Goal: Task Accomplishment & Management: Manage account settings

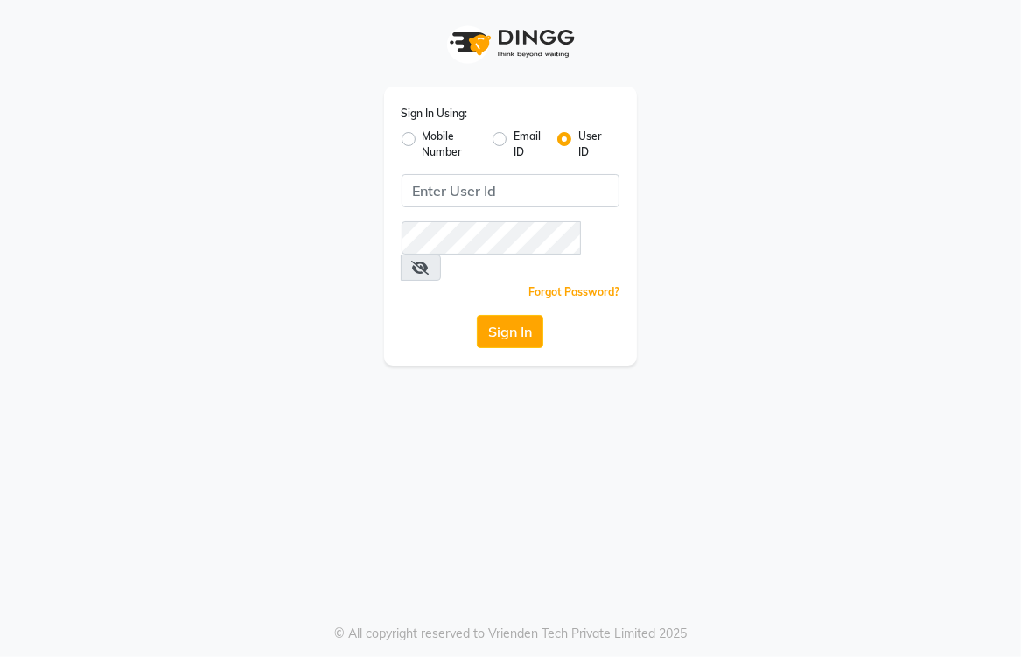
click at [639, 393] on div "Sign In Using: Mobile Number Email ID User ID Remember me Forgot Password? Sign…" at bounding box center [510, 328] width 1021 height 657
click at [714, 103] on div "Sign In Using: Mobile Number Email ID User ID Remember me Forgot Password? Sign…" at bounding box center [511, 183] width 840 height 366
click at [422, 142] on label "Mobile Number" at bounding box center [450, 144] width 56 height 31
click at [422, 140] on input "Mobile Number" at bounding box center [427, 134] width 11 height 11
radio input "true"
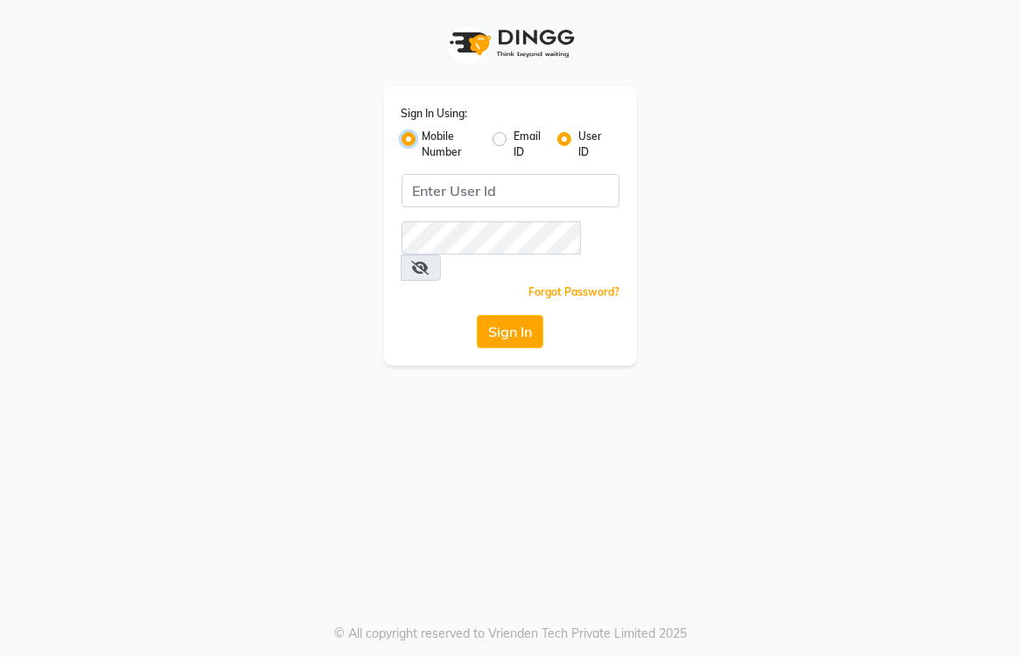
radio input "false"
click at [713, 285] on div "Sign In Using: Mobile Number Email ID User ID Country Code × +91 Remember me Fo…" at bounding box center [511, 183] width 840 height 366
click at [513, 140] on label "Email ID" at bounding box center [528, 144] width 30 height 31
click at [513, 140] on input "Email ID" at bounding box center [518, 134] width 11 height 11
radio input "true"
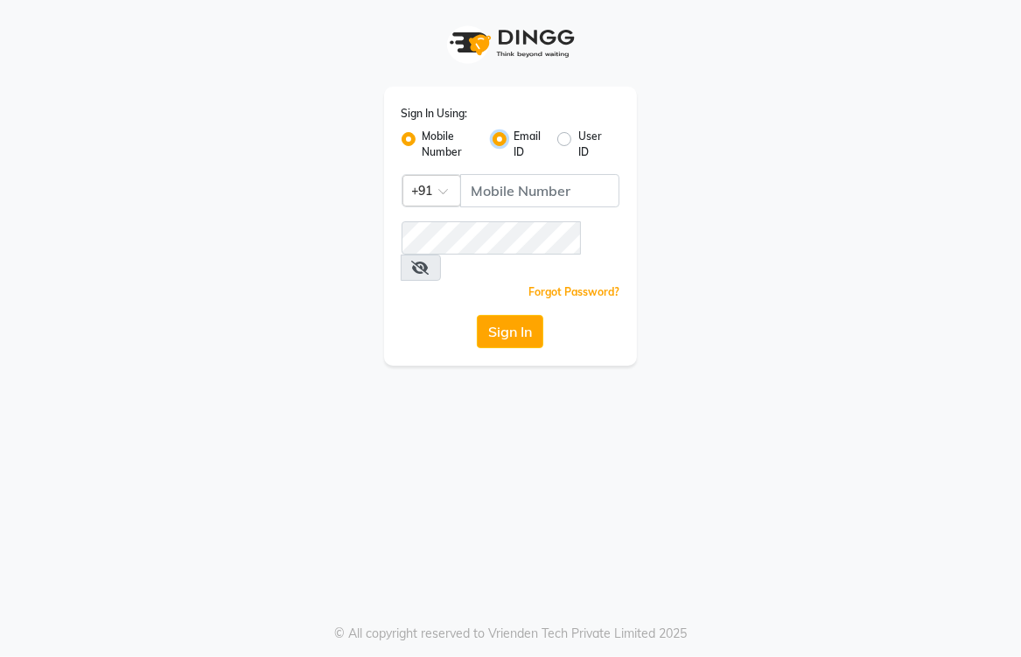
radio input "false"
click at [578, 139] on label "User ID" at bounding box center [591, 144] width 27 height 31
click at [578, 139] on input "User ID" at bounding box center [583, 134] width 11 height 11
radio input "true"
radio input "false"
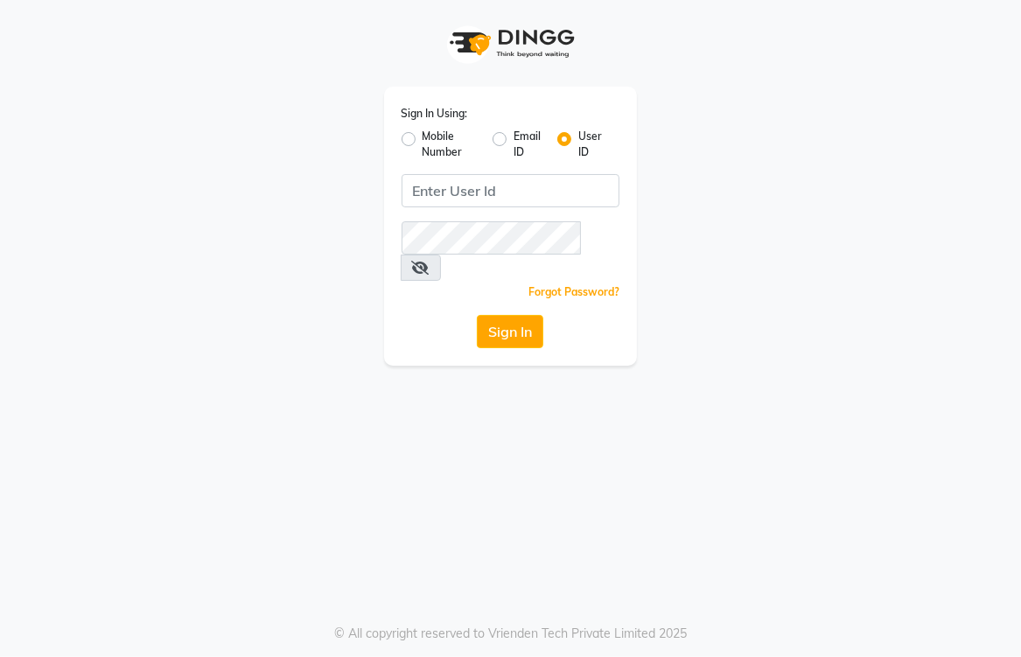
click at [688, 204] on div "Sign In Using: Mobile Number Email ID User ID Remember me Forgot Password? Sign…" at bounding box center [511, 183] width 840 height 366
click at [526, 197] on input "Username" at bounding box center [510, 190] width 219 height 33
type input "nitinmenssalon"
click at [490, 315] on button "Sign In" at bounding box center [510, 331] width 66 height 33
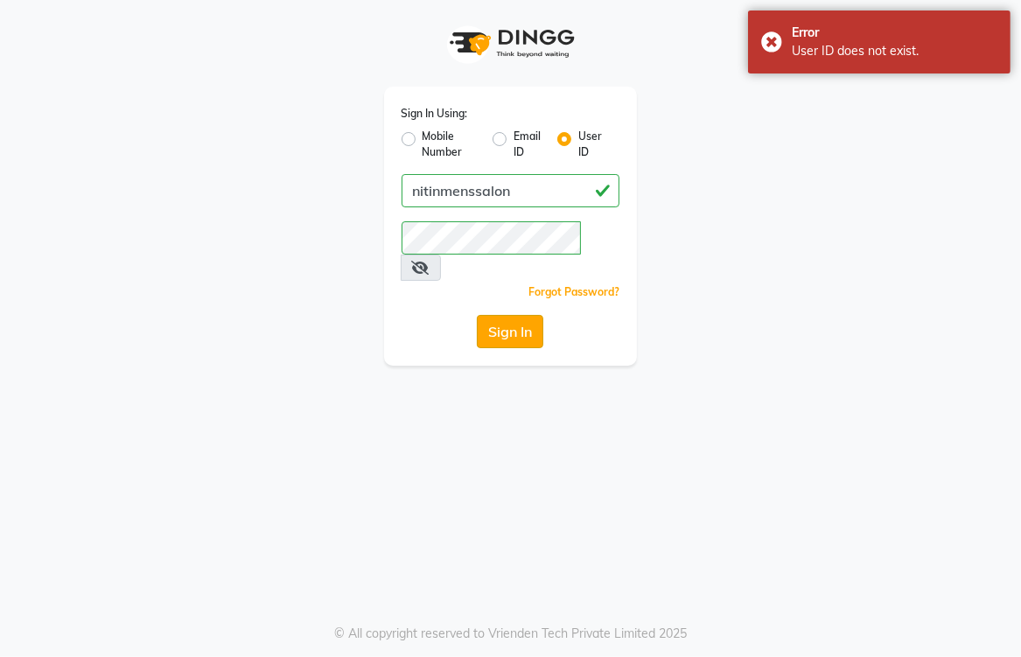
click at [521, 315] on button "Sign In" at bounding box center [510, 331] width 66 height 33
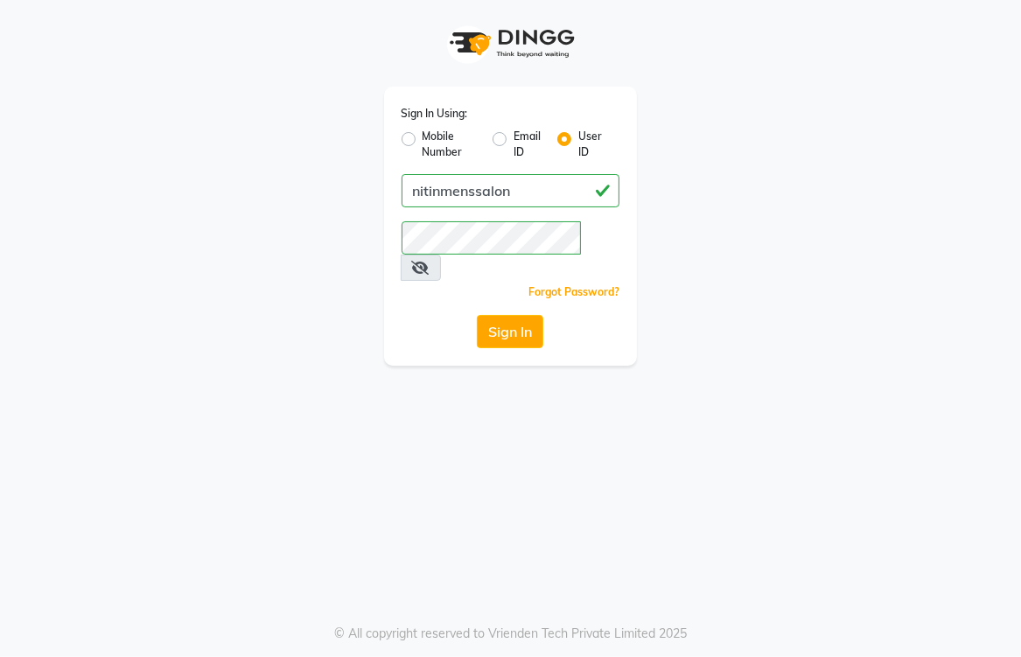
click at [679, 341] on div "Sign In Using: Mobile Number Email ID User ID nitinmenssalon Remember me Forgot…" at bounding box center [510, 328] width 1021 height 657
click at [501, 315] on button "Sign In" at bounding box center [510, 331] width 66 height 33
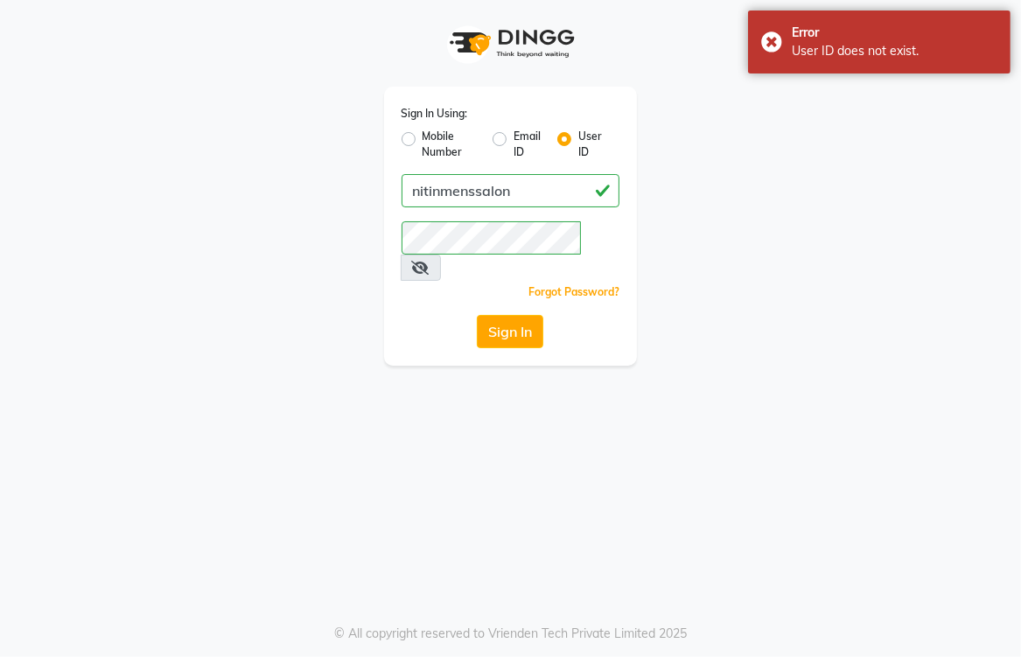
click at [840, 241] on div "Sign In Using: Mobile Number Email ID User ID nitinmenssalon Remember me Forgot…" at bounding box center [511, 183] width 840 height 366
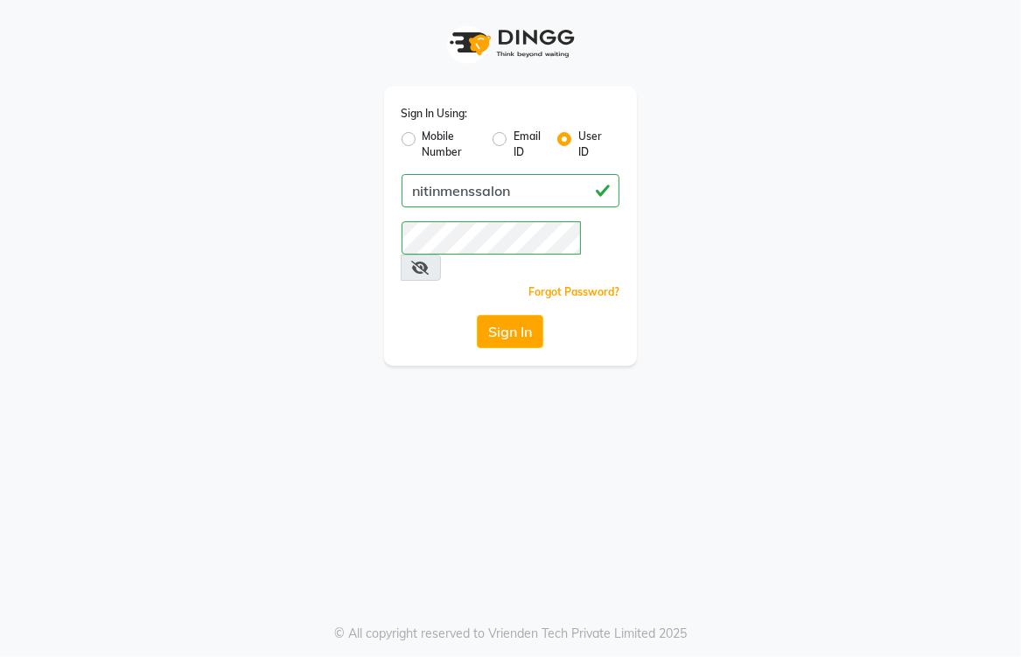
click at [429, 261] on icon at bounding box center [420, 268] width 17 height 14
click at [428, 261] on icon at bounding box center [420, 268] width 16 height 14
click at [521, 315] on button "Sign In" at bounding box center [510, 331] width 66 height 33
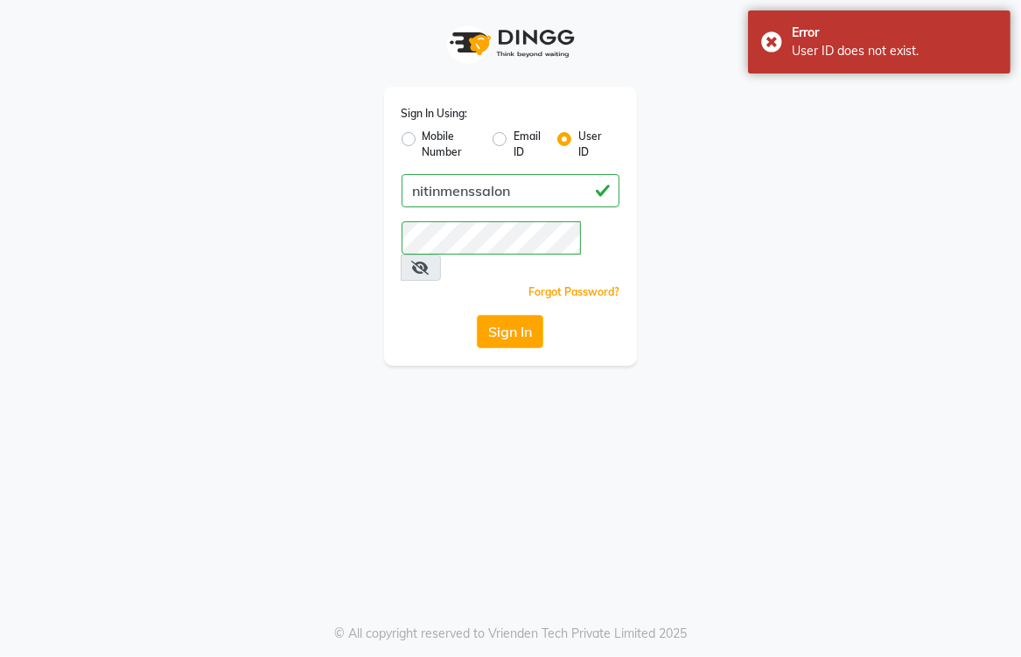
click at [786, 224] on div "Sign In Using: Mobile Number Email ID User ID nitinmenssalon Remember me Forgot…" at bounding box center [511, 183] width 840 height 366
click at [513, 142] on label "Email ID" at bounding box center [528, 144] width 30 height 31
click at [513, 140] on input "Email ID" at bounding box center [518, 134] width 11 height 11
radio input "true"
radio input "false"
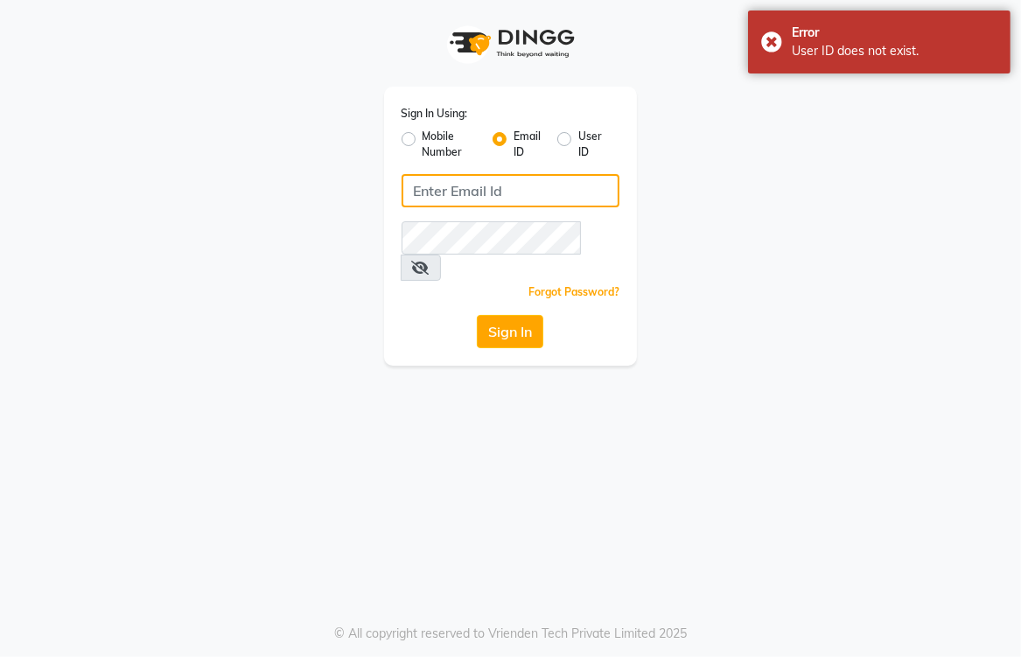
click at [491, 184] on input "Username" at bounding box center [510, 190] width 219 height 33
type input "nitinmenssalon"
click at [528, 315] on button "Sign In" at bounding box center [510, 331] width 66 height 33
click at [742, 162] on div "Sign In Using: Mobile Number Email ID User ID nitinmenssalon Remember me Forgot…" at bounding box center [511, 183] width 840 height 366
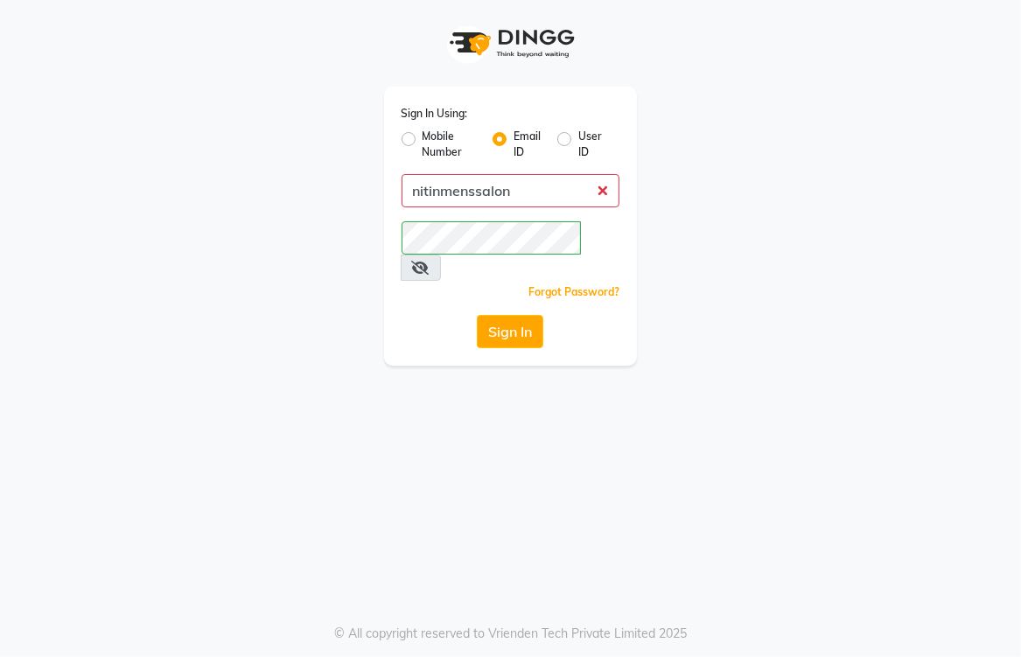
click at [578, 139] on label "User ID" at bounding box center [591, 144] width 27 height 31
click at [578, 139] on input "User ID" at bounding box center [583, 134] width 11 height 11
radio input "true"
radio input "false"
click at [521, 202] on input "Username" at bounding box center [510, 190] width 219 height 33
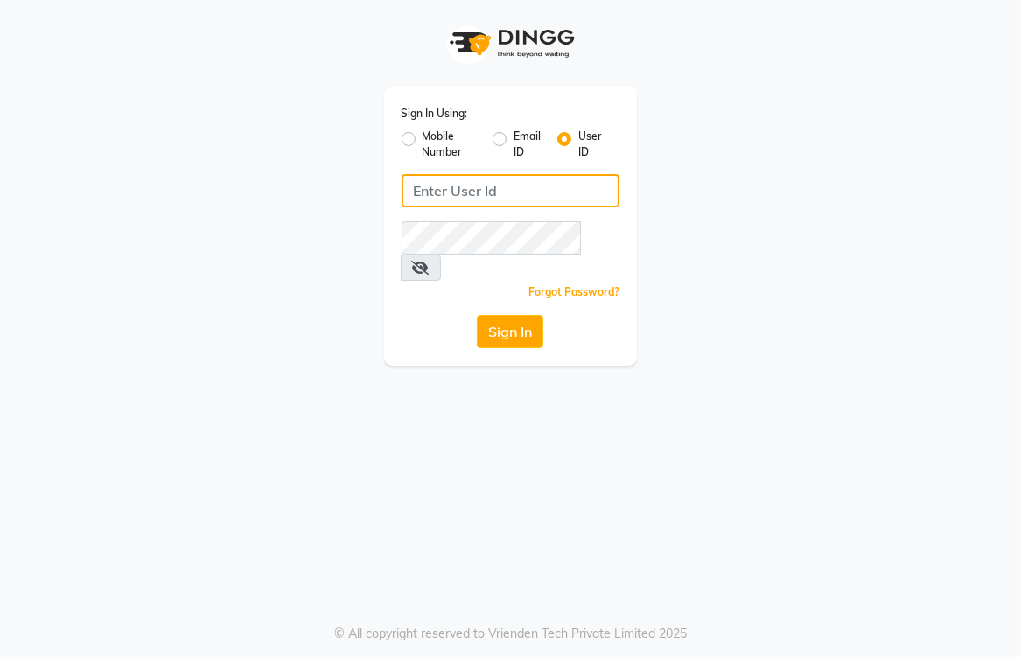
type input "nitinmenssalon"
click at [504, 315] on button "Sign In" at bounding box center [510, 331] width 66 height 33
click at [773, 232] on div "Sign In Using: Mobile Number Email ID User ID nitinmenssalon Remember me Forgot…" at bounding box center [511, 183] width 840 height 366
click at [508, 315] on button "Sign In" at bounding box center [510, 331] width 66 height 33
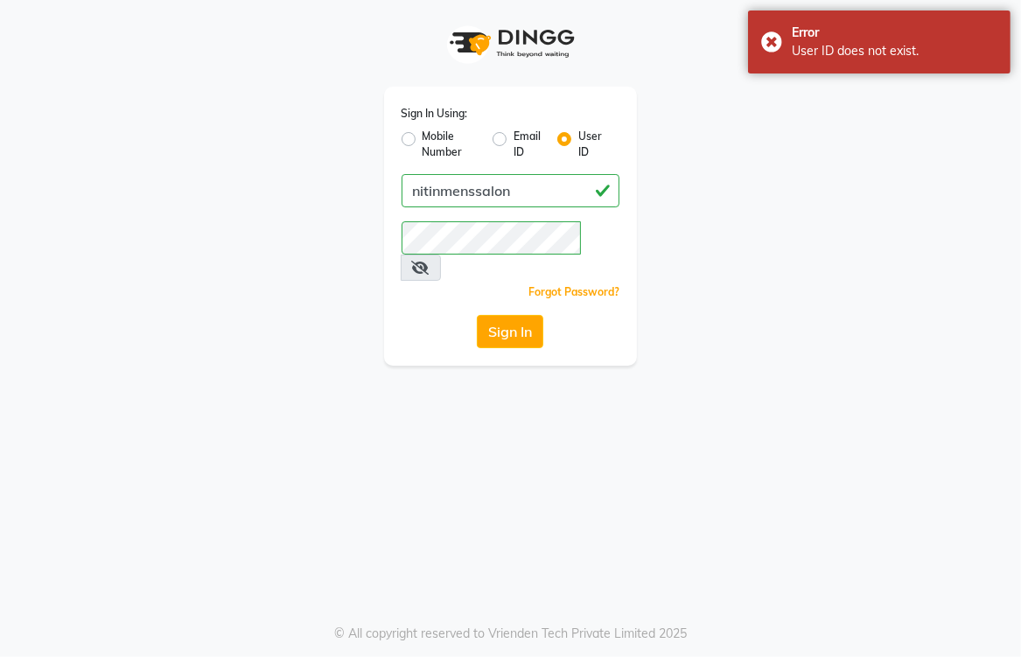
click at [719, 280] on div "Sign In Using: Mobile Number Email ID User ID nitinmenssalon Remember me Forgot…" at bounding box center [511, 183] width 840 height 366
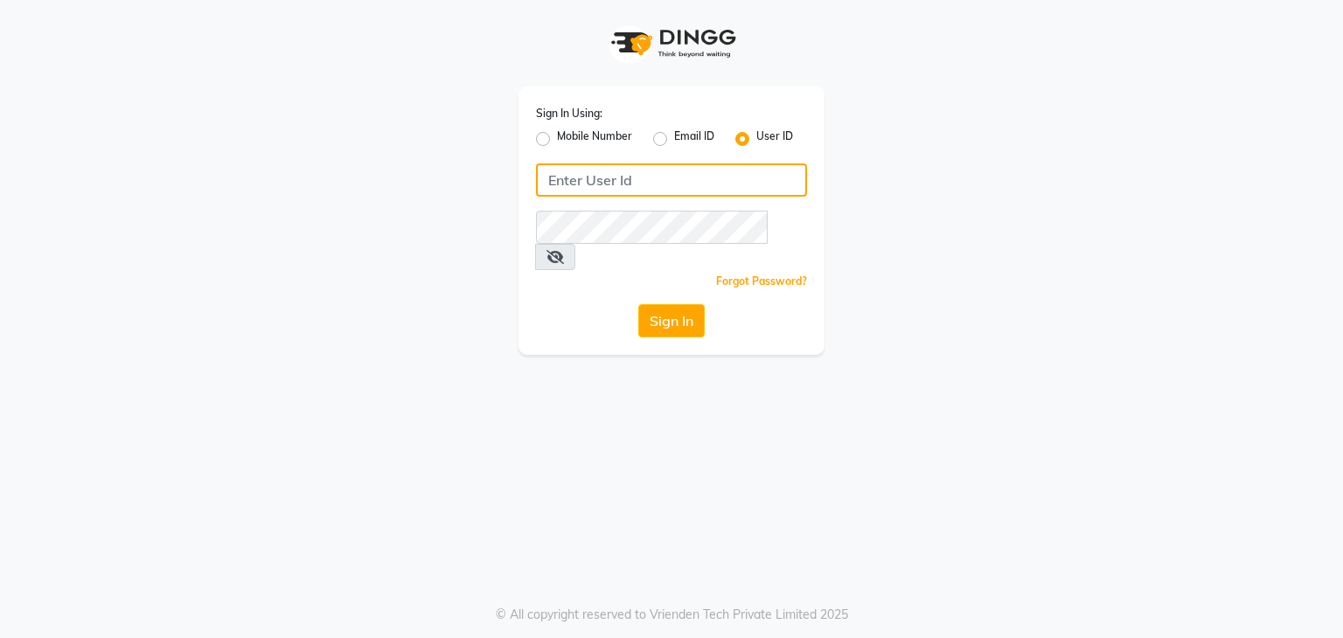
click at [717, 186] on input "Username" at bounding box center [671, 180] width 271 height 33
type input "nitinmenssalon"
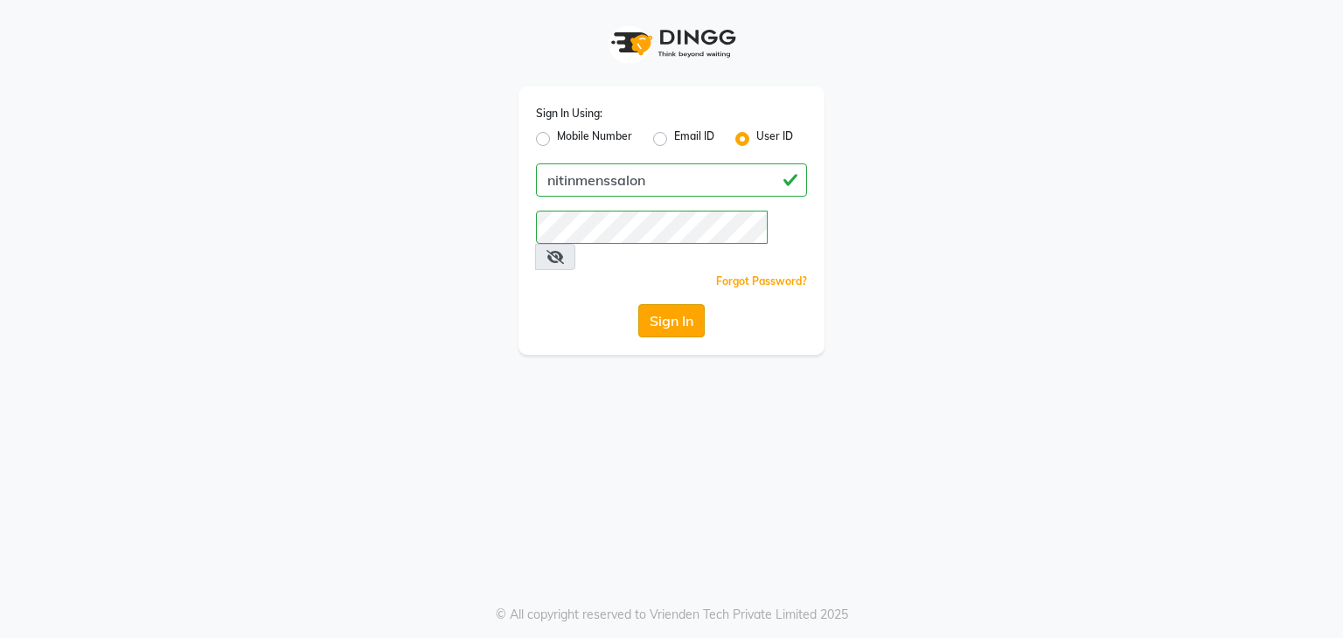
click at [679, 304] on button "Sign In" at bounding box center [671, 320] width 66 height 33
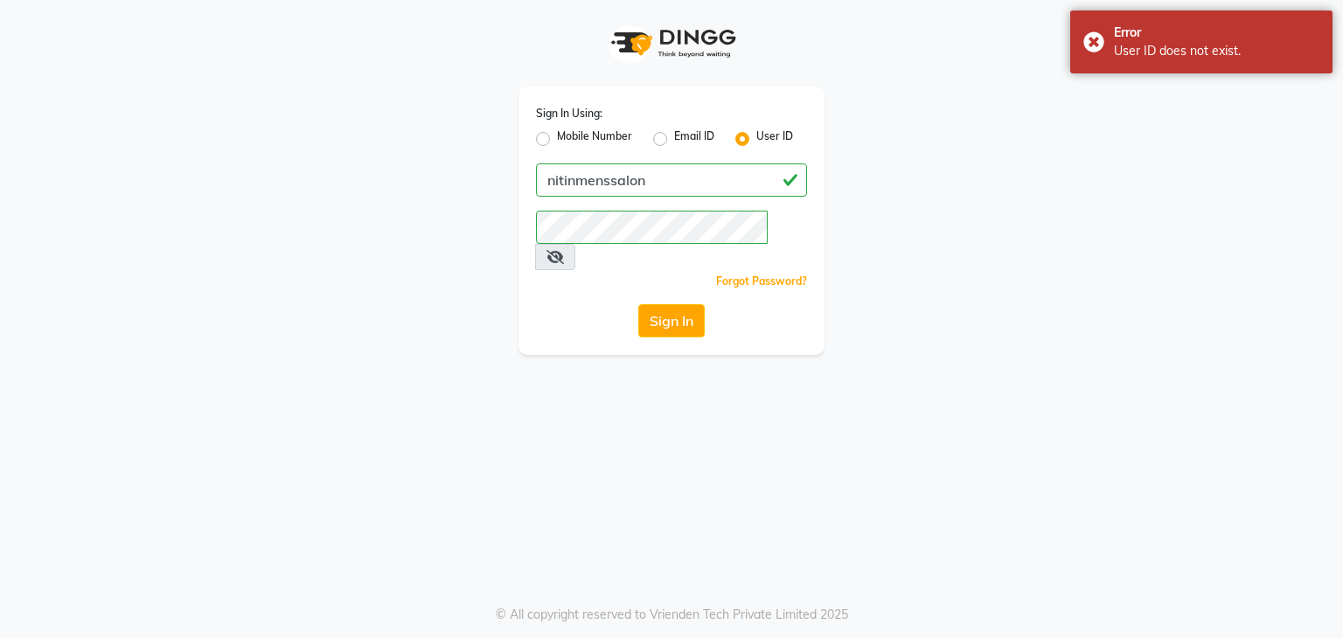
click at [927, 288] on div "Sign In Using: Mobile Number Email ID User ID nitinmenssalon Remember me Forgot…" at bounding box center [671, 177] width 997 height 355
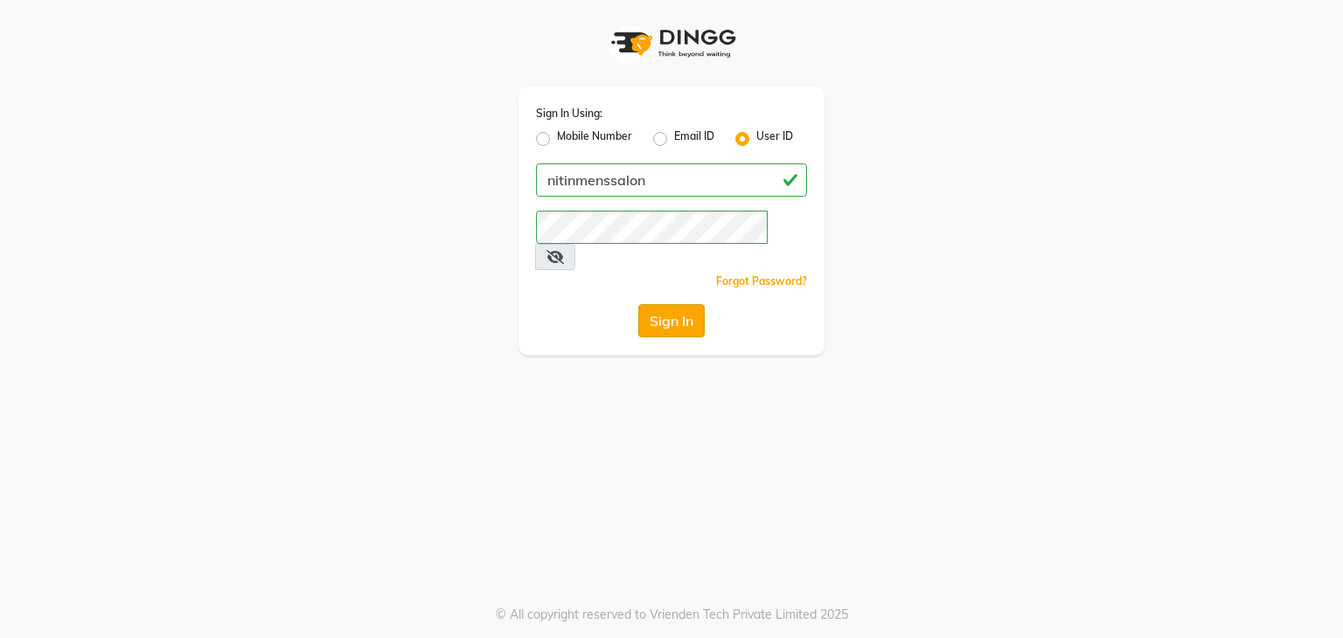
click at [672, 304] on button "Sign In" at bounding box center [671, 320] width 66 height 33
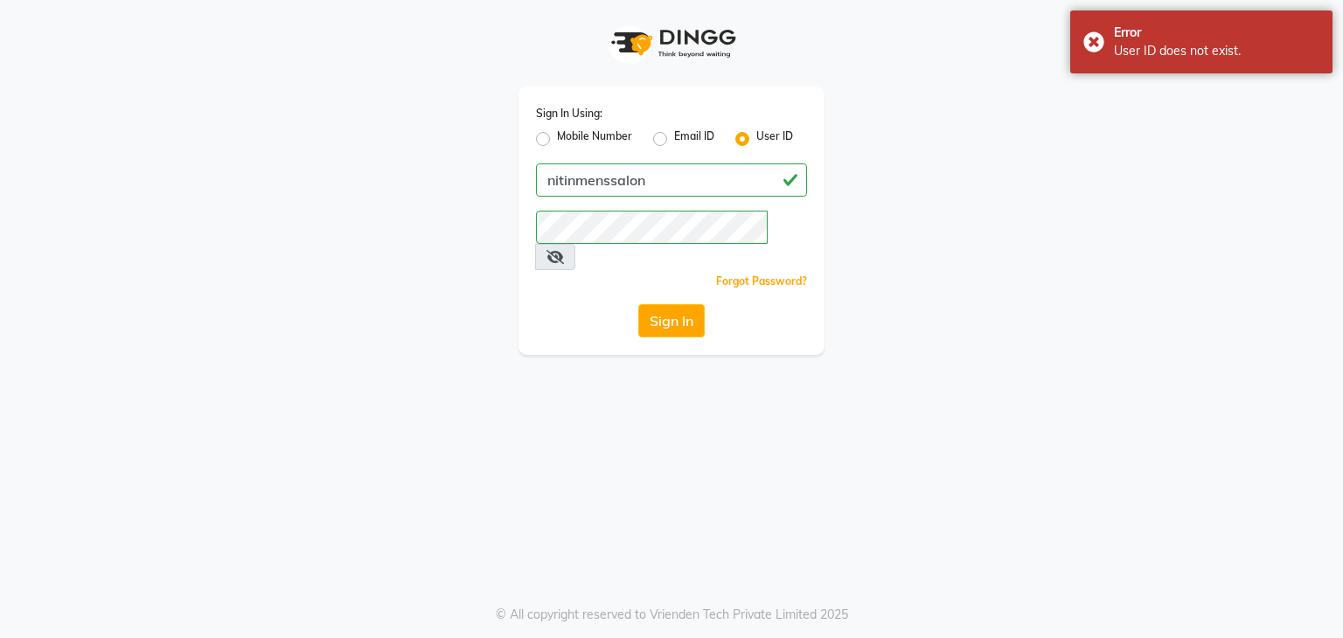
click at [564, 250] on icon at bounding box center [555, 257] width 17 height 14
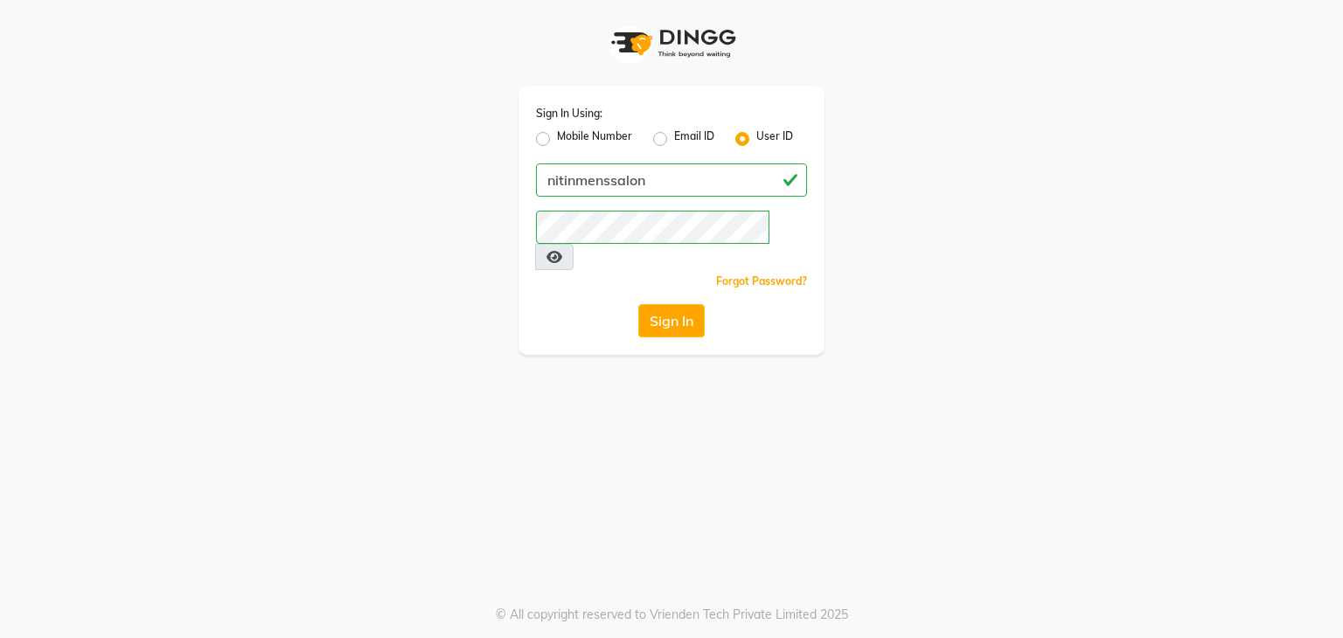
click at [562, 250] on icon at bounding box center [555, 257] width 16 height 14
click at [686, 304] on button "Sign In" at bounding box center [671, 320] width 66 height 33
click at [687, 308] on button "Sign In" at bounding box center [671, 320] width 66 height 33
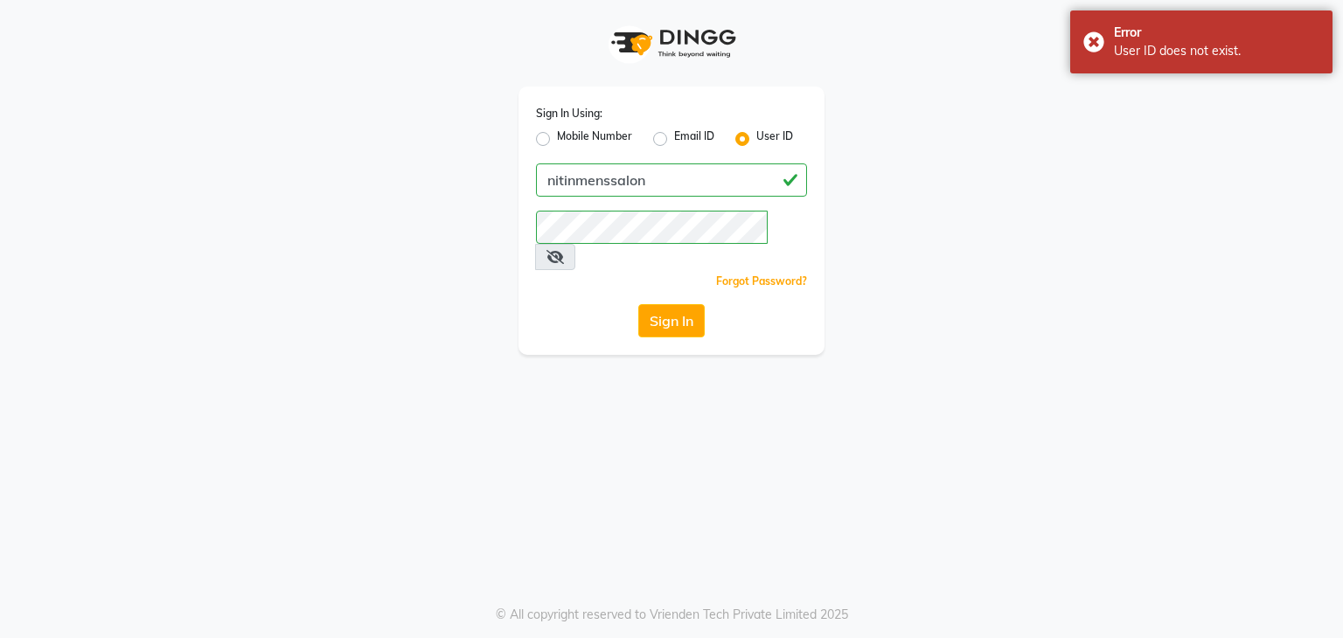
click at [892, 324] on div "Sign In Using: Mobile Number Email ID User ID nitinmenssalon Remember me Forgot…" at bounding box center [671, 177] width 997 height 355
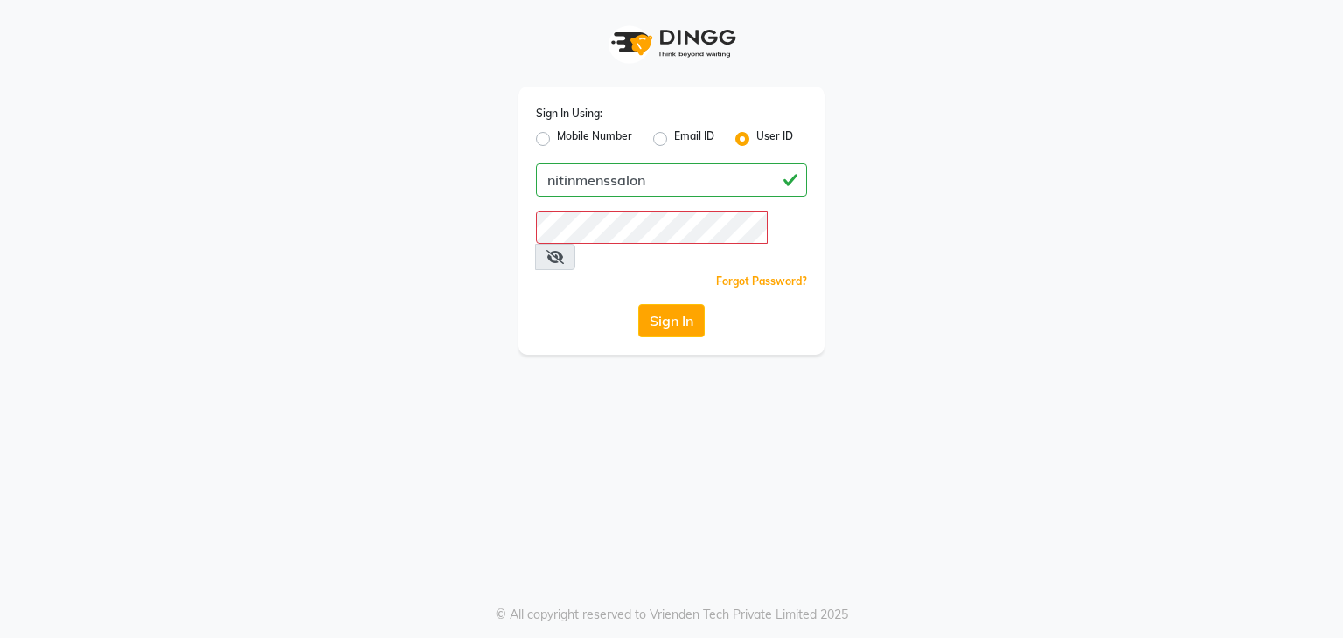
click at [674, 138] on label "Email ID" at bounding box center [694, 139] width 40 height 21
click at [674, 138] on input "Email ID" at bounding box center [679, 134] width 11 height 11
radio input "true"
radio input "false"
click at [756, 141] on label "User ID" at bounding box center [774, 139] width 37 height 21
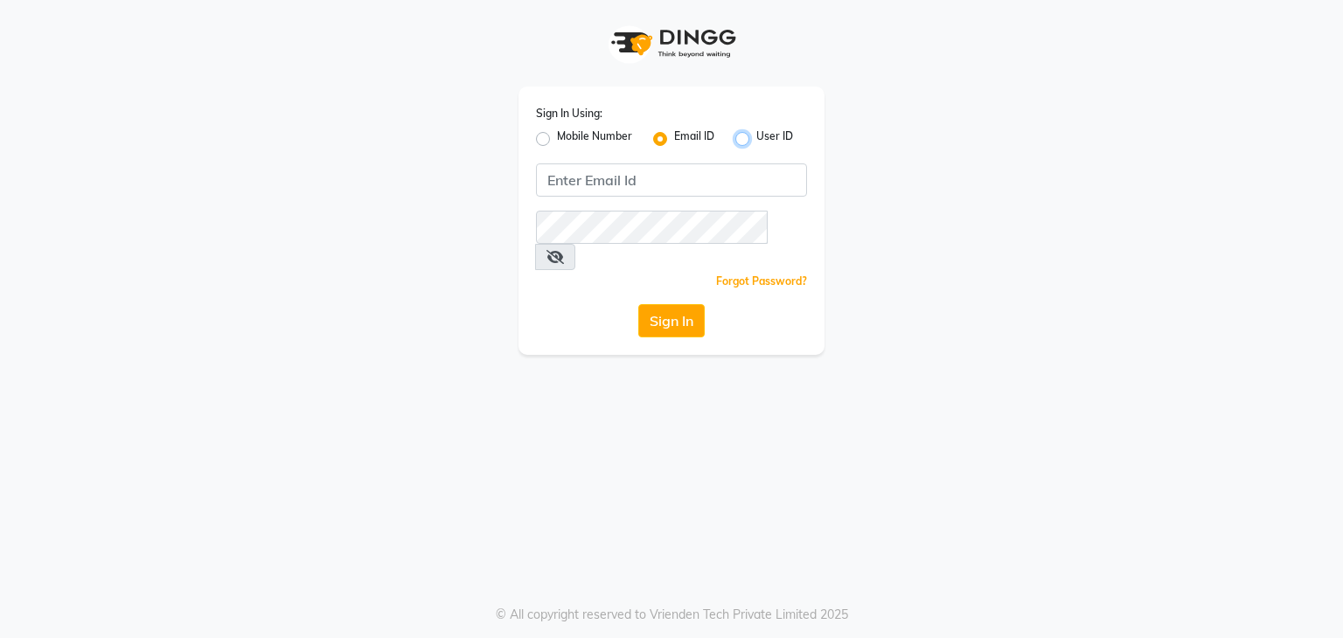
click at [756, 140] on input "User ID" at bounding box center [761, 134] width 11 height 11
radio input "true"
radio input "false"
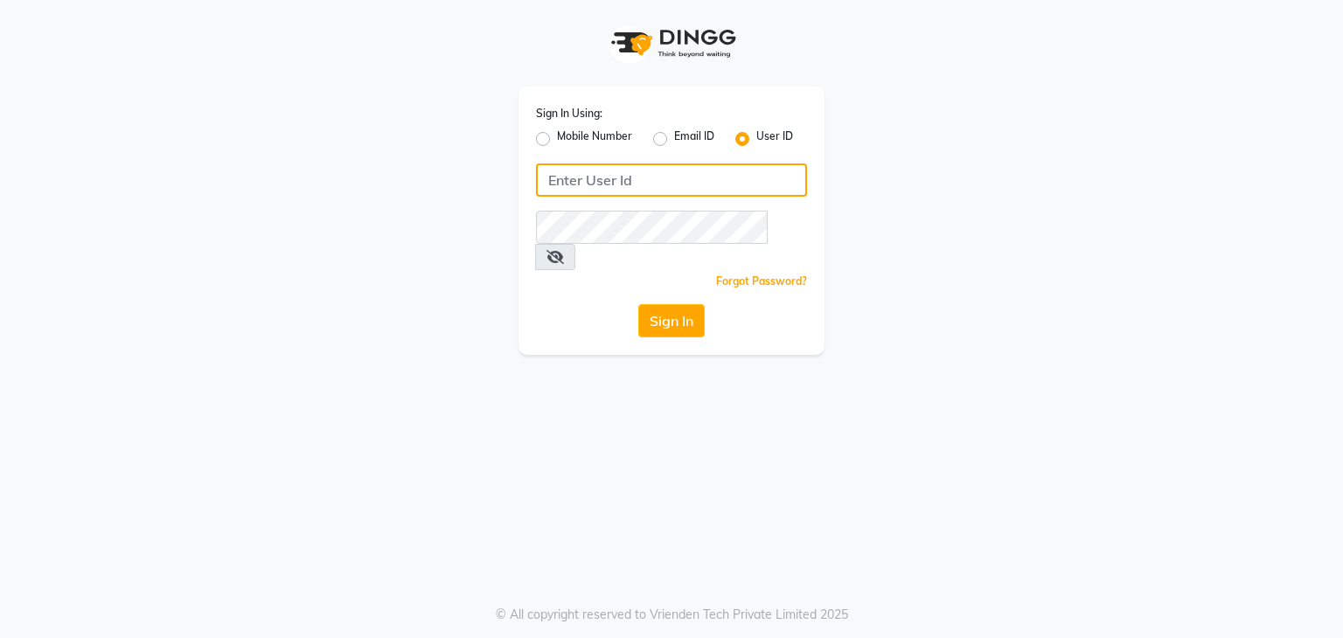
click at [679, 183] on input "Username" at bounding box center [671, 180] width 271 height 33
type input "nitinmenssalon"
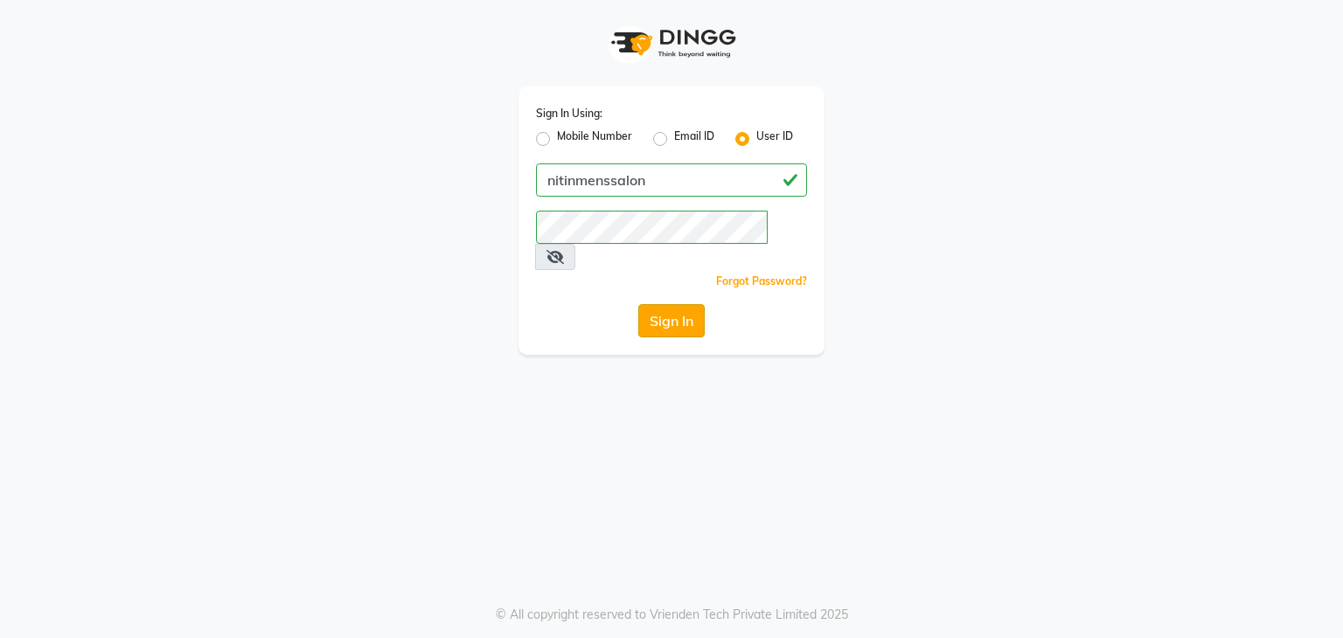
click at [668, 304] on button "Sign In" at bounding box center [671, 320] width 66 height 33
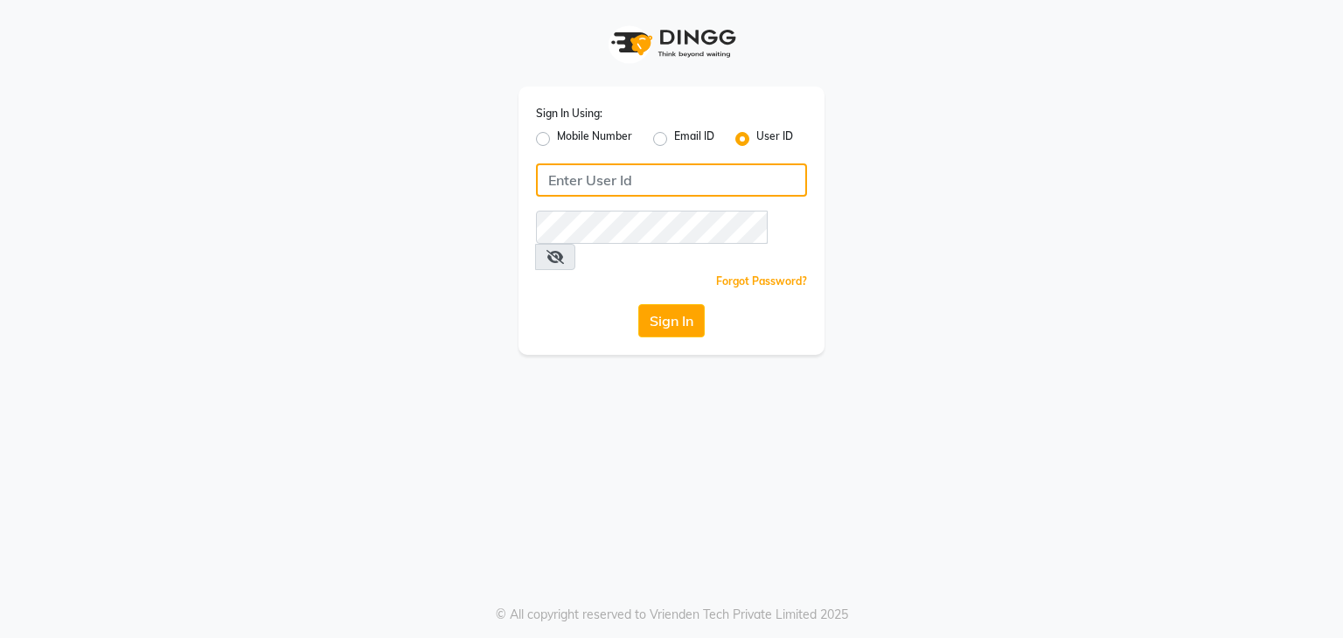
click at [658, 184] on input "Username" at bounding box center [671, 180] width 271 height 33
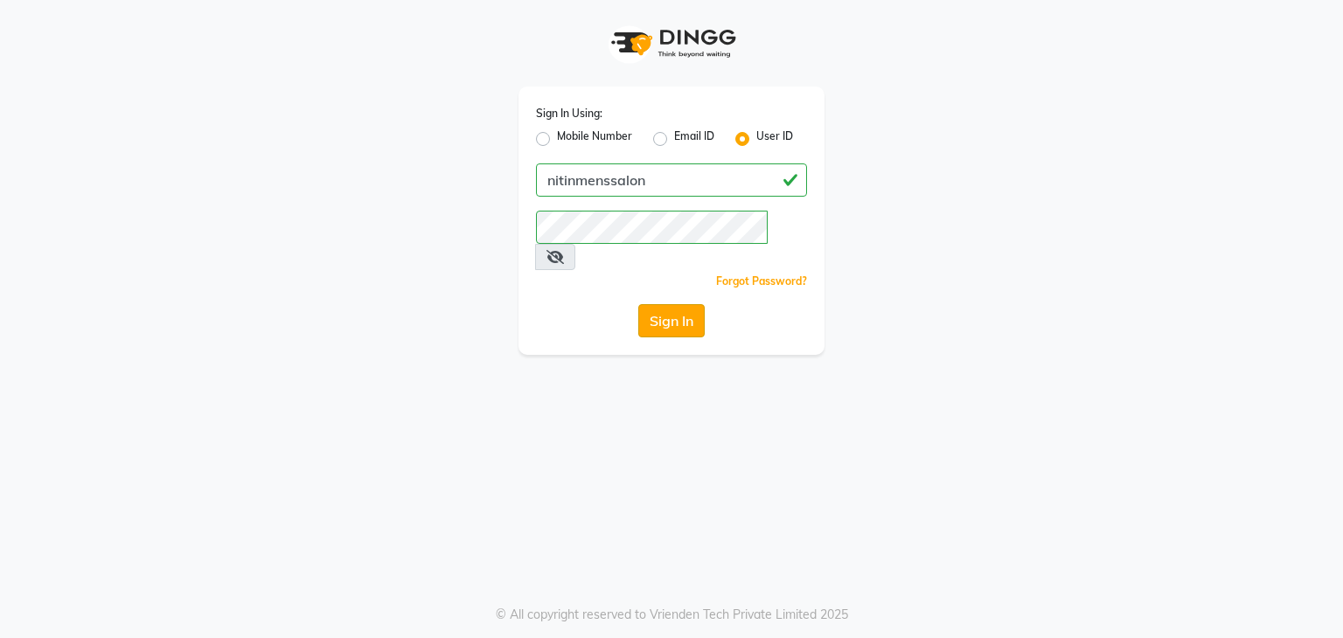
click at [689, 304] on button "Sign In" at bounding box center [671, 320] width 66 height 33
click at [885, 243] on div "Sign In Using: Mobile Number Email ID User ID nitinmenssalon Remember me Forgot…" at bounding box center [671, 177] width 997 height 355
click at [686, 304] on button "Sign In" at bounding box center [671, 320] width 66 height 33
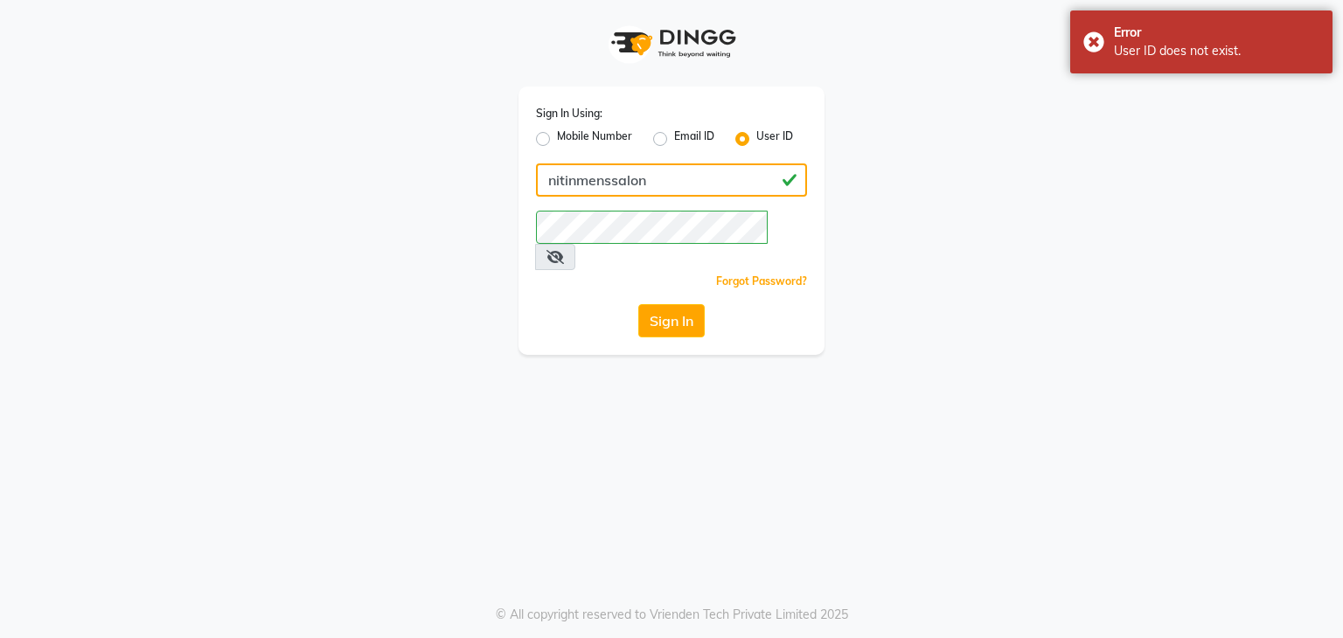
click at [700, 186] on input "nitinmenssalon" at bounding box center [671, 180] width 271 height 33
type input "n"
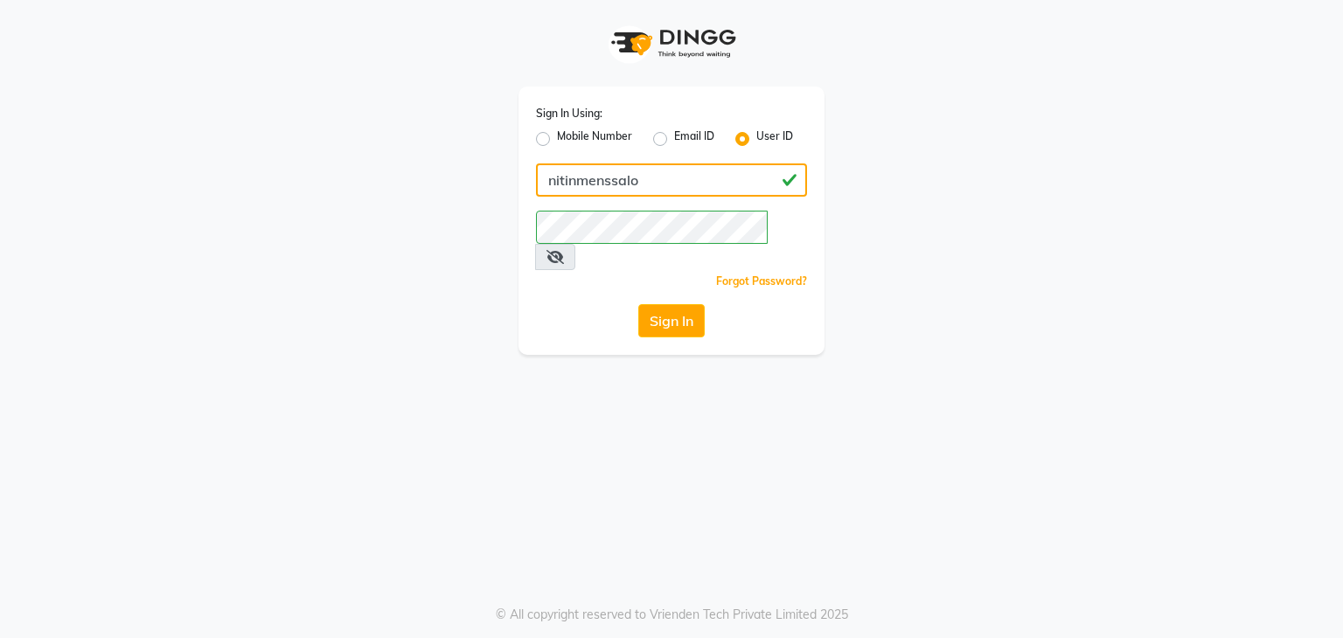
type input "nitinmenssalon"
click at [925, 187] on div "Sign In Using: Mobile Number Email ID User ID nitinmenssalon Remember me Forgot…" at bounding box center [671, 177] width 997 height 355
click at [681, 304] on button "Sign In" at bounding box center [671, 320] width 66 height 33
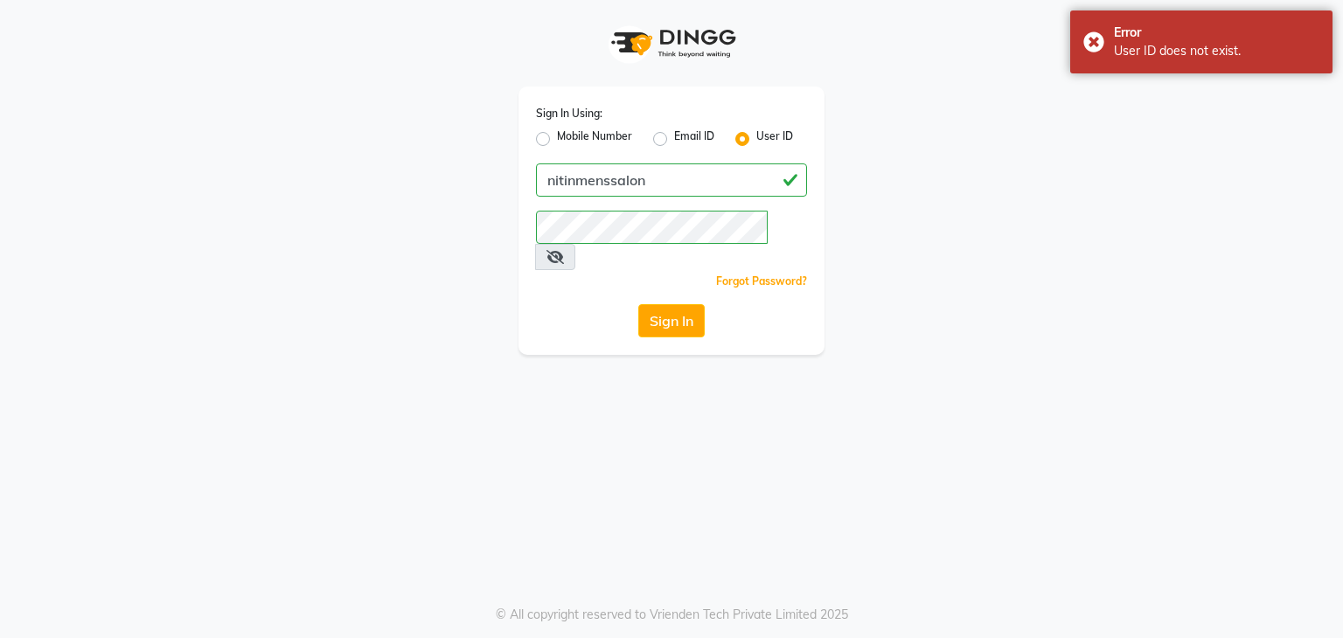
click at [923, 204] on div "Sign In Using: Mobile Number Email ID User ID nitinmenssalon Remember me Forgot…" at bounding box center [671, 177] width 997 height 355
click at [761, 427] on div "Sign In Using: Mobile Number Email ID User ID nitinmenssalon Remember me Forgot…" at bounding box center [671, 319] width 1343 height 638
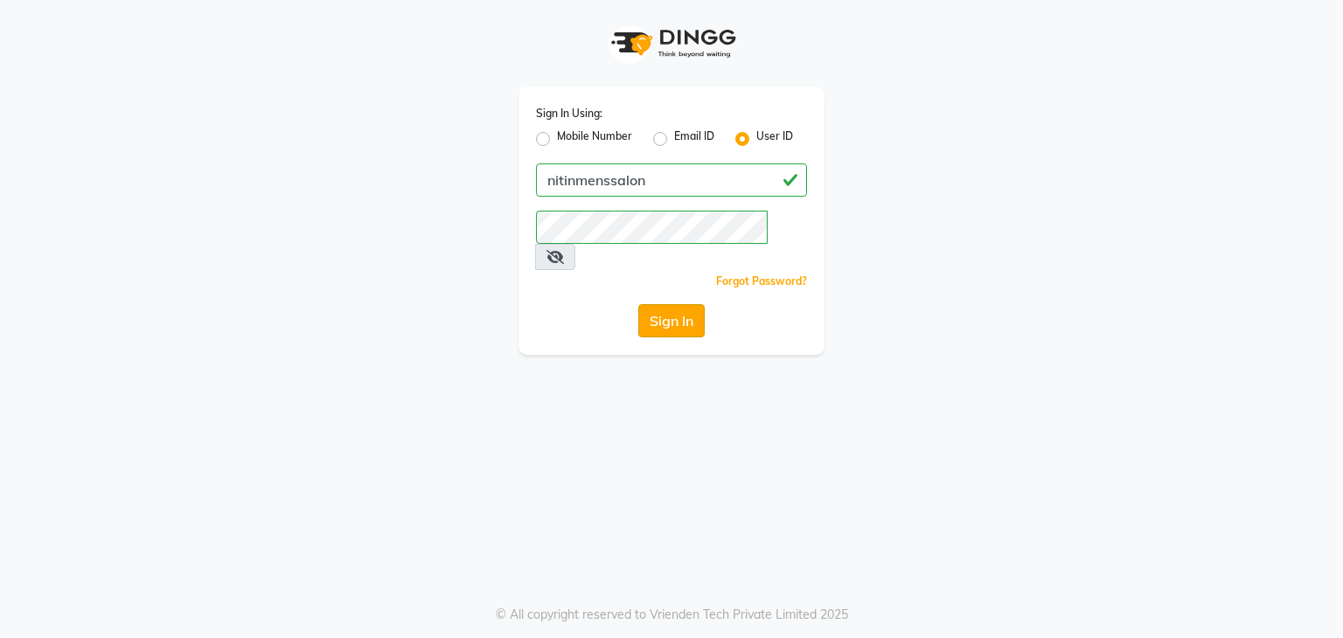
click at [668, 304] on button "Sign In" at bounding box center [671, 320] width 66 height 33
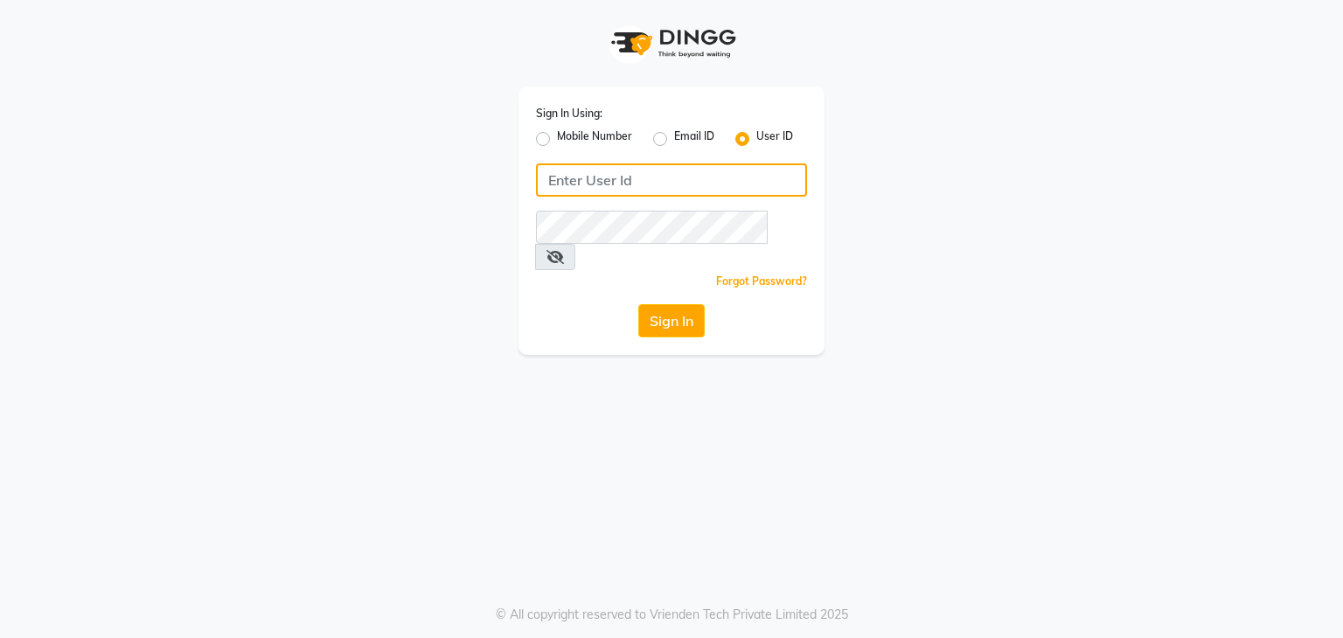
click at [658, 189] on input "Username" at bounding box center [671, 180] width 271 height 33
type input "nitinmenssalon"
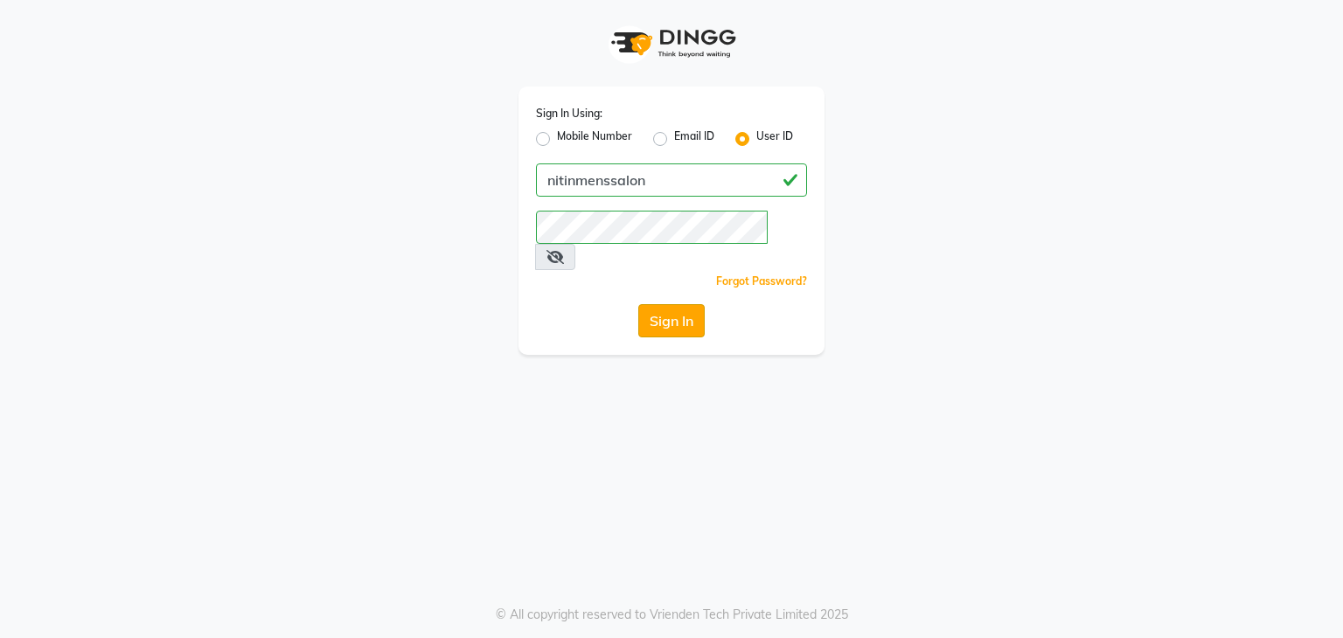
click at [667, 304] on button "Sign In" at bounding box center [671, 320] width 66 height 33
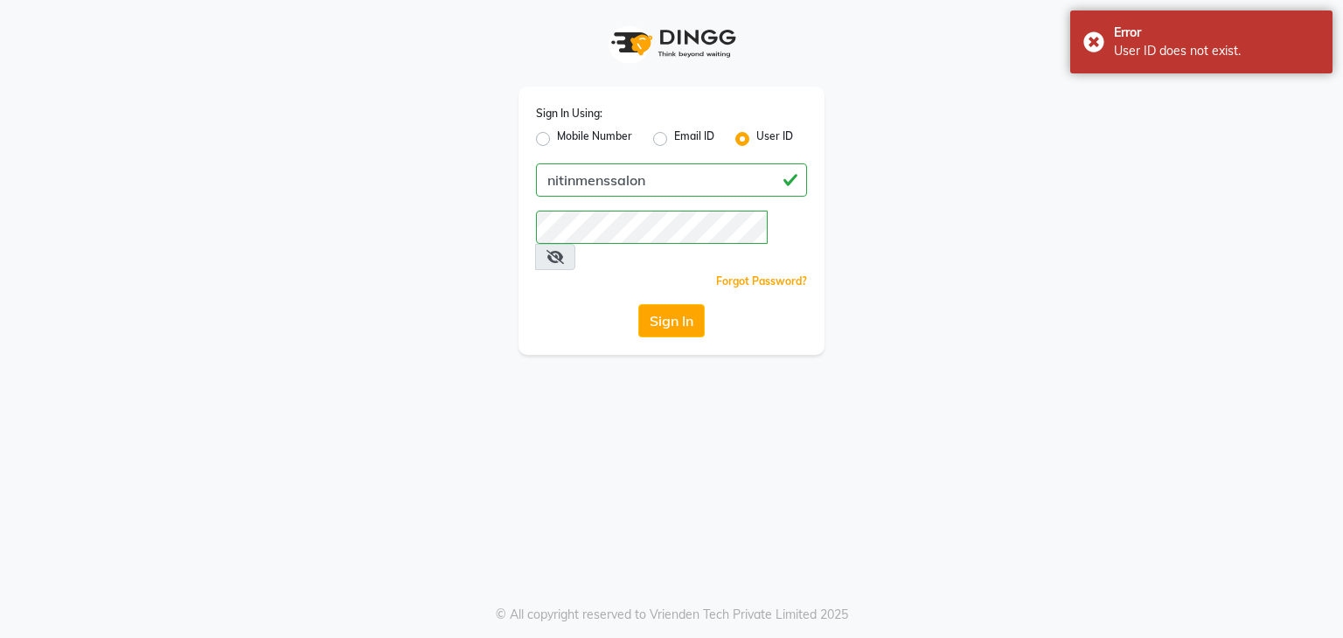
click at [948, 317] on div "Sign In Using: Mobile Number Email ID User ID nitinmenssalon Remember me Forgot…" at bounding box center [671, 177] width 997 height 355
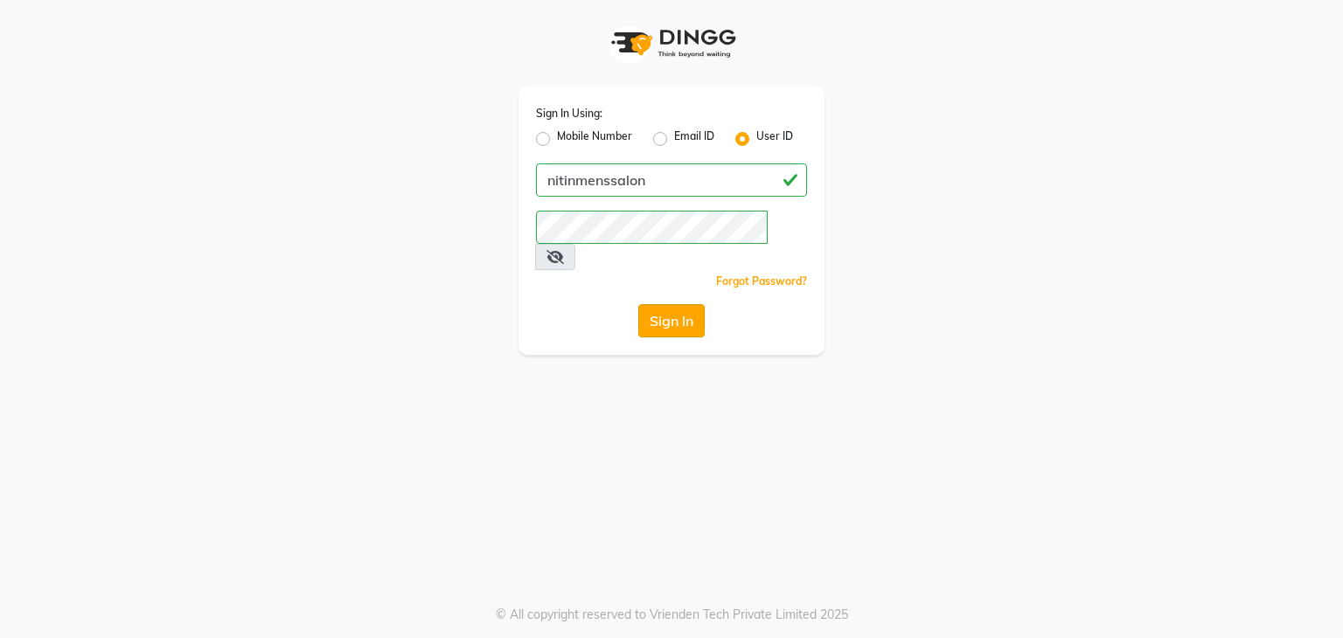
click at [689, 304] on button "Sign In" at bounding box center [671, 320] width 66 height 33
click at [672, 304] on button "Sign In" at bounding box center [671, 320] width 66 height 33
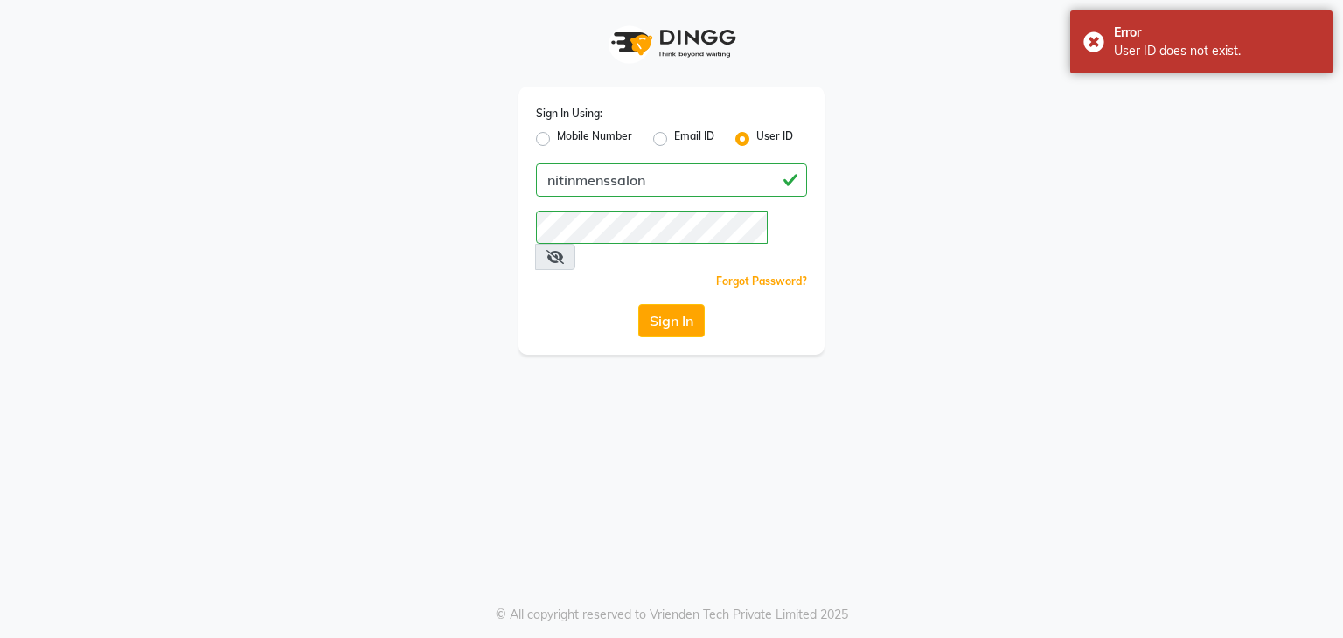
click at [1124, 214] on div "Sign In Using: Mobile Number Email ID User ID nitinmenssalon Remember me Forgot…" at bounding box center [671, 177] width 997 height 355
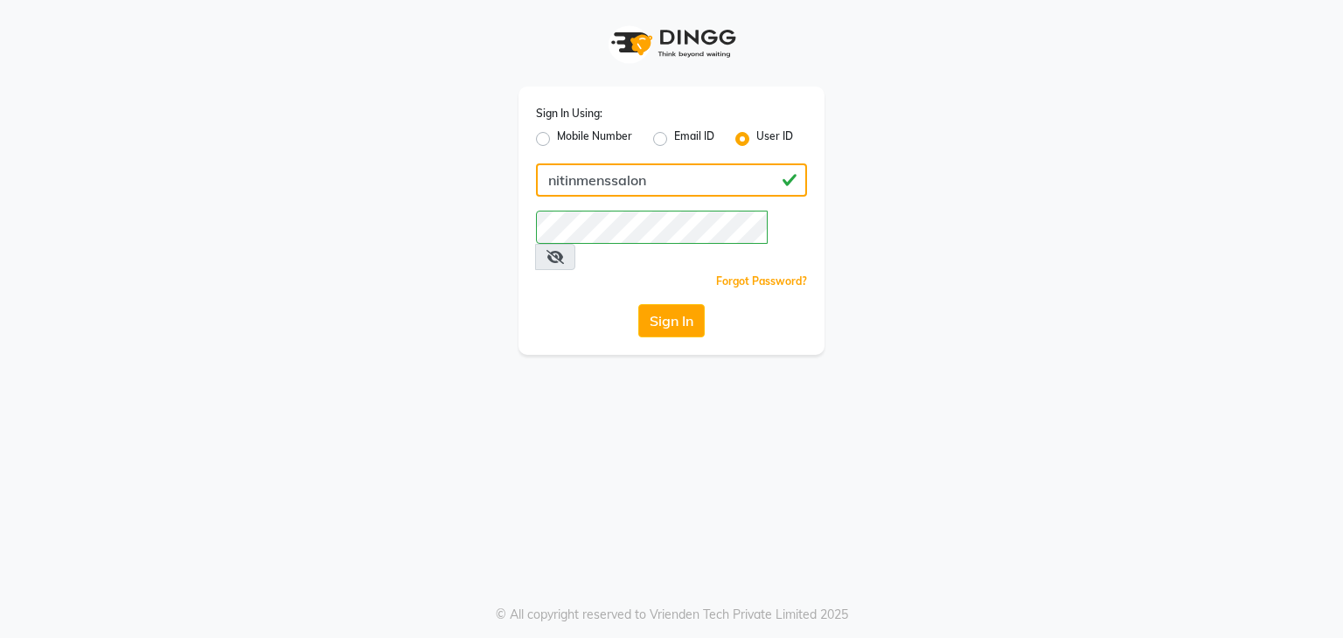
click at [722, 165] on input "nitinmenssalon" at bounding box center [671, 180] width 271 height 33
click at [917, 331] on div "Sign In Using: Mobile Number Email ID User ID nitinmenssalon Remember me Forgot…" at bounding box center [671, 319] width 1343 height 638
click at [676, 304] on button "Sign In" at bounding box center [671, 320] width 66 height 33
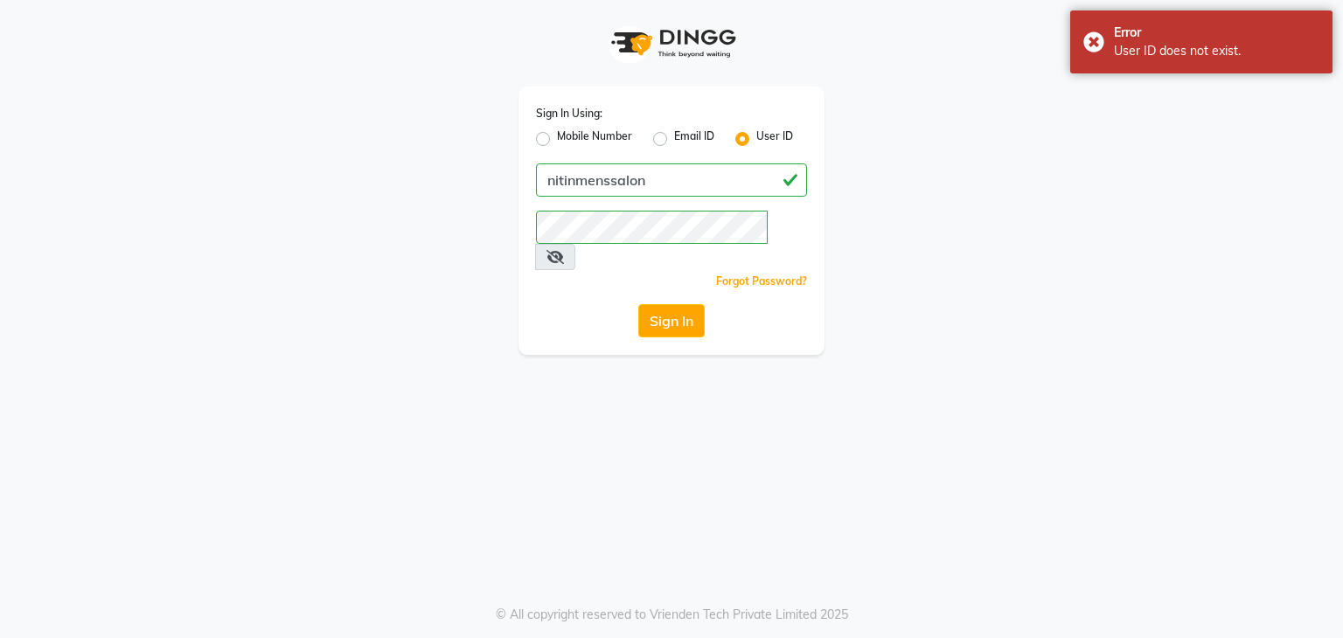
click at [960, 333] on div "Sign In Using: Mobile Number Email ID User ID nitinmenssalon Remember me Forgot…" at bounding box center [671, 319] width 1343 height 638
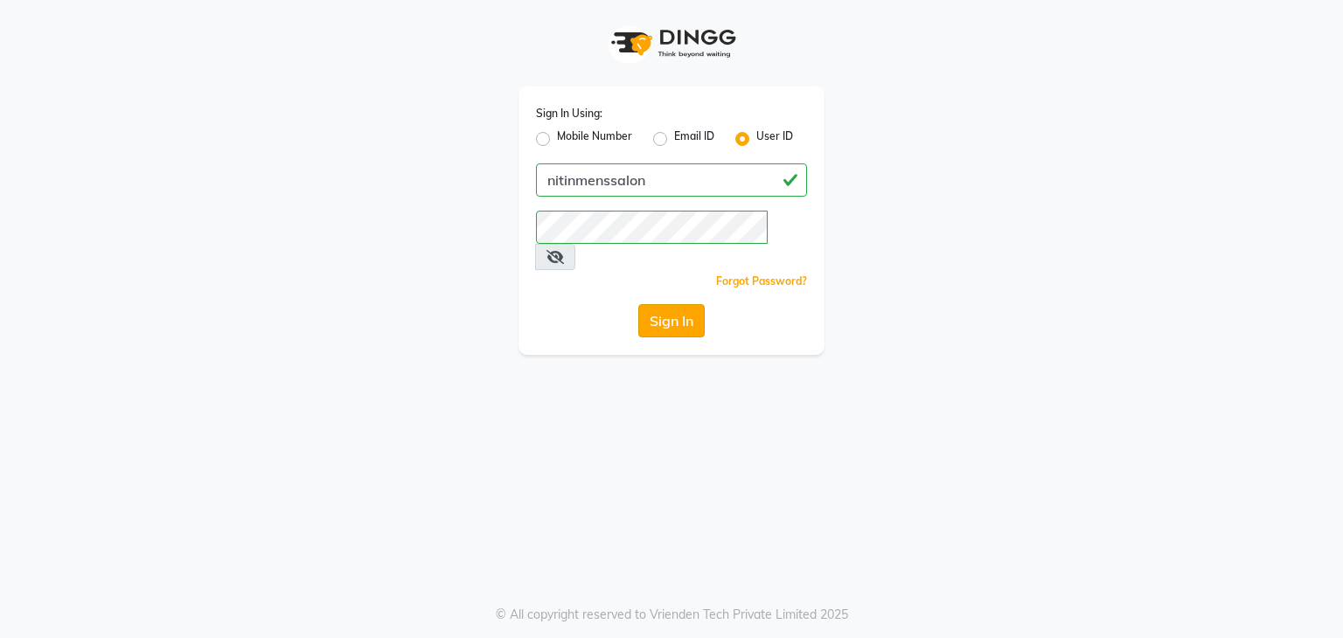
click at [675, 305] on button "Sign In" at bounding box center [671, 320] width 66 height 33
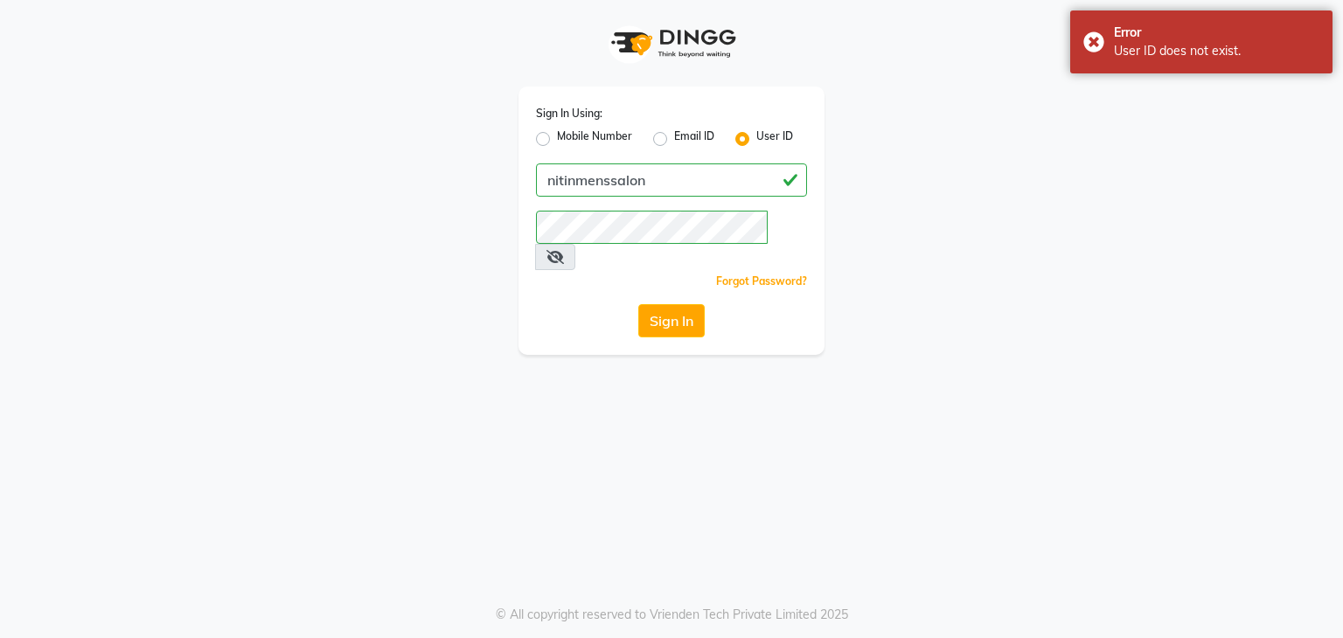
click at [564, 250] on icon at bounding box center [555, 257] width 17 height 14
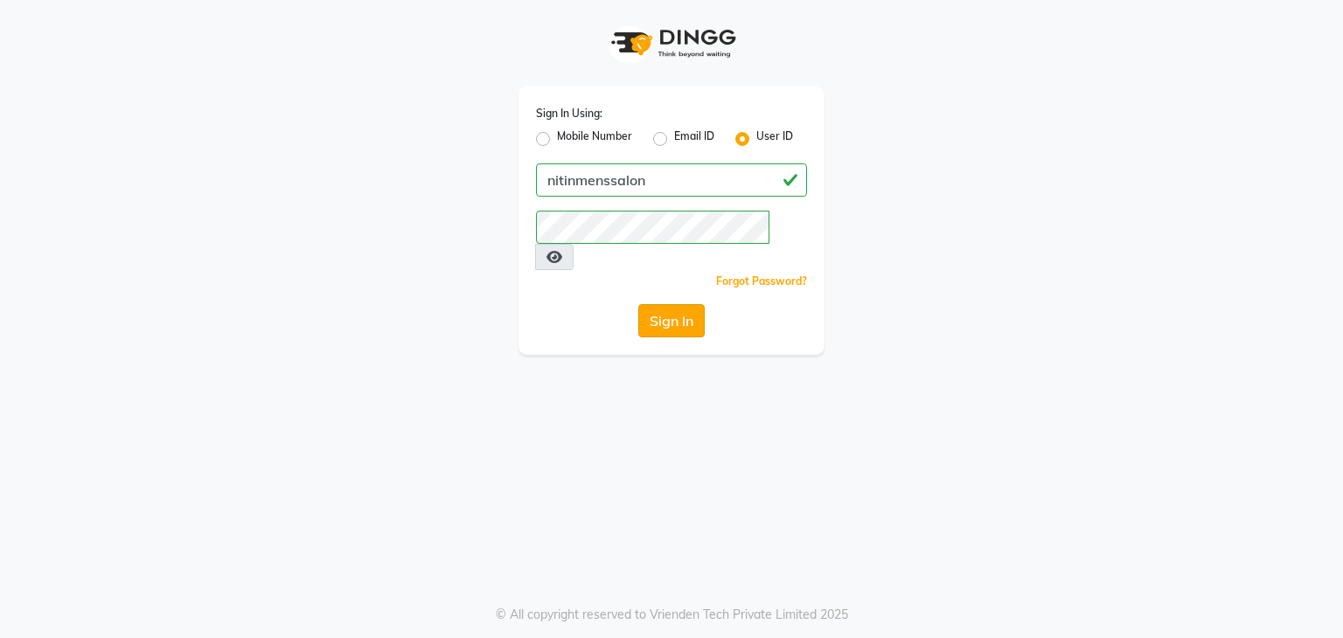
click at [687, 304] on button "Sign In" at bounding box center [671, 320] width 66 height 33
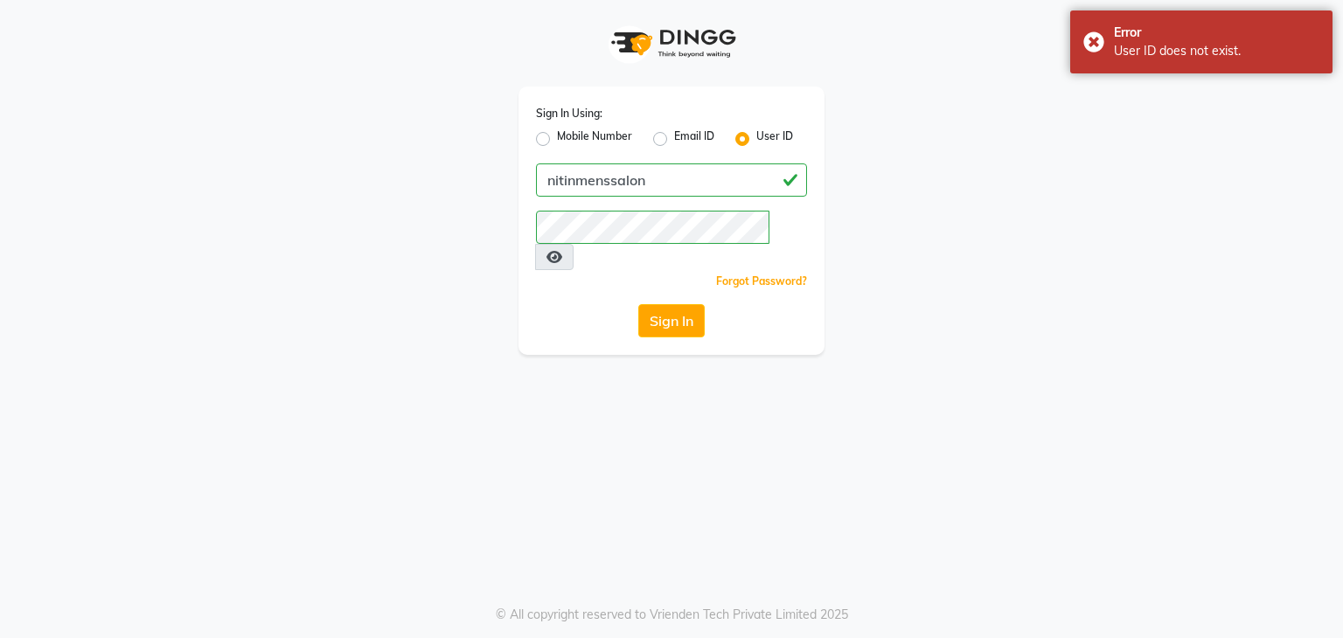
click at [1161, 290] on div "Sign In Using: Mobile Number Email ID User ID nitinmenssalon Remember me Forgot…" at bounding box center [671, 177] width 997 height 355
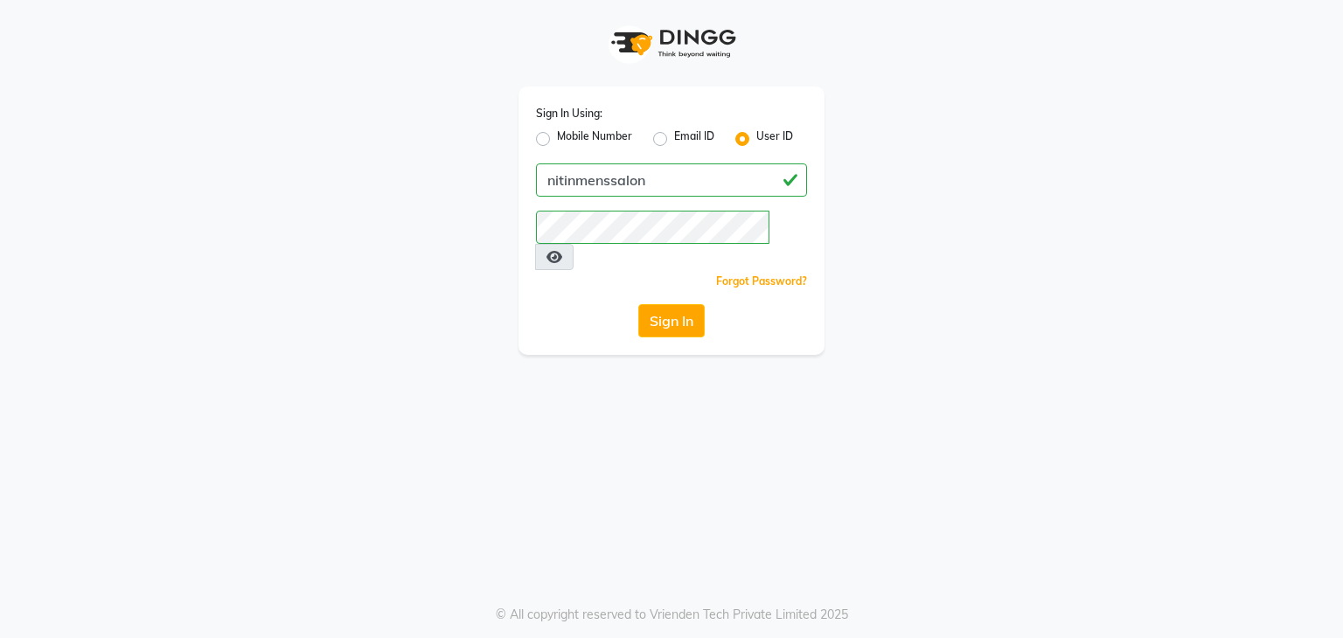
click at [979, 60] on div "Sign In Using: Mobile Number Email ID User ID nitinmenssalon Remember me Forgot…" at bounding box center [671, 177] width 997 height 355
click at [680, 304] on button "Sign In" at bounding box center [671, 320] width 66 height 33
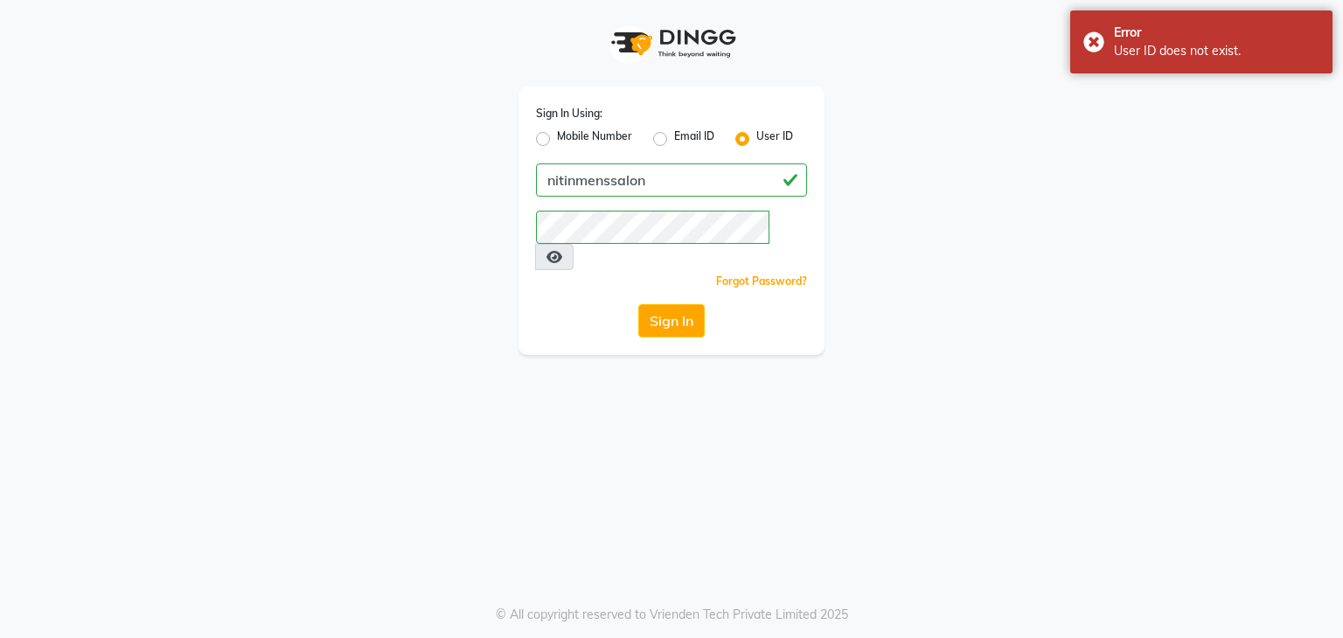
click at [944, 302] on div "Sign In Using: Mobile Number Email ID User ID nitinmenssalon Remember me Forgot…" at bounding box center [671, 177] width 997 height 355
click at [911, 61] on div "Sign In Using: Mobile Number Email ID User ID nitinmenssalon Remember me Forgot…" at bounding box center [671, 177] width 997 height 355
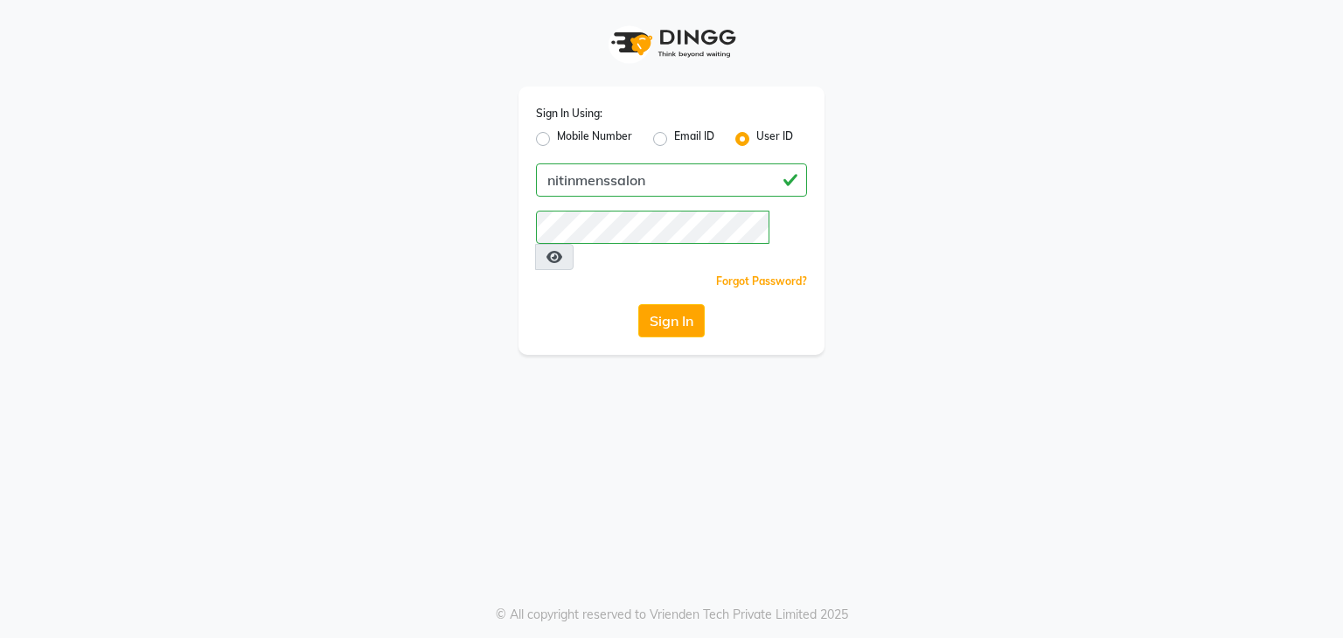
click at [375, 336] on div "Sign In Using: Mobile Number Email ID User ID nitinmenssalon Remember me Forgot…" at bounding box center [671, 319] width 1343 height 638
click at [408, 300] on div "Sign In Using: Mobile Number Email ID User ID nitinmenssalon Remember me Forgot…" at bounding box center [671, 177] width 997 height 355
click at [675, 304] on button "Sign In" at bounding box center [671, 320] width 66 height 33
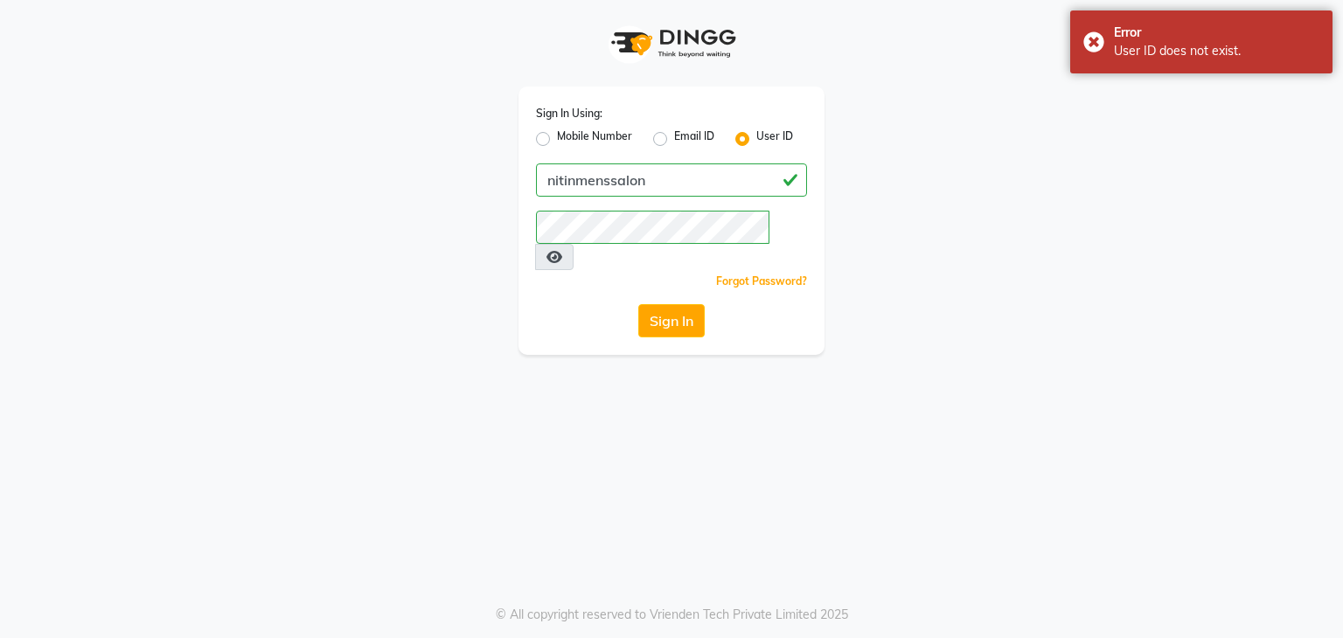
click at [1107, 390] on div "Sign In Using: Mobile Number Email ID User ID nitinmenssalon Remember me Forgot…" at bounding box center [671, 319] width 1343 height 638
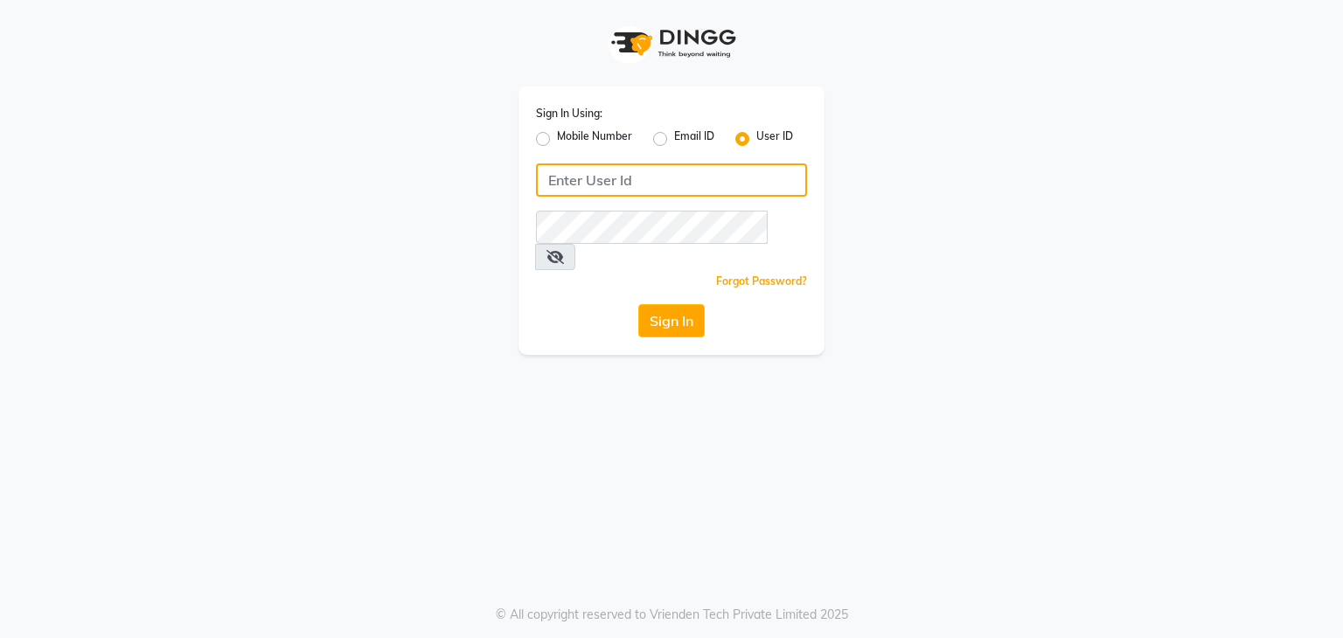
click at [682, 188] on input "Username" at bounding box center [671, 180] width 271 height 33
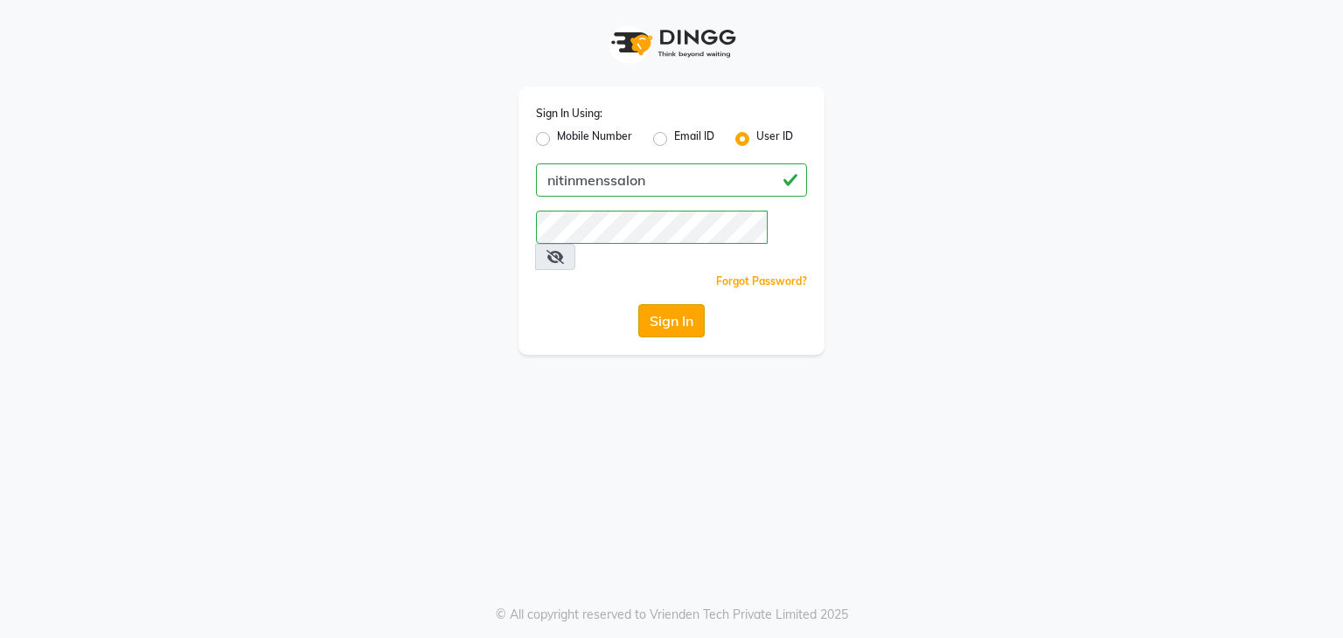
click at [682, 304] on button "Sign In" at bounding box center [671, 320] width 66 height 33
click at [685, 304] on button "Sign In" at bounding box center [671, 320] width 66 height 33
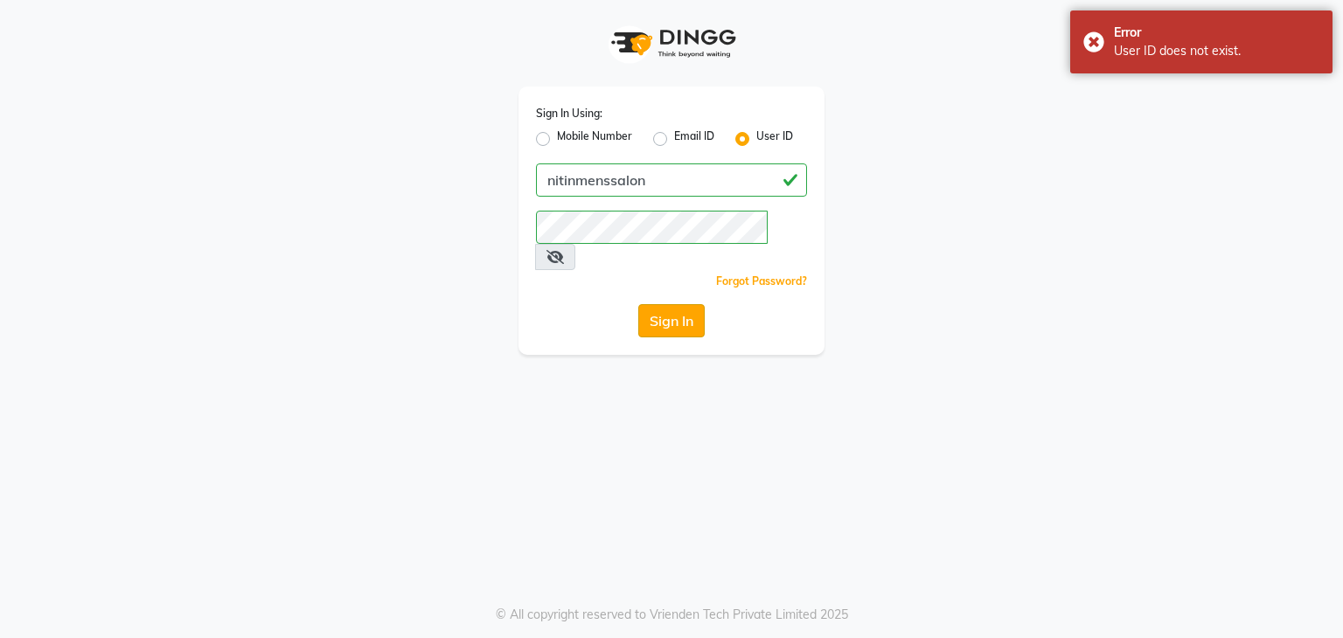
click at [675, 304] on button "Sign In" at bounding box center [671, 320] width 66 height 33
click at [999, 249] on div "Sign In Using: Mobile Number Email ID User ID nitinmenssalon Remember me Forgot…" at bounding box center [671, 177] width 997 height 355
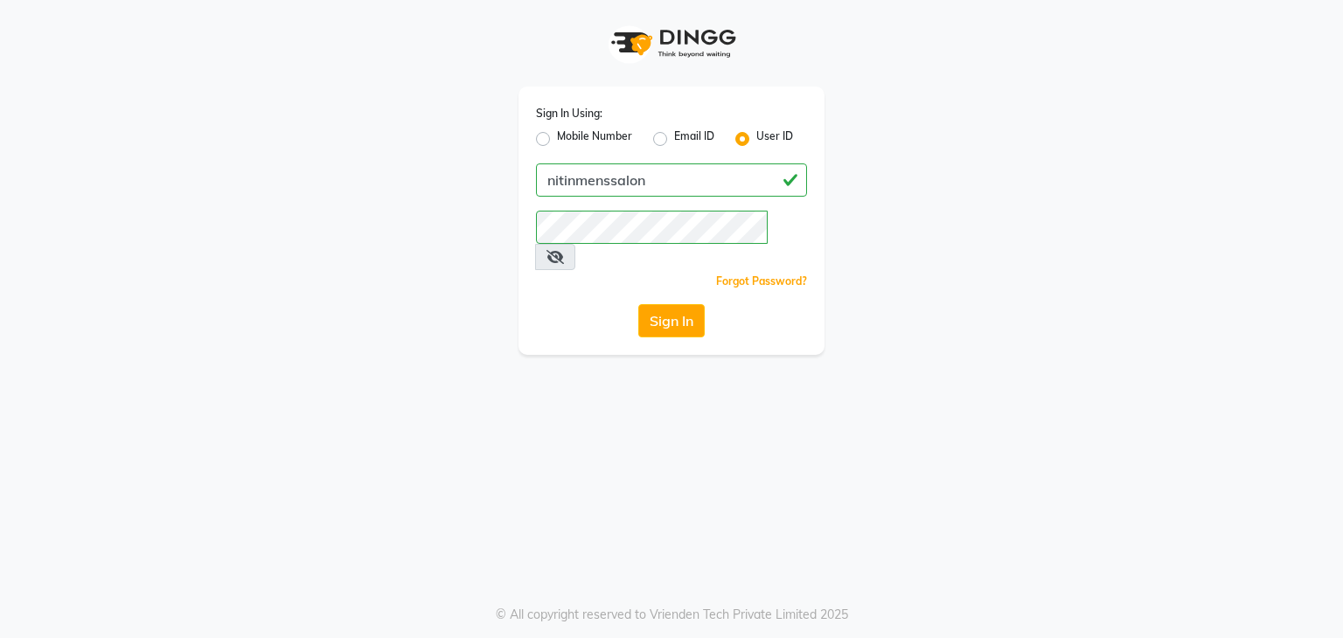
click at [564, 250] on icon at bounding box center [555, 257] width 17 height 14
click at [667, 304] on button "Sign In" at bounding box center [671, 320] width 66 height 33
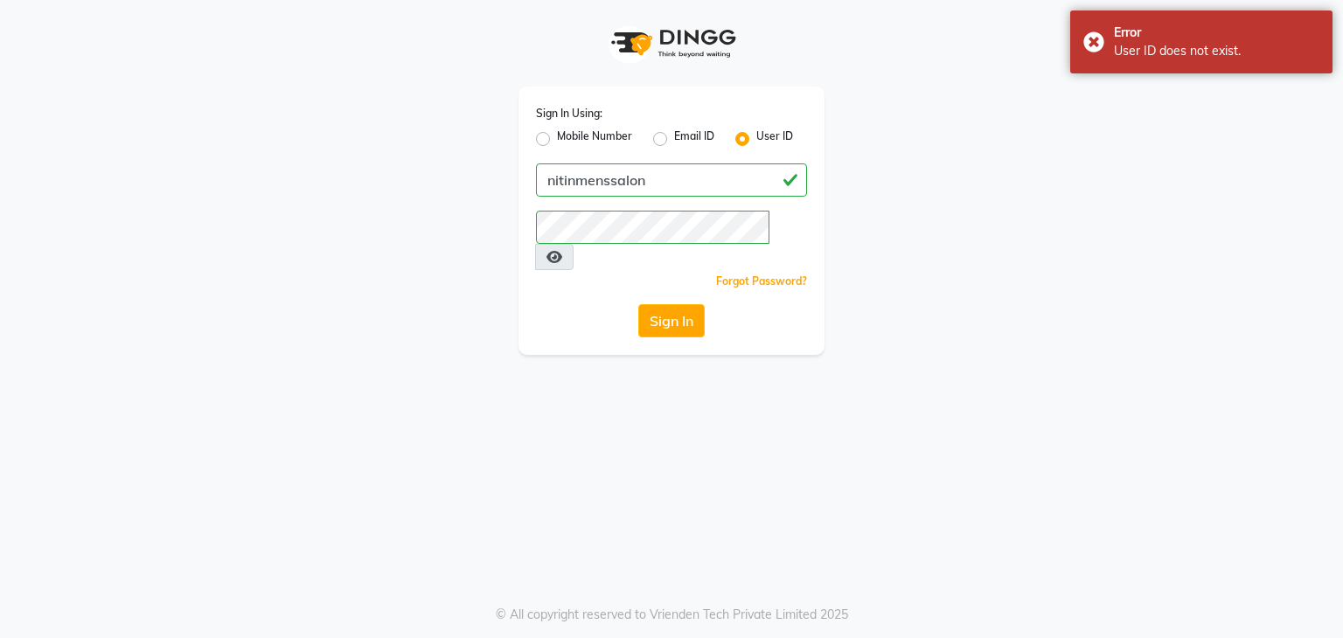
click at [562, 250] on icon at bounding box center [555, 257] width 16 height 14
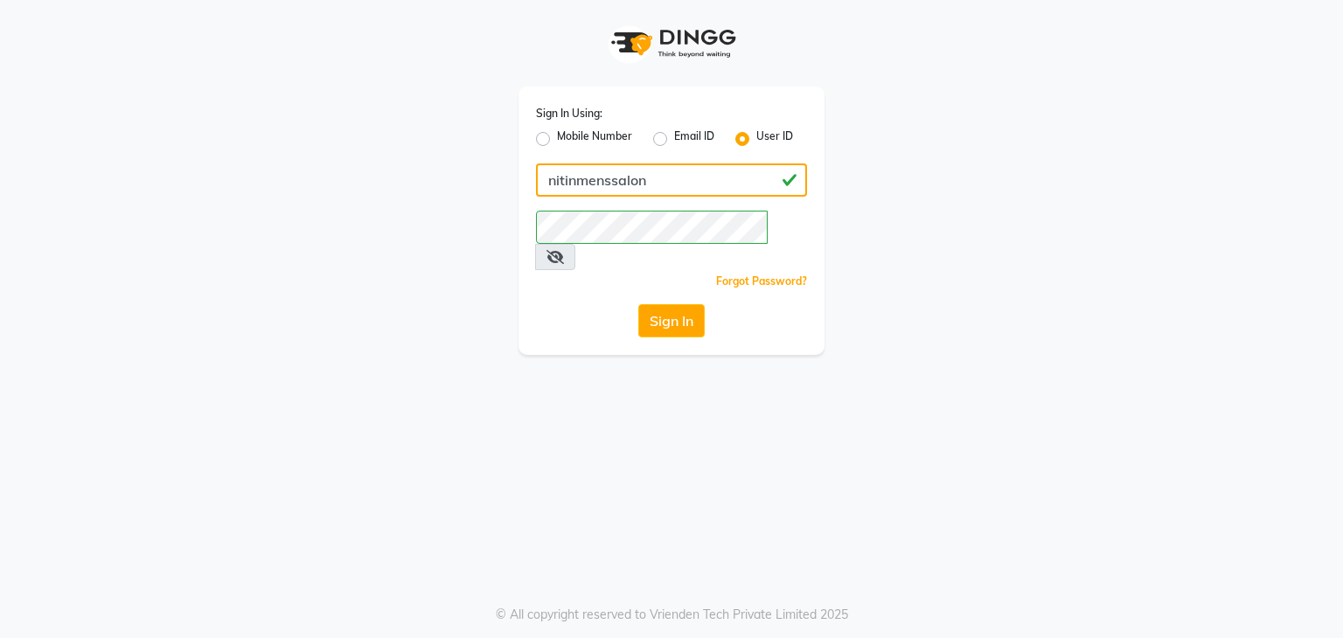
click at [689, 180] on input "nitinmenssalon" at bounding box center [671, 180] width 271 height 33
type input "n"
click at [952, 189] on div "Sign In Using: Mobile Number Email ID User ID nitinmensslon Remember me Forgot …" at bounding box center [671, 177] width 997 height 355
click at [549, 184] on input "nitinmensslon" at bounding box center [671, 180] width 271 height 33
click at [1041, 299] on div "Sign In Using: Mobile Number Email ID User ID nitinmensslon Remember me Forgot …" at bounding box center [671, 177] width 997 height 355
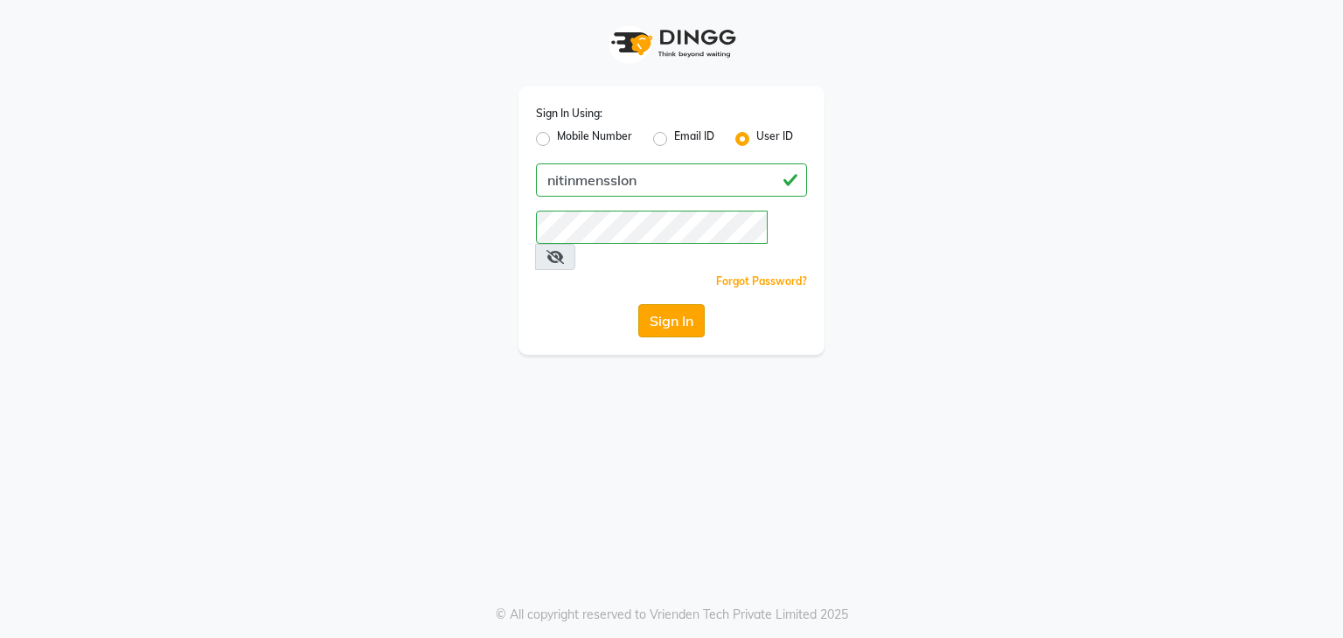
click at [689, 304] on button "Sign In" at bounding box center [671, 320] width 66 height 33
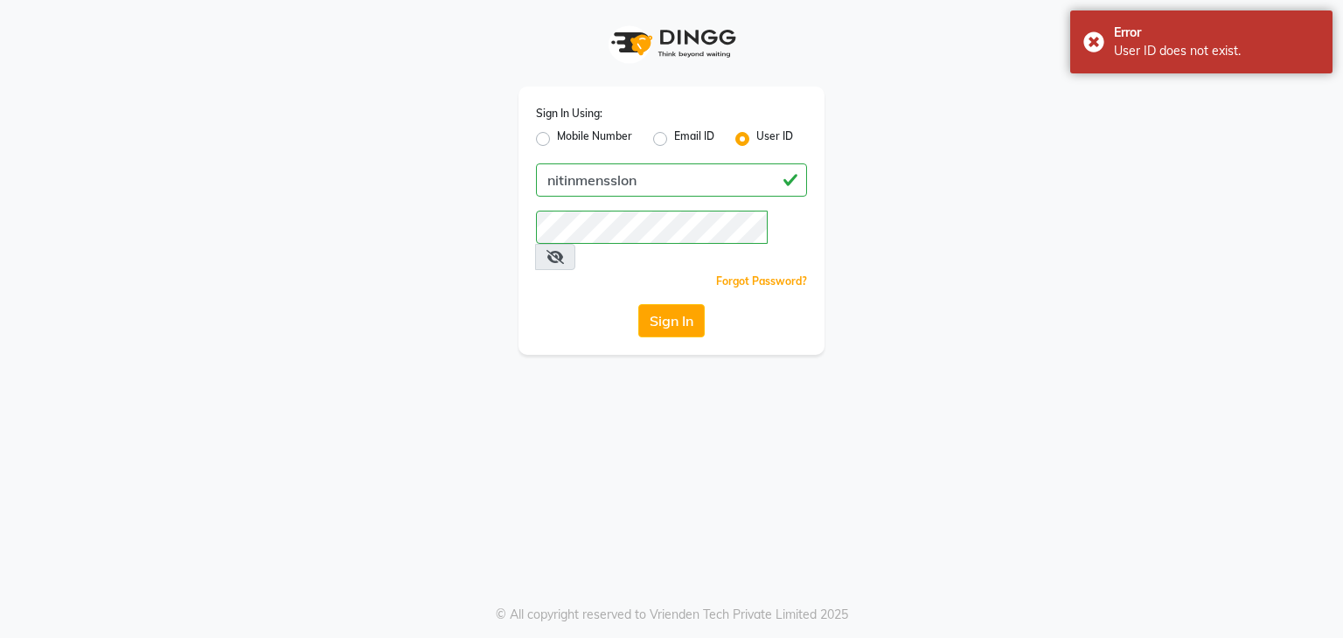
click at [966, 303] on div "Sign In Using: Mobile Number Email ID User ID nitinmensslon Remember me Forgot …" at bounding box center [671, 177] width 997 height 355
click at [677, 192] on input "nitinmensslon" at bounding box center [671, 180] width 271 height 33
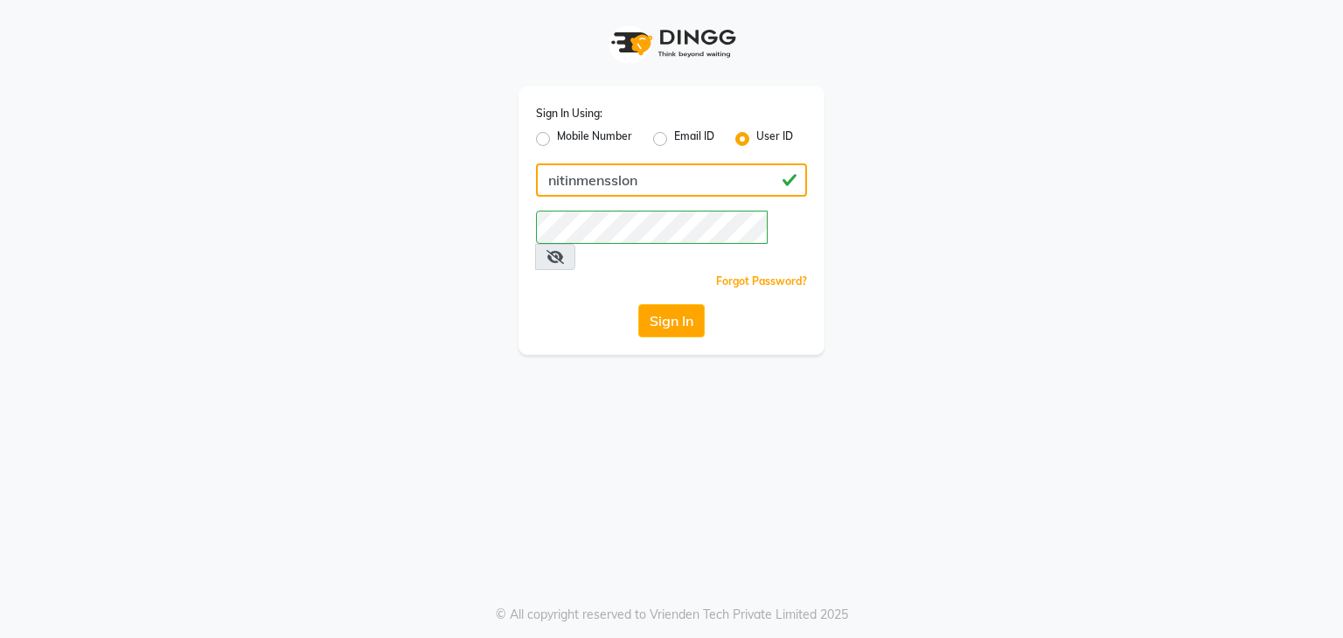
click at [617, 185] on input "nitinmensslon" at bounding box center [671, 180] width 271 height 33
click at [696, 183] on input "nitinmenssalon" at bounding box center [671, 180] width 271 height 33
click at [548, 179] on input "nitinmenssalon" at bounding box center [671, 180] width 271 height 33
type input "nitinmenssalon"
click at [1028, 106] on div "Sign In Using: Mobile Number Email ID User ID nitinmenssalon Remember me Forgot…" at bounding box center [671, 177] width 997 height 355
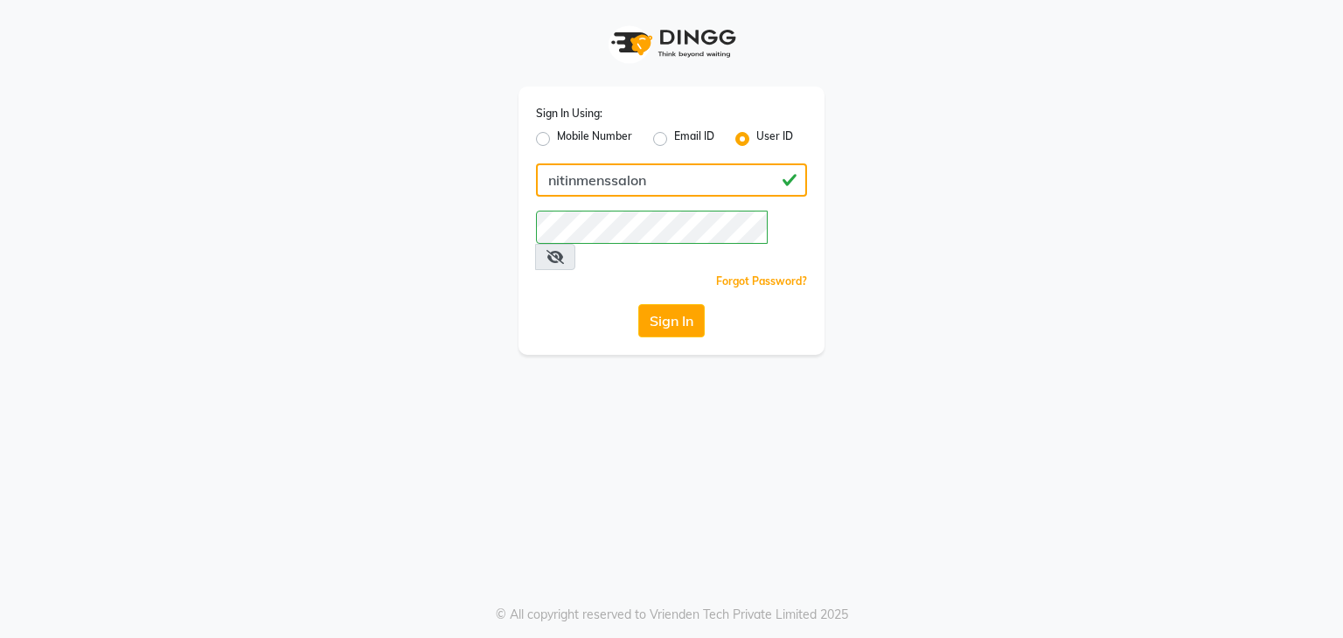
click at [546, 185] on input "nitinmenssalon" at bounding box center [671, 180] width 271 height 33
click at [949, 274] on div "Sign In Using: Mobile Number Email ID User ID nitinmenssalon Remember me Forgot…" at bounding box center [671, 177] width 997 height 355
click at [680, 304] on button "Sign In" at bounding box center [671, 320] width 66 height 33
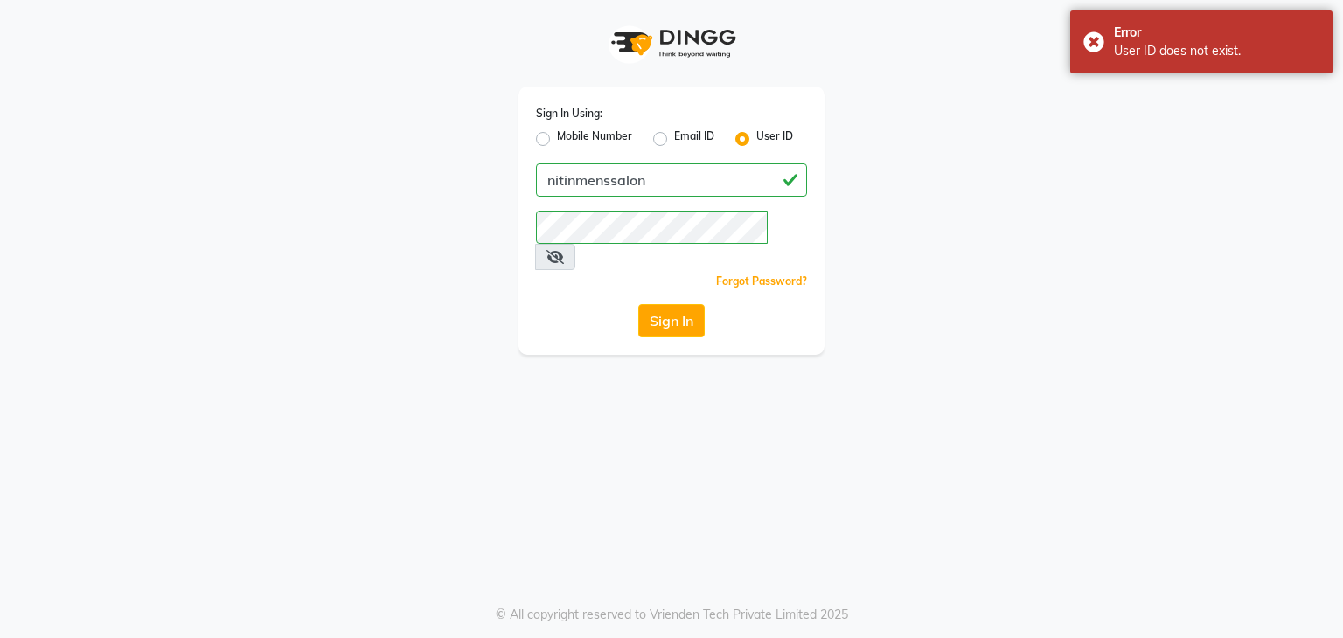
click at [575, 244] on span at bounding box center [555, 257] width 40 height 26
click at [564, 250] on icon at bounding box center [555, 257] width 17 height 14
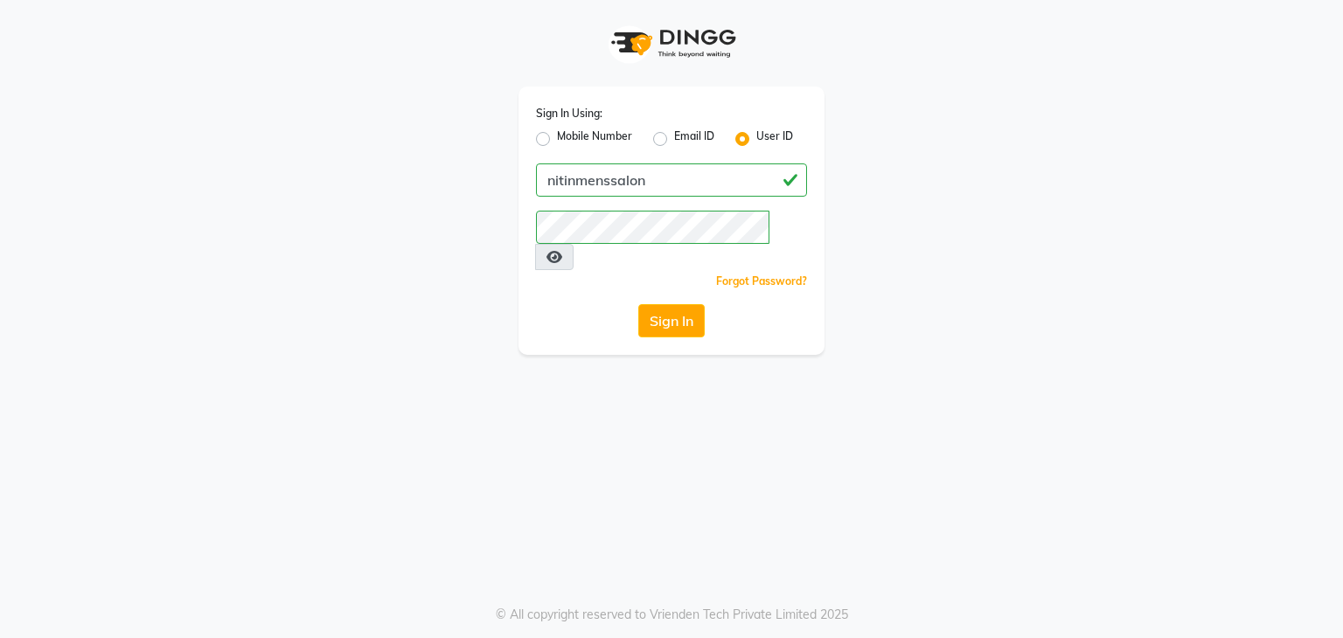
click at [562, 250] on icon at bounding box center [555, 257] width 16 height 14
click at [575, 244] on span at bounding box center [555, 257] width 40 height 26
click at [564, 250] on icon at bounding box center [555, 257] width 17 height 14
click at [756, 136] on label "User ID" at bounding box center [774, 139] width 37 height 21
click at [756, 136] on input "User ID" at bounding box center [761, 134] width 11 height 11
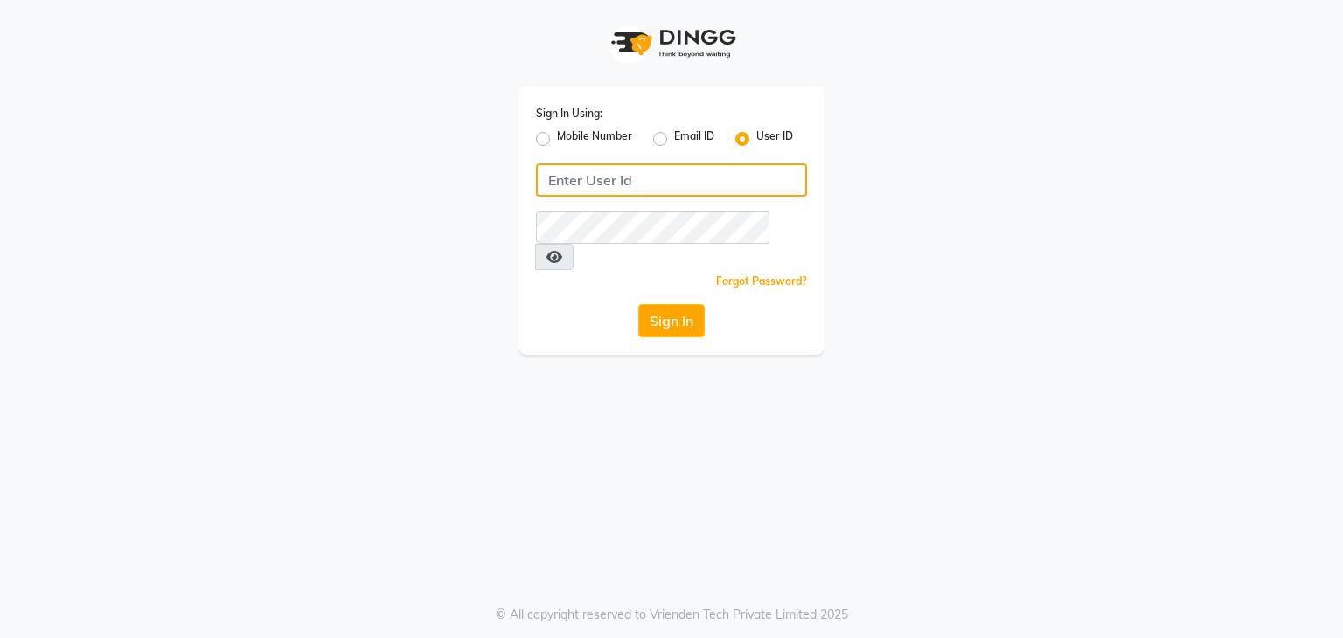
click at [718, 180] on input "Username" at bounding box center [671, 180] width 271 height 33
type input "nitinmenssalon"
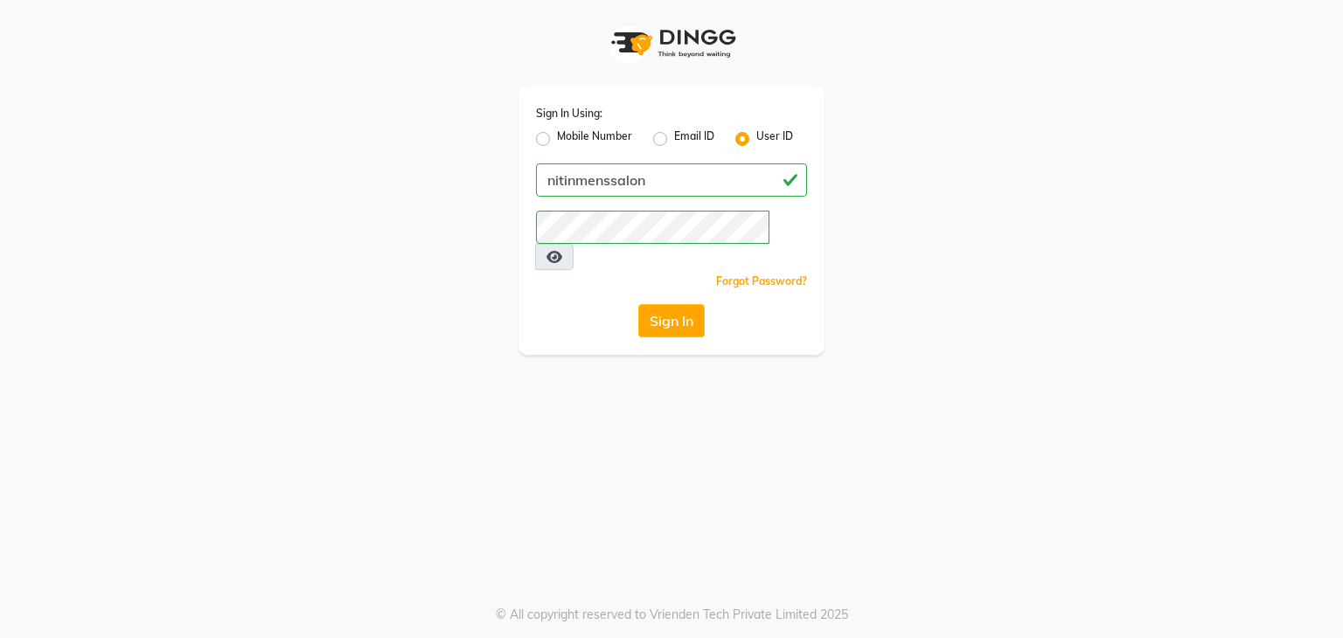
click at [562, 250] on icon at bounding box center [555, 257] width 16 height 14
click at [687, 304] on button "Sign In" at bounding box center [671, 320] width 66 height 33
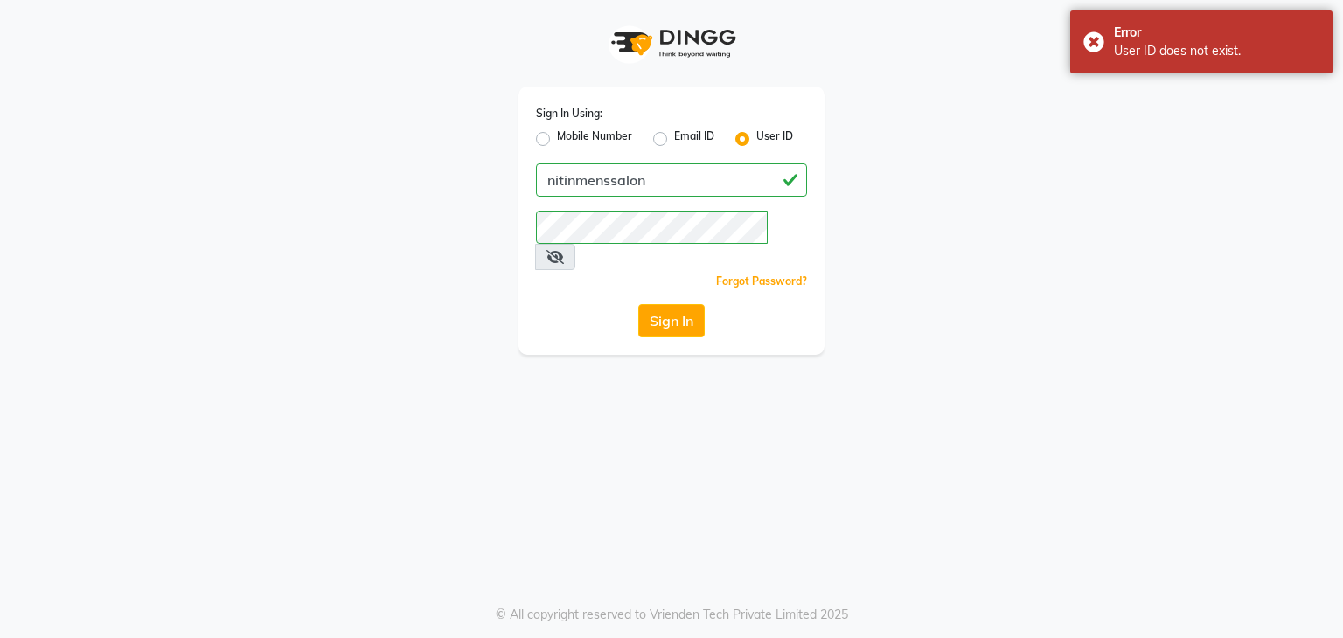
click at [1011, 207] on div "Sign In Using: Mobile Number Email ID User ID nitinmenssalon Remember me Forgot…" at bounding box center [671, 177] width 997 height 355
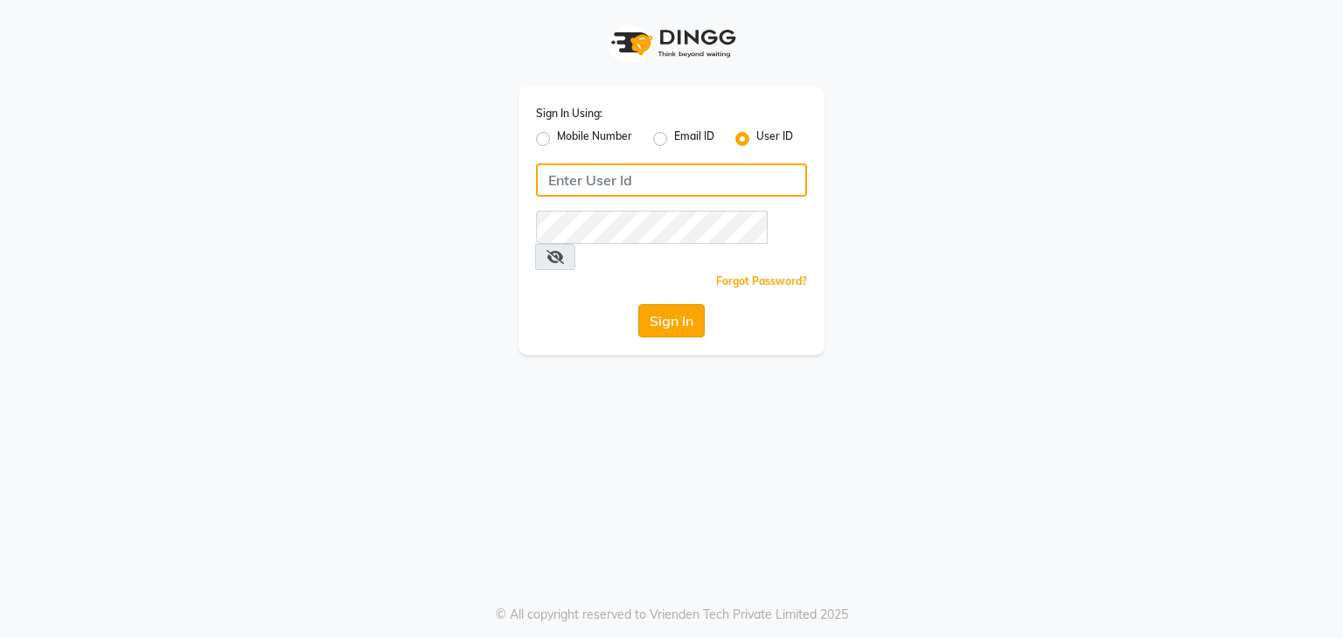
type input "nitinmenssalon"
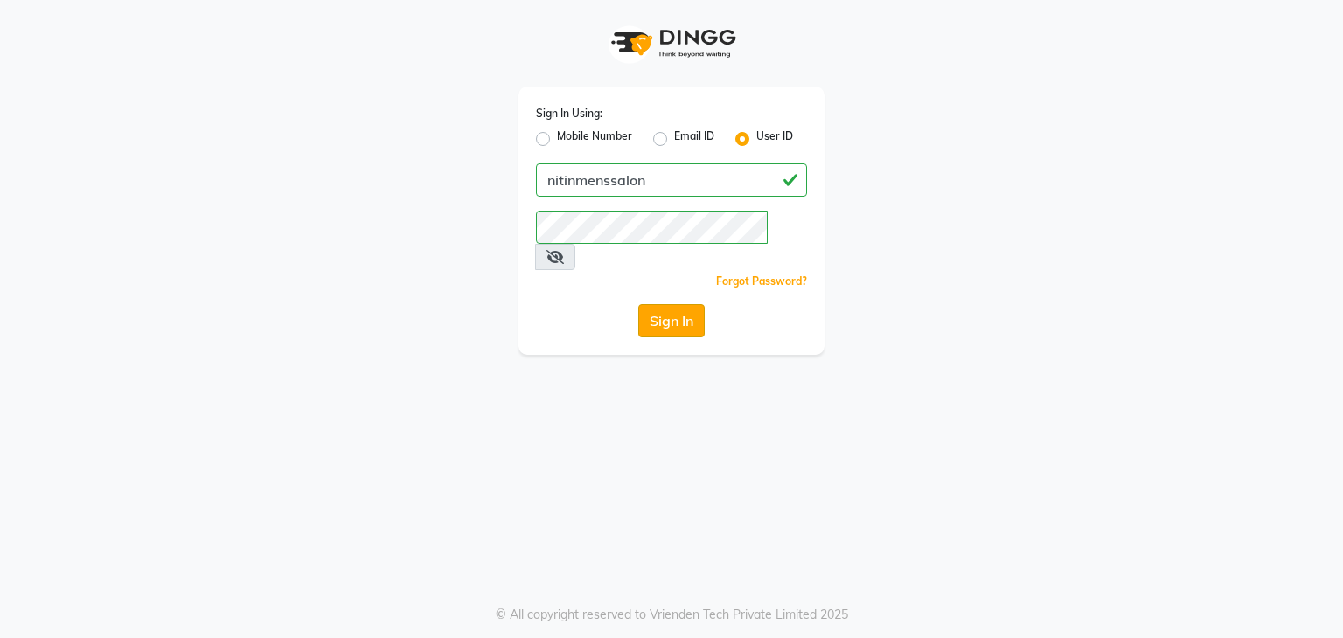
click at [672, 304] on button "Sign In" at bounding box center [671, 320] width 66 height 33
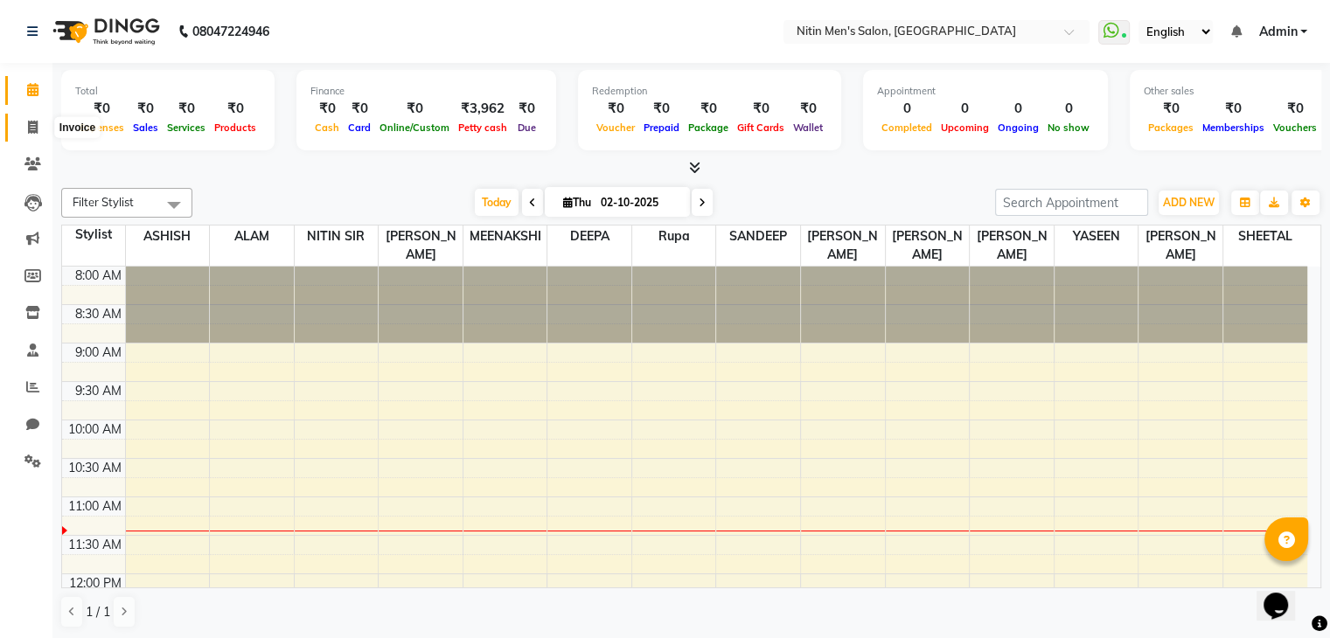
click at [29, 129] on icon at bounding box center [33, 127] width 10 height 13
select select "7981"
select select "service"
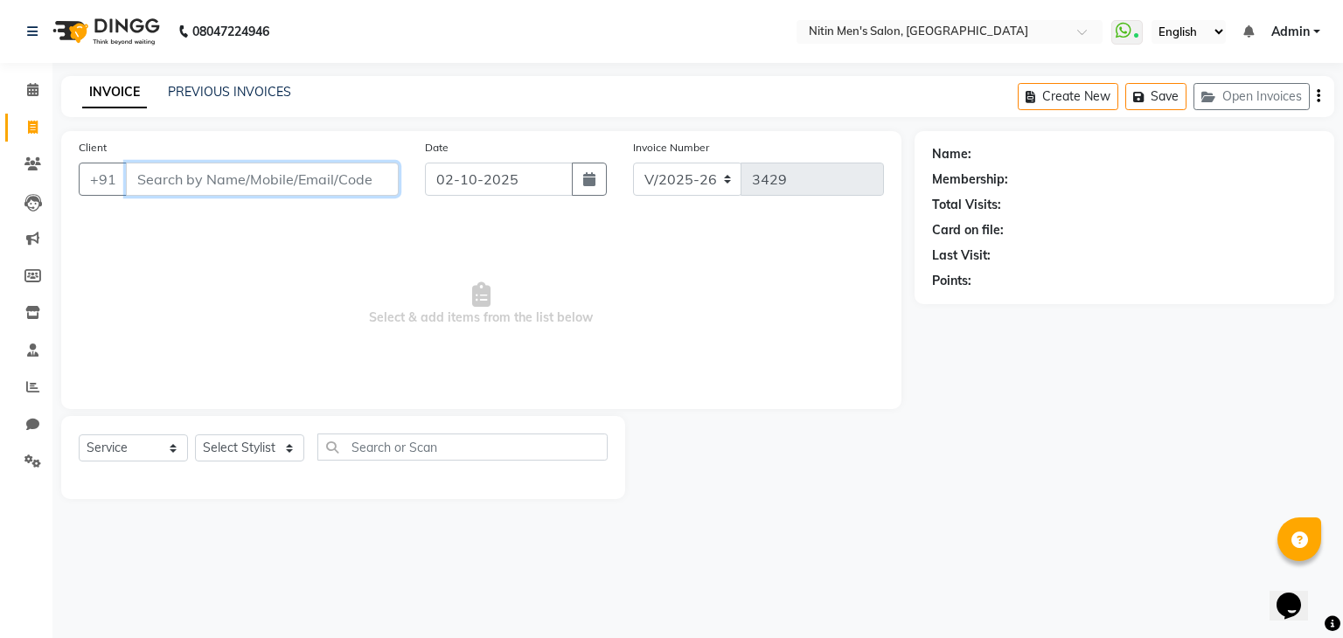
click at [178, 182] on input "Client" at bounding box center [262, 179] width 273 height 33
click at [257, 449] on select "Select Stylist [PERSON_NAME] DEEPA [PERSON_NAME] MEENAKSHI NITIN SIR [PERSON_NA…" at bounding box center [249, 448] width 109 height 27
select select "75699"
click at [195, 435] on select "Select Stylist [PERSON_NAME] DEEPA [PERSON_NAME] MEENAKSHI NITIN SIR [PERSON_NA…" at bounding box center [249, 448] width 109 height 27
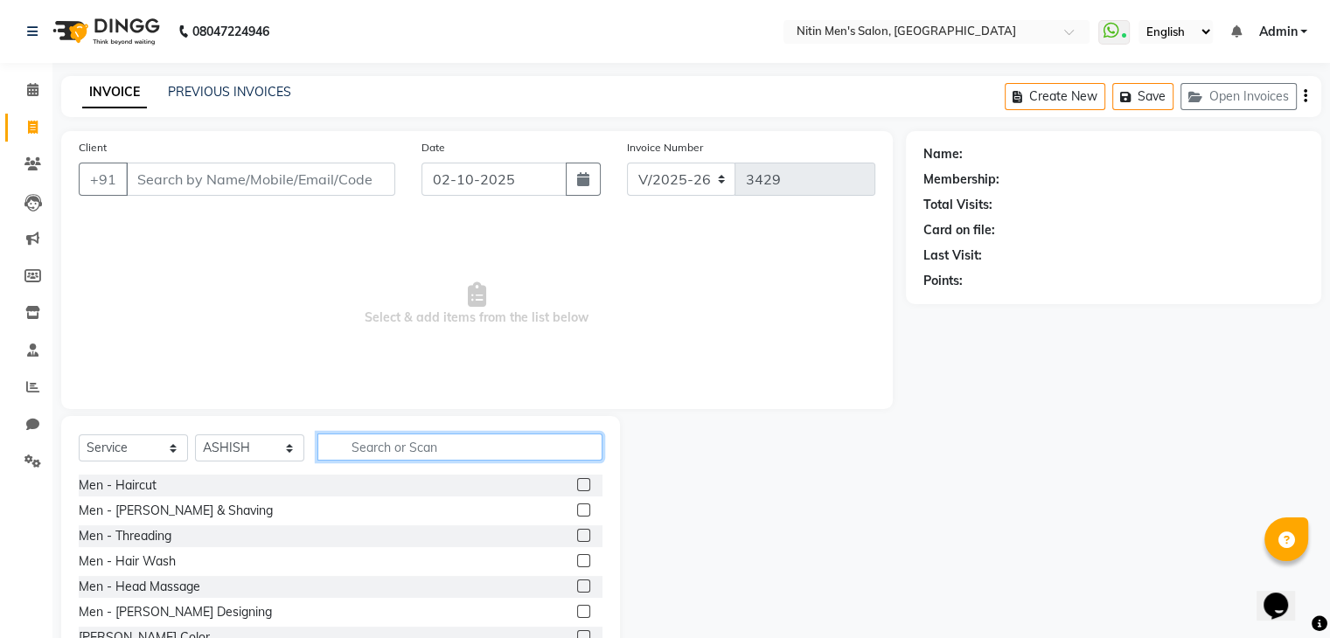
click at [403, 451] on input "text" at bounding box center [459, 447] width 285 height 27
click at [297, 485] on div "Men - Haircut" at bounding box center [341, 486] width 524 height 22
click at [577, 487] on label at bounding box center [583, 484] width 13 height 13
click at [577, 487] on input "checkbox" at bounding box center [582, 485] width 11 height 11
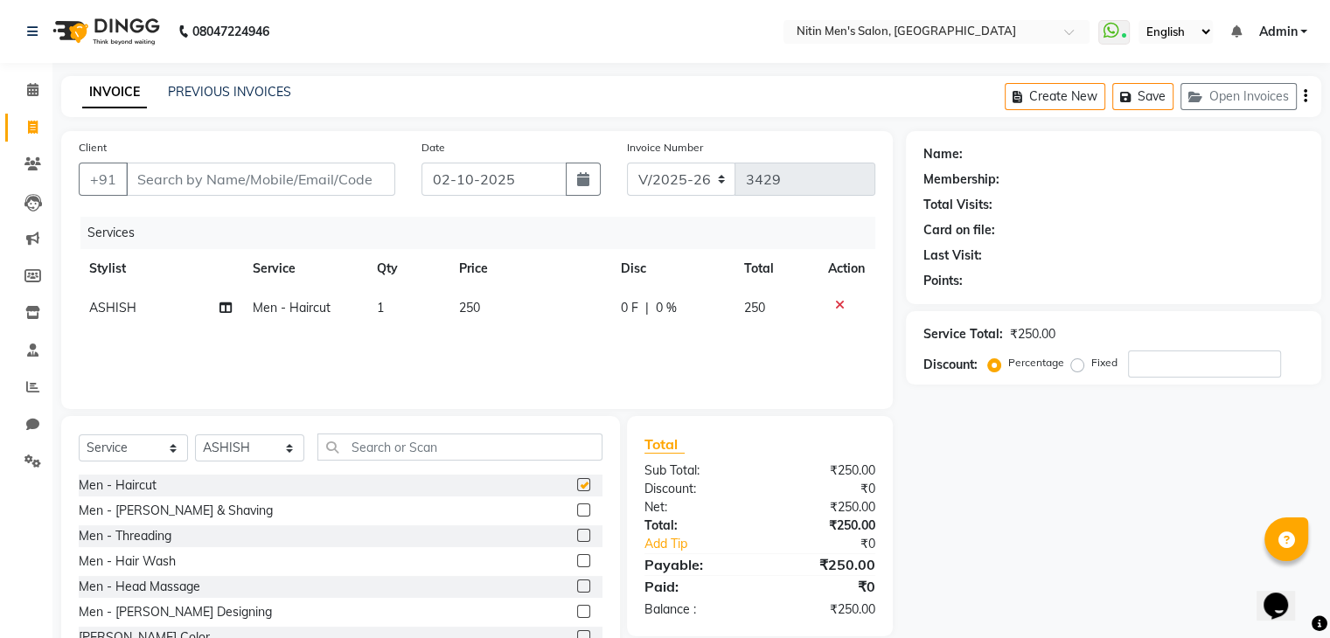
checkbox input "false"
click at [838, 305] on icon at bounding box center [840, 305] width 10 height 12
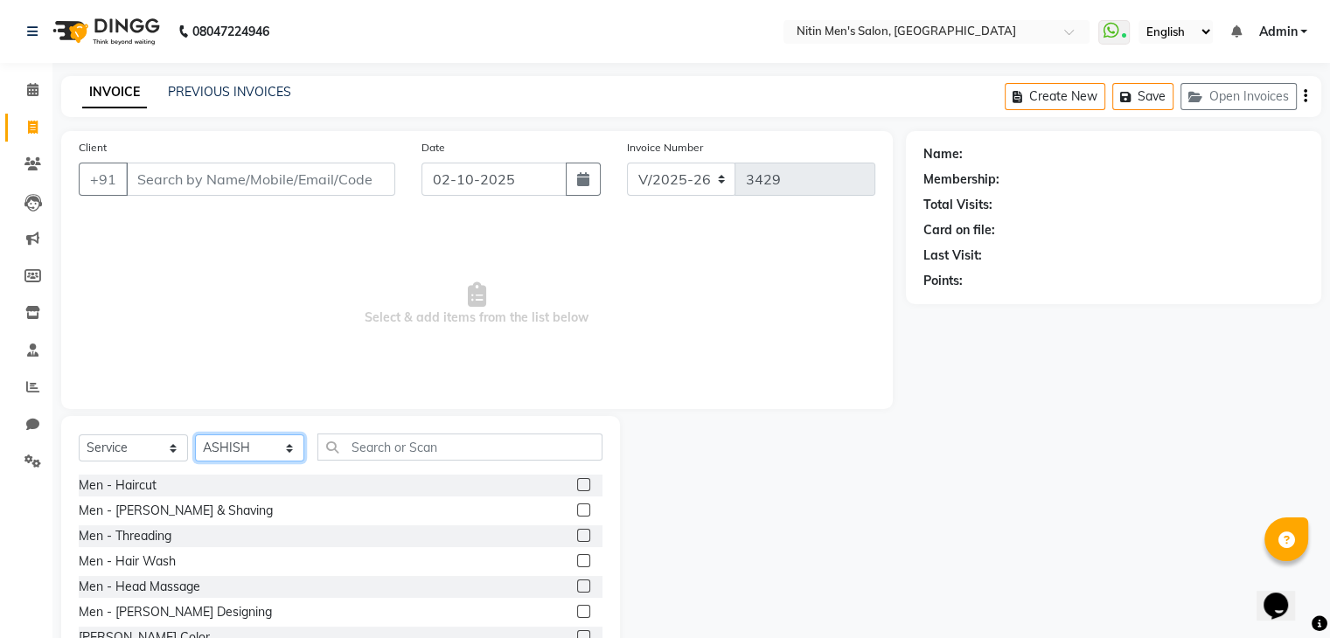
click at [259, 456] on select "Select Stylist ALAM ASHISH DEEPA HASIB JITU MEENAKSHI NITIN SIR PRAJAKTA Rupa S…" at bounding box center [249, 448] width 109 height 27
click at [595, 433] on div "Select Service Product Membership Package Voucher Prepaid Gift Card Select Styl…" at bounding box center [340, 545] width 559 height 258
click at [251, 83] on div "PREVIOUS INVOICES" at bounding box center [229, 92] width 123 height 18
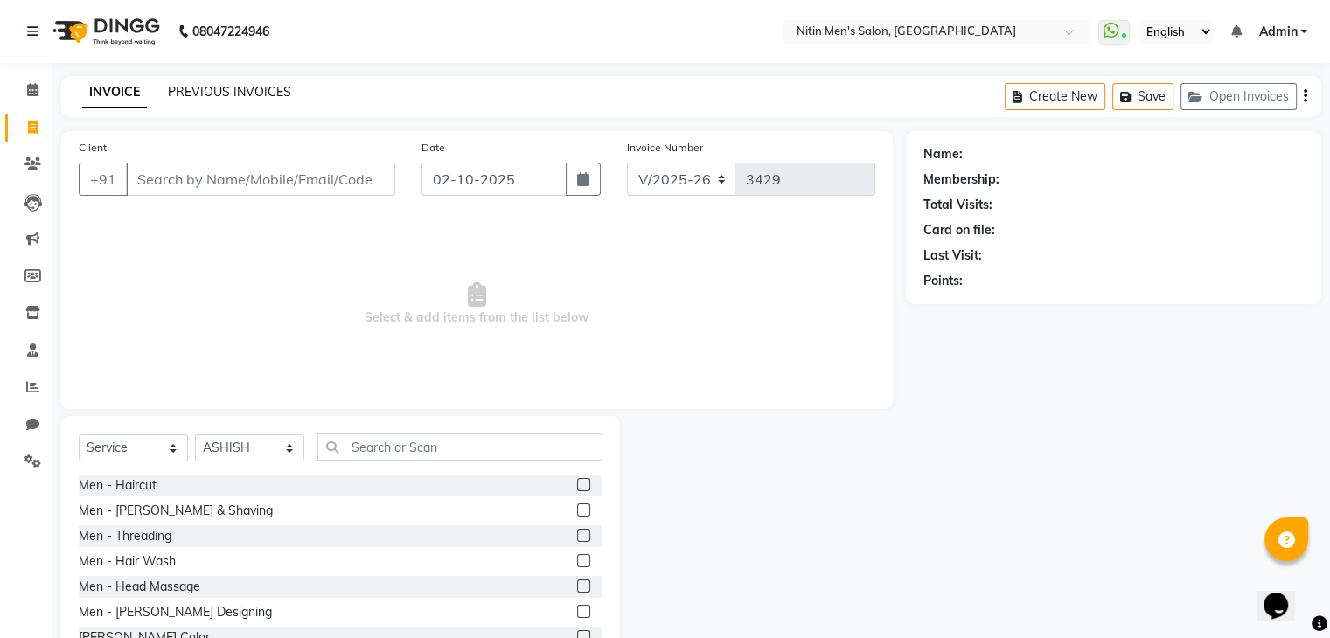
click at [249, 85] on link "PREVIOUS INVOICES" at bounding box center [229, 92] width 123 height 16
click at [277, 94] on link "PREVIOUS INVOICES" at bounding box center [229, 92] width 123 height 16
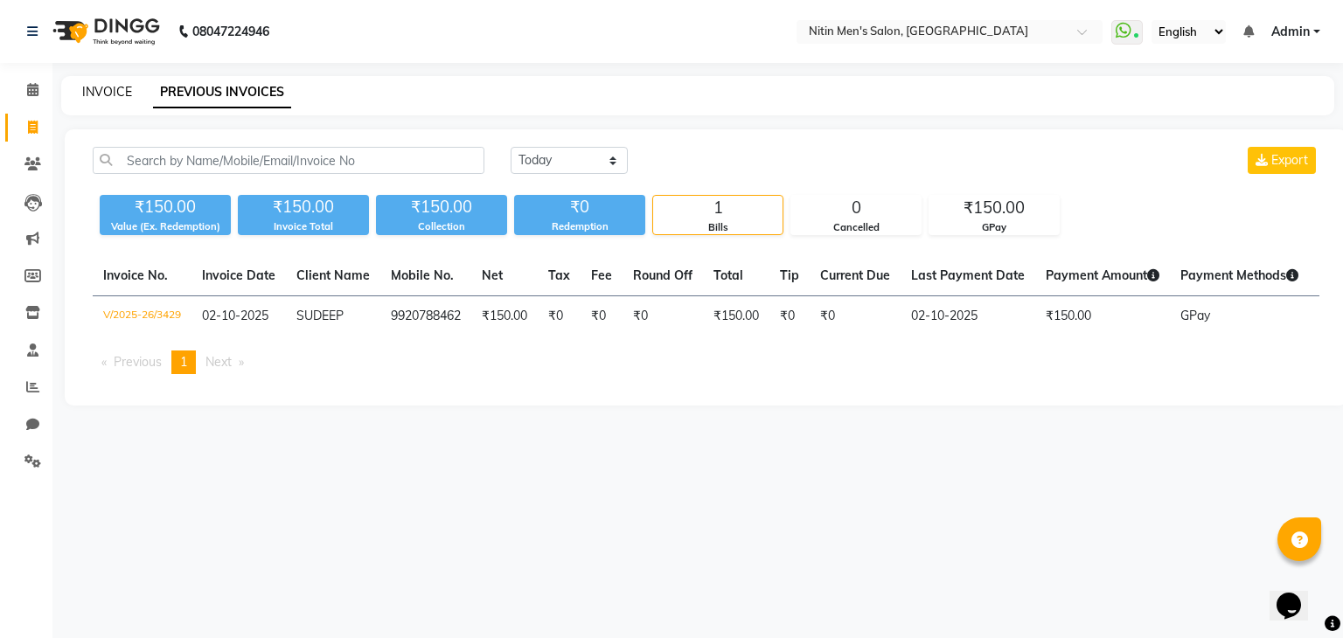
click at [86, 95] on link "INVOICE" at bounding box center [107, 92] width 50 height 16
select select "7981"
select select "service"
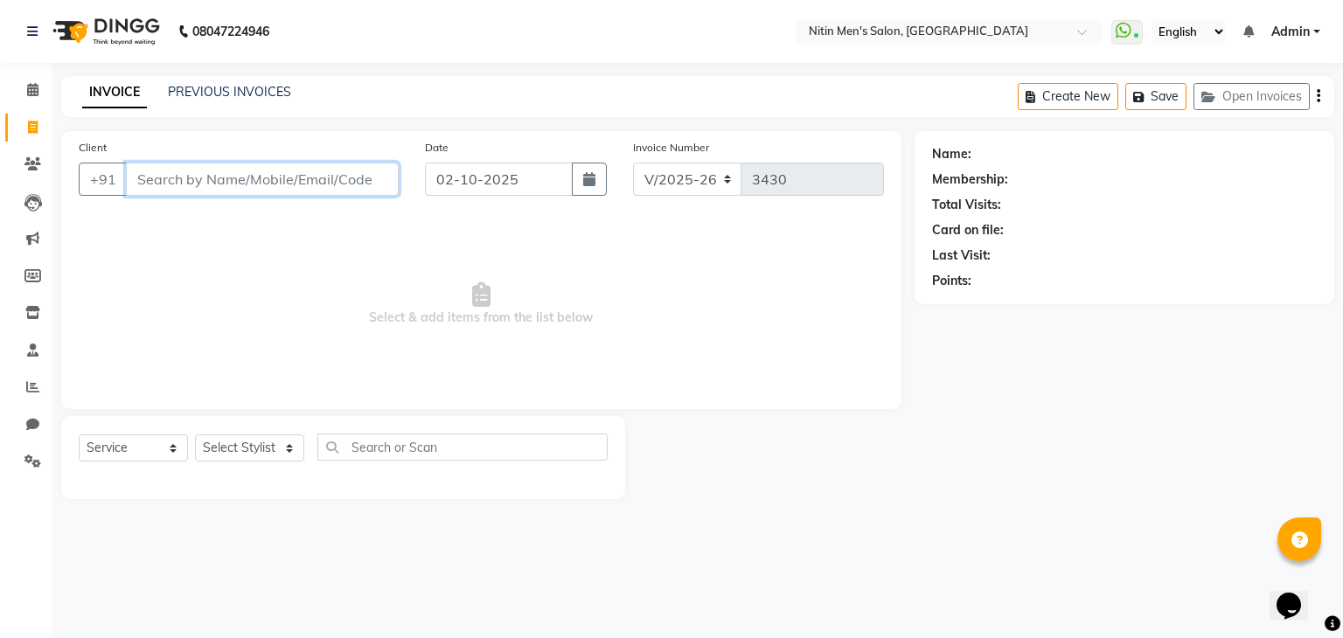
click at [307, 179] on input "Client" at bounding box center [262, 179] width 273 height 33
click at [269, 178] on input "Client" at bounding box center [262, 179] width 273 height 33
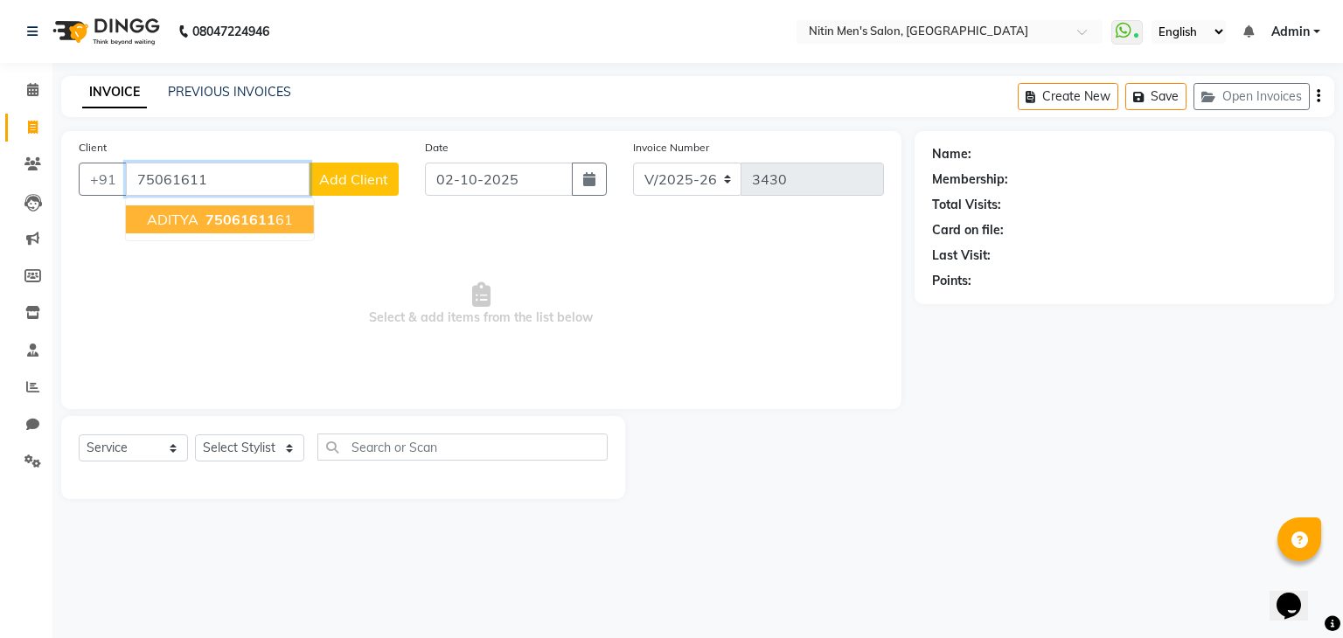
click at [232, 221] on span "75061611" at bounding box center [241, 219] width 70 height 17
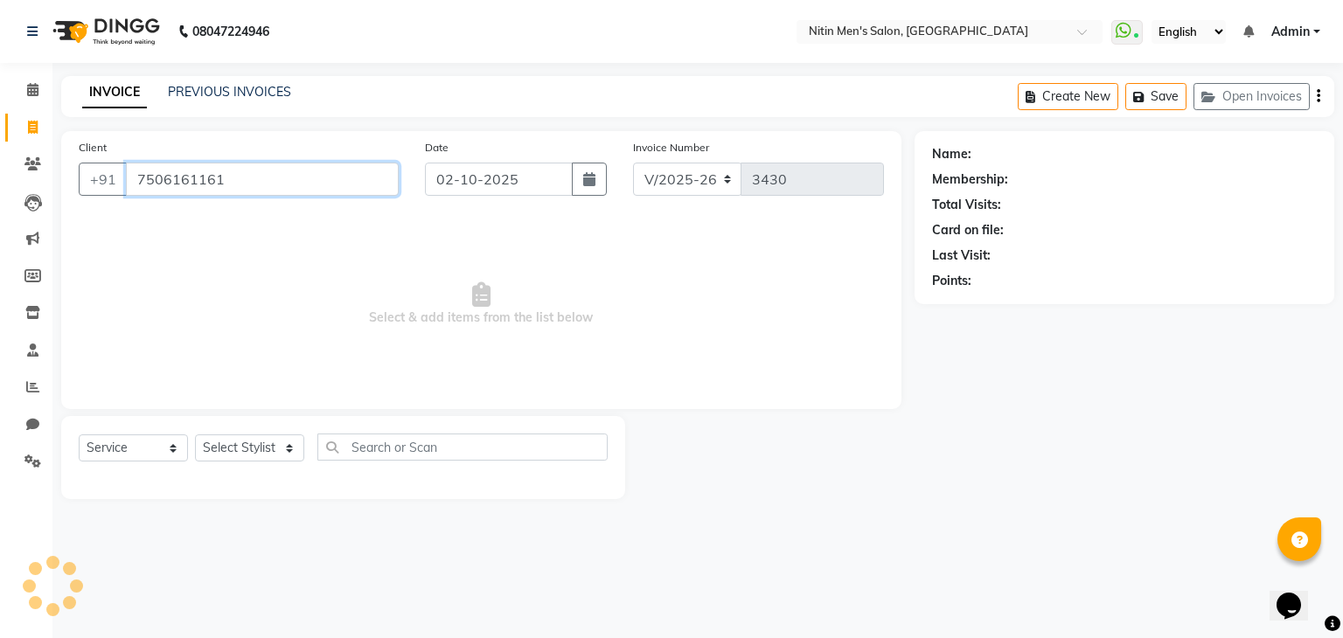
type input "7506161161"
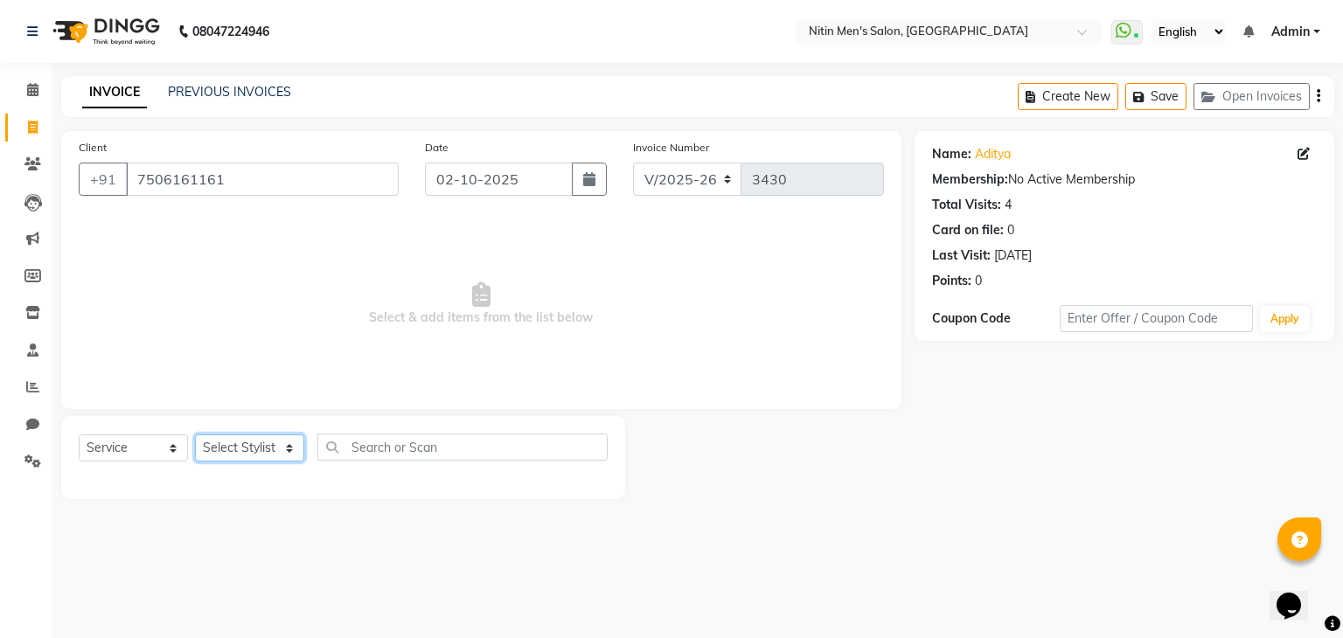
click at [247, 452] on select "Select Stylist ALAM ASHISH DEEPA HASIB JITU MEENAKSHI NITIN SIR PRAJAKTA Rupa S…" at bounding box center [249, 448] width 109 height 27
click at [428, 450] on input "text" at bounding box center [462, 447] width 290 height 27
type input "HAIR"
click at [247, 459] on select "Select Stylist ALAM ASHISH DEEPA HASIB JITU MEENAKSHI NITIN SIR PRAJAKTA Rupa S…" at bounding box center [249, 448] width 109 height 27
select select "85157"
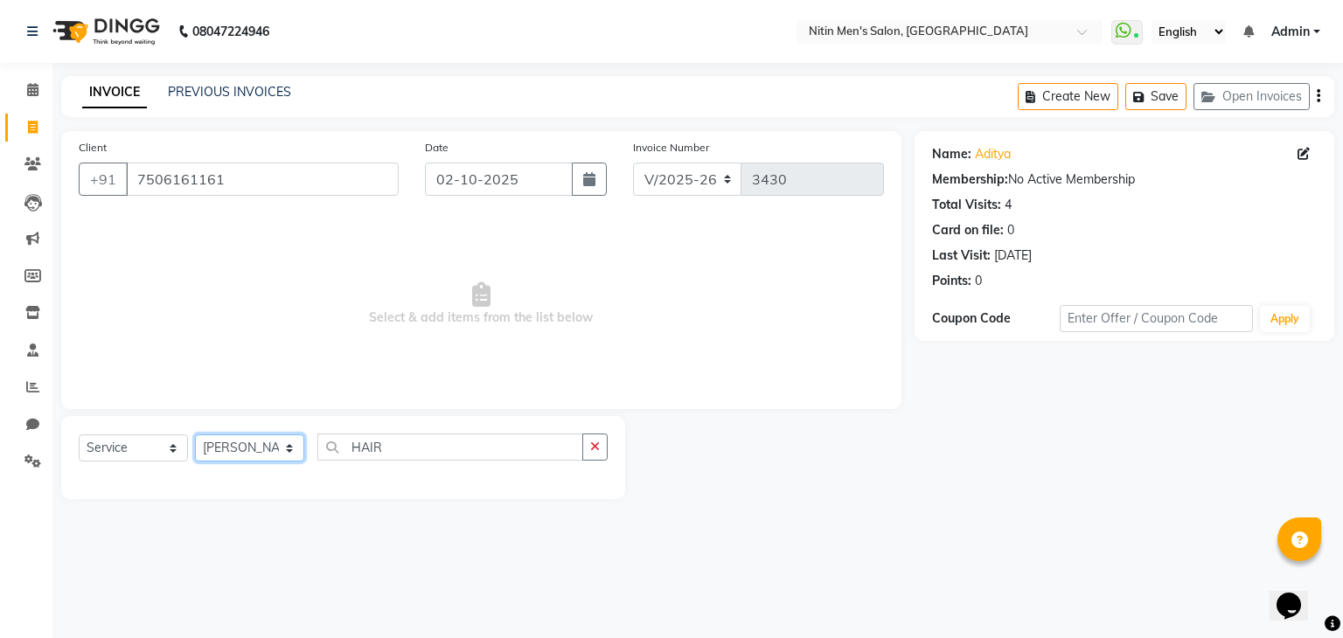
click at [195, 435] on select "Select Stylist ALAM ASHISH DEEPA HASIB JITU MEENAKSHI NITIN SIR PRAJAKTA Rupa S…" at bounding box center [249, 448] width 109 height 27
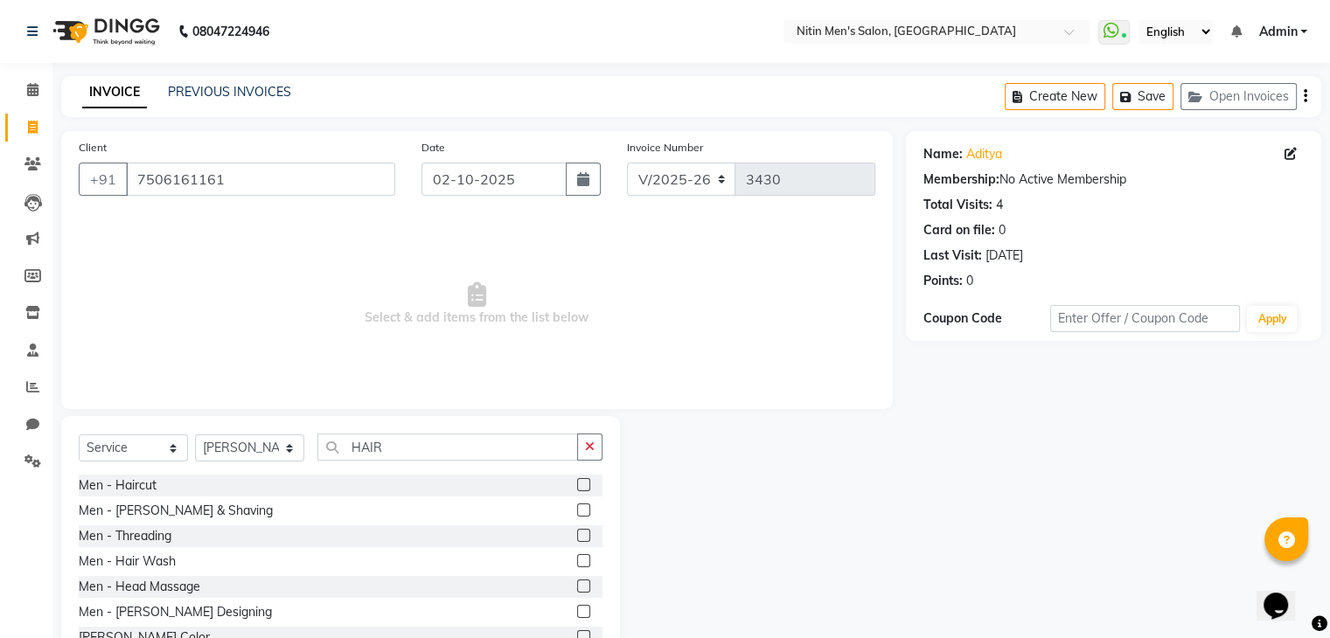
click at [217, 489] on div "Men - Haircut" at bounding box center [341, 486] width 524 height 22
click at [577, 487] on label at bounding box center [583, 484] width 13 height 13
click at [577, 487] on input "checkbox" at bounding box center [582, 485] width 11 height 11
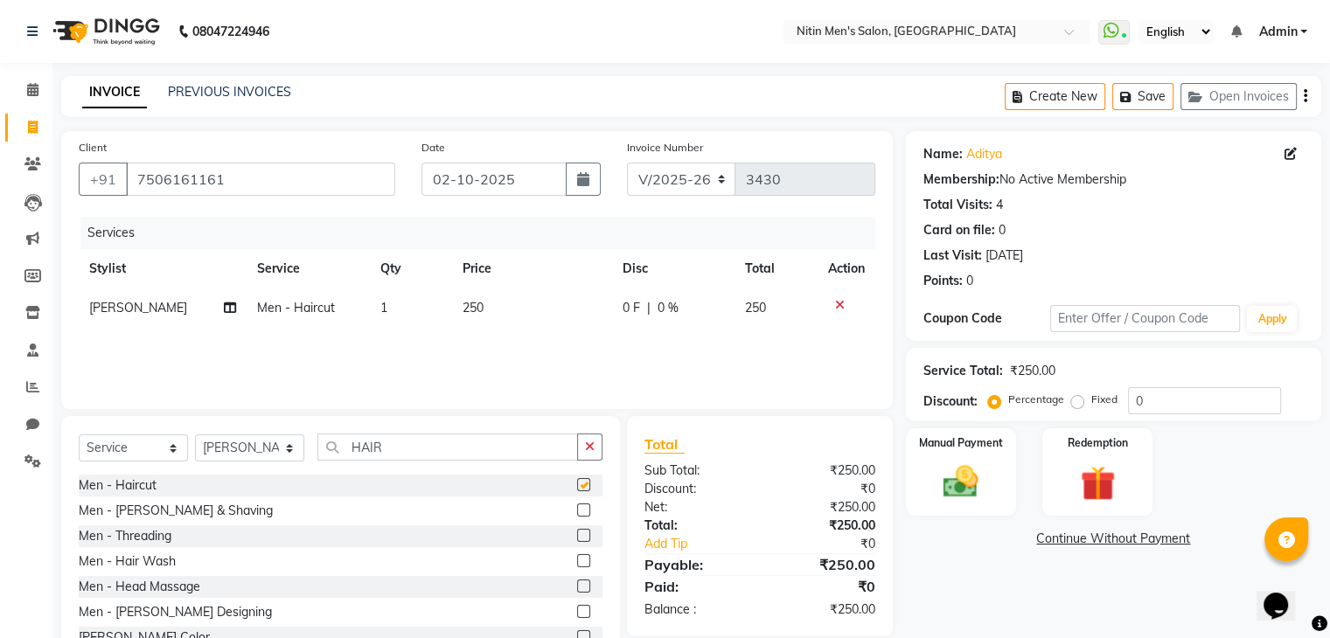
checkbox input "false"
click at [577, 509] on label at bounding box center [583, 510] width 13 height 13
click at [577, 509] on input "checkbox" at bounding box center [582, 510] width 11 height 11
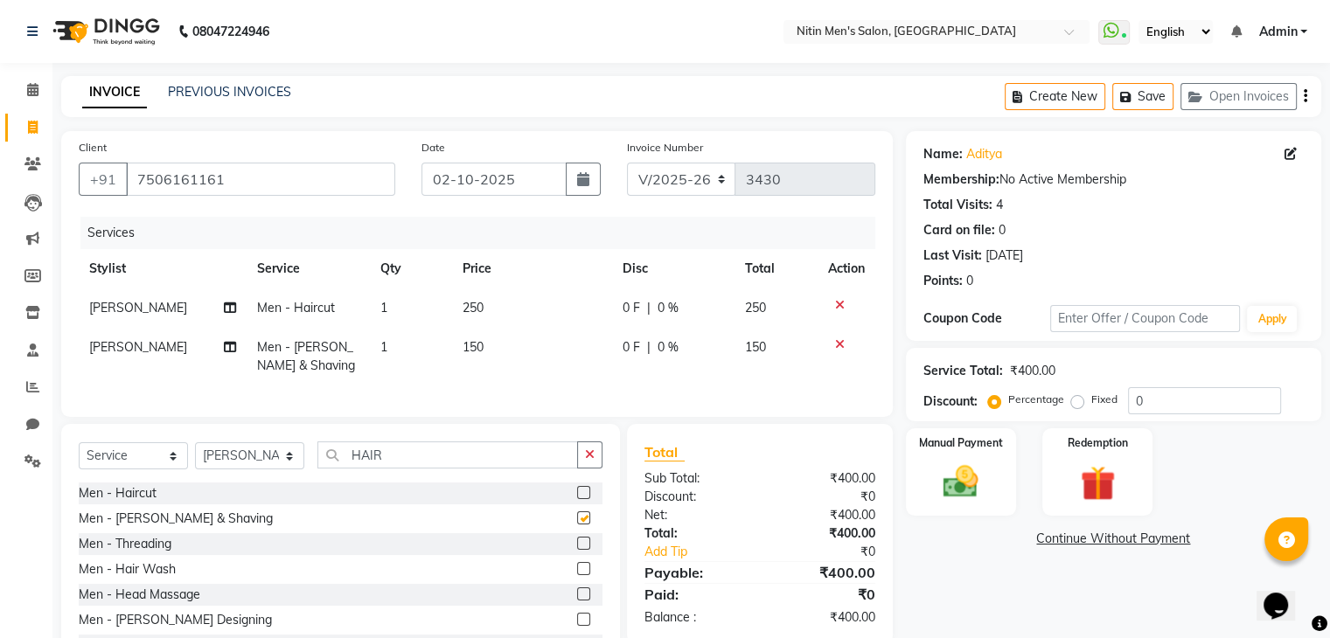
checkbox input "false"
click at [965, 479] on img at bounding box center [960, 483] width 59 height 42
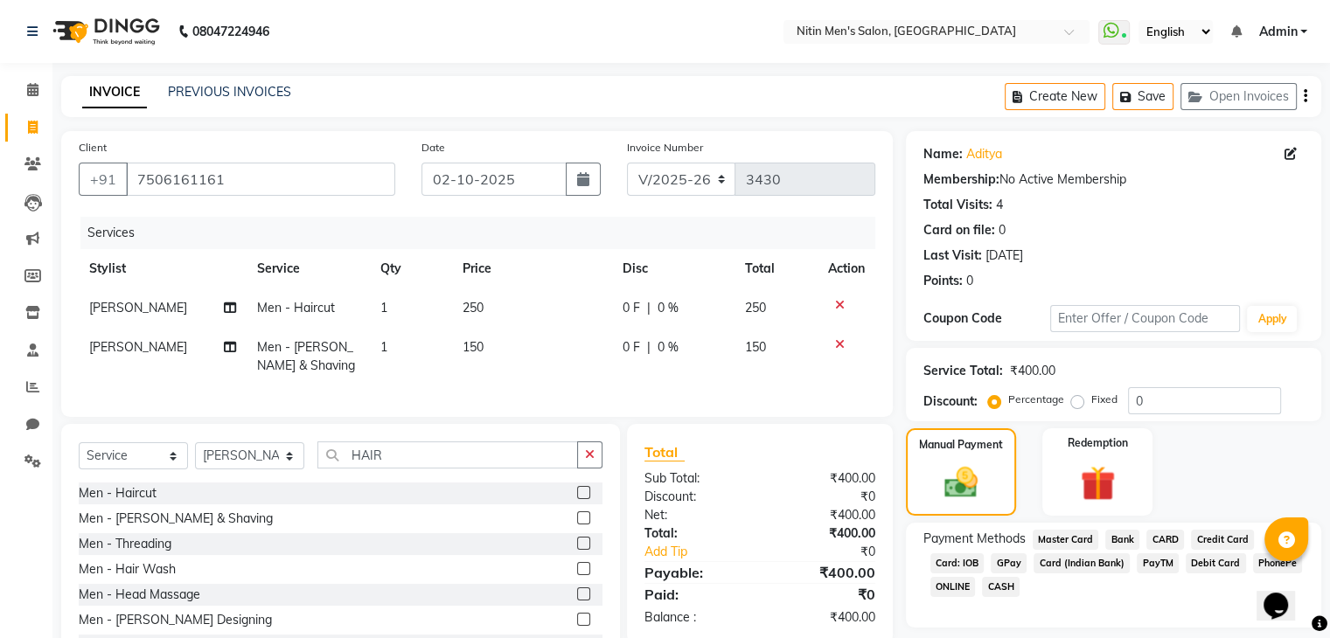
click at [1006, 585] on span "CASH" at bounding box center [1001, 587] width 38 height 20
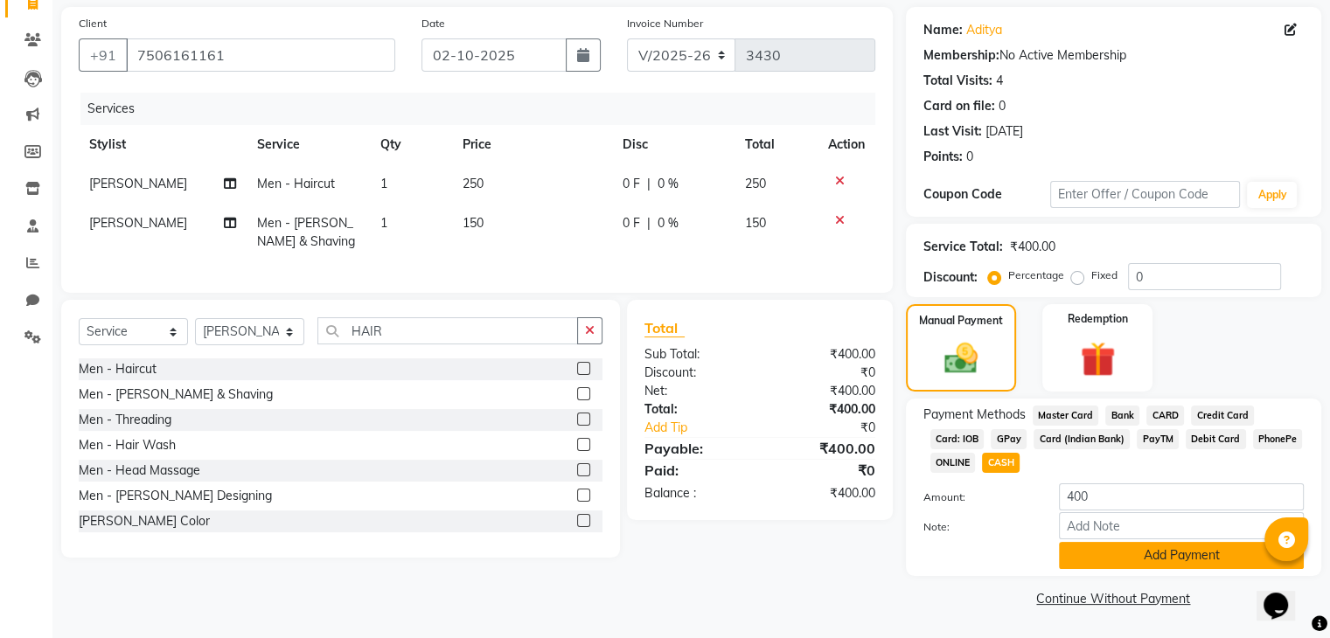
click at [1182, 557] on button "Add Payment" at bounding box center [1181, 555] width 245 height 27
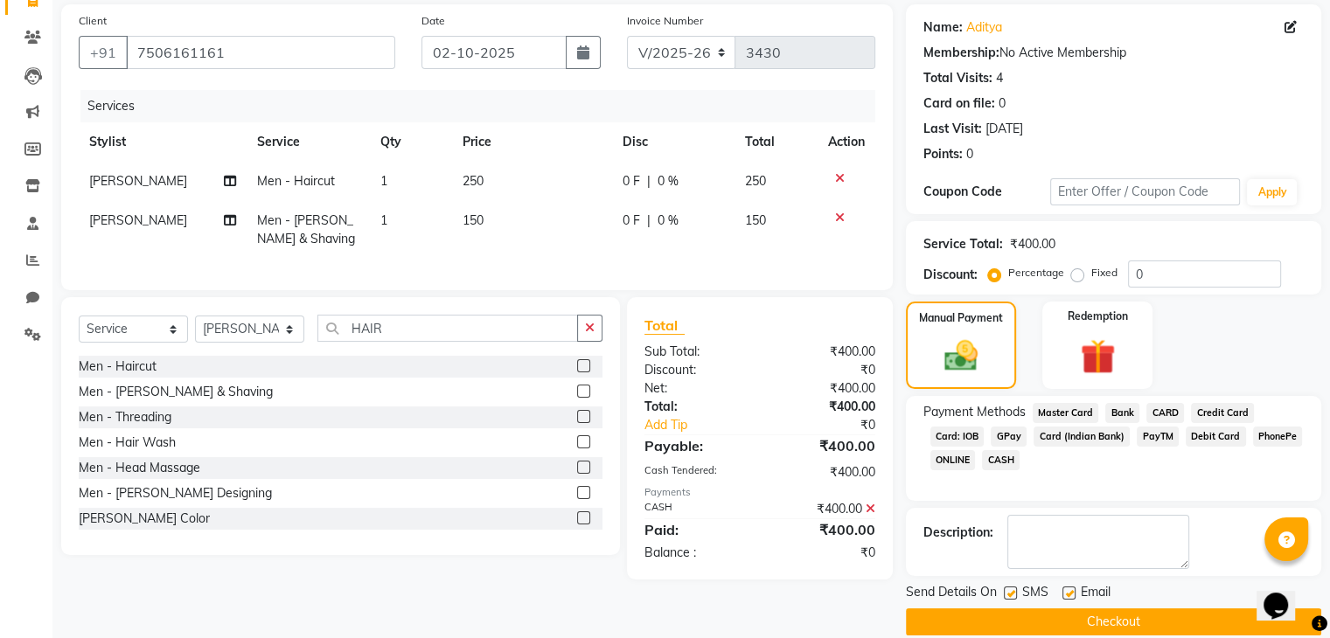
scroll to position [150, 0]
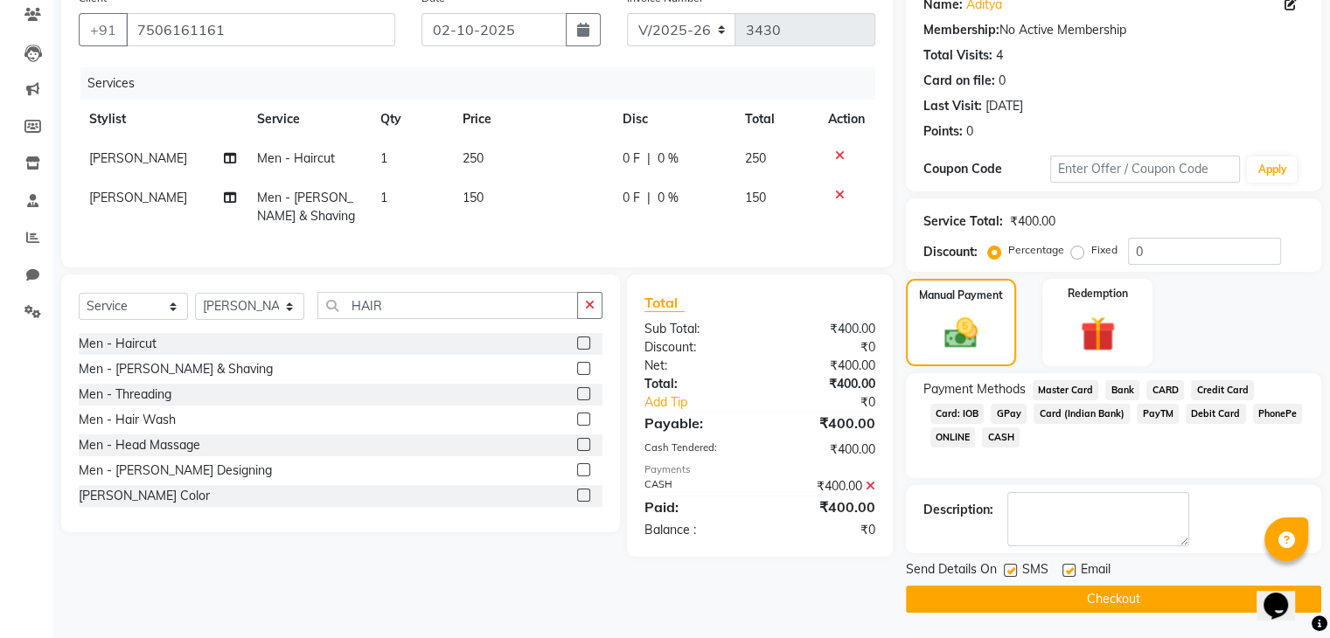
click at [1125, 600] on button "Checkout" at bounding box center [1113, 599] width 415 height 27
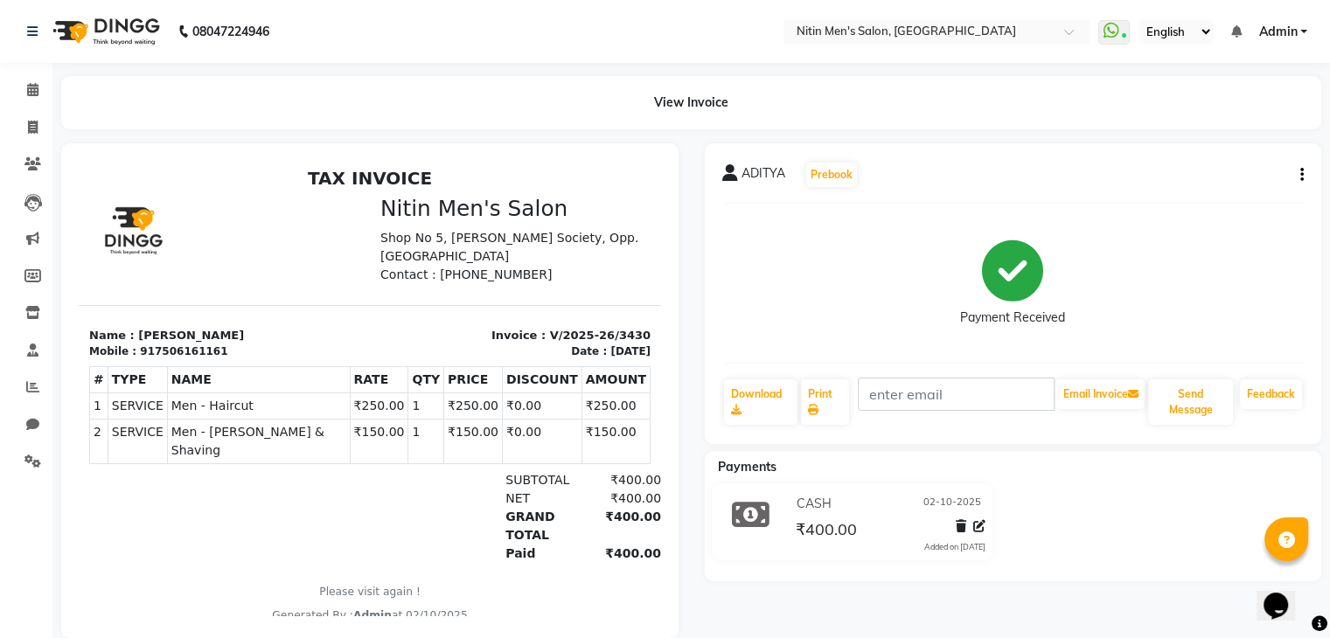
click at [1083, 613] on div "ADITYA Prebook Payment Received Download Print Email Invoice Send Message Feedb…" at bounding box center [1014, 390] width 644 height 495
click at [31, 130] on icon at bounding box center [33, 127] width 10 height 13
select select "7981"
select select "service"
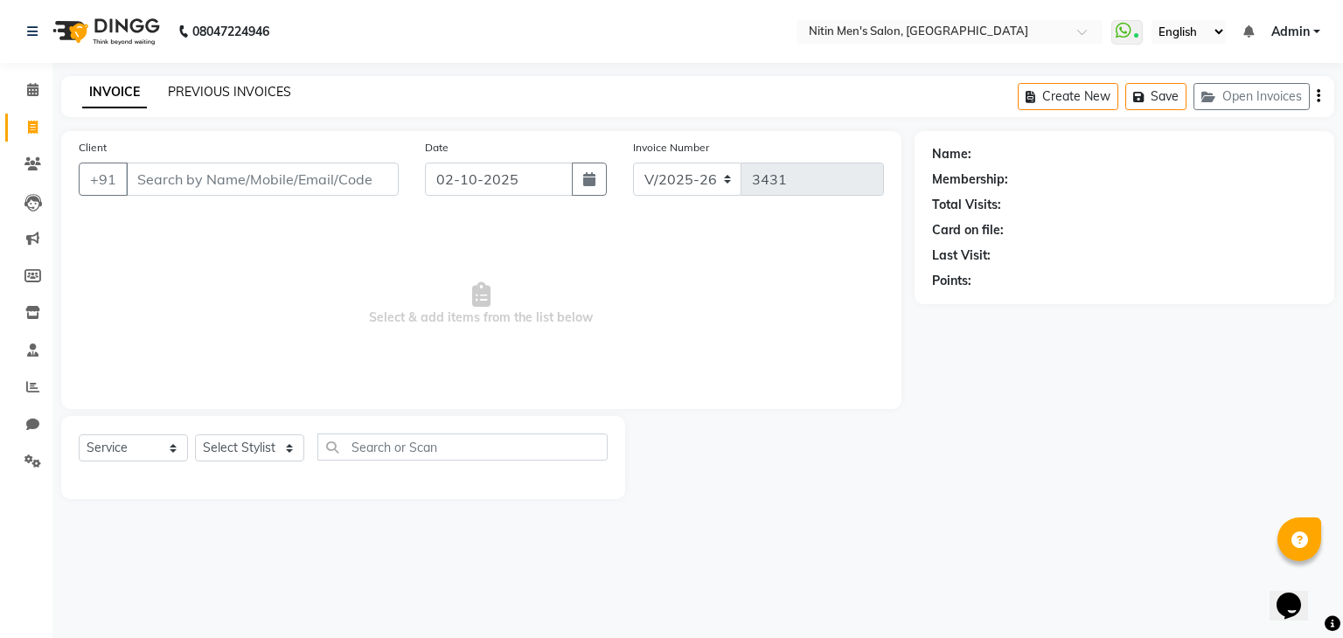
click at [225, 92] on link "PREVIOUS INVOICES" at bounding box center [229, 92] width 123 height 16
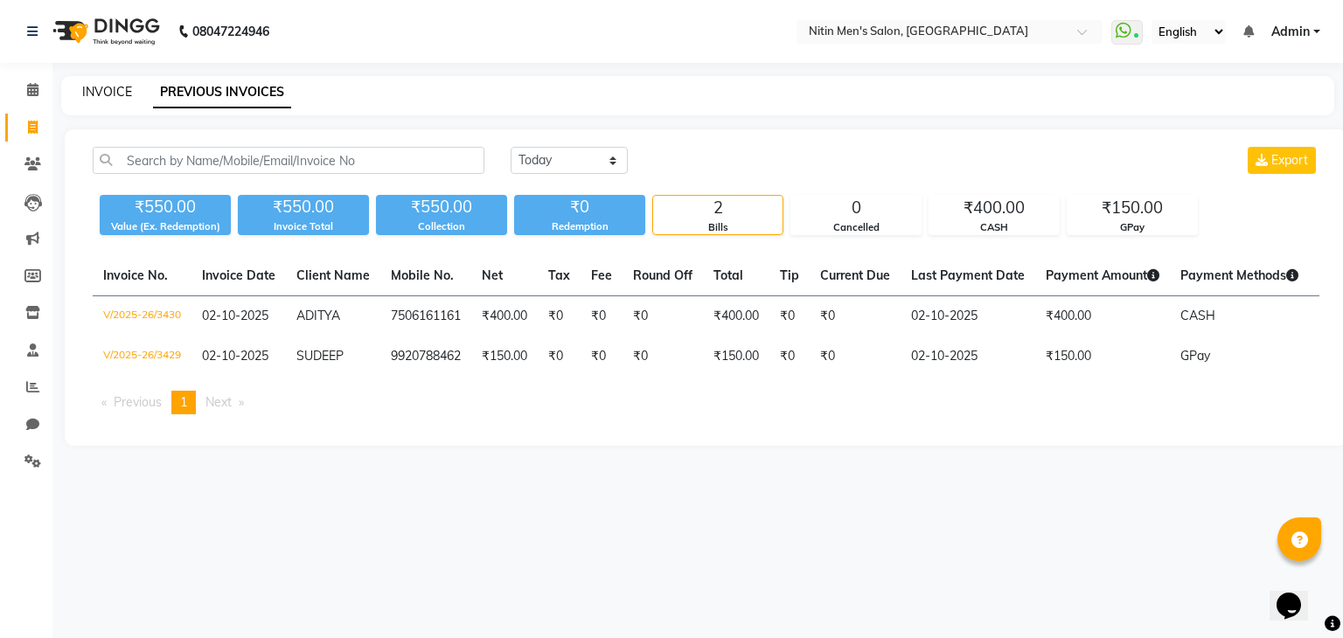
click at [112, 90] on link "INVOICE" at bounding box center [107, 92] width 50 height 16
select select "7981"
select select "service"
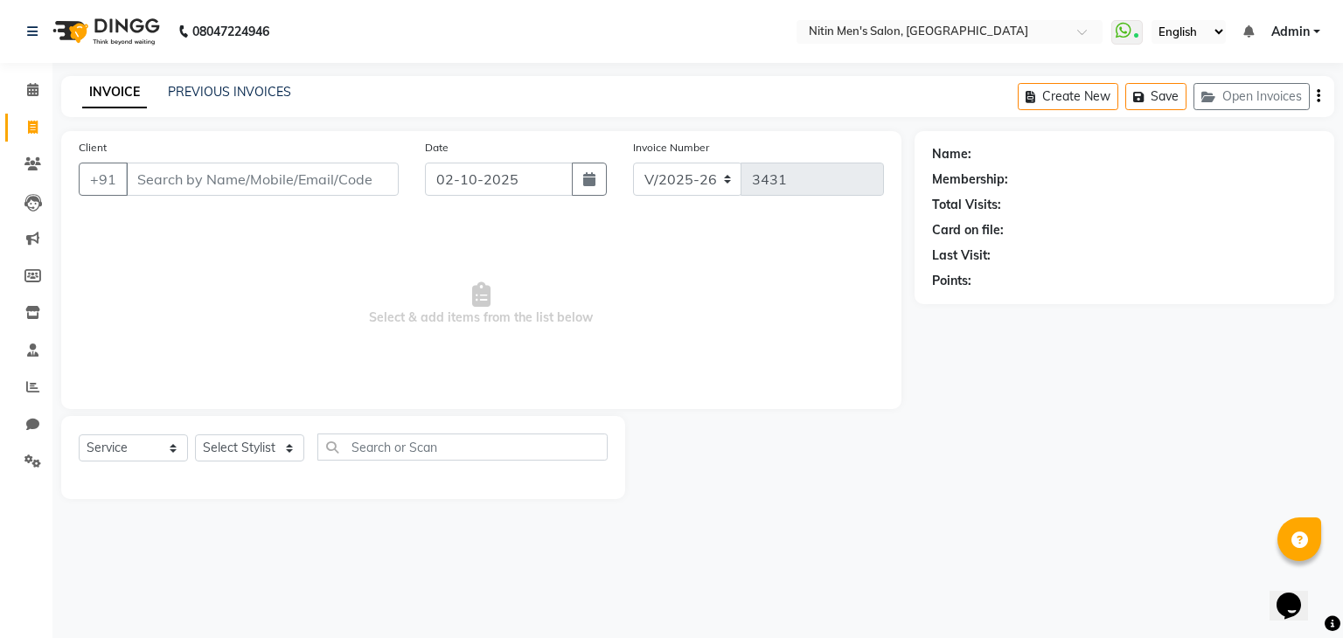
click at [249, 185] on input "Client" at bounding box center [262, 179] width 273 height 33
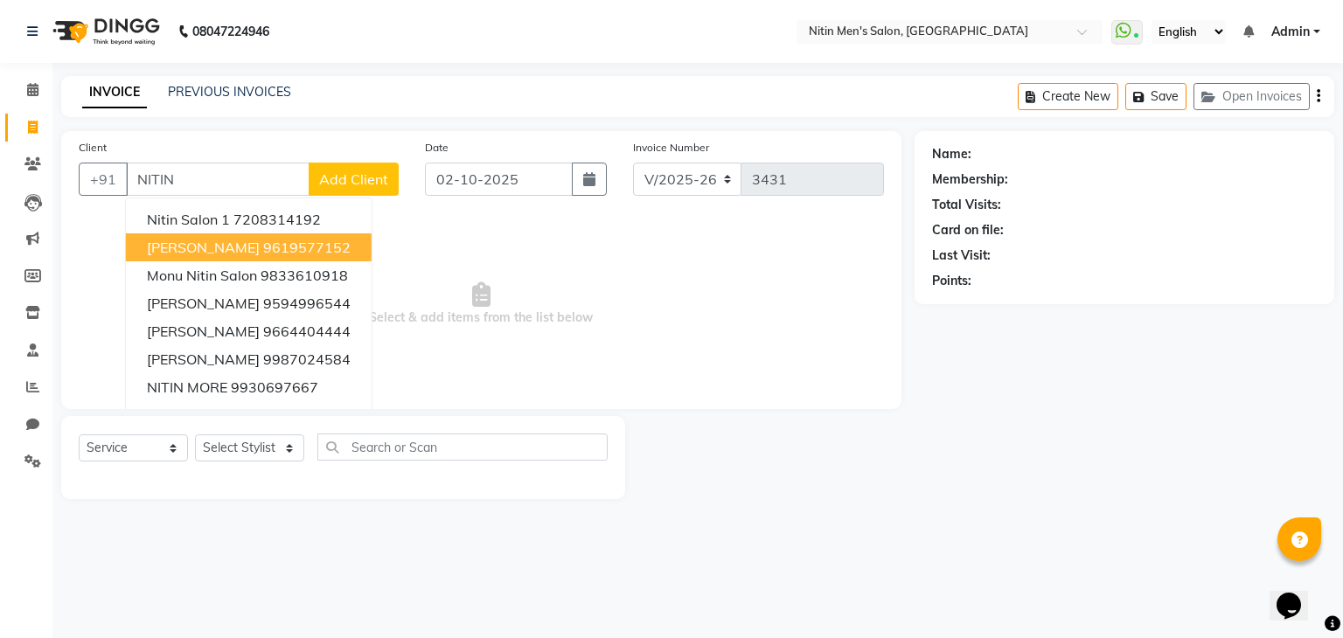
click at [217, 249] on span "NITIN SIR SIR" at bounding box center [203, 247] width 113 height 17
type input "9619577152"
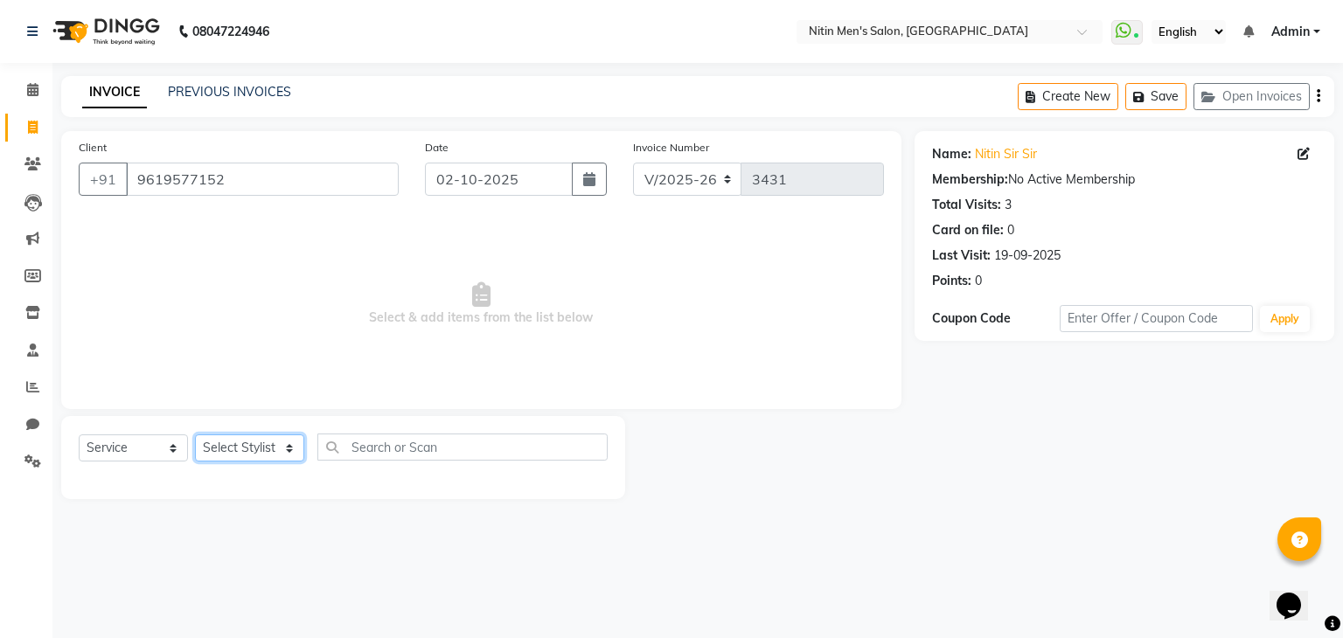
click at [254, 454] on select "Select Stylist ALAM ASHISH DEEPA HASIB JITU MEENAKSHI NITIN SIR PRAJAKTA Rupa S…" at bounding box center [249, 448] width 109 height 27
select select "75699"
click at [195, 435] on select "Select Stylist ALAM ASHISH DEEPA HASIB JITU MEENAKSHI NITIN SIR PRAJAKTA Rupa S…" at bounding box center [249, 448] width 109 height 27
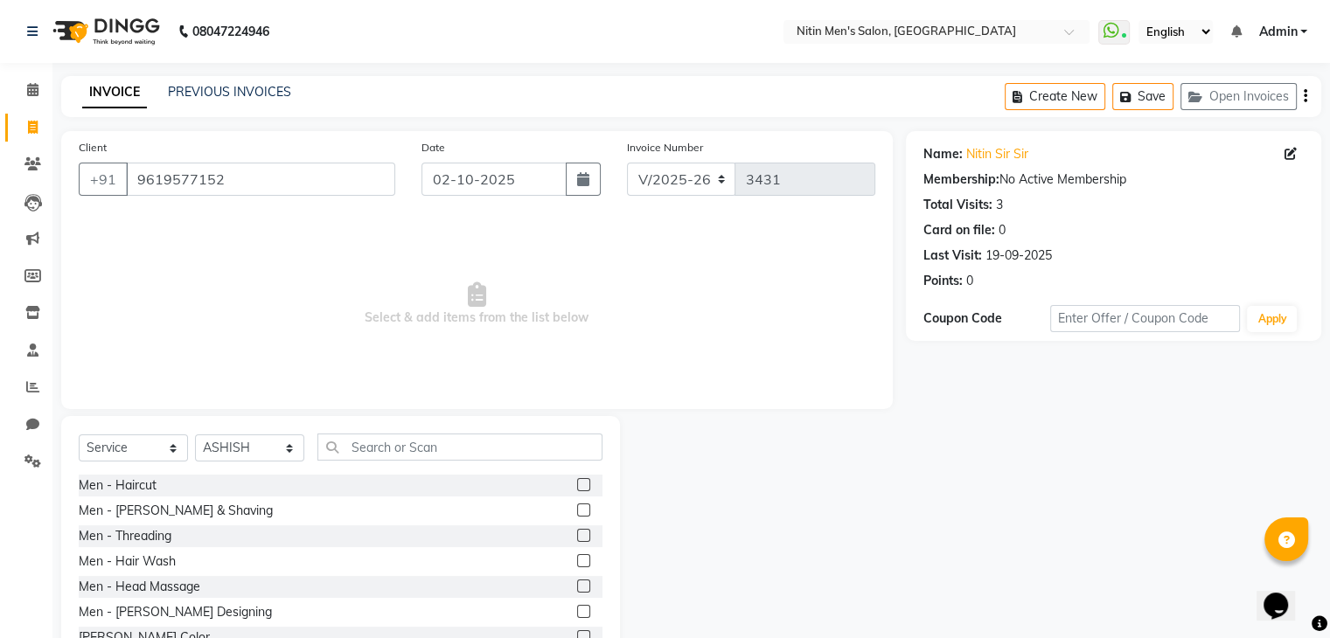
click at [577, 487] on label at bounding box center [583, 484] width 13 height 13
click at [577, 487] on input "checkbox" at bounding box center [582, 485] width 11 height 11
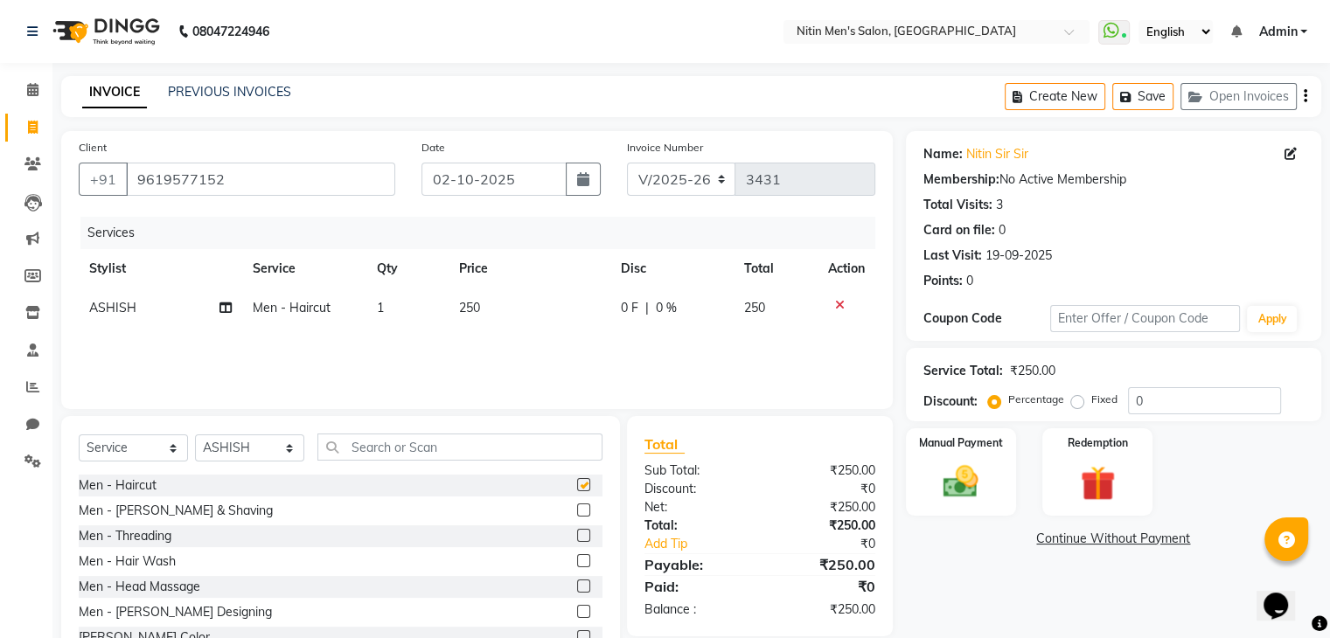
checkbox input "false"
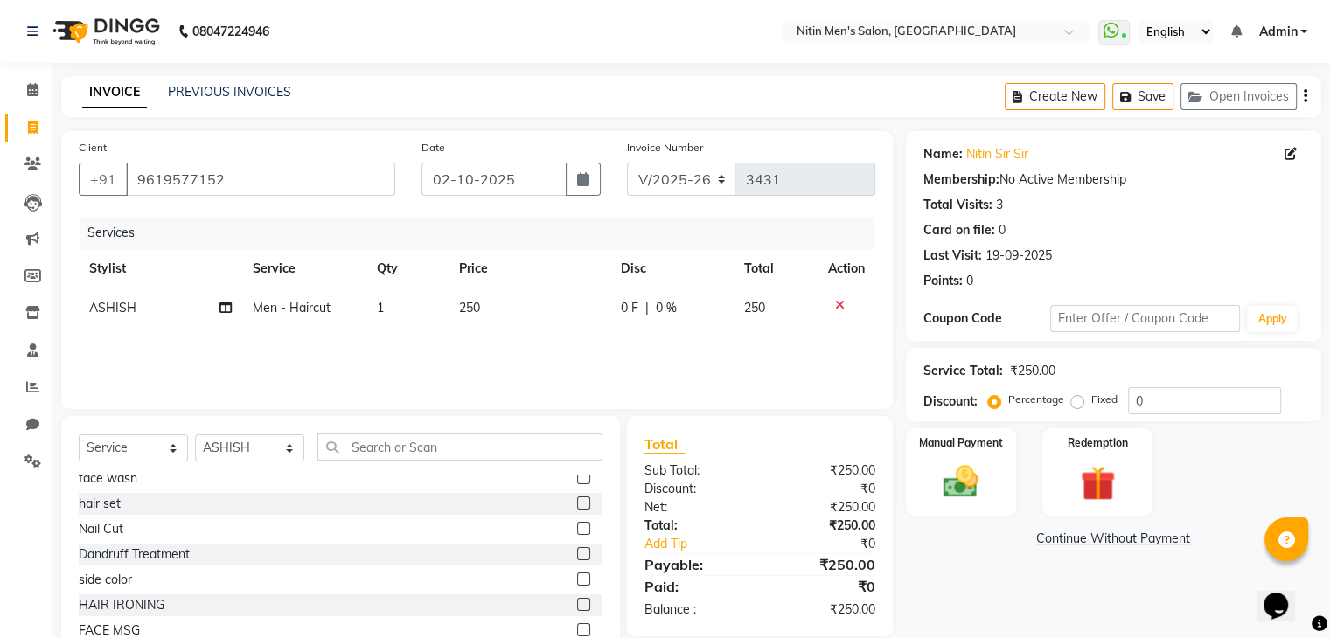
scroll to position [287, 0]
click at [577, 487] on div at bounding box center [582, 479] width 11 height 18
click at [970, 476] on img at bounding box center [960, 483] width 59 height 42
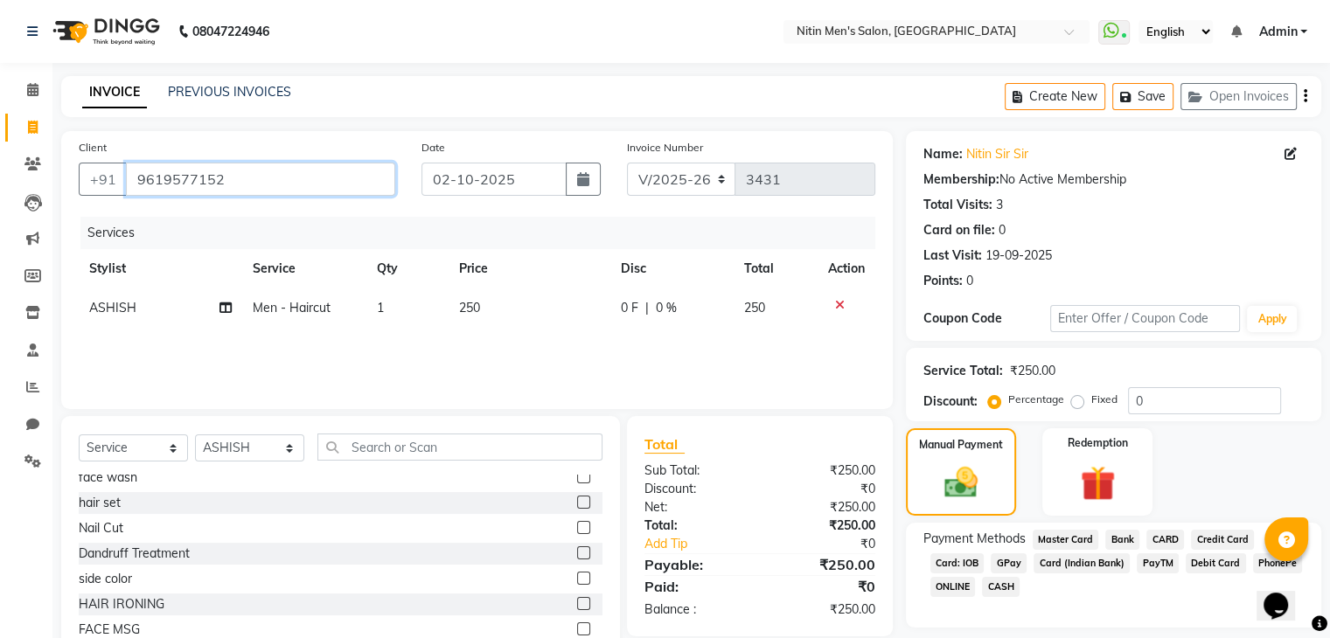
click at [329, 183] on input "9619577152" at bounding box center [260, 179] width 269 height 33
click at [234, 81] on div "INVOICE PREVIOUS INVOICES Create New Save Open Invoices" at bounding box center [691, 96] width 1260 height 41
click at [229, 170] on input "9619577152" at bounding box center [260, 179] width 269 height 33
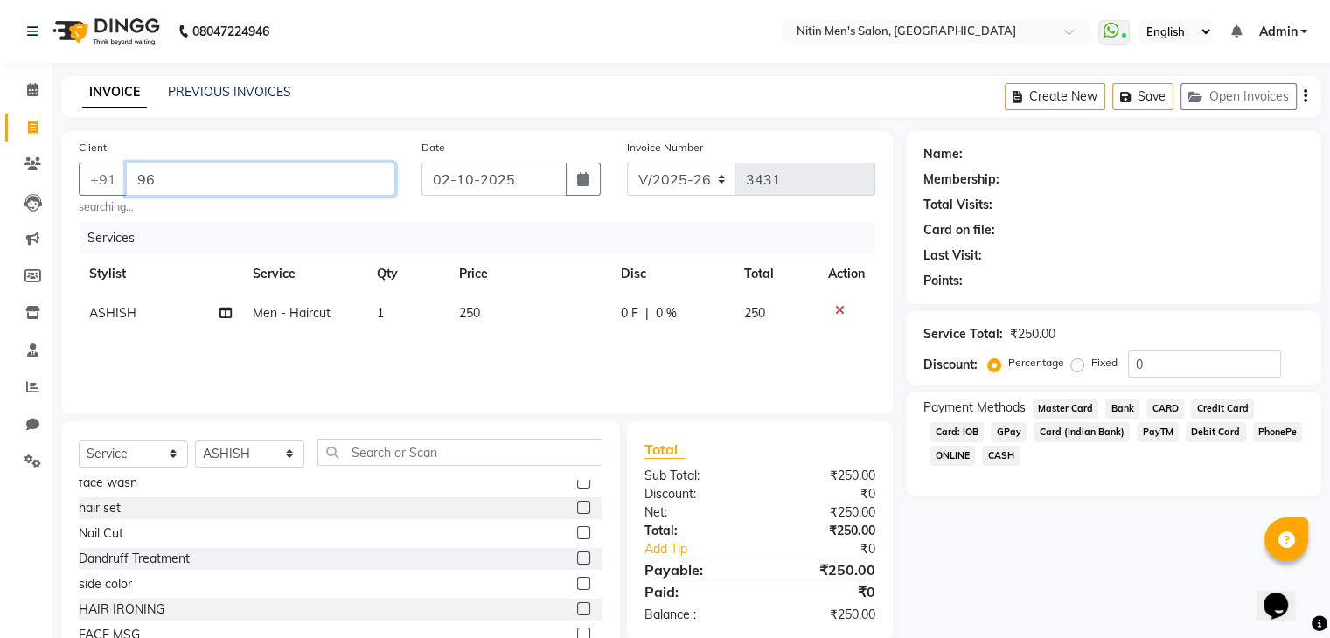
type input "9"
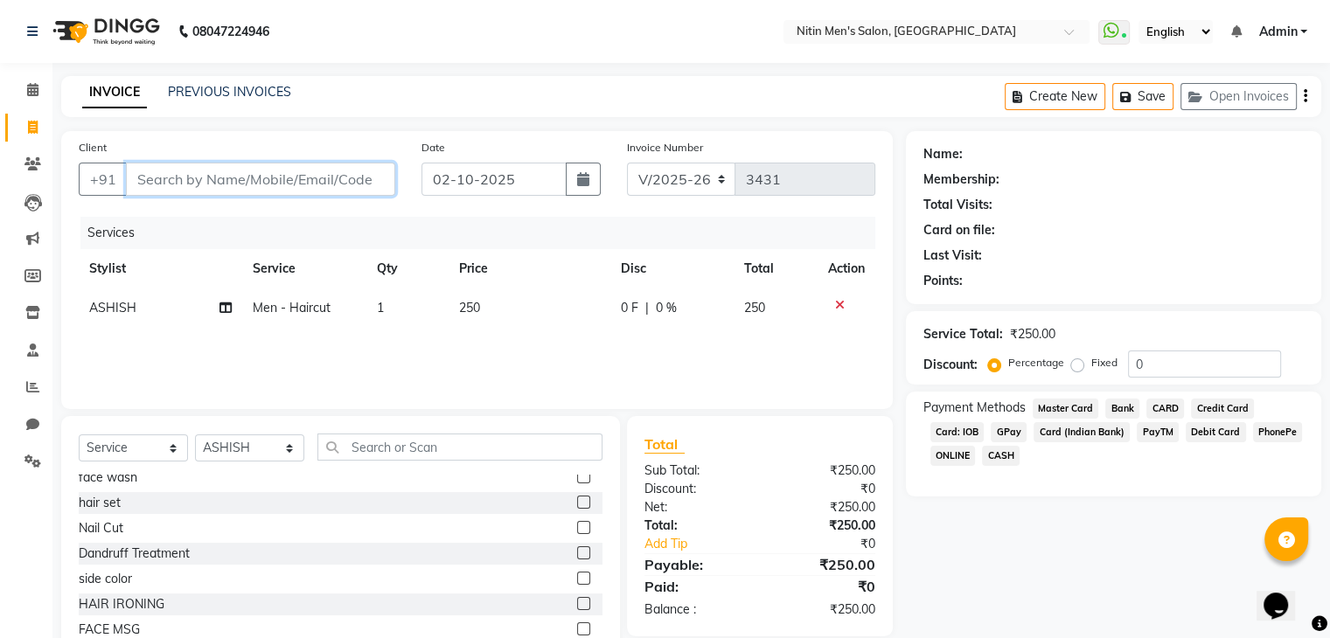
click at [227, 182] on input "Client" at bounding box center [260, 179] width 269 height 33
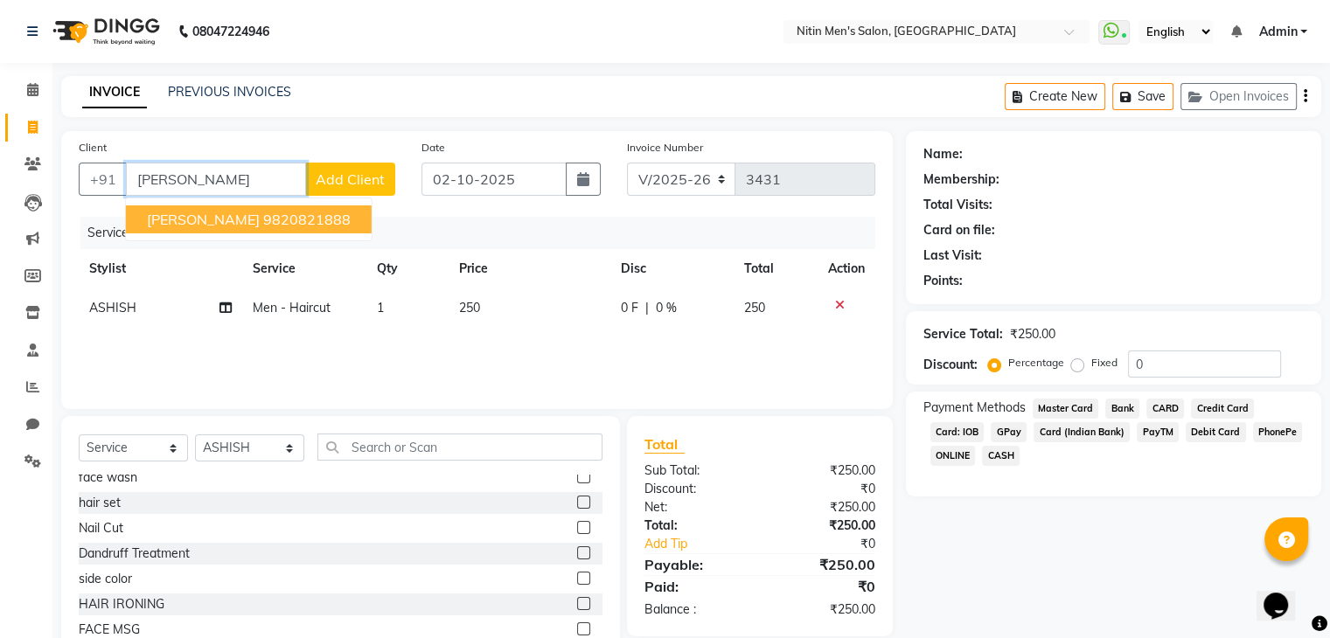
click at [267, 218] on ngb-highlight "9820821888" at bounding box center [306, 219] width 87 height 17
type input "9820821888"
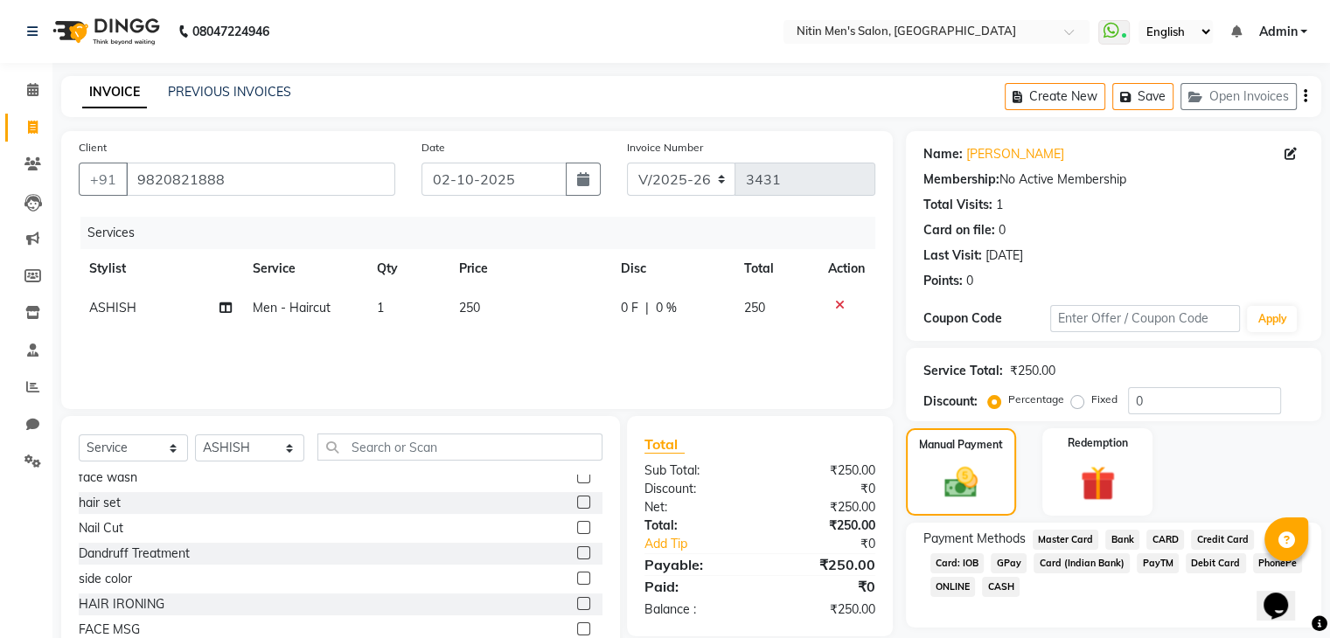
click at [840, 307] on icon at bounding box center [840, 305] width 10 height 12
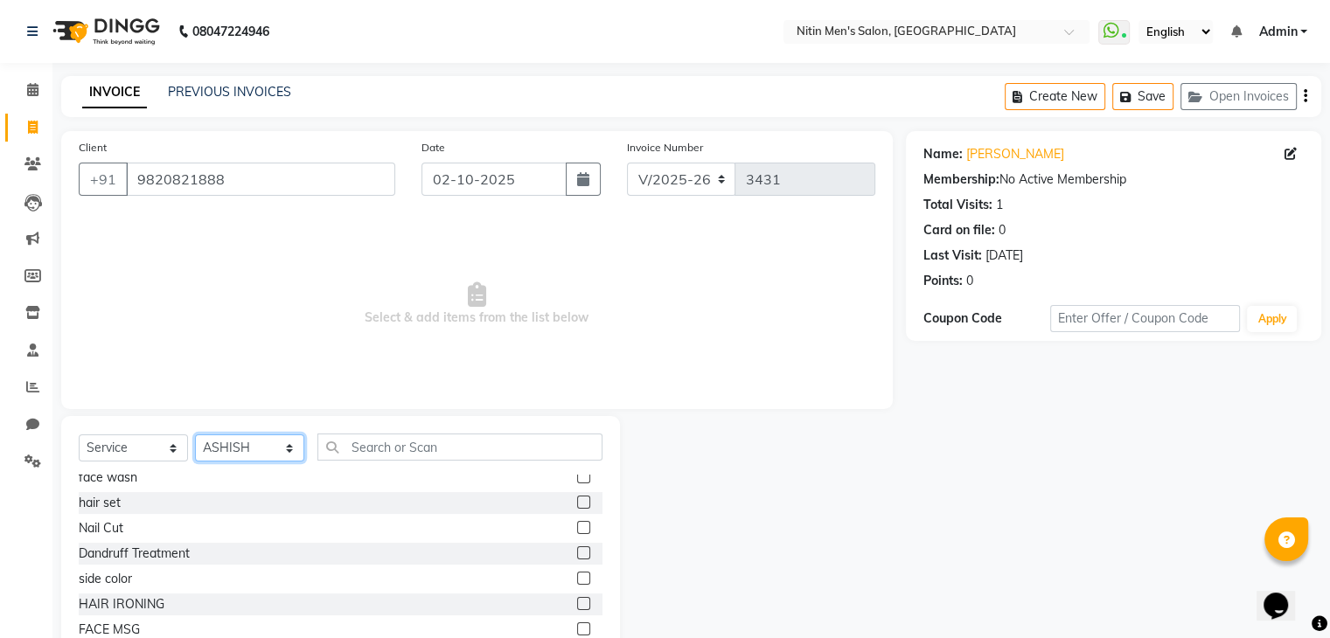
click at [262, 452] on select "Select Stylist ALAM ASHISH DEEPA HASIB JITU MEENAKSHI NITIN SIR PRAJAKTA Rupa S…" at bounding box center [249, 448] width 109 height 27
select select "82599"
click at [195, 435] on select "Select Stylist ALAM ASHISH DEEPA HASIB JITU MEENAKSHI NITIN SIR PRAJAKTA Rupa S…" at bounding box center [249, 448] width 109 height 27
click at [577, 529] on label at bounding box center [583, 527] width 13 height 13
click at [577, 529] on input "checkbox" at bounding box center [582, 528] width 11 height 11
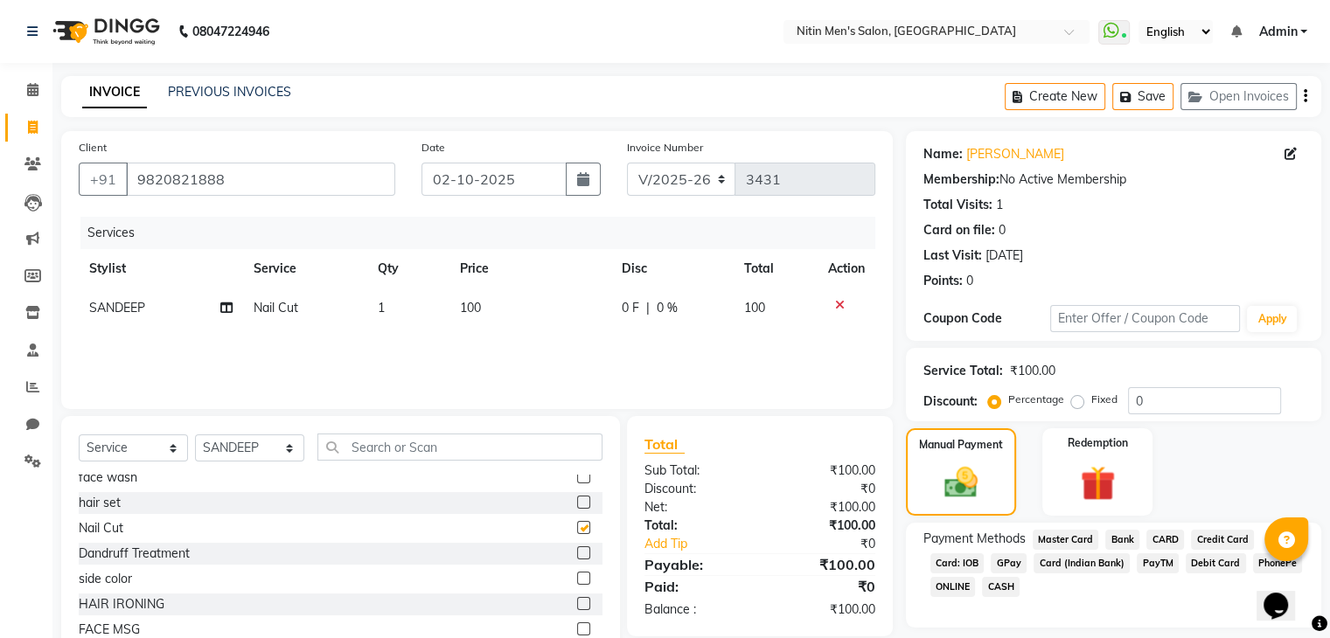
checkbox input "false"
click at [840, 304] on icon at bounding box center [840, 305] width 10 height 12
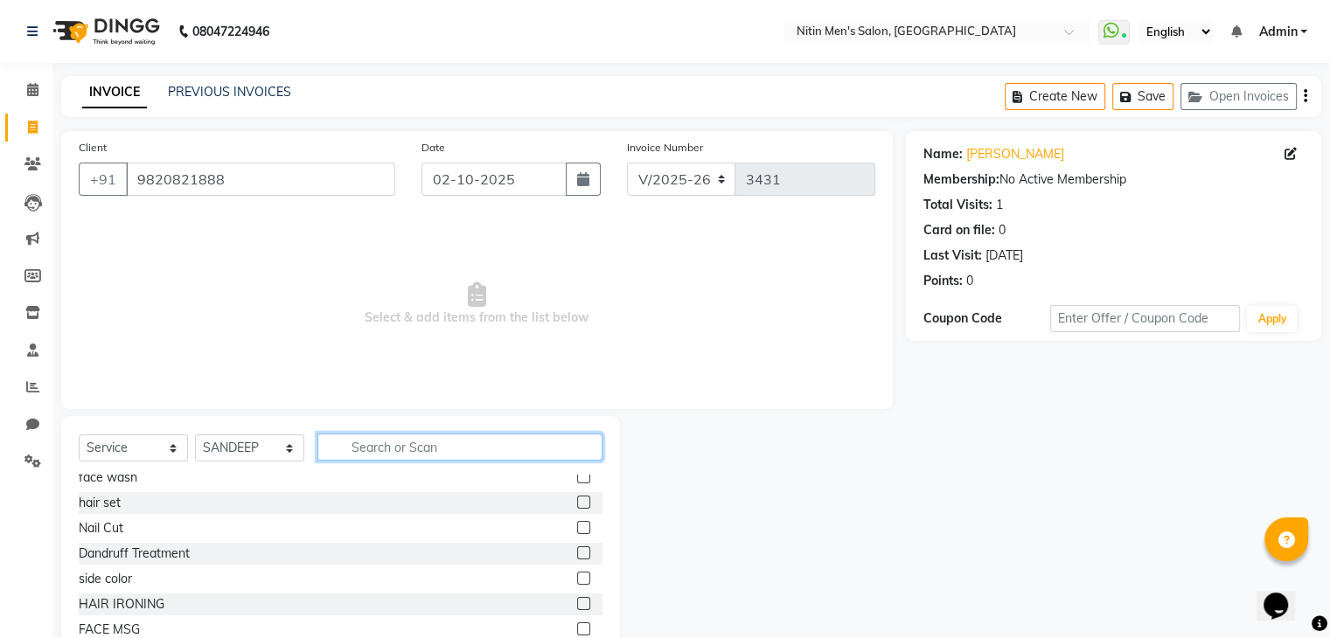
click at [468, 443] on input "text" at bounding box center [459, 447] width 285 height 27
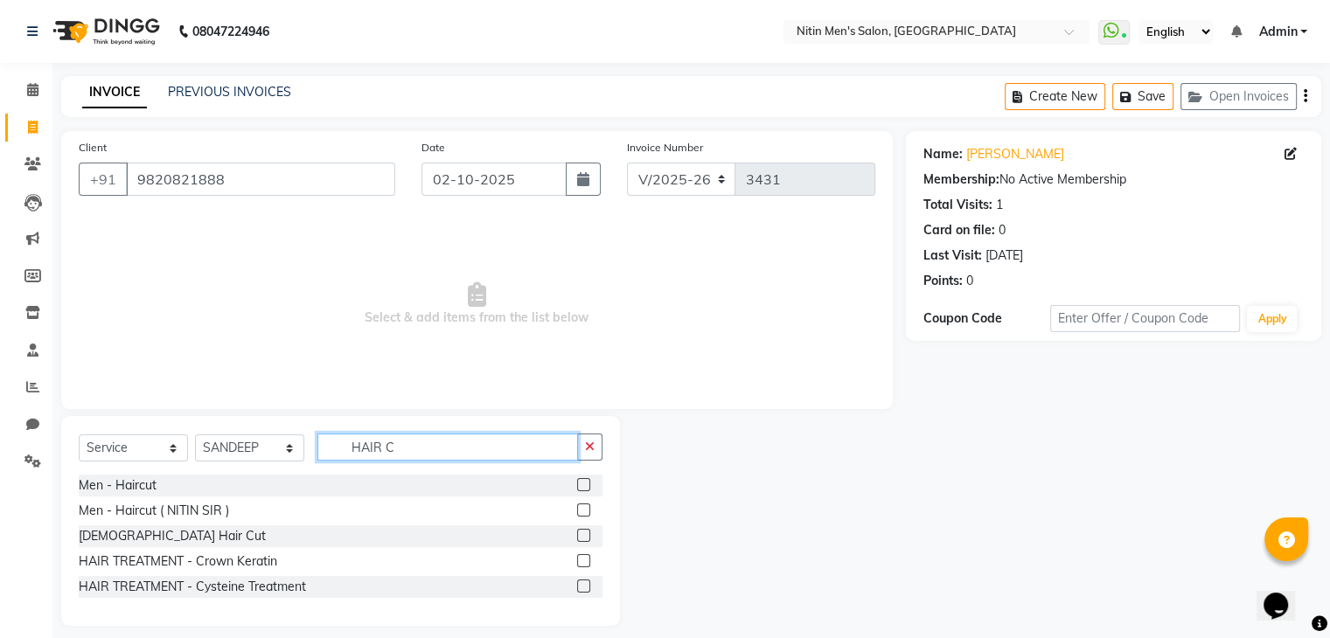
scroll to position [0, 0]
type input "HAIR CUT"
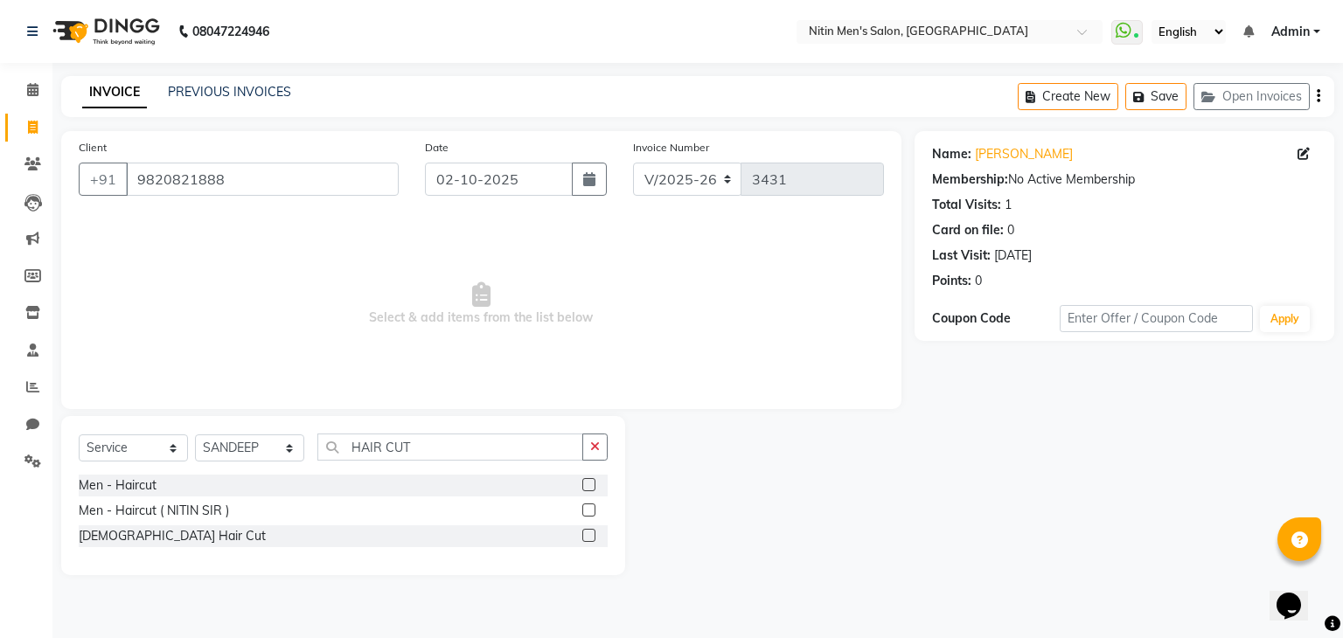
click at [589, 484] on label at bounding box center [588, 484] width 13 height 13
click at [589, 484] on input "checkbox" at bounding box center [587, 485] width 11 height 11
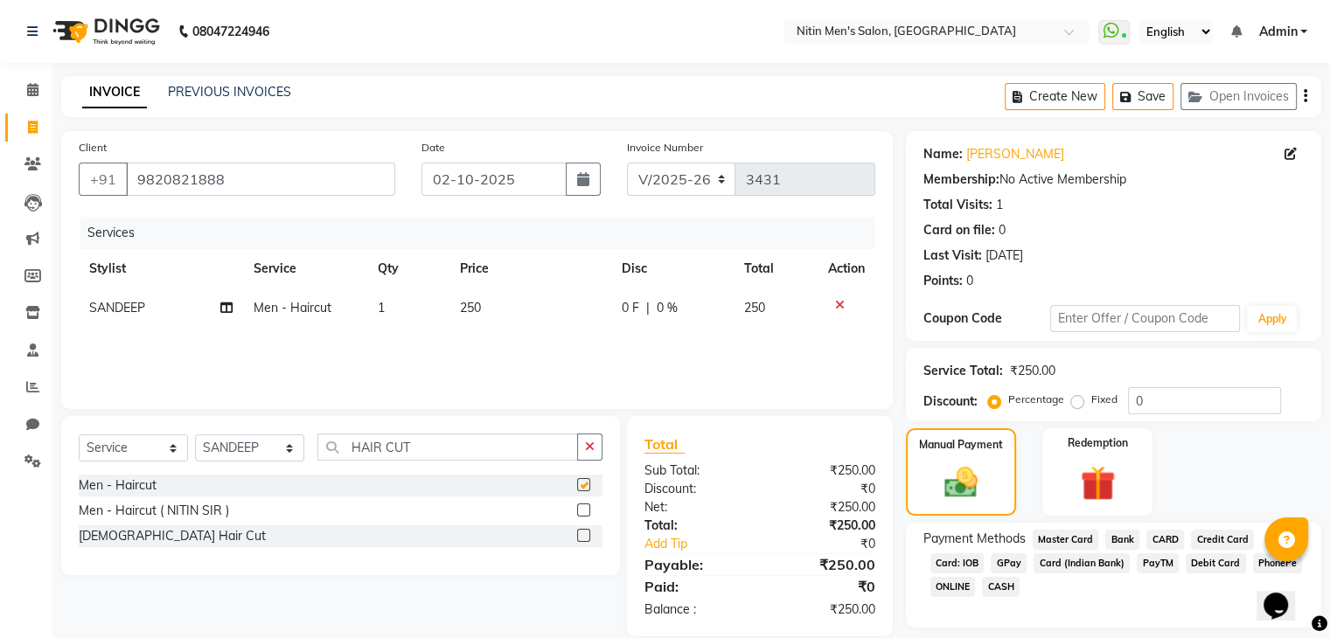
checkbox input "false"
click at [1010, 589] on span "CASH" at bounding box center [1001, 587] width 38 height 20
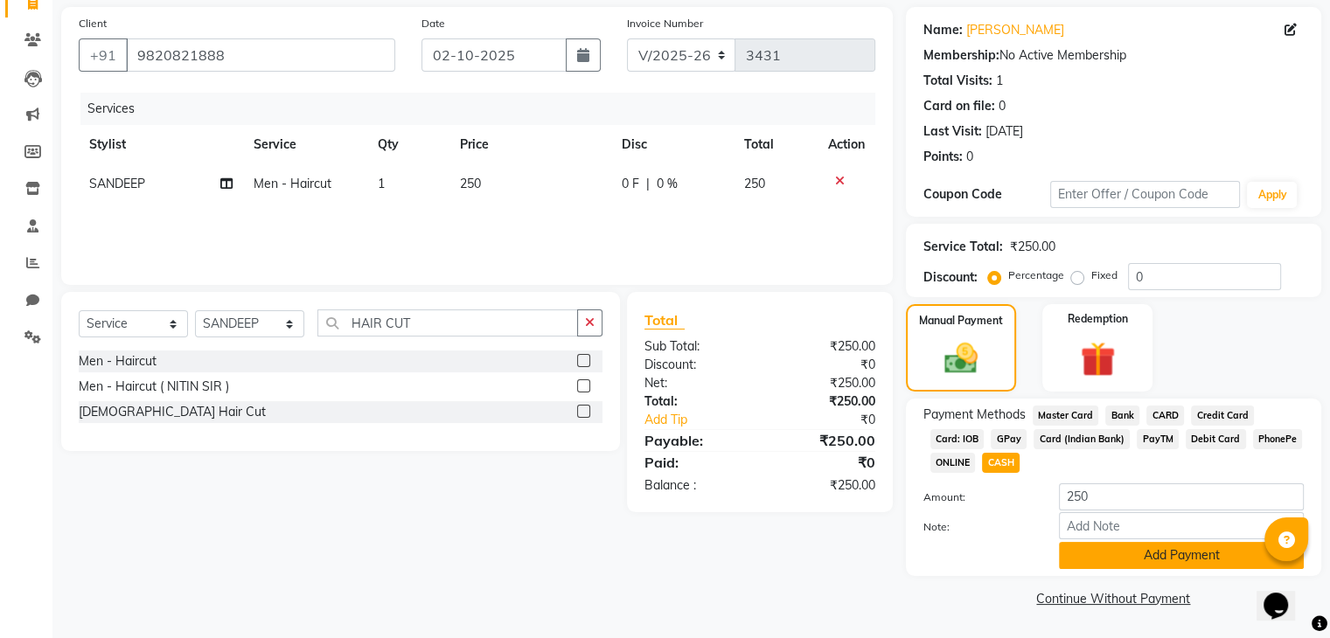
click at [1177, 548] on button "Add Payment" at bounding box center [1181, 555] width 245 height 27
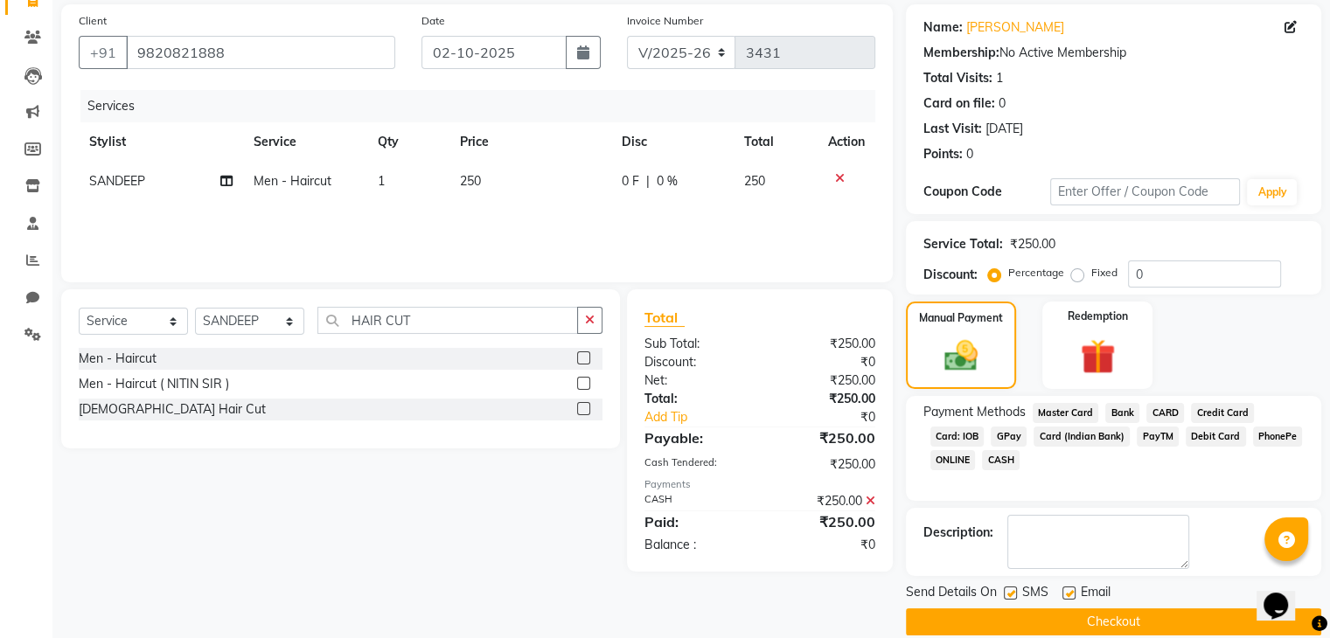
click at [1148, 624] on button "Checkout" at bounding box center [1113, 622] width 415 height 27
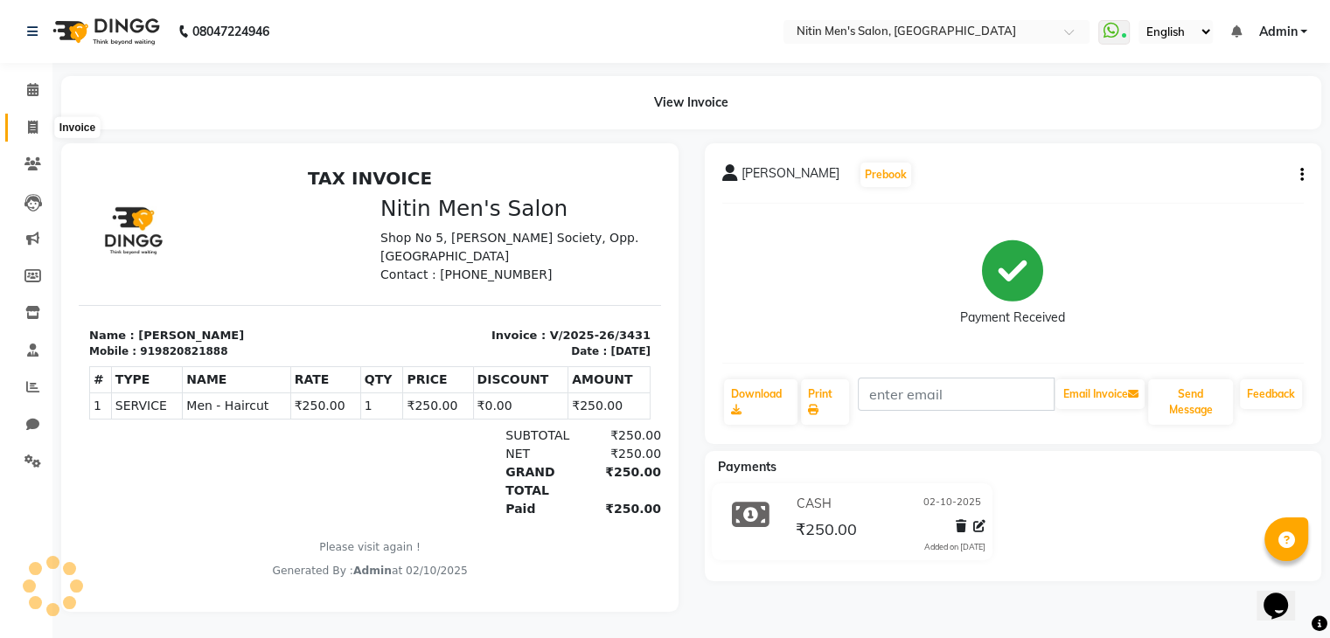
click at [38, 128] on span at bounding box center [32, 128] width 31 height 20
select select "7981"
select select "service"
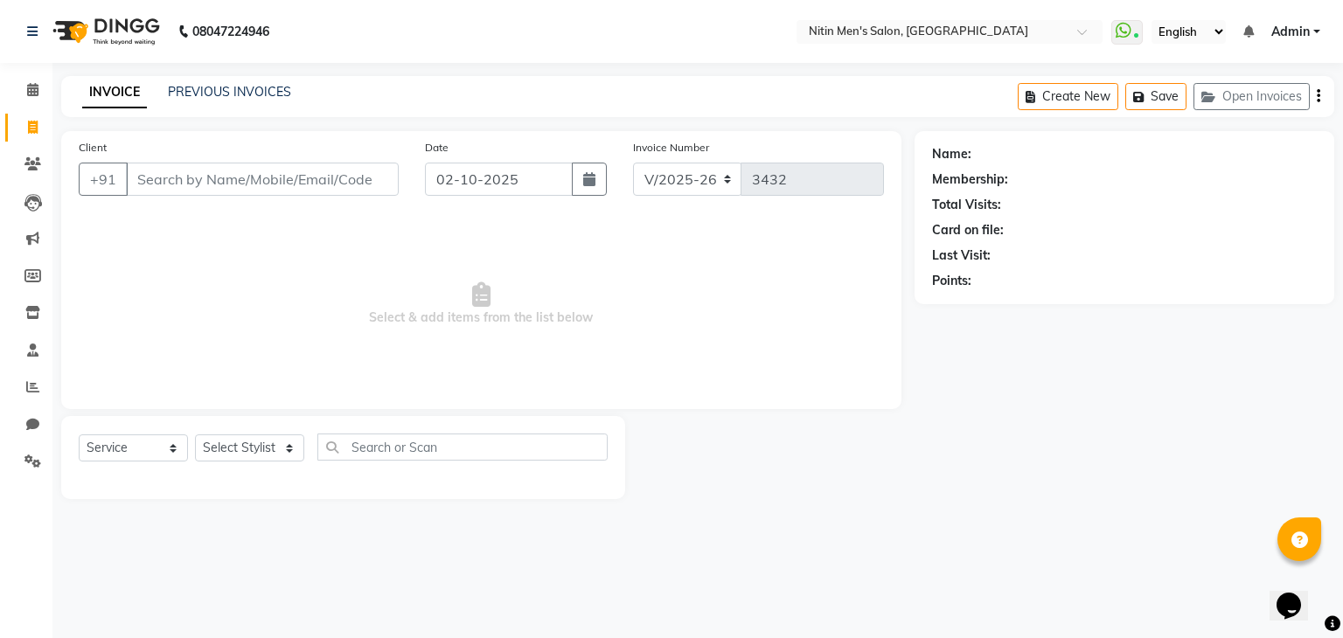
click at [272, 182] on input "Client" at bounding box center [262, 179] width 273 height 33
click at [254, 454] on select "Select Stylist ALAM ASHISH DEEPA HASIB JITU MEENAKSHI NITIN SIR PRAJAKTA Rupa S…" at bounding box center [249, 448] width 109 height 27
click at [398, 255] on span "Select & add items from the list below" at bounding box center [481, 304] width 805 height 175
click at [309, 182] on input "Client" at bounding box center [262, 179] width 273 height 33
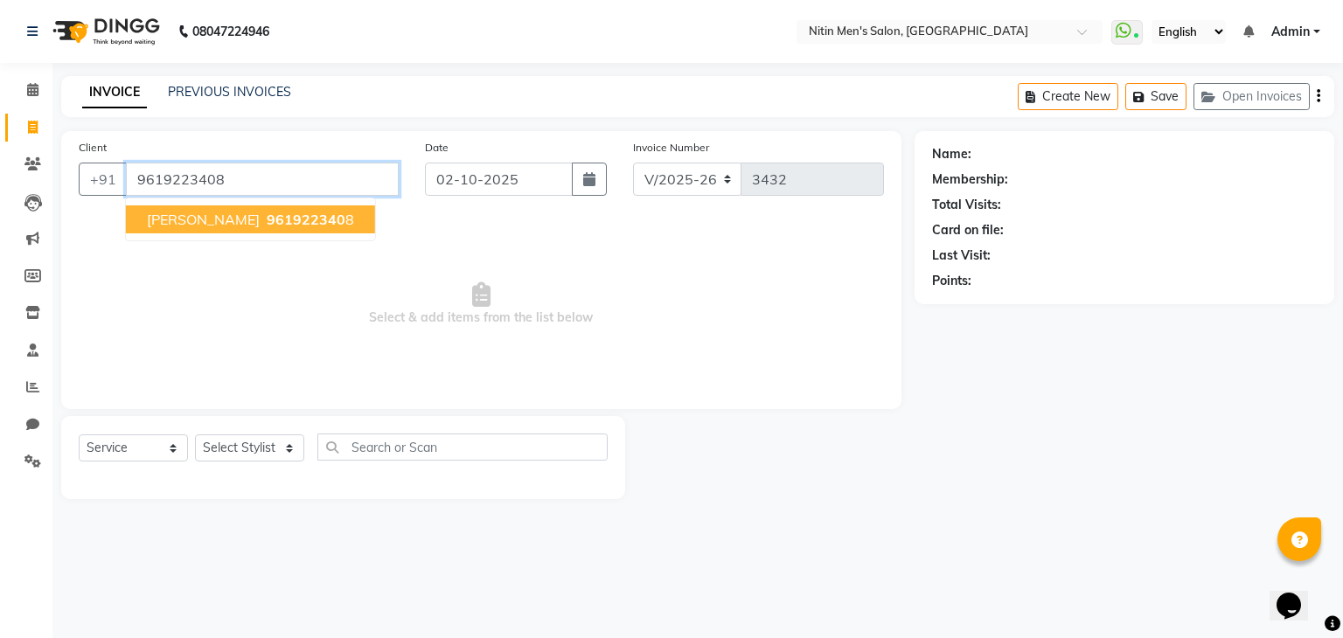
type input "9619223408"
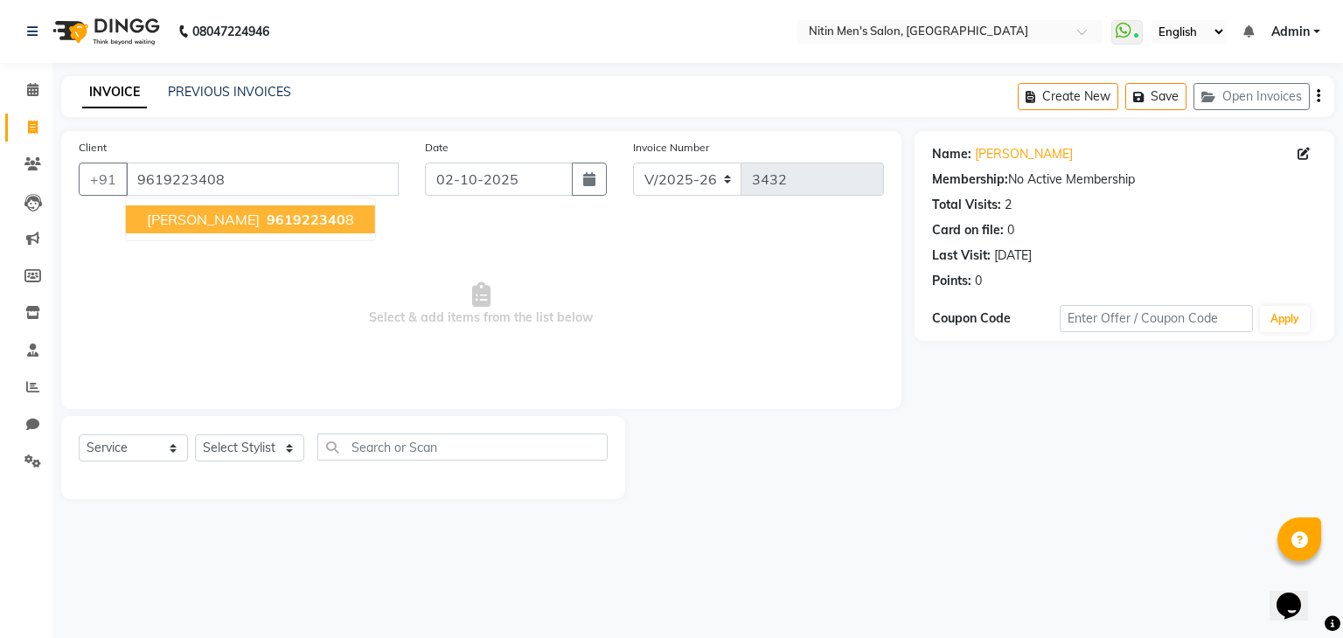
click at [276, 214] on ngb-highlight "961922340 8" at bounding box center [308, 219] width 91 height 17
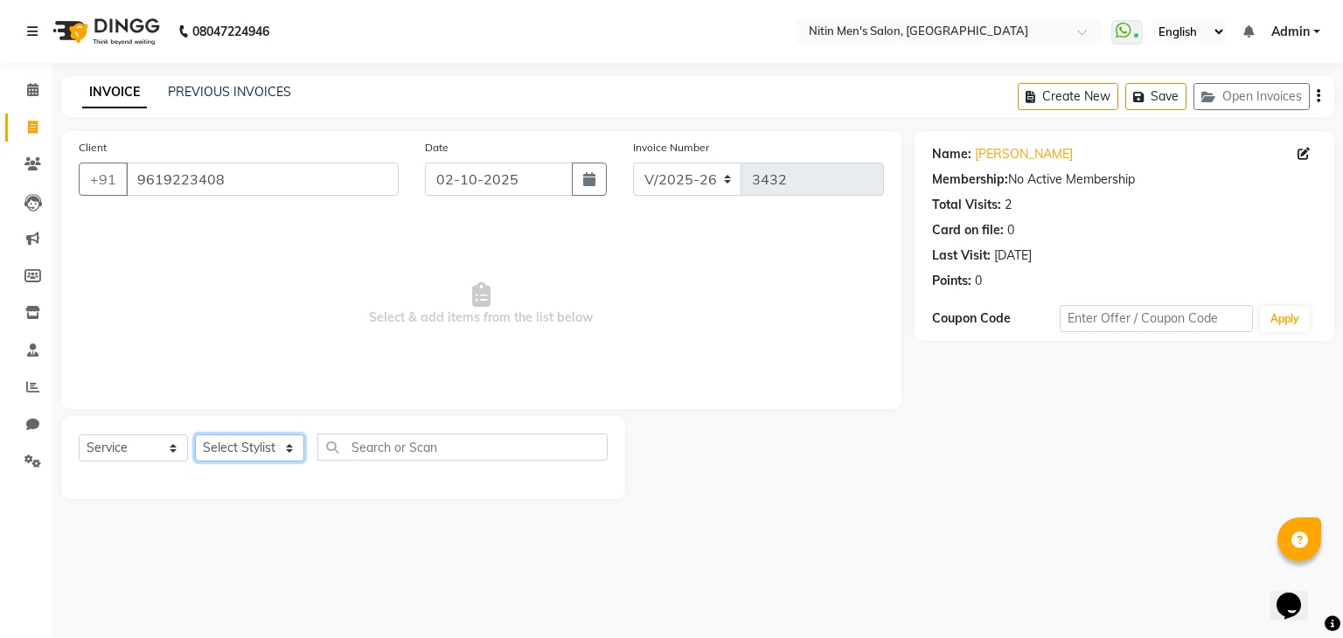
click at [232, 458] on select "Select Stylist ALAM ASHISH DEEPA HASIB JITU MEENAKSHI NITIN SIR PRAJAKTA Rupa S…" at bounding box center [249, 448] width 109 height 27
select select "91720"
click at [195, 435] on select "Select Stylist ALAM ASHISH DEEPA HASIB JITU MEENAKSHI NITIN SIR PRAJAKTA Rupa S…" at bounding box center [249, 448] width 109 height 27
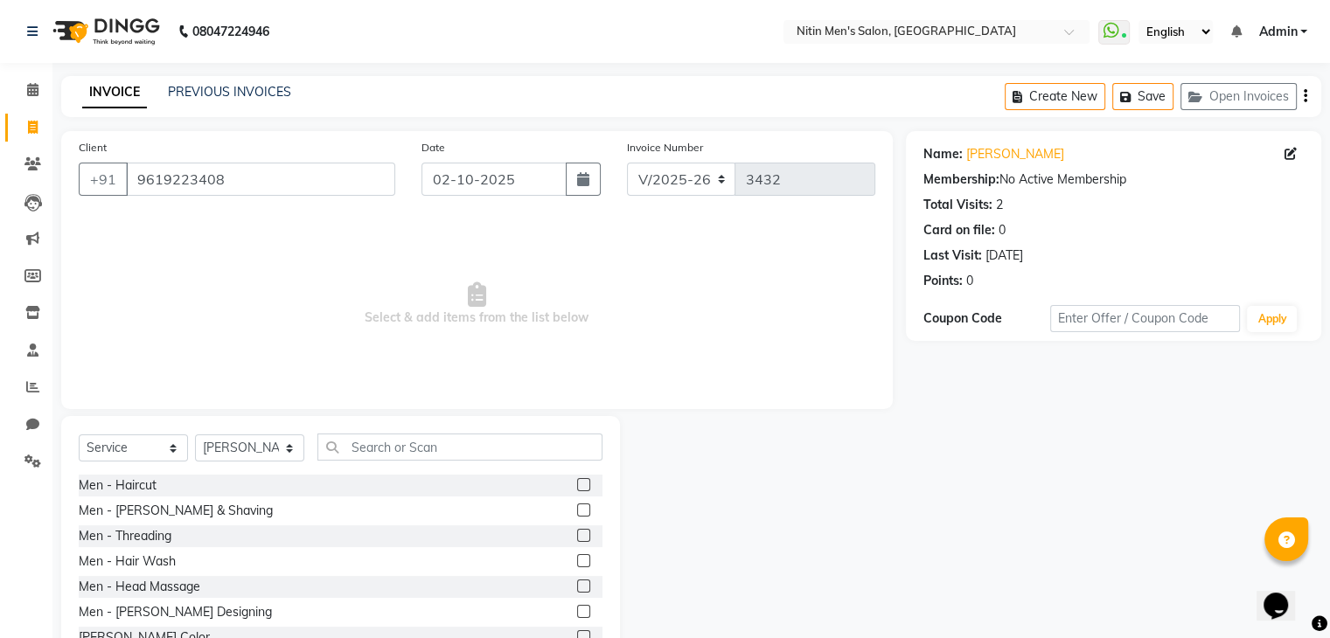
click at [577, 487] on label at bounding box center [583, 484] width 13 height 13
click at [577, 487] on input "checkbox" at bounding box center [582, 485] width 11 height 11
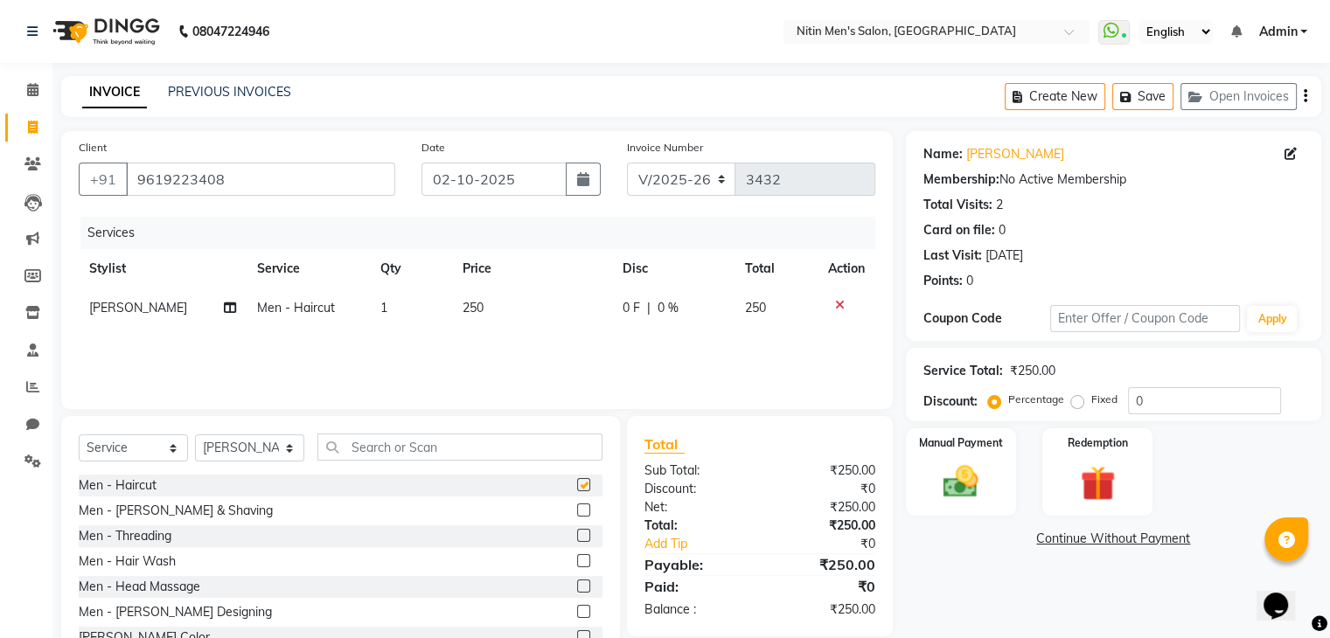
checkbox input "false"
click at [981, 492] on img at bounding box center [960, 483] width 59 height 42
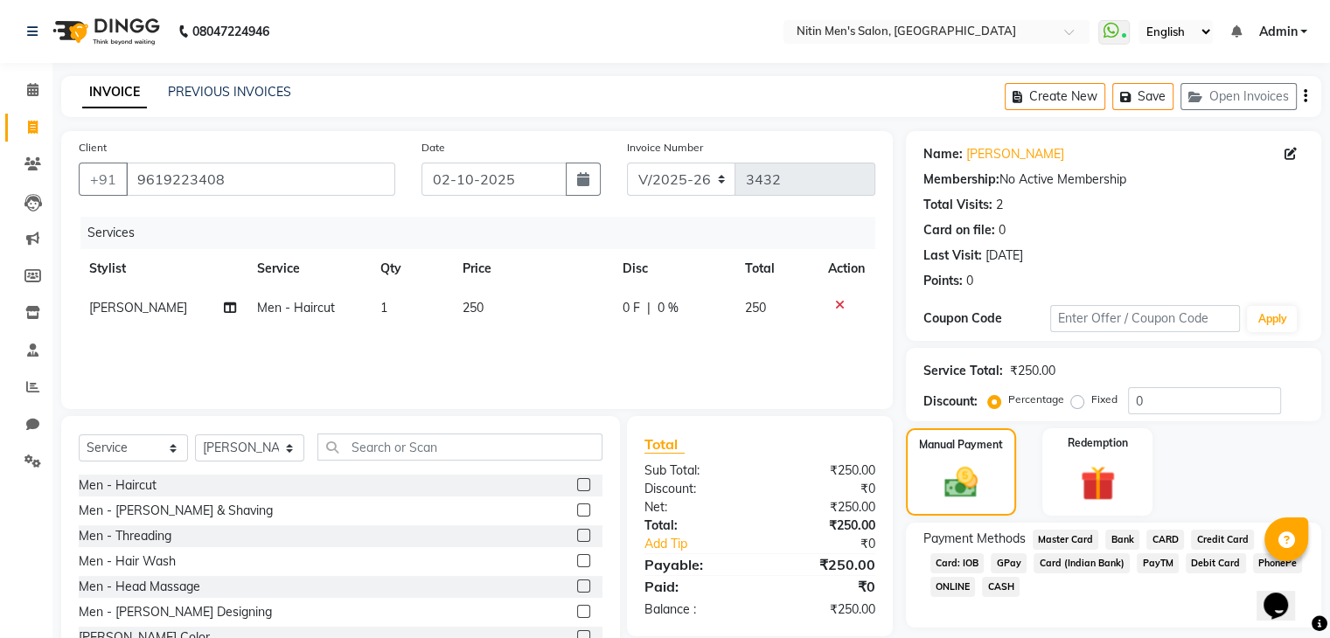
click at [1013, 589] on span "CASH" at bounding box center [1001, 587] width 38 height 20
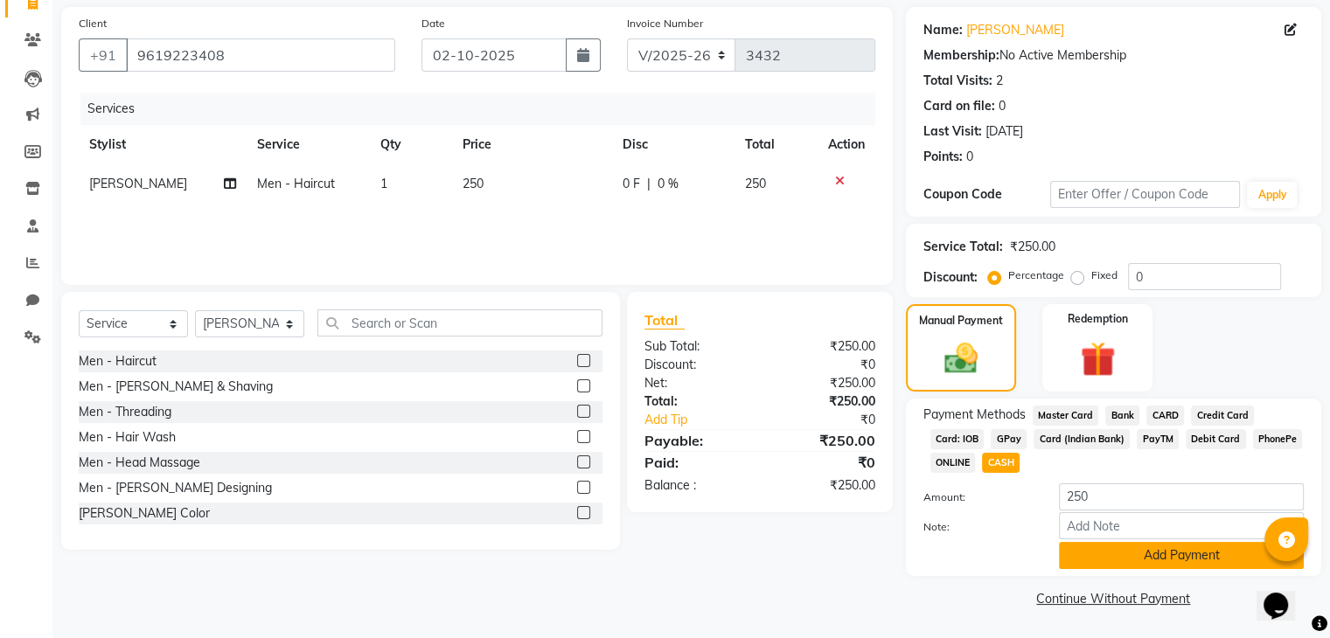
click at [1171, 559] on button "Add Payment" at bounding box center [1181, 555] width 245 height 27
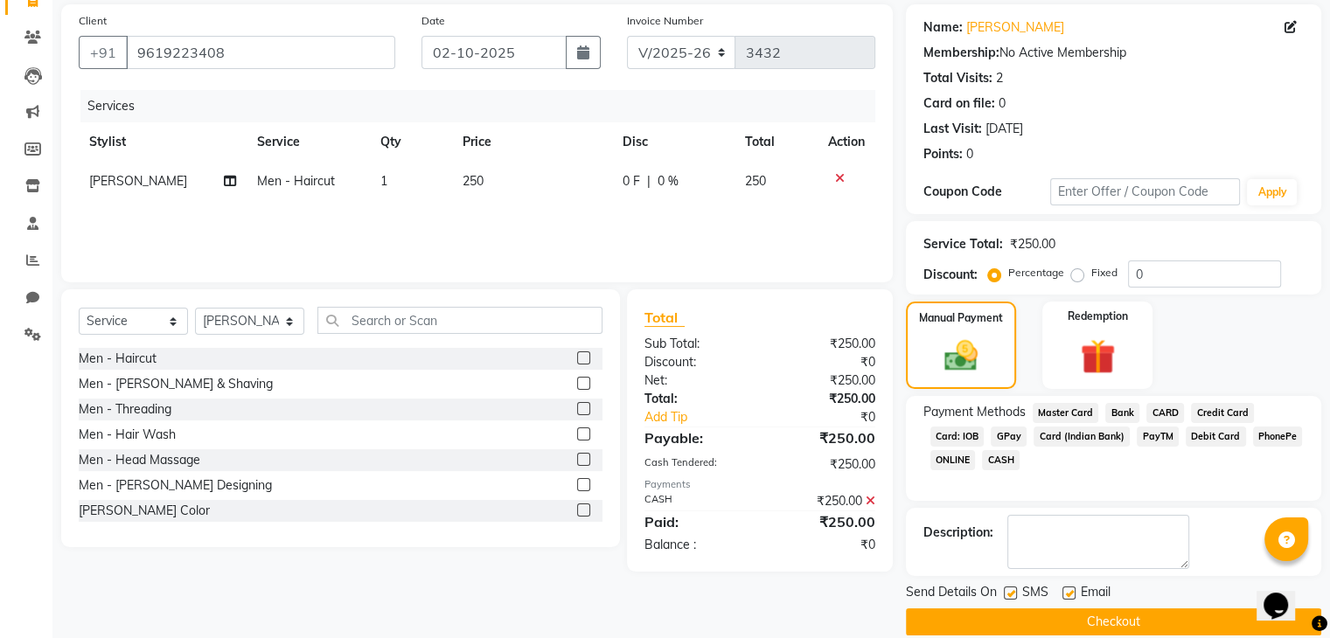
scroll to position [150, 0]
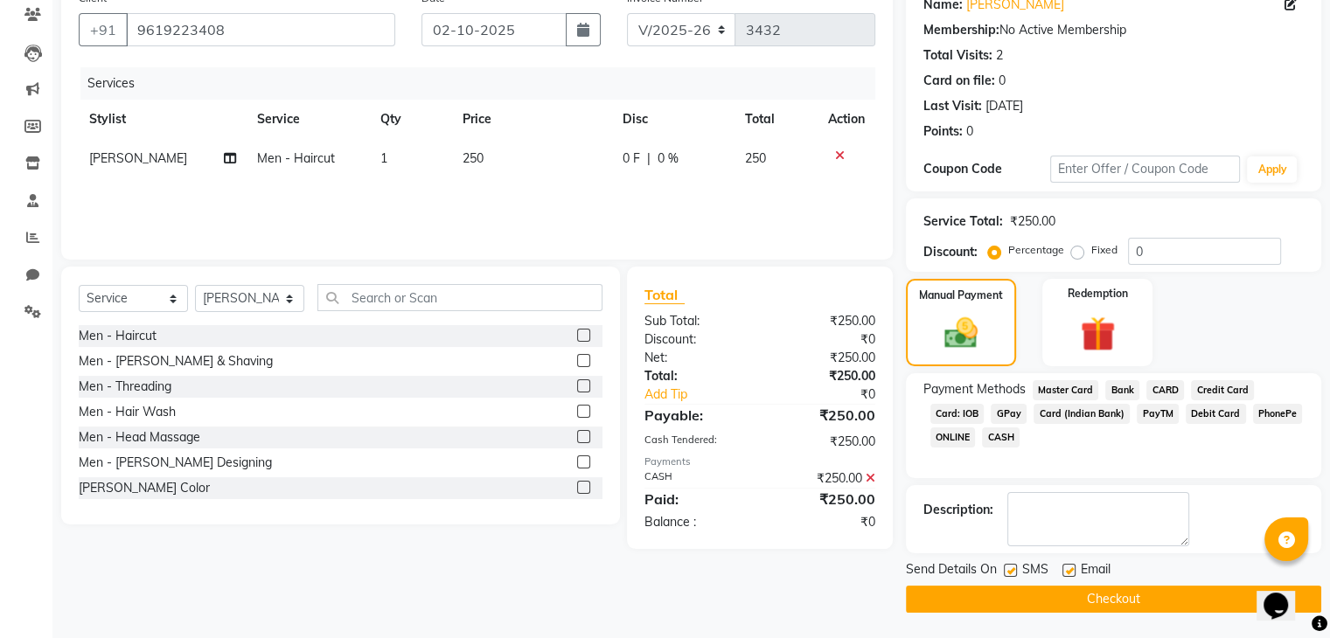
click at [1158, 593] on button "Checkout" at bounding box center [1113, 599] width 415 height 27
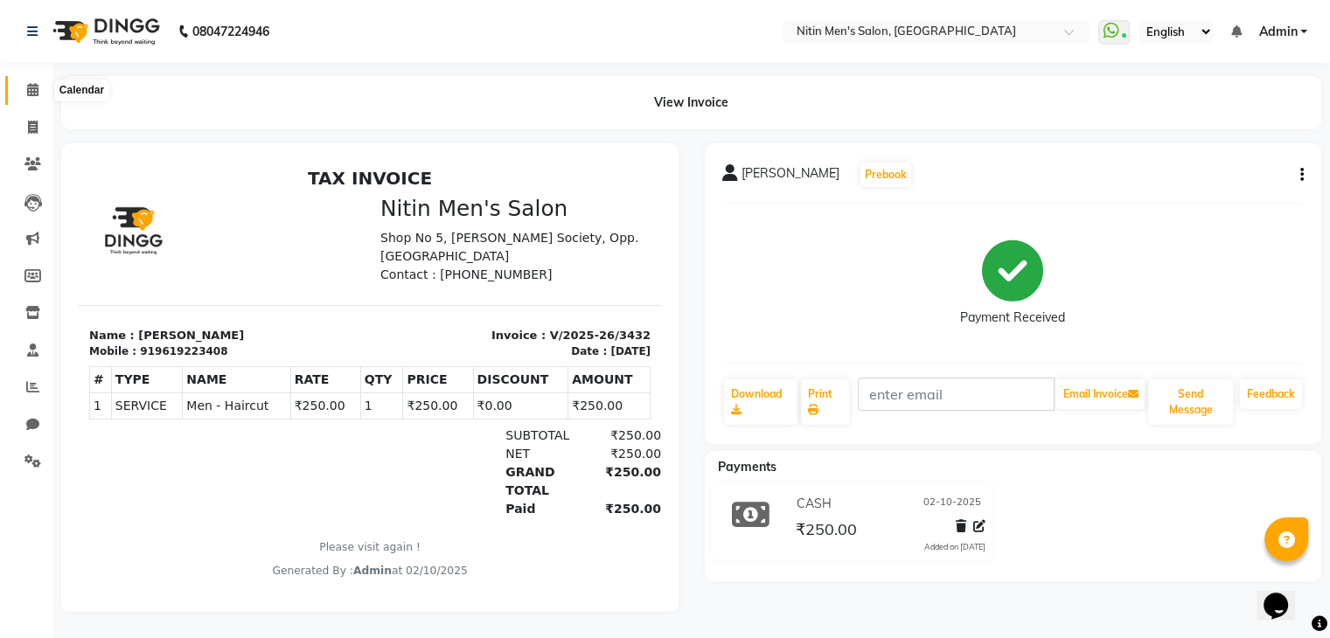
click at [30, 93] on icon at bounding box center [32, 89] width 11 height 13
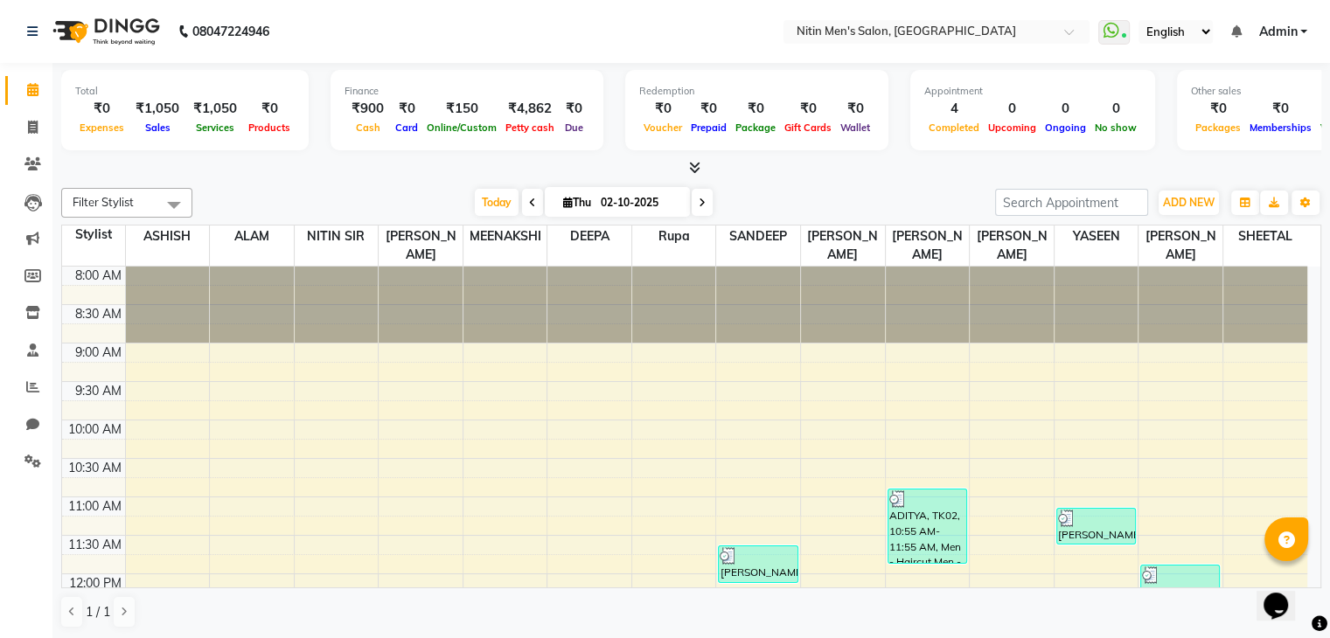
click at [529, 198] on icon at bounding box center [532, 203] width 7 height 10
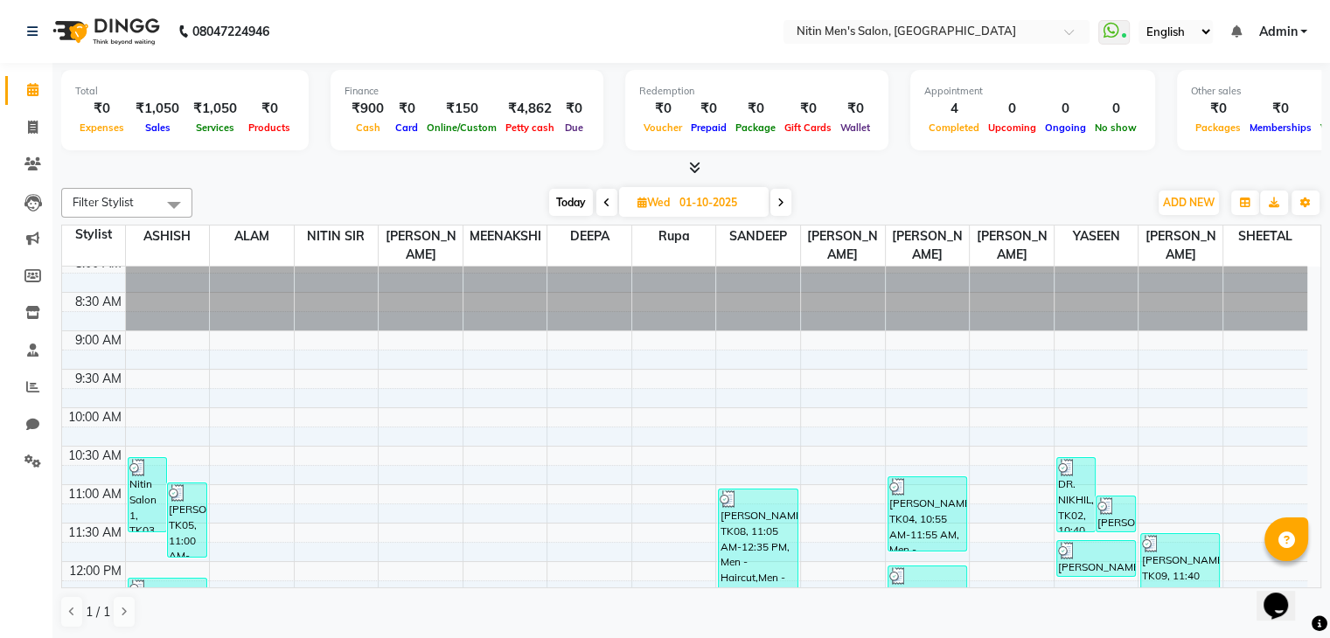
scroll to position [10, 0]
click at [780, 207] on span at bounding box center [780, 202] width 21 height 27
type input "02-10-2025"
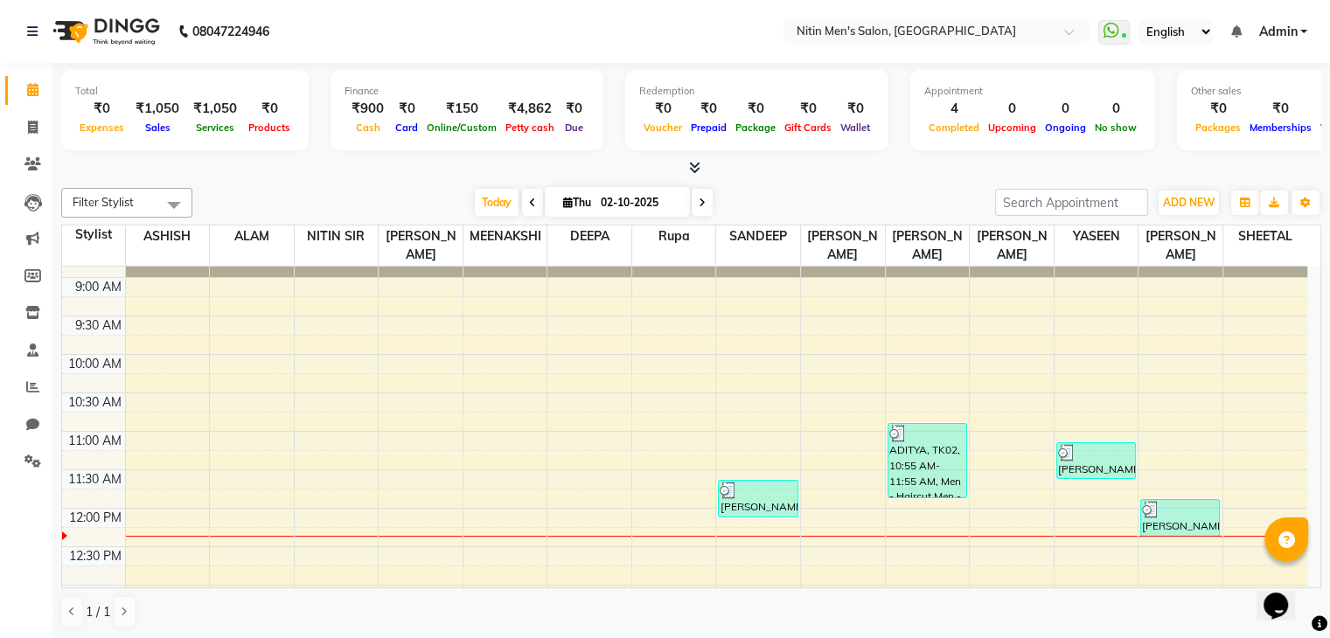
scroll to position [66, 0]
click at [32, 135] on span at bounding box center [32, 128] width 31 height 20
select select "service"
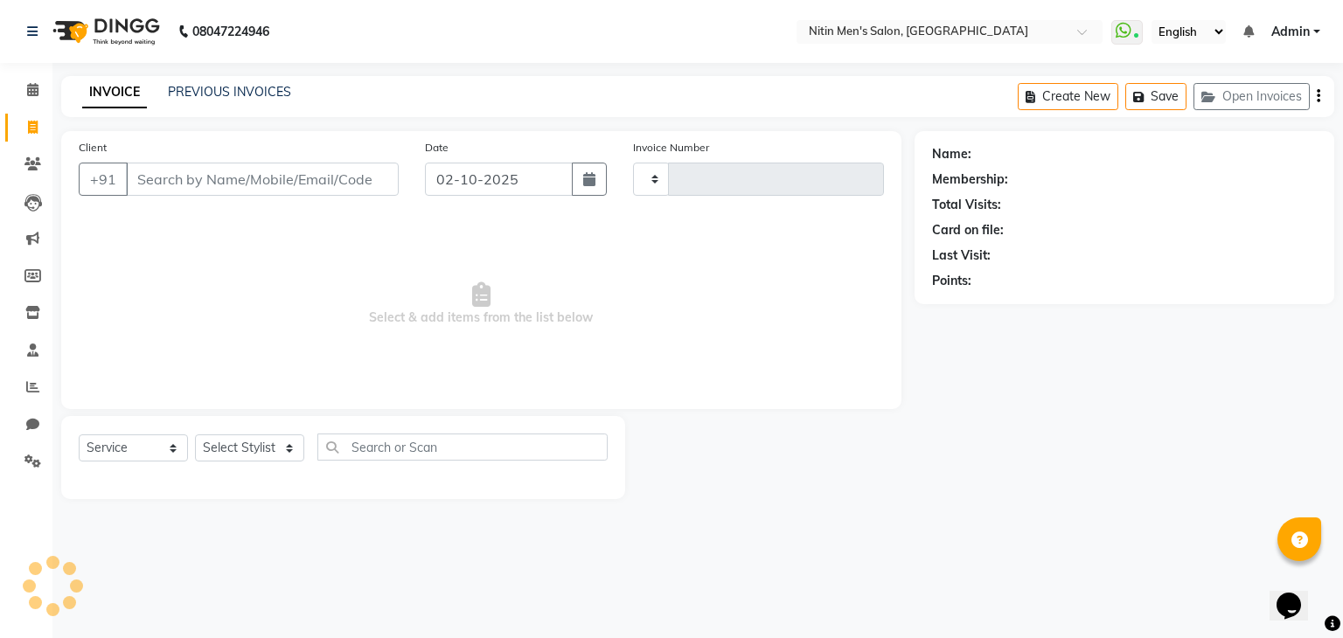
type input "3433"
select select "7981"
click at [28, 88] on icon at bounding box center [32, 89] width 11 height 13
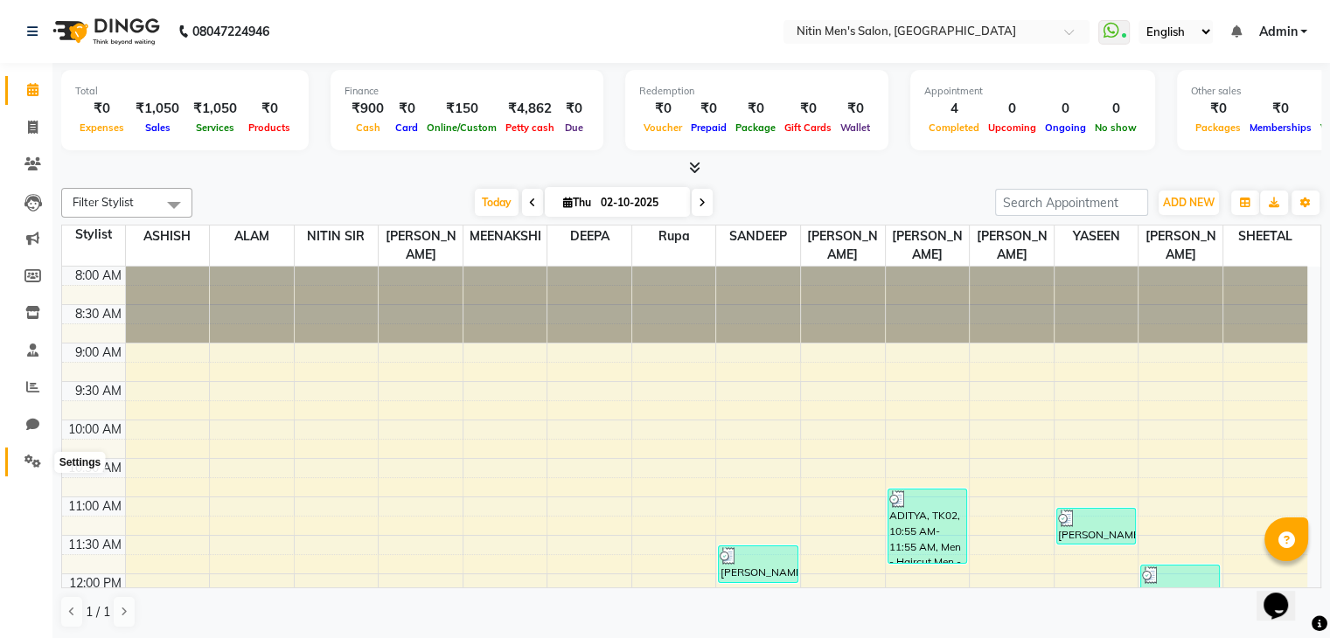
click at [33, 463] on icon at bounding box center [32, 461] width 17 height 13
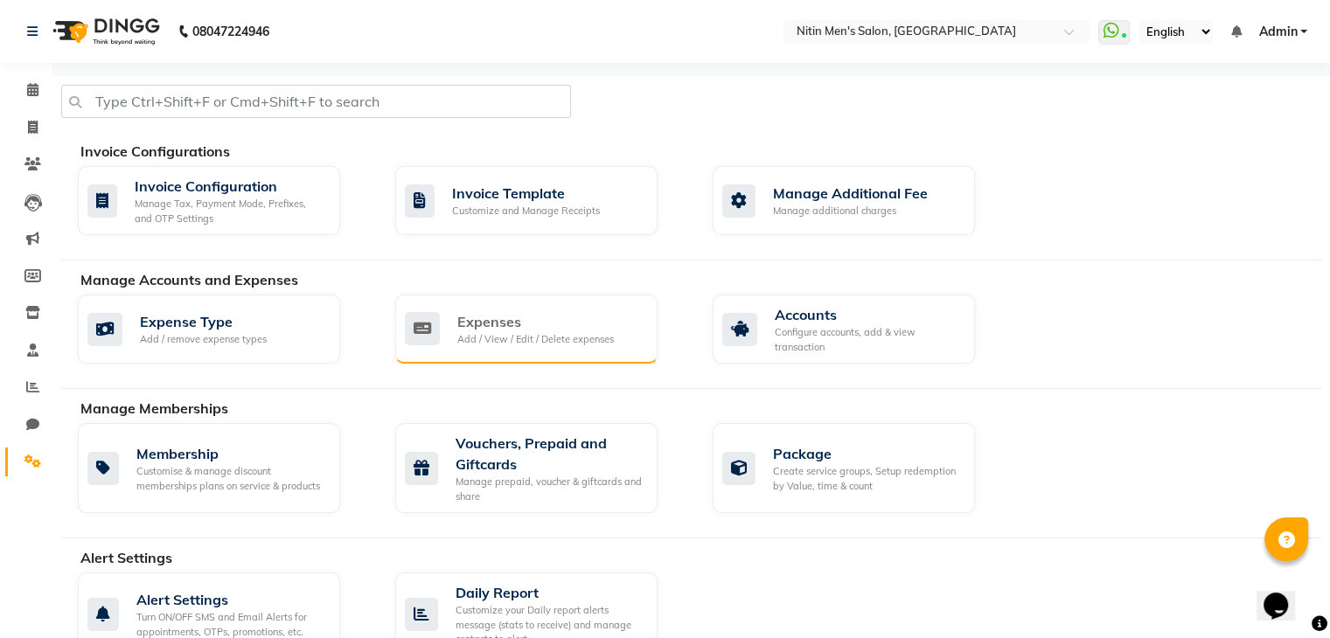
click at [512, 324] on div "Expenses" at bounding box center [535, 321] width 157 height 21
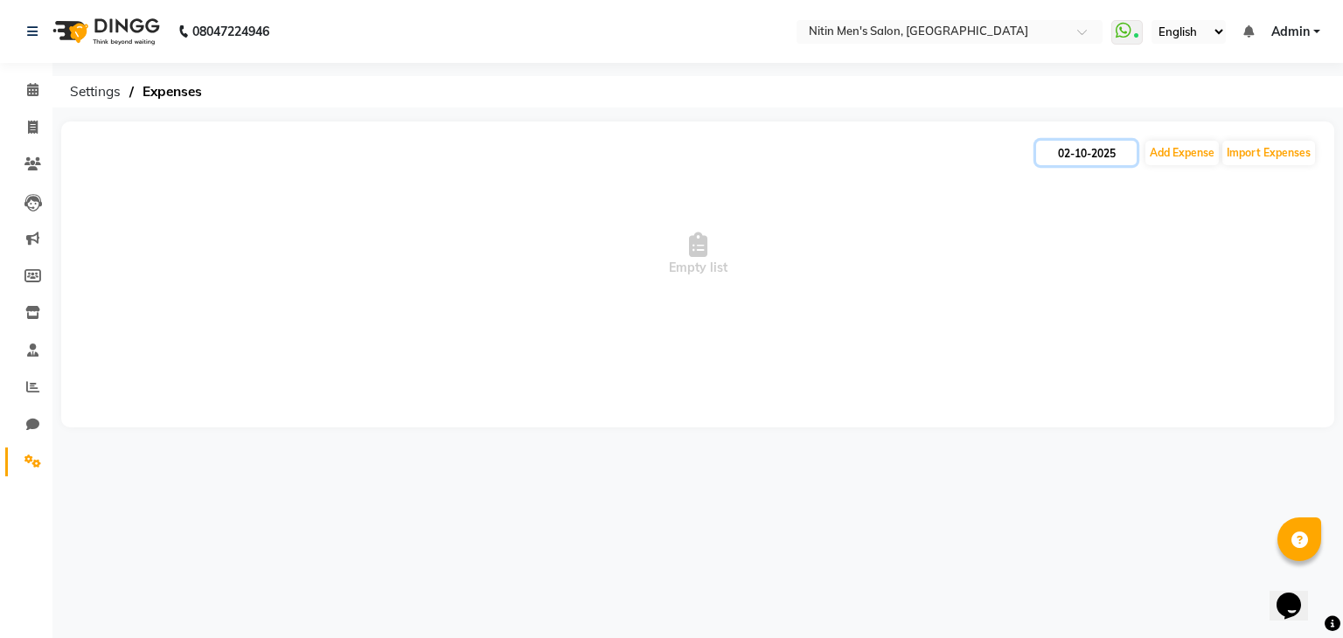
click at [1098, 150] on input "02-10-2025" at bounding box center [1086, 153] width 101 height 24
select select "10"
select select "2025"
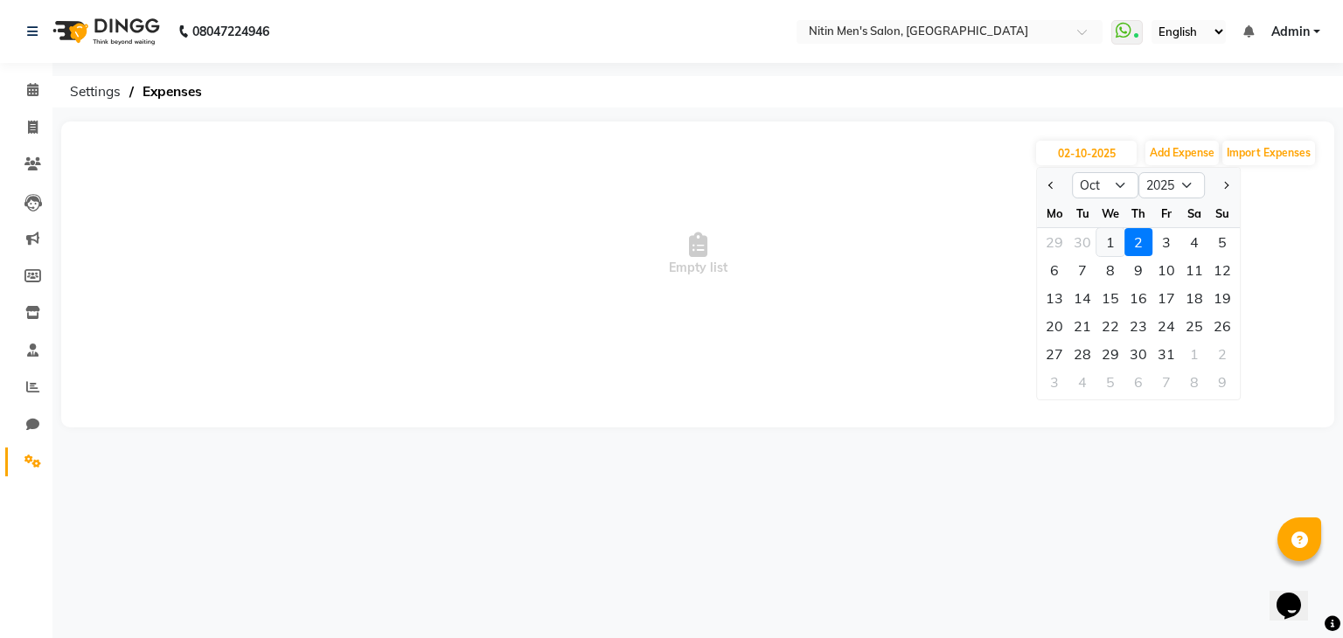
click at [1109, 245] on div "1" at bounding box center [1111, 242] width 28 height 28
type input "01-10-2025"
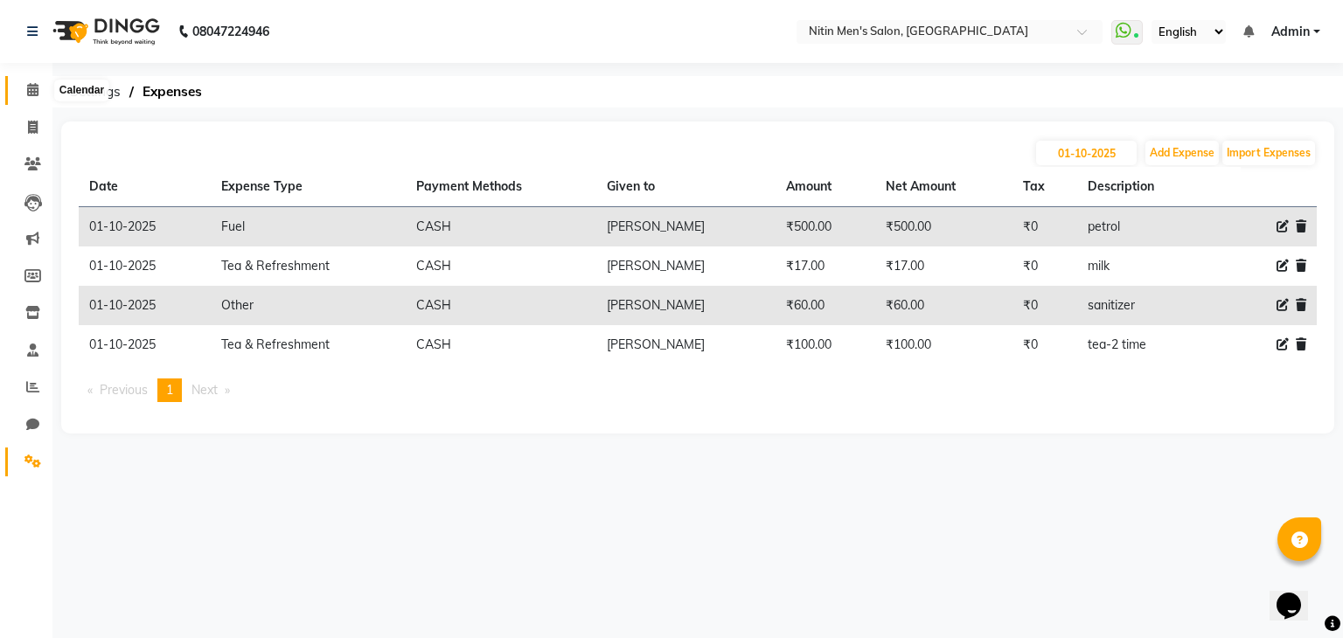
click at [36, 97] on span at bounding box center [32, 90] width 31 height 20
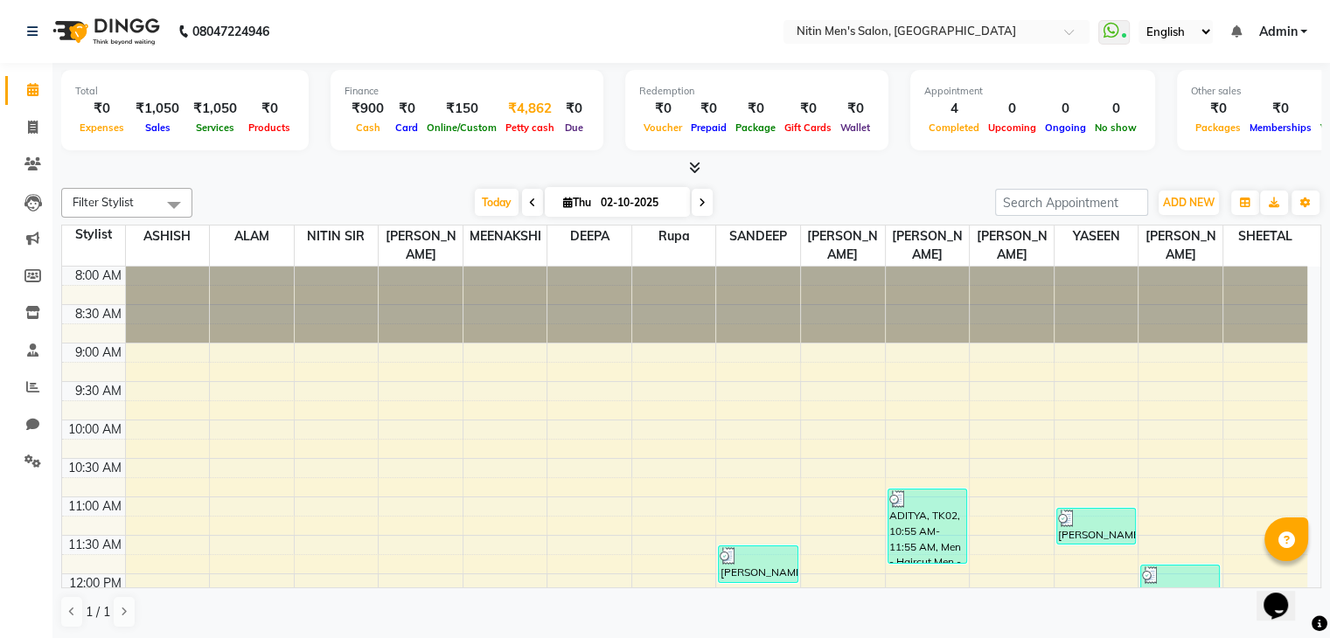
click at [521, 122] on span "Petty cash" at bounding box center [530, 128] width 58 height 12
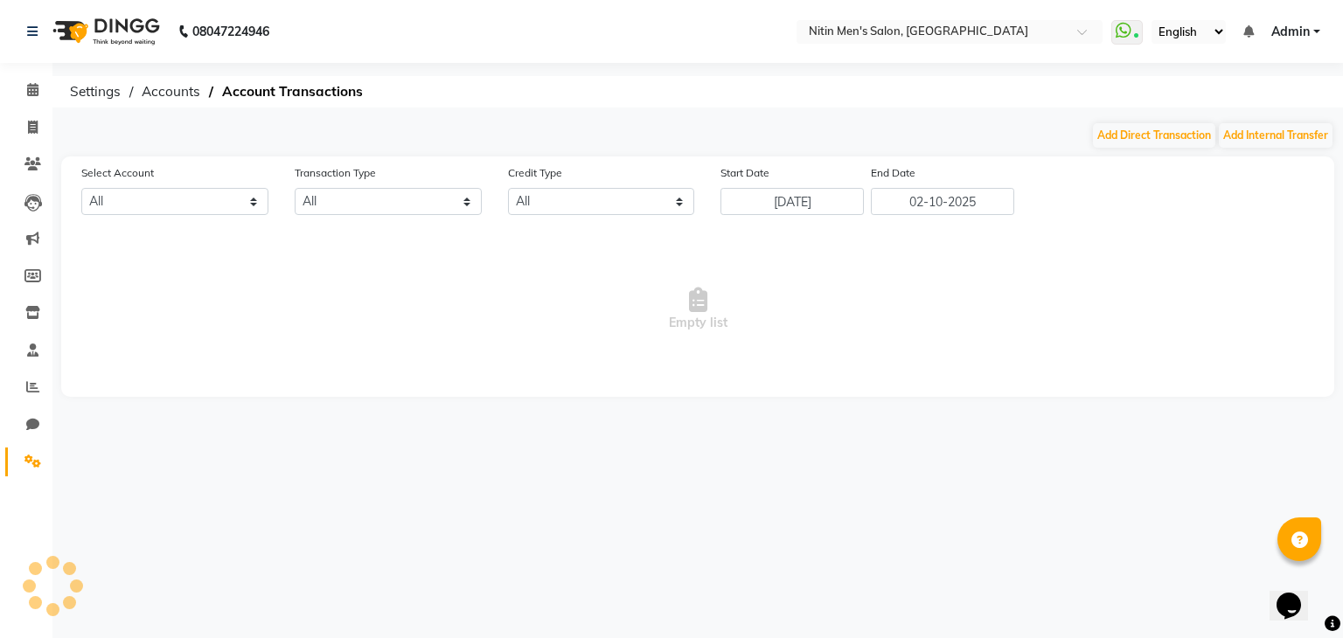
select select "7124"
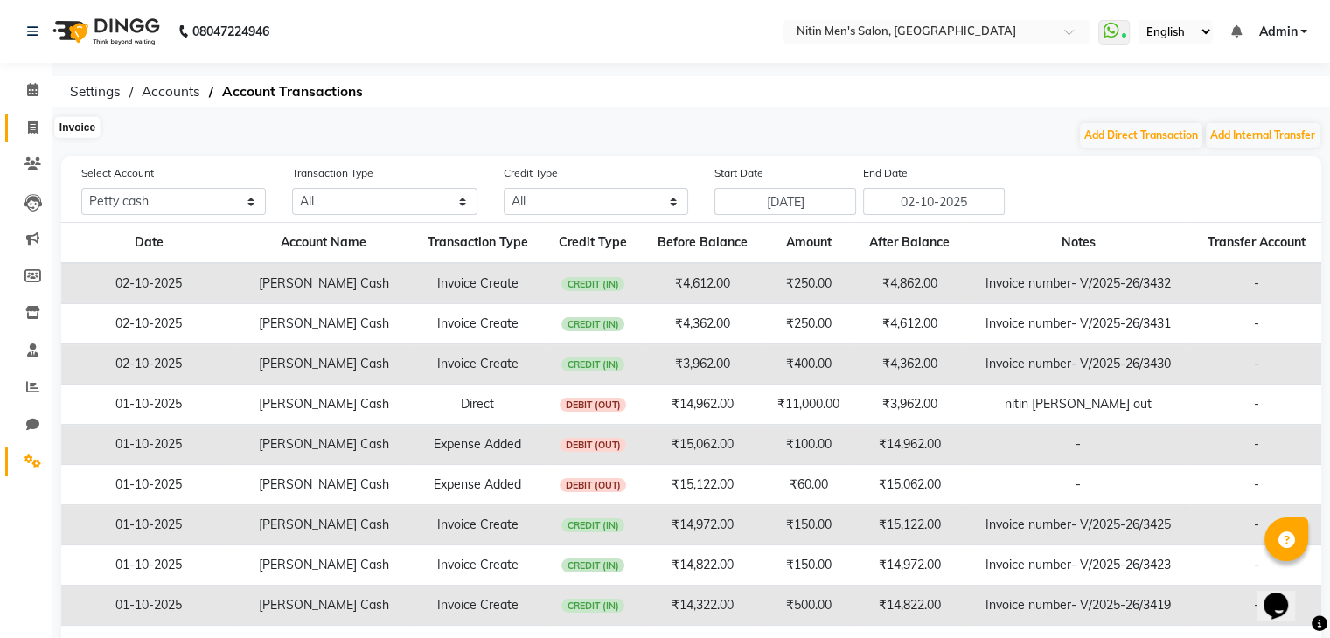
click at [32, 127] on icon at bounding box center [33, 127] width 10 height 13
select select "7981"
select select "service"
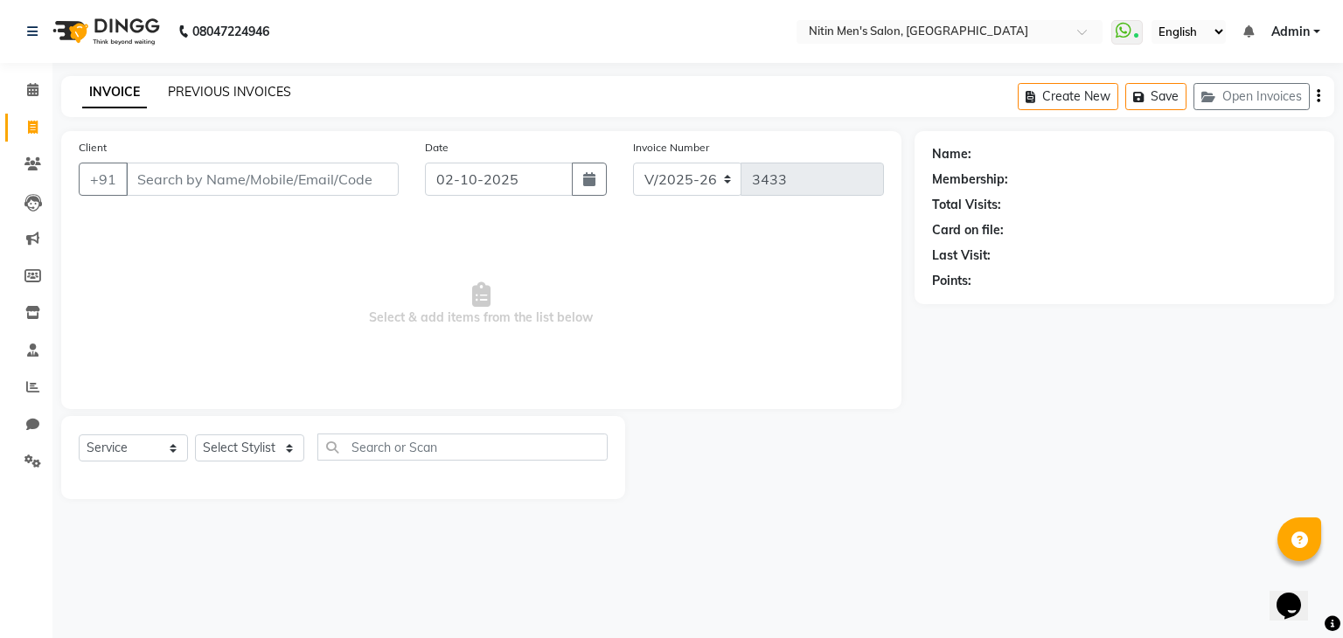
click at [241, 94] on link "PREVIOUS INVOICES" at bounding box center [229, 92] width 123 height 16
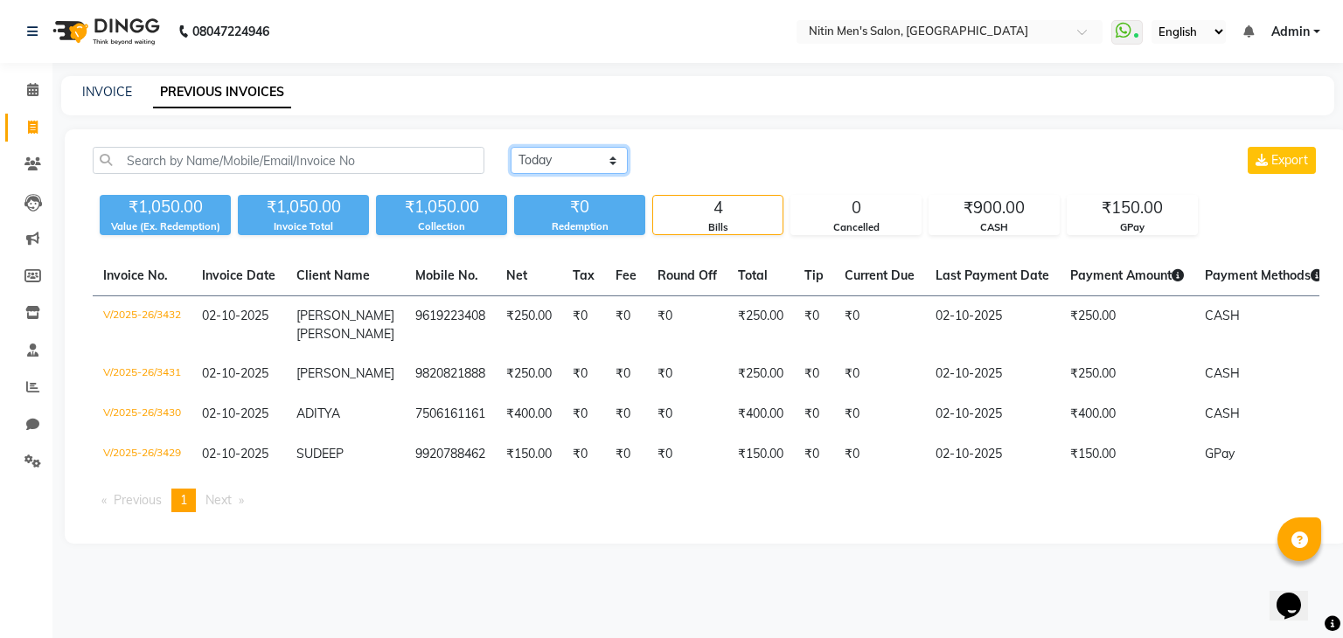
click at [590, 165] on select "Today Yesterday Custom Range" at bounding box center [569, 160] width 117 height 27
select select "yesterday"
click at [511, 147] on select "Today Yesterday Custom Range" at bounding box center [569, 160] width 117 height 27
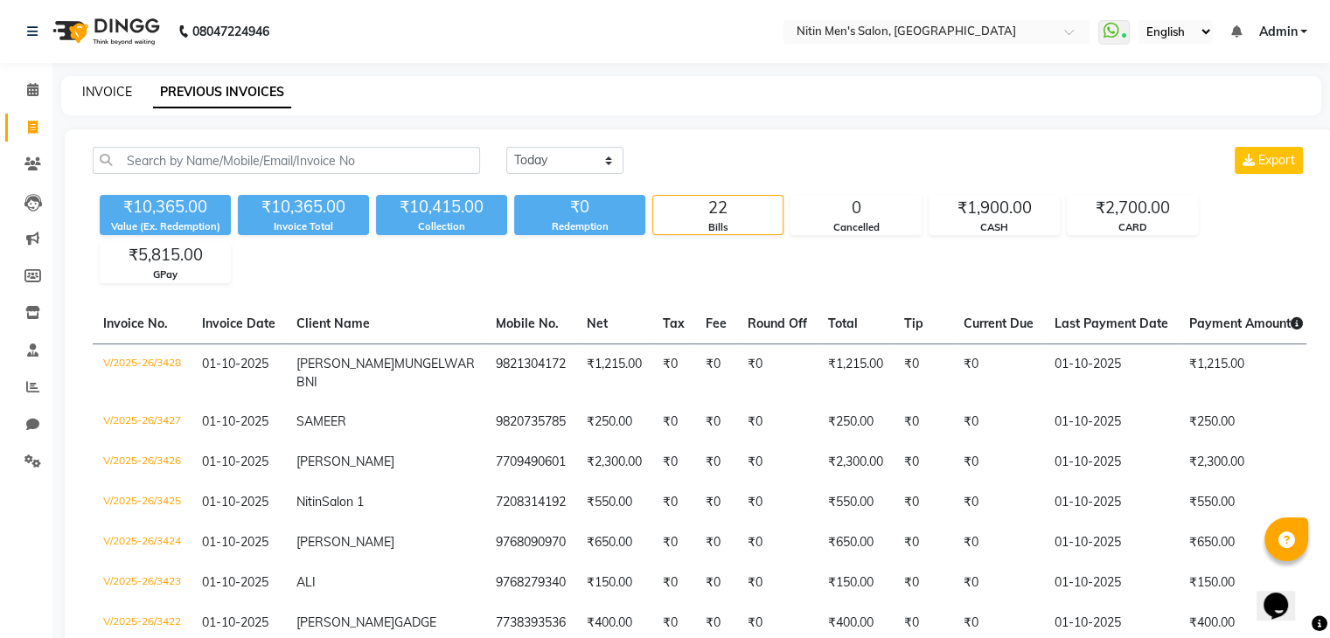
click at [122, 96] on link "INVOICE" at bounding box center [107, 92] width 50 height 16
select select "7981"
select select "service"
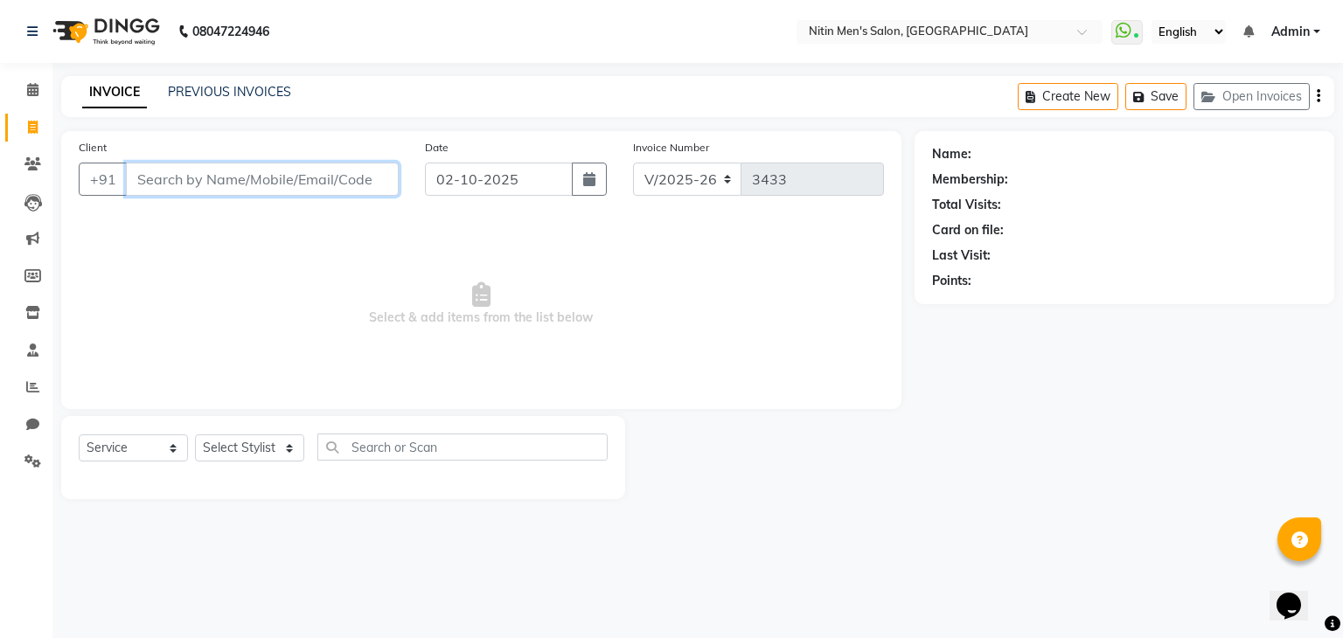
click at [175, 181] on input "Client" at bounding box center [262, 179] width 273 height 33
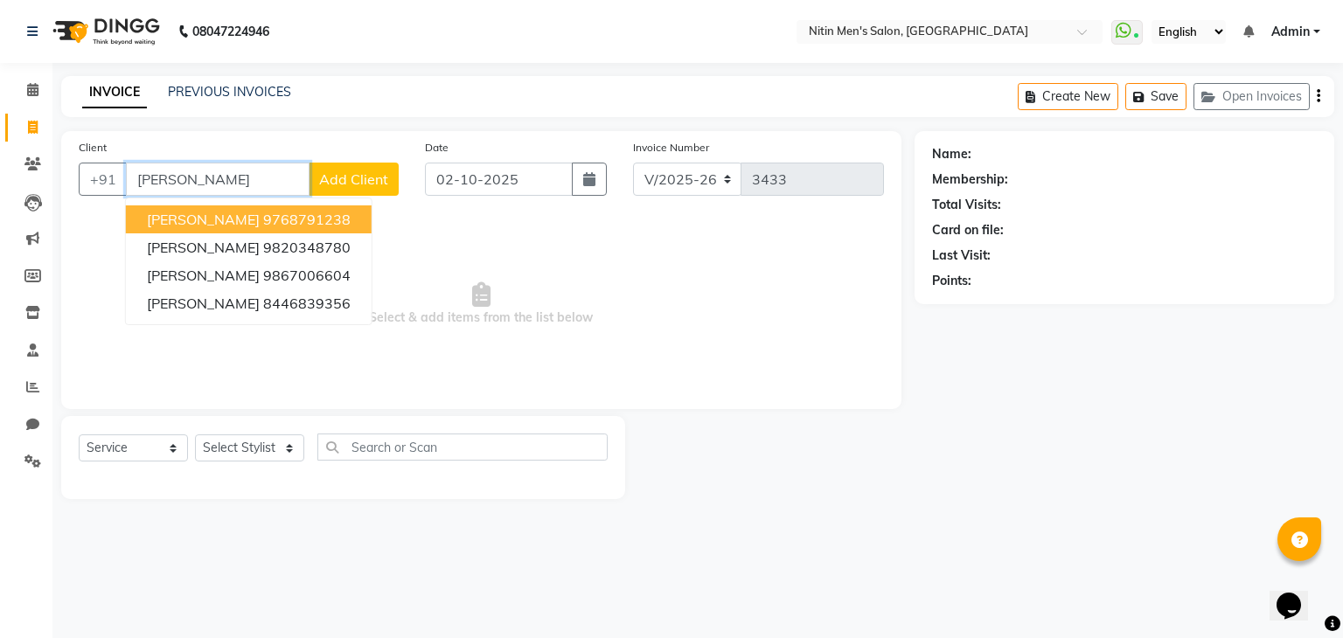
click at [287, 217] on ngb-highlight "9768791238" at bounding box center [306, 219] width 87 height 17
type input "9768791238"
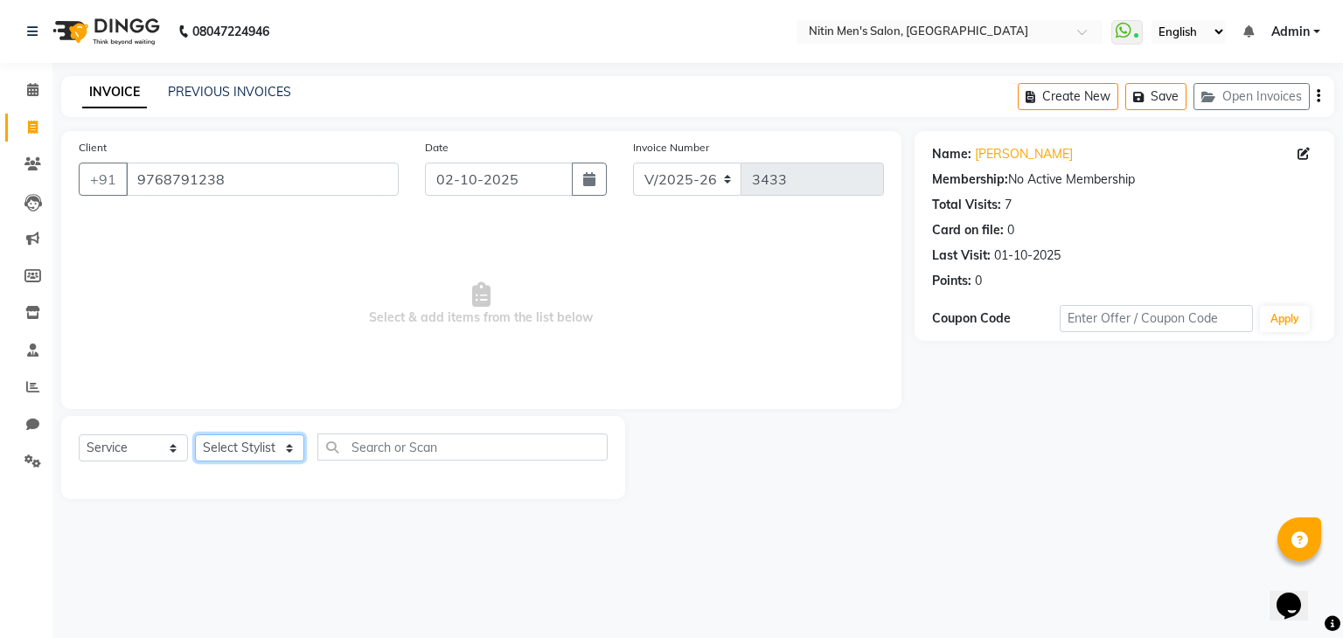
click at [240, 450] on select "Select Stylist ALAM ASHISH DEEPA HASIB JITU MEENAKSHI NITIN SIR PRAJAKTA Rupa S…" at bounding box center [249, 448] width 109 height 27
select select "87617"
click at [195, 435] on select "Select Stylist ALAM ASHISH DEEPA HASIB JITU MEENAKSHI NITIN SIR PRAJAKTA Rupa S…" at bounding box center [249, 448] width 109 height 27
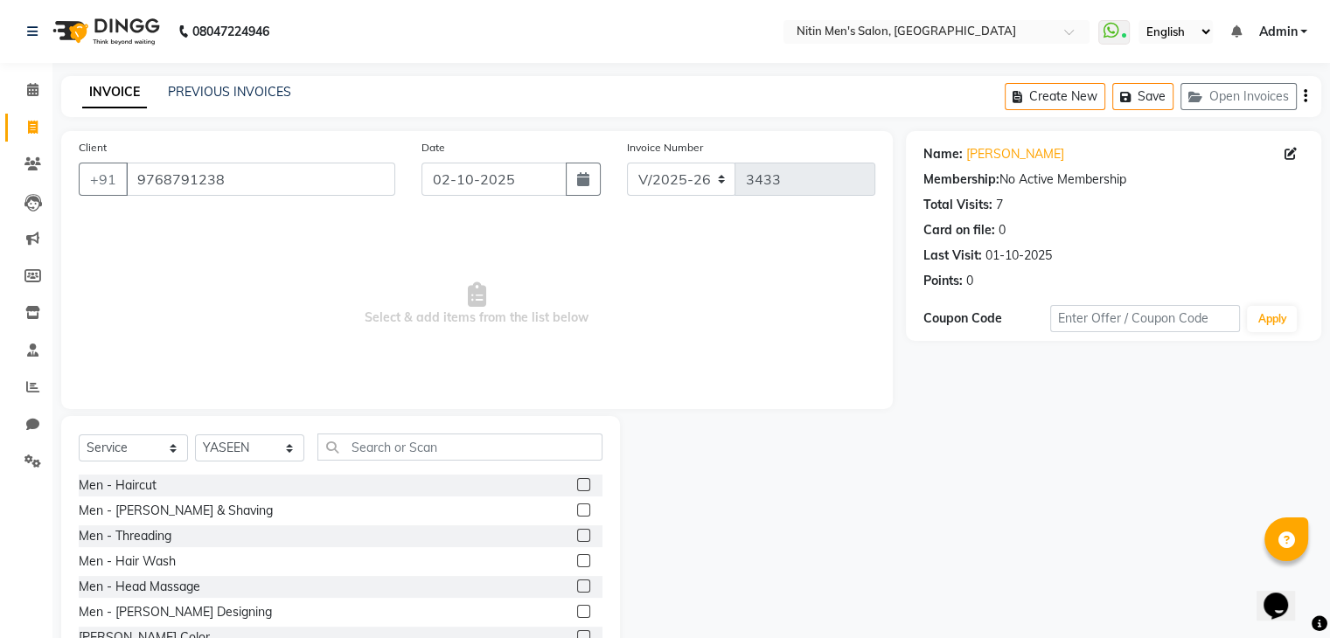
click at [285, 484] on div "Men - Haircut" at bounding box center [341, 486] width 524 height 22
click at [577, 485] on label at bounding box center [583, 484] width 13 height 13
click at [577, 485] on input "checkbox" at bounding box center [582, 485] width 11 height 11
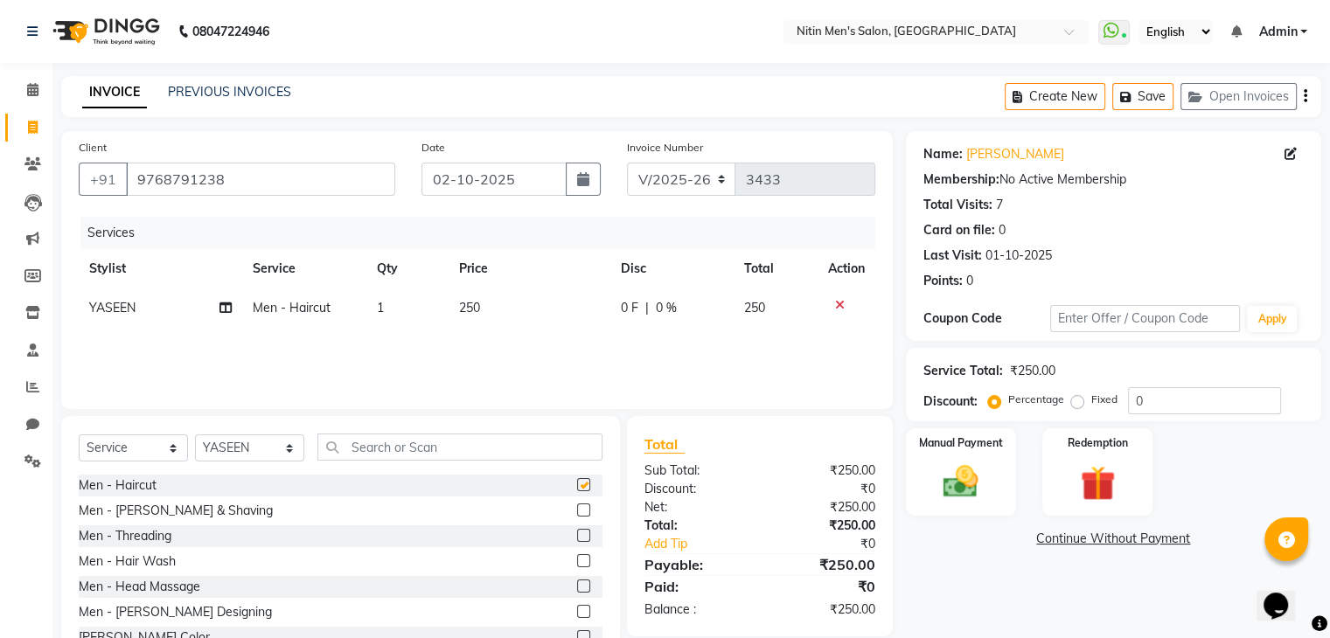
checkbox input "false"
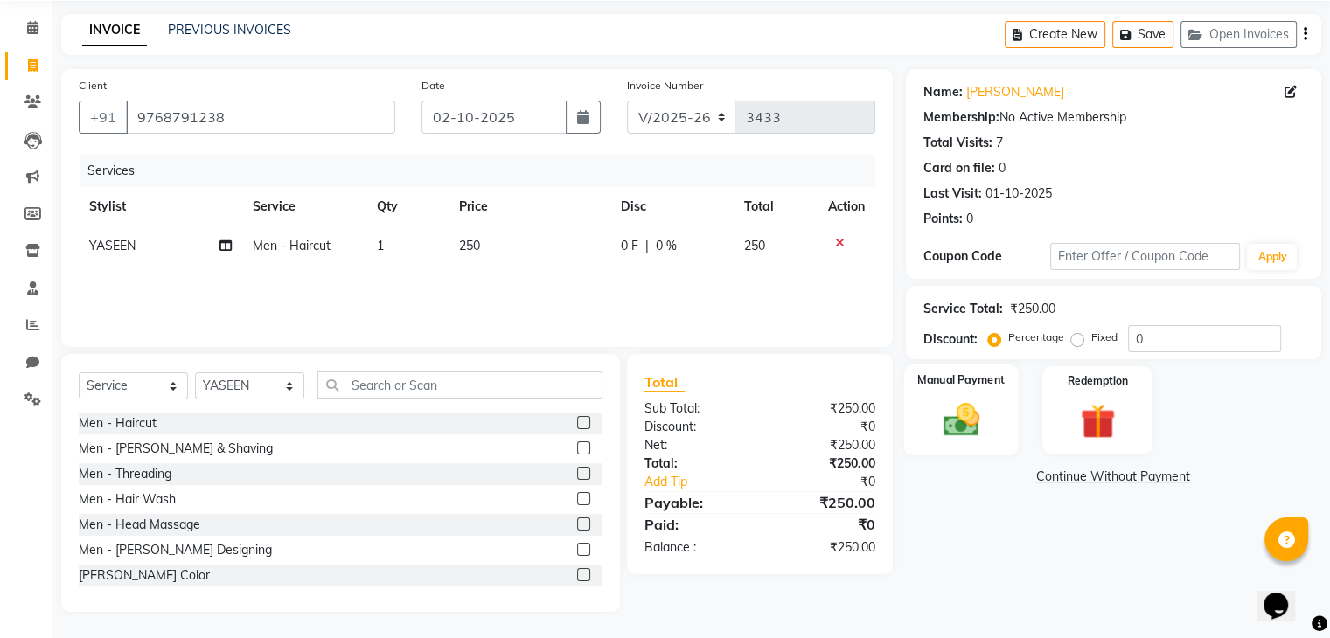
click at [971, 403] on img at bounding box center [960, 421] width 59 height 42
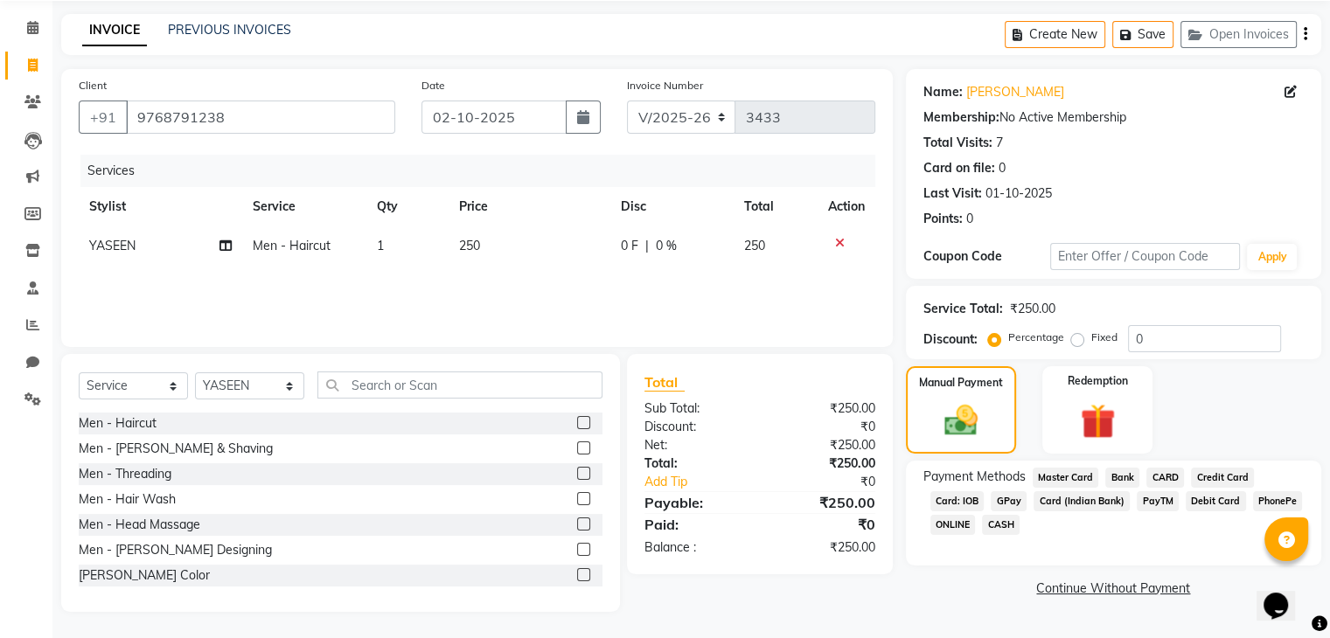
click at [1009, 501] on span "GPay" at bounding box center [1009, 501] width 36 height 20
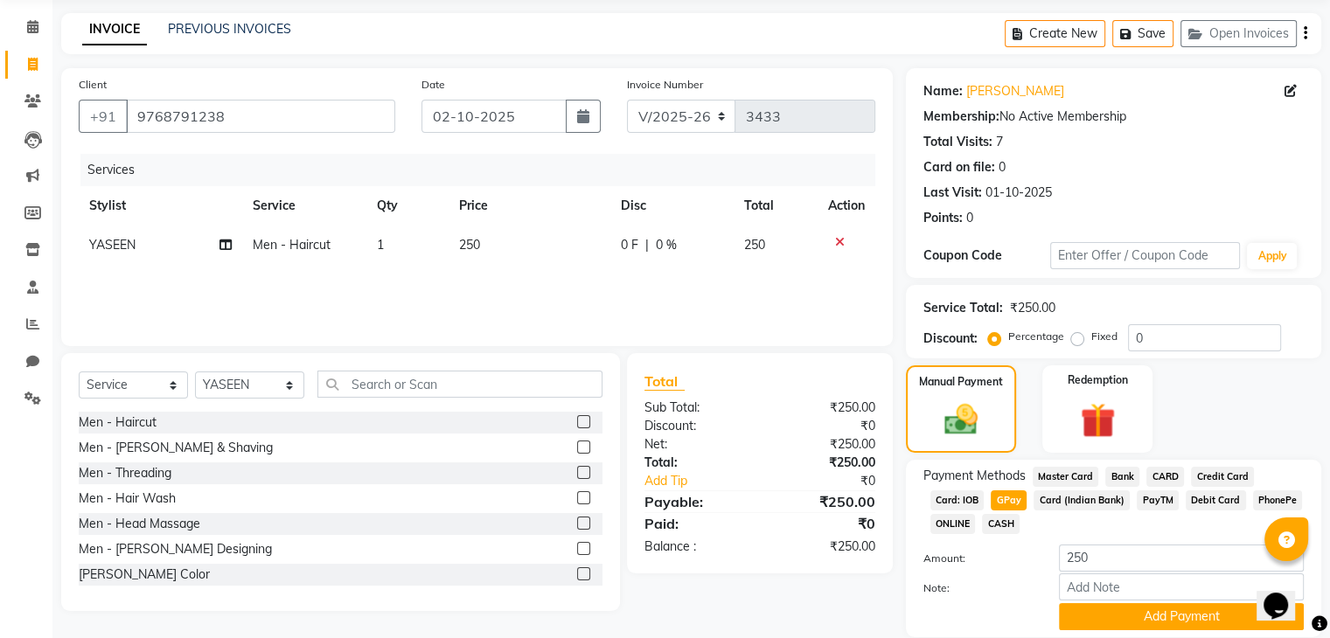
scroll to position [127, 0]
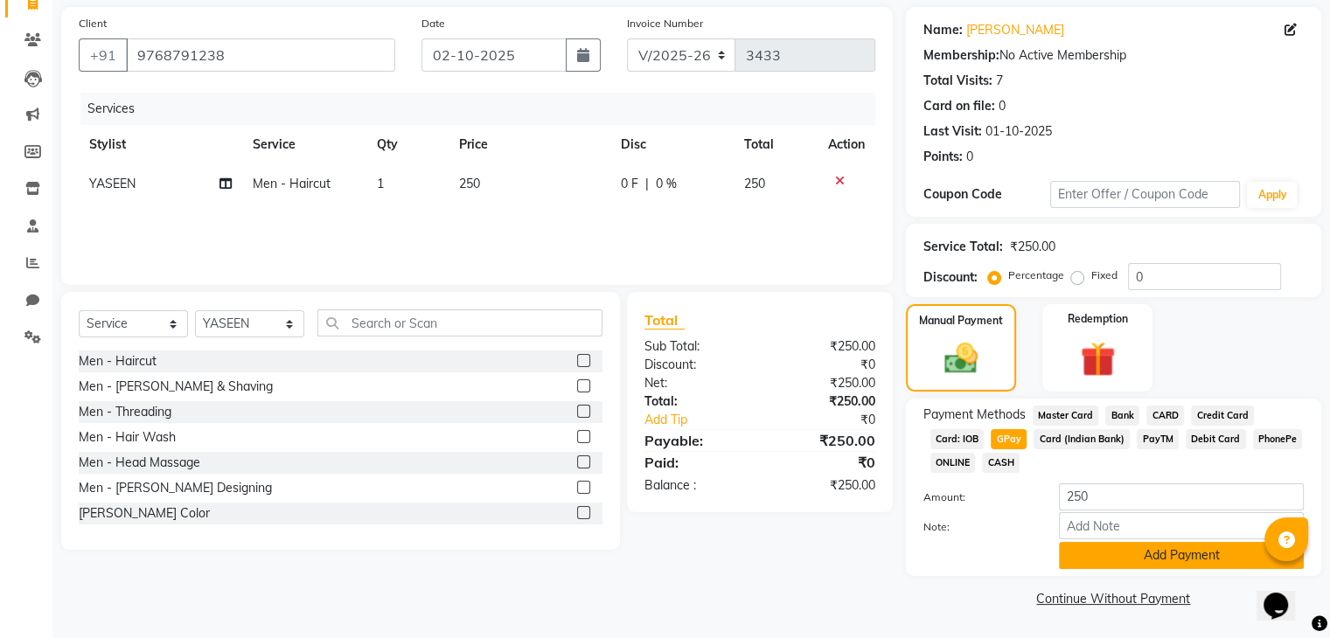
click at [1174, 554] on button "Add Payment" at bounding box center [1181, 555] width 245 height 27
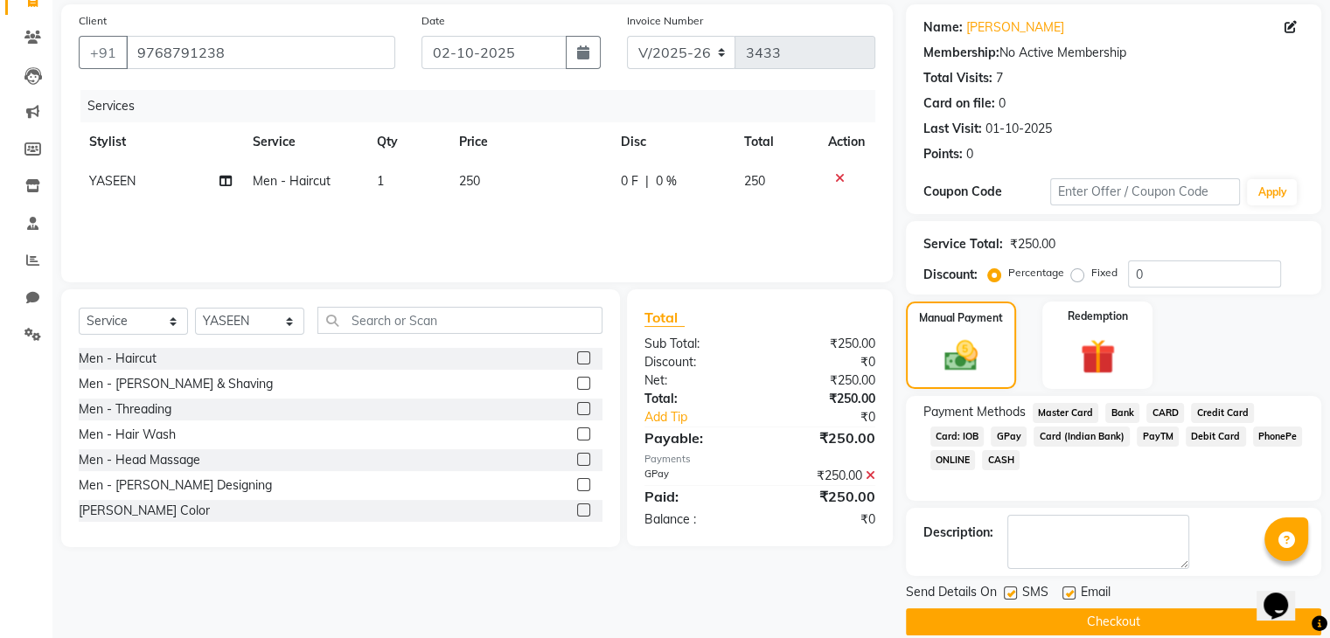
scroll to position [150, 0]
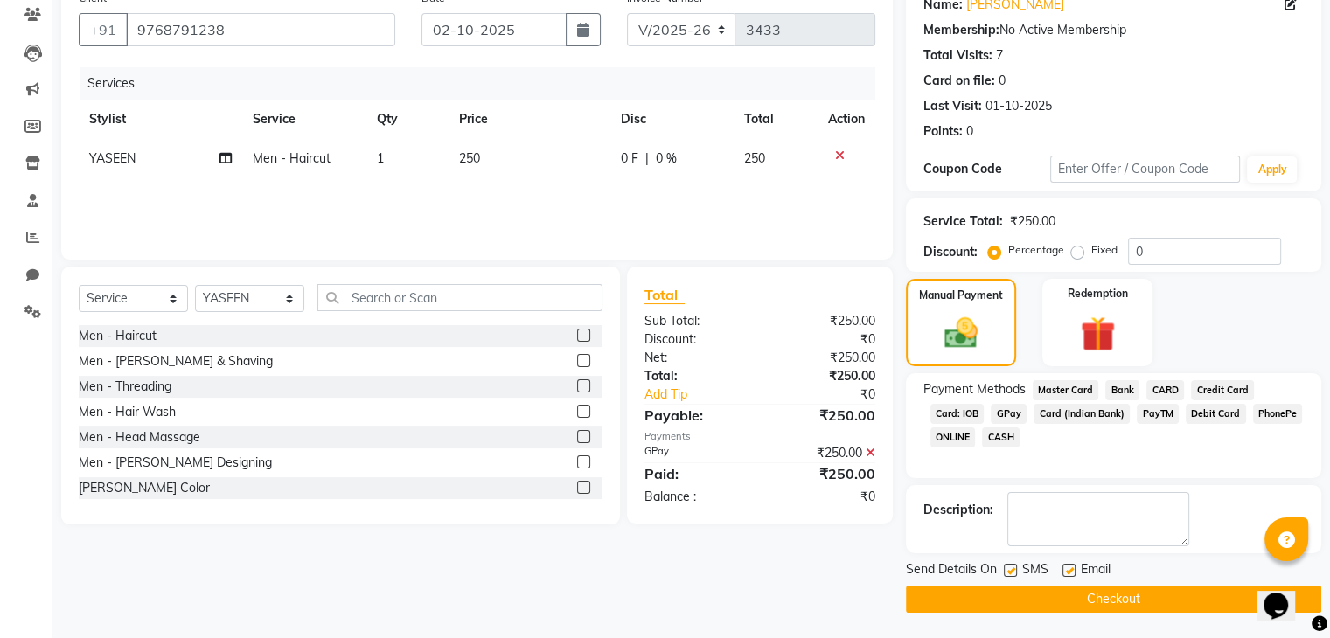
click at [1133, 593] on button "Checkout" at bounding box center [1113, 599] width 415 height 27
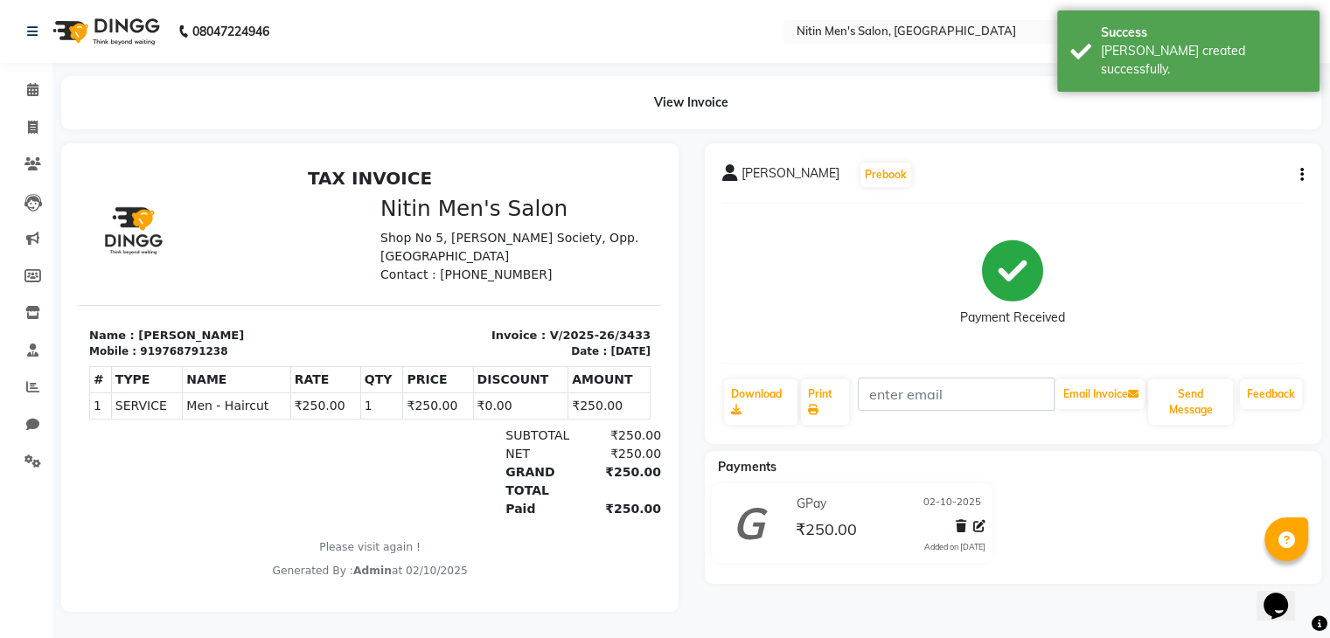
scroll to position [12, 0]
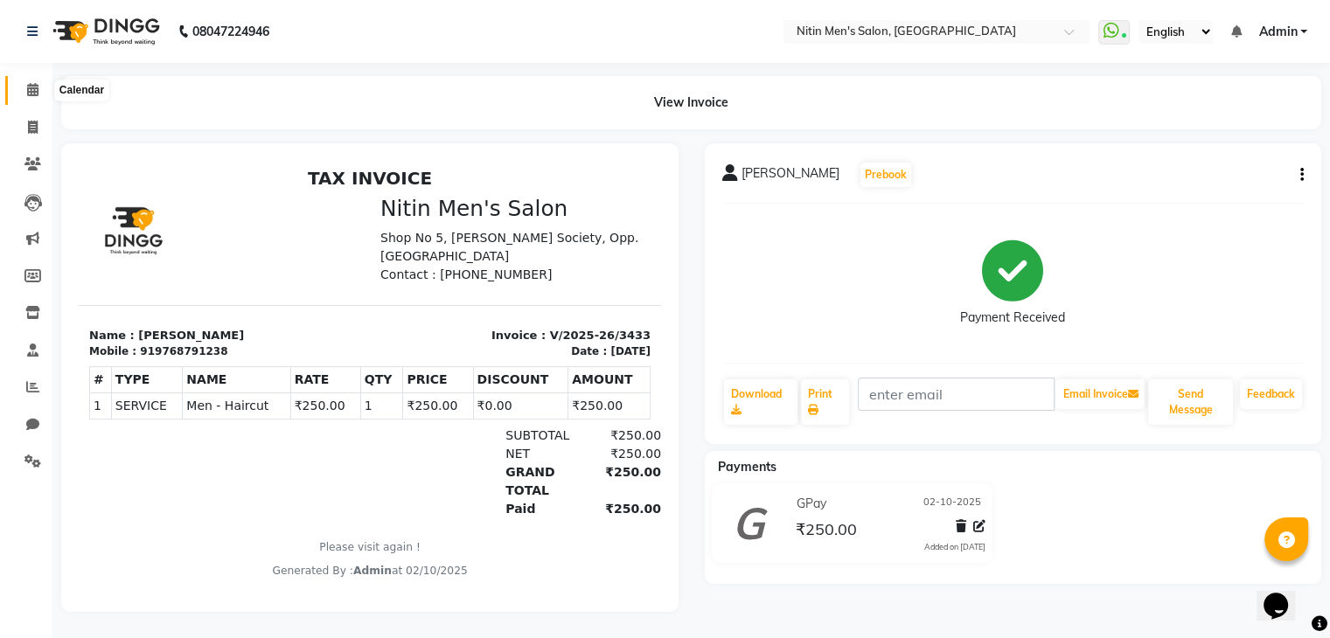
click at [29, 83] on icon at bounding box center [32, 89] width 11 height 13
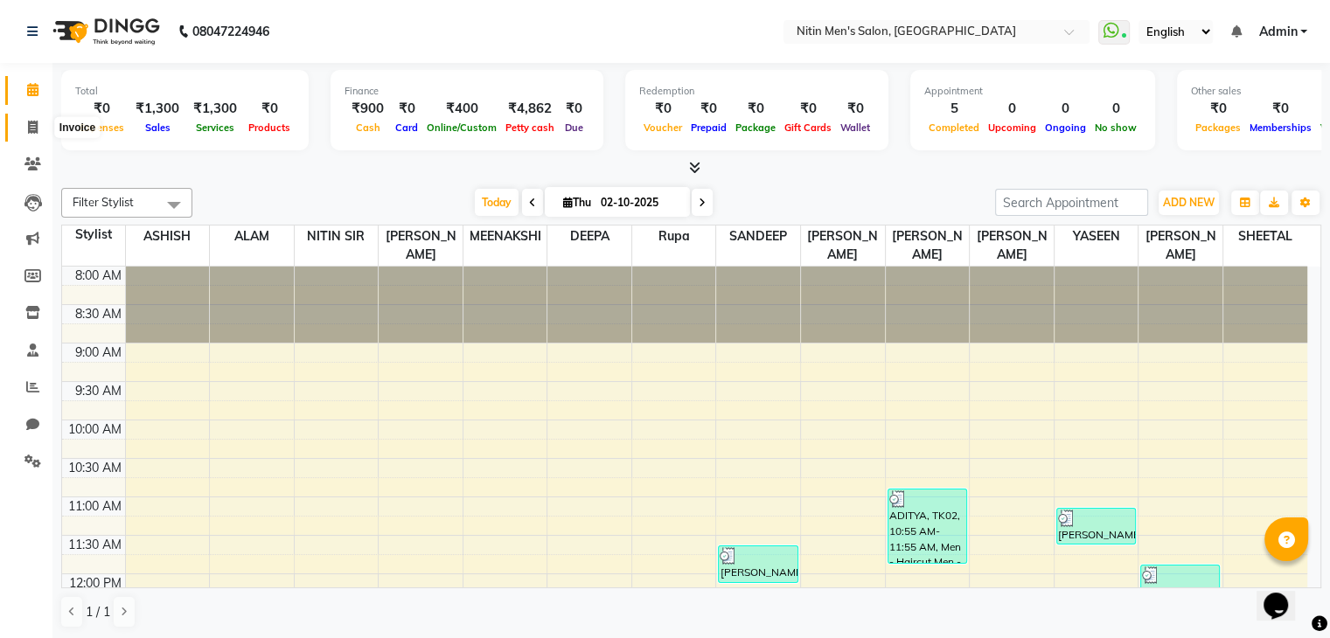
click at [31, 136] on span at bounding box center [32, 128] width 31 height 20
select select "service"
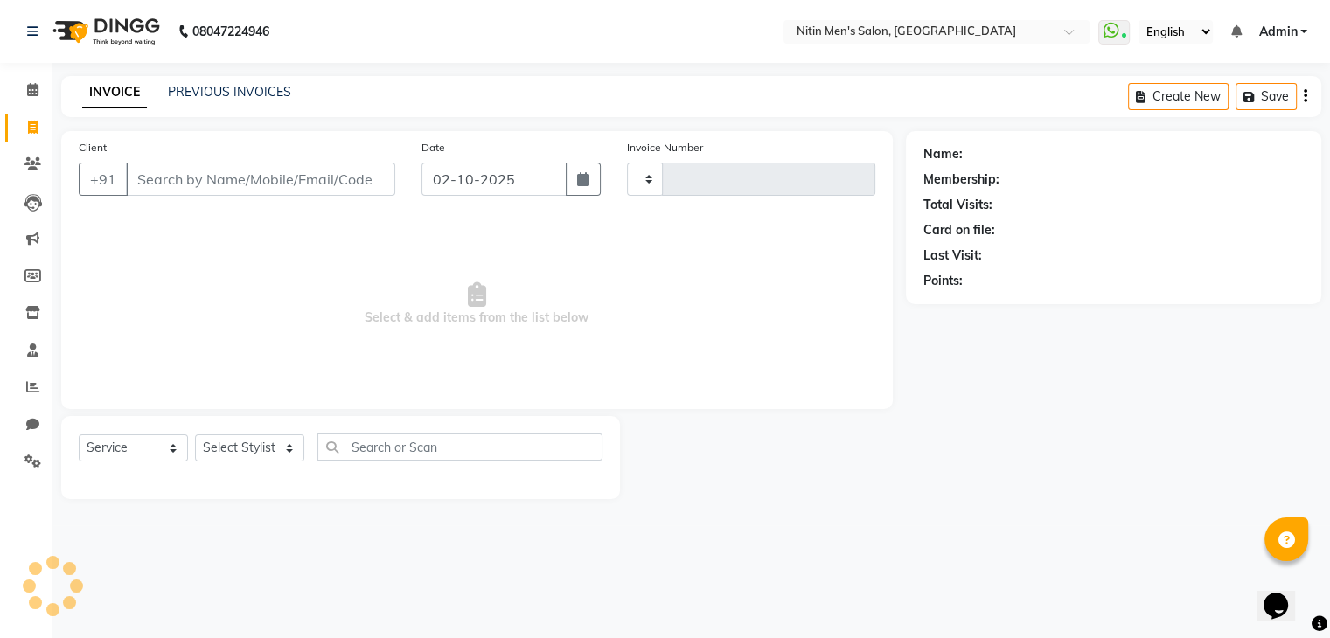
type input "3434"
select select "7981"
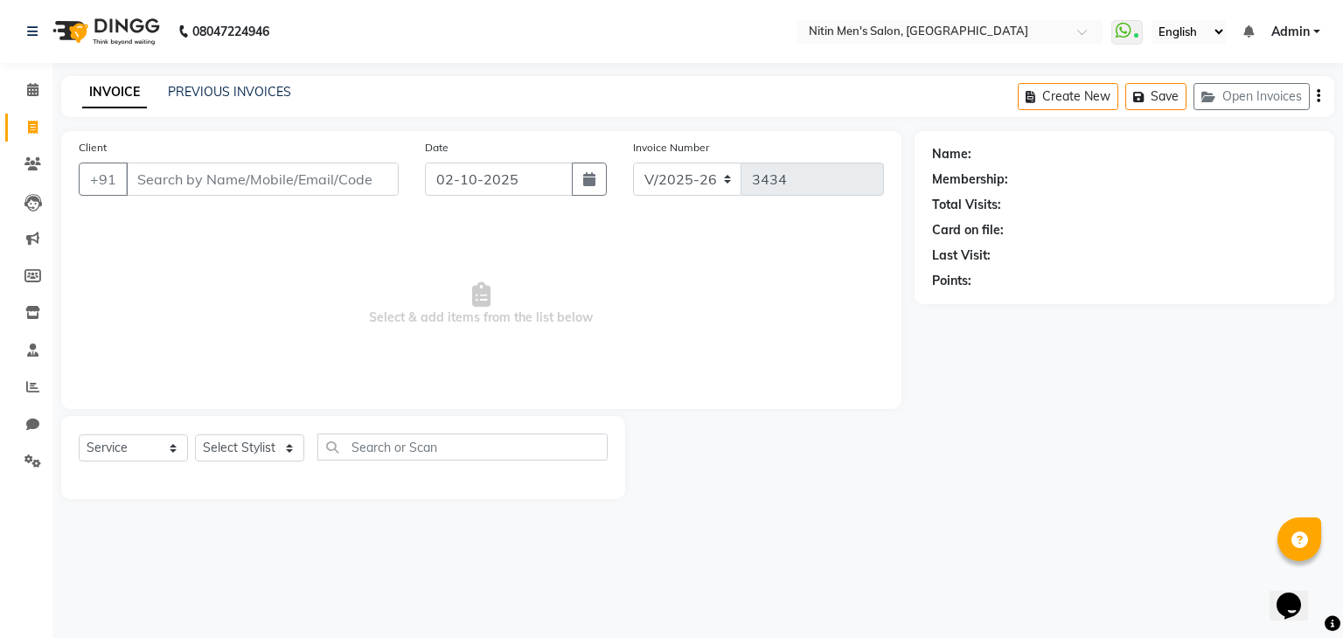
click at [195, 179] on input "Client" at bounding box center [262, 179] width 273 height 33
click at [247, 449] on select "Select Stylist ALAM ASHISH DEEPA HASIB JITU MEENAKSHI NITIN SIR PRAJAKTA Rupa S…" at bounding box center [249, 448] width 109 height 27
select select "75699"
click at [195, 435] on select "Select Stylist ALAM ASHISH DEEPA HASIB JITU MEENAKSHI NITIN SIR PRAJAKTA Rupa S…" at bounding box center [249, 448] width 109 height 27
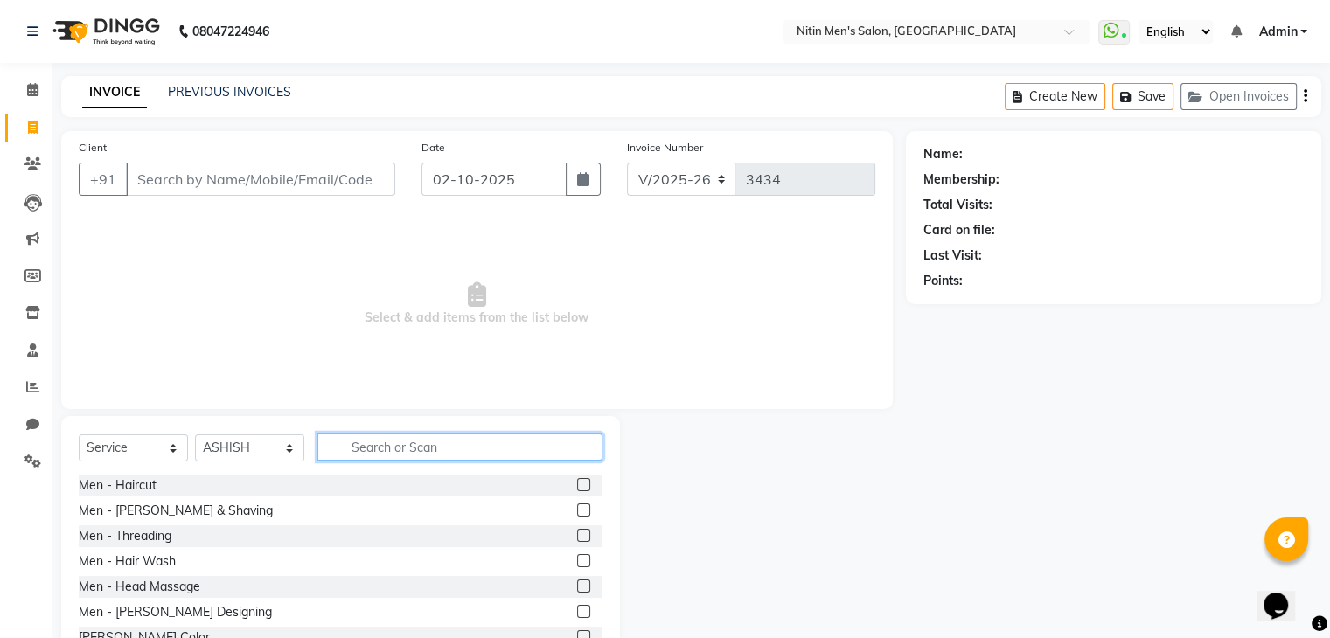
click at [399, 449] on input "text" at bounding box center [459, 447] width 285 height 27
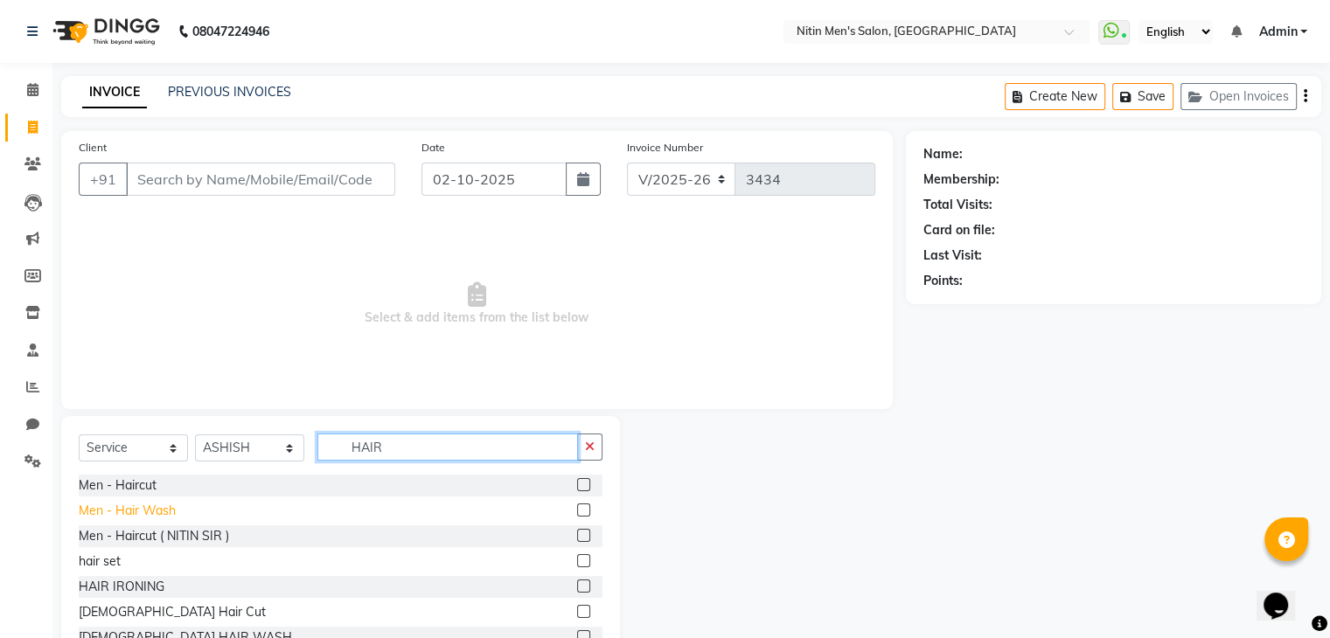
type input "HAIR"
click at [171, 519] on div "Men - Hair Wash" at bounding box center [127, 511] width 97 height 18
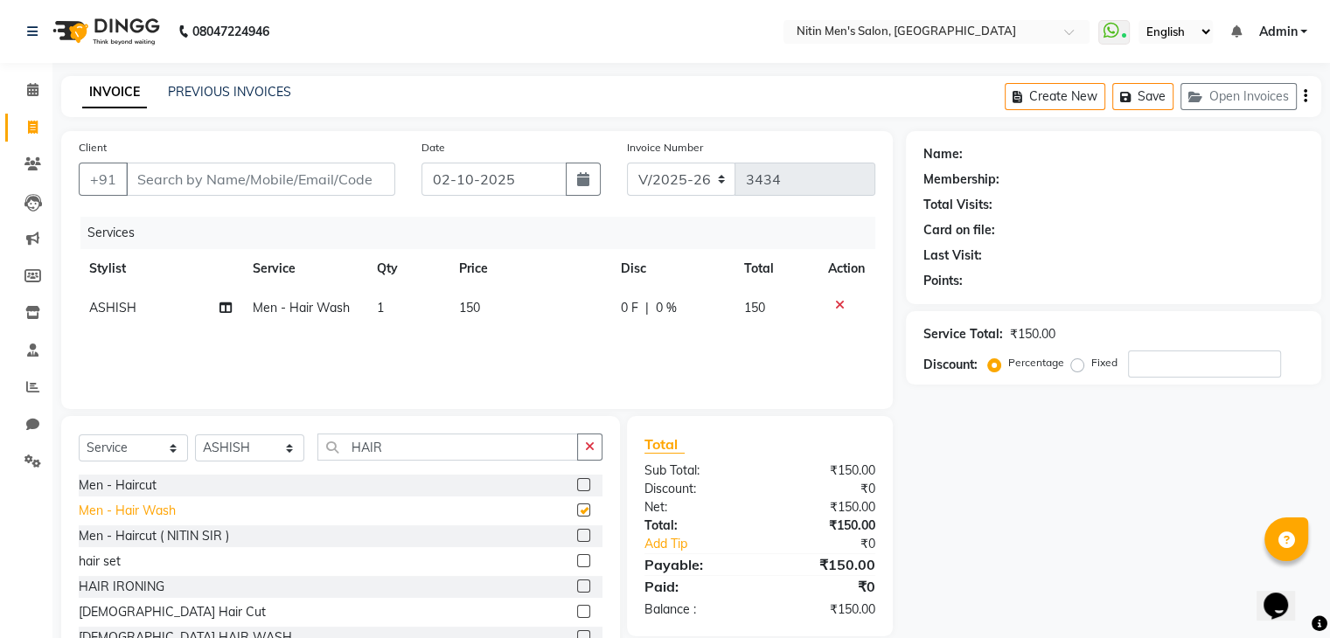
checkbox input "false"
click at [409, 451] on input "HAIR" at bounding box center [447, 447] width 261 height 27
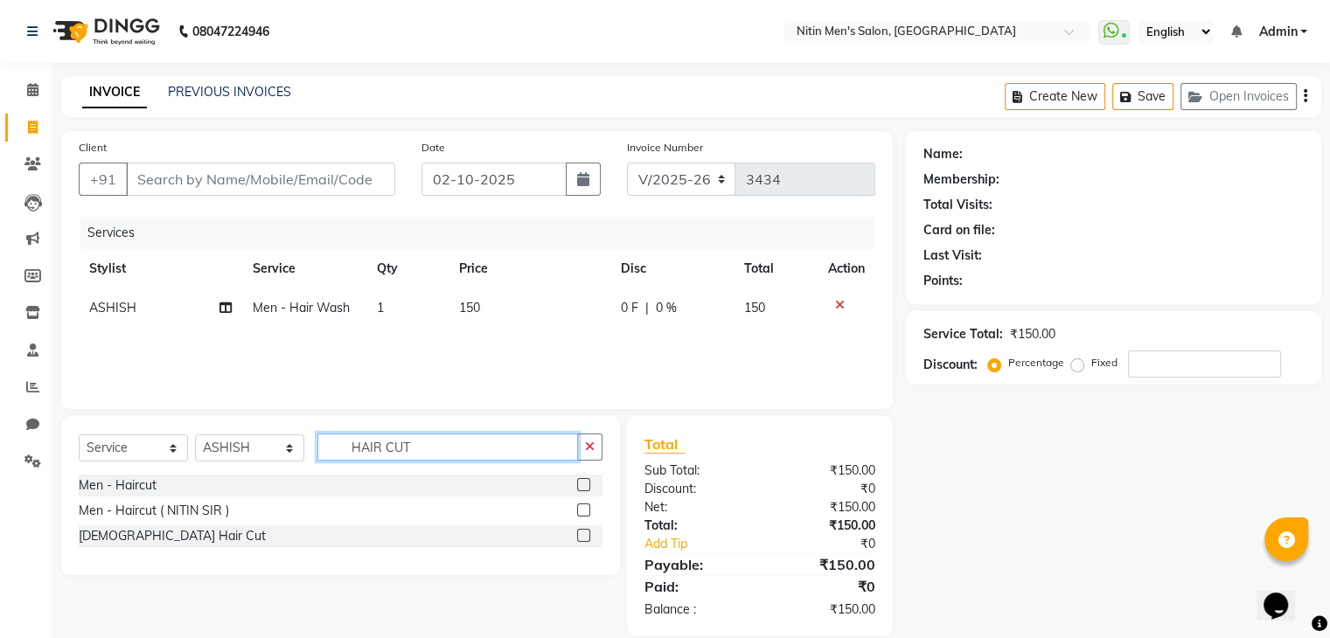
type input "HAIR CUT"
click at [582, 490] on label at bounding box center [583, 484] width 13 height 13
click at [582, 490] on input "checkbox" at bounding box center [582, 485] width 11 height 11
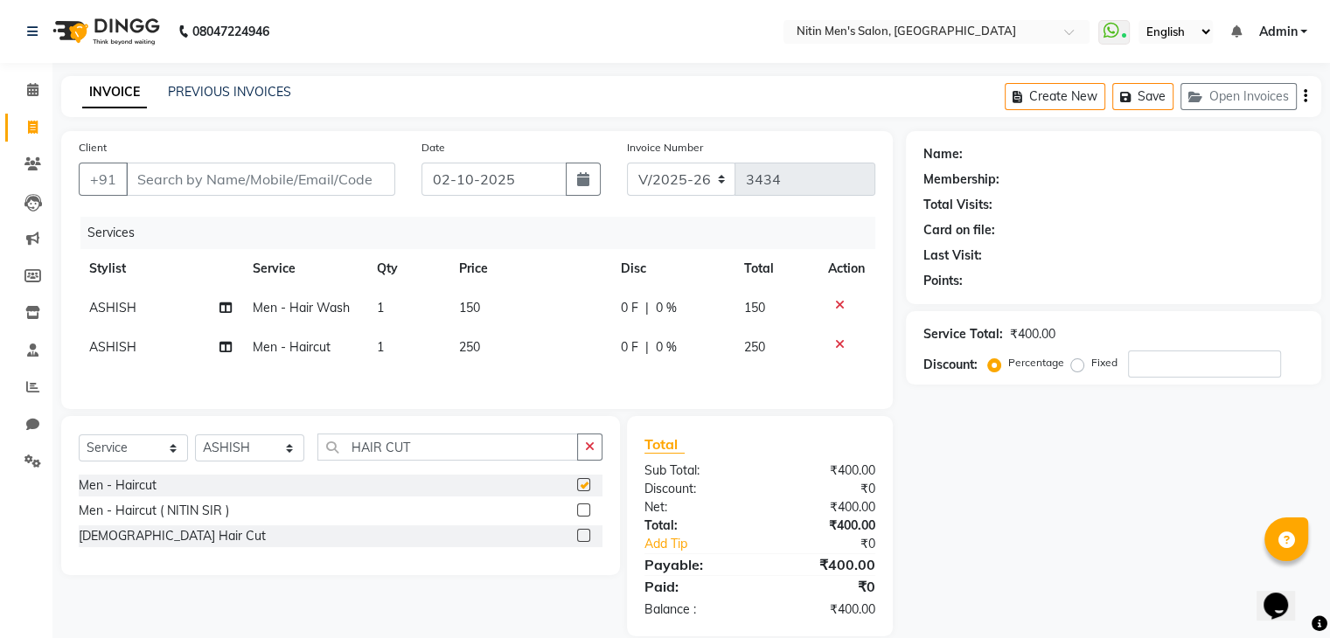
checkbox input "false"
click at [964, 515] on div "Name: Membership: Total Visits: Card on file: Last Visit: Points: Service Total…" at bounding box center [1120, 383] width 428 height 505
click at [434, 450] on input "HAIR CUT" at bounding box center [447, 447] width 261 height 27
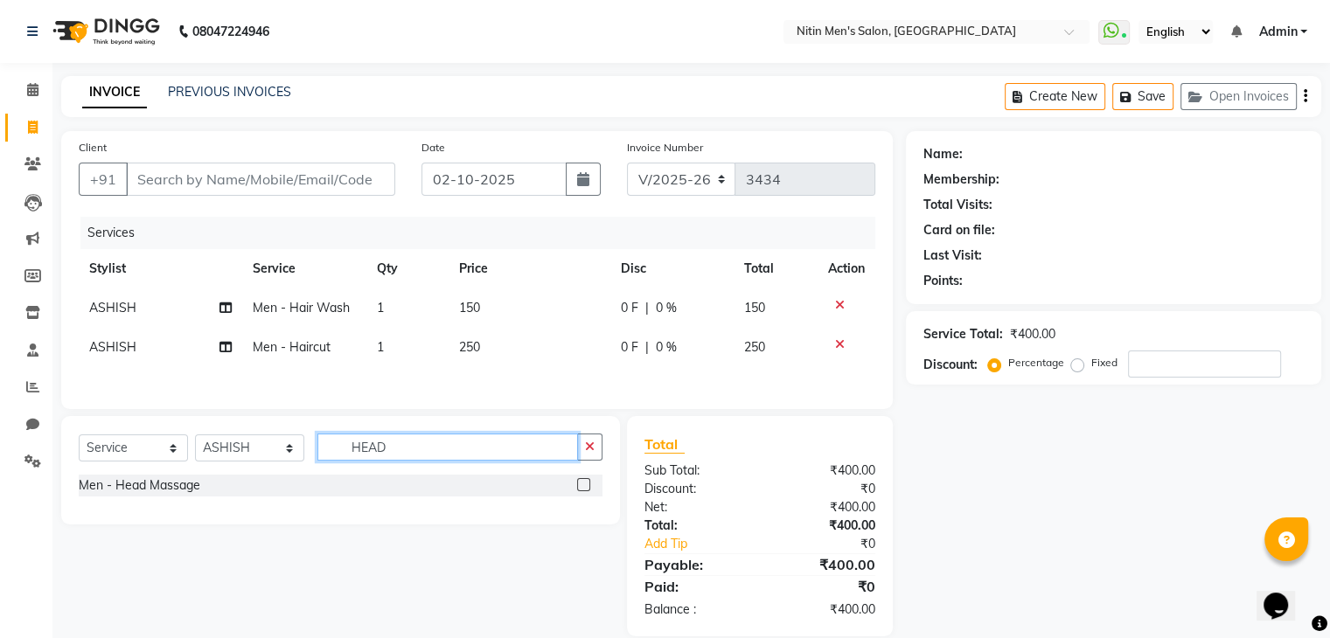
type input "HEAD"
click at [587, 490] on label at bounding box center [583, 484] width 13 height 13
click at [587, 490] on input "checkbox" at bounding box center [582, 485] width 11 height 11
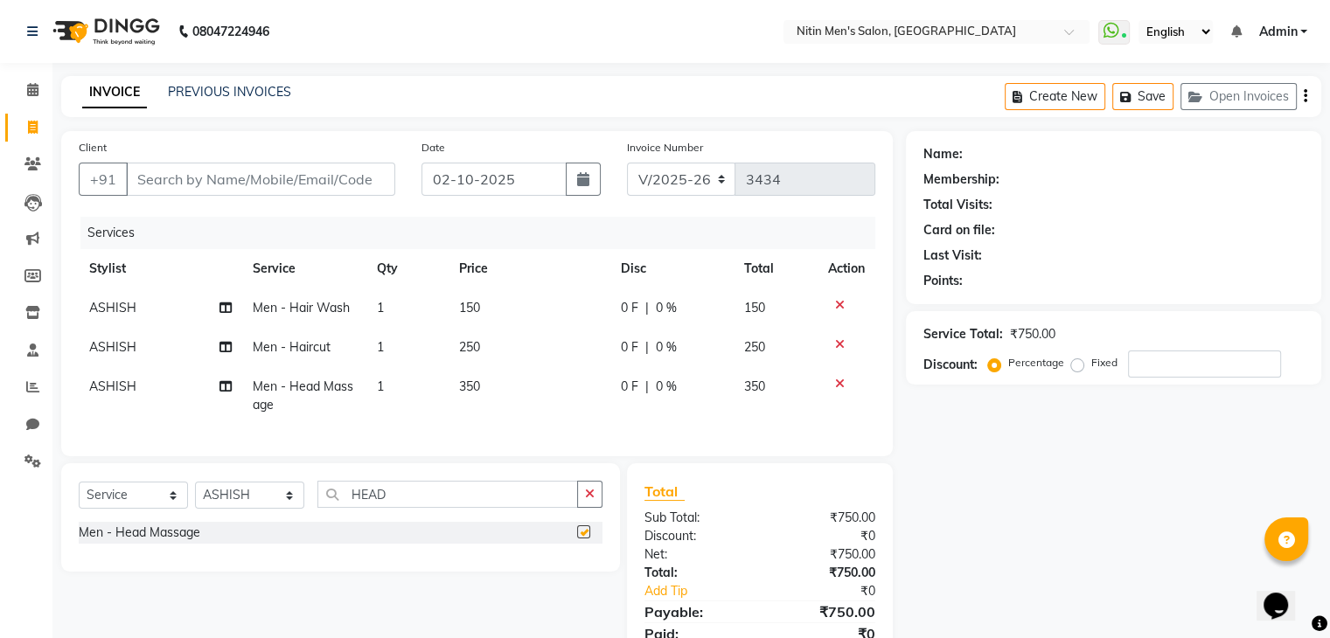
checkbox input "false"
click at [423, 508] on input "HEAD" at bounding box center [447, 494] width 261 height 27
type input "H"
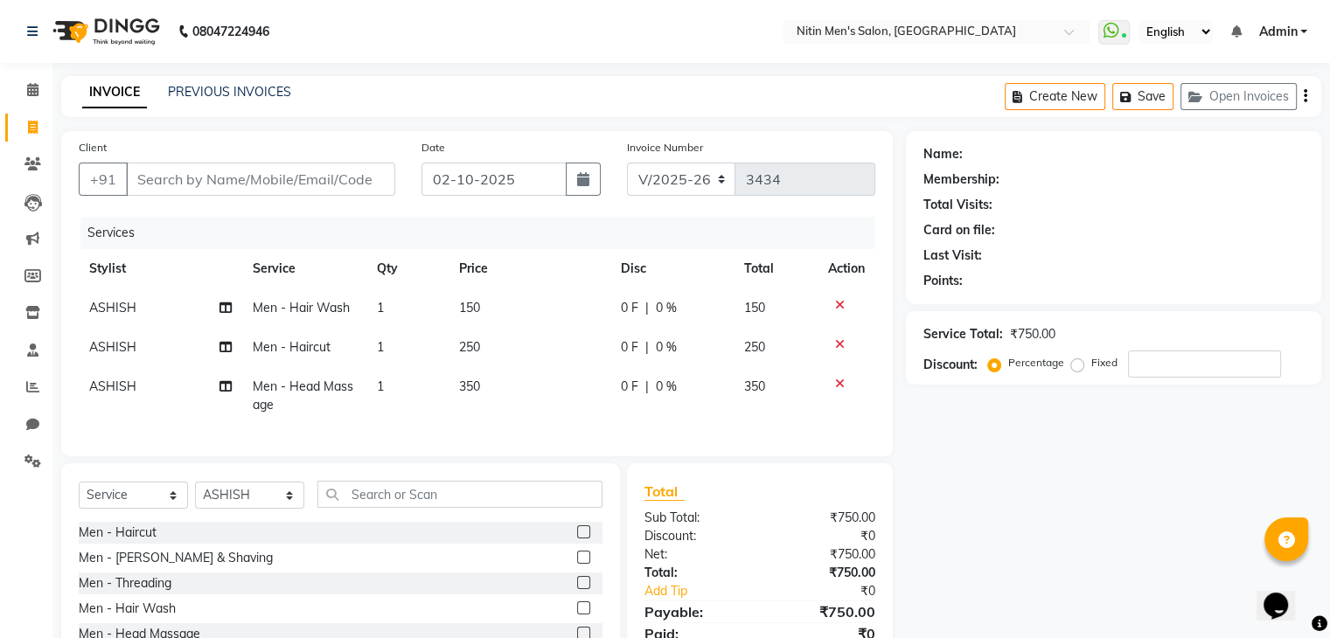
click at [577, 564] on label at bounding box center [583, 557] width 13 height 13
click at [577, 564] on input "checkbox" at bounding box center [582, 558] width 11 height 11
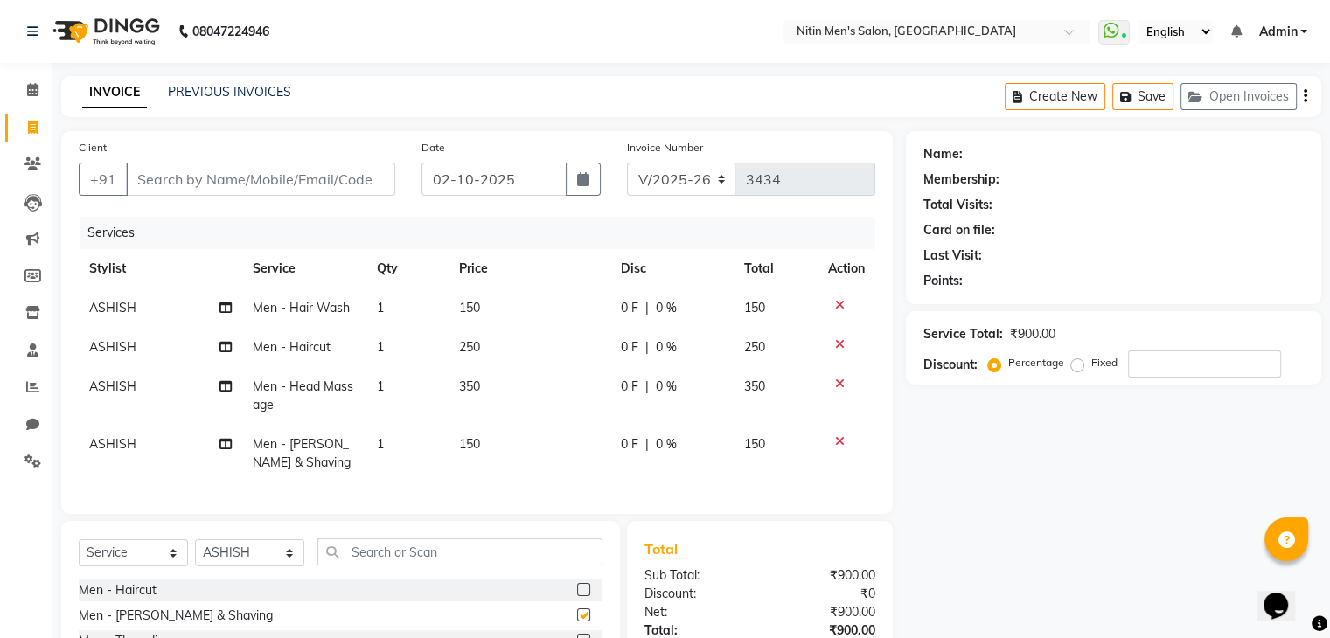
checkbox input "false"
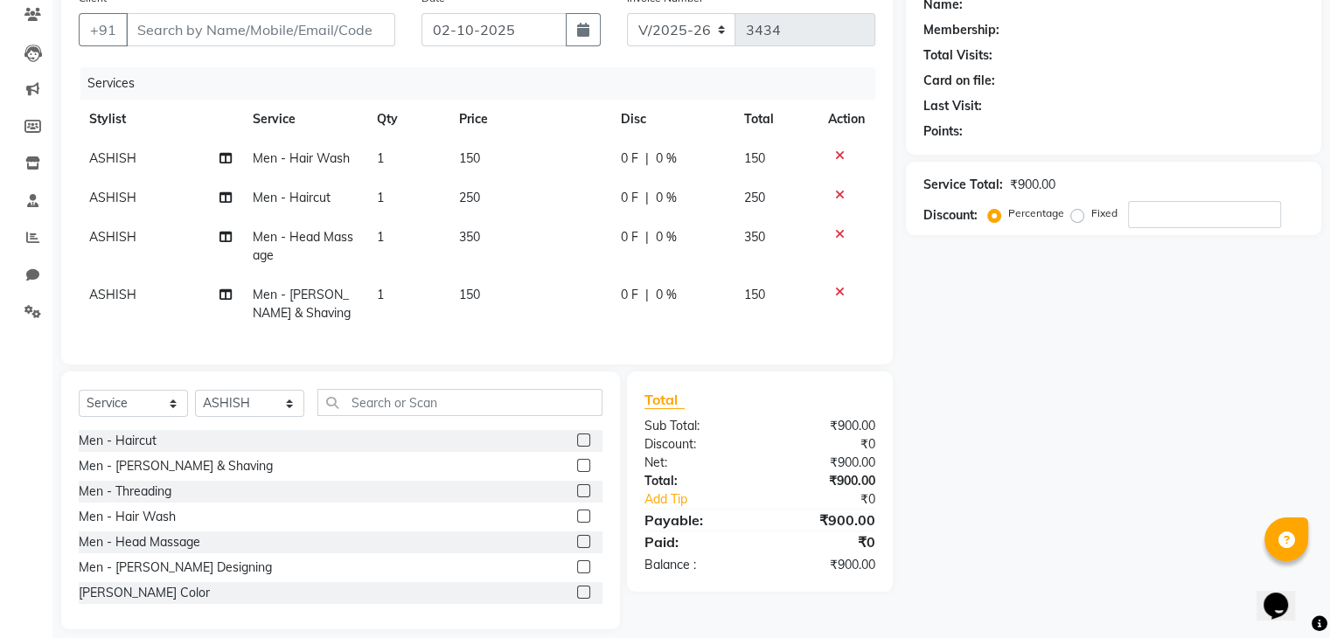
scroll to position [181, 0]
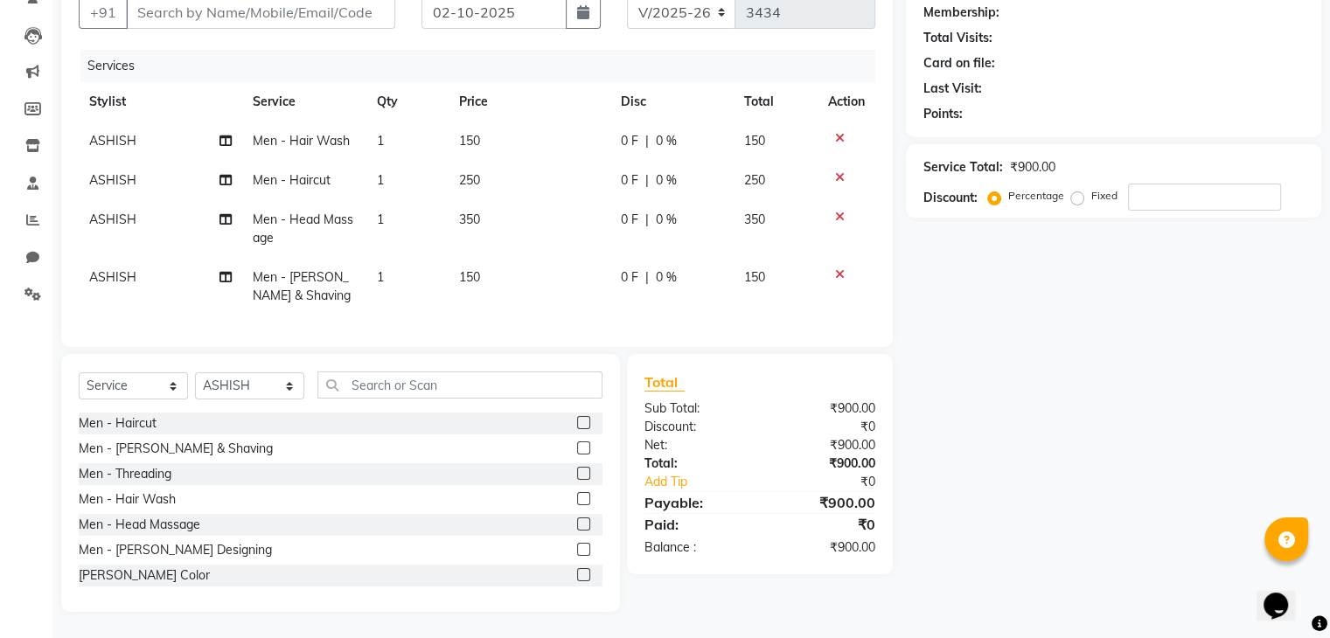
click at [961, 416] on div "Name: Membership: Total Visits: Card on file: Last Visit: Points: Service Total…" at bounding box center [1120, 288] width 428 height 648
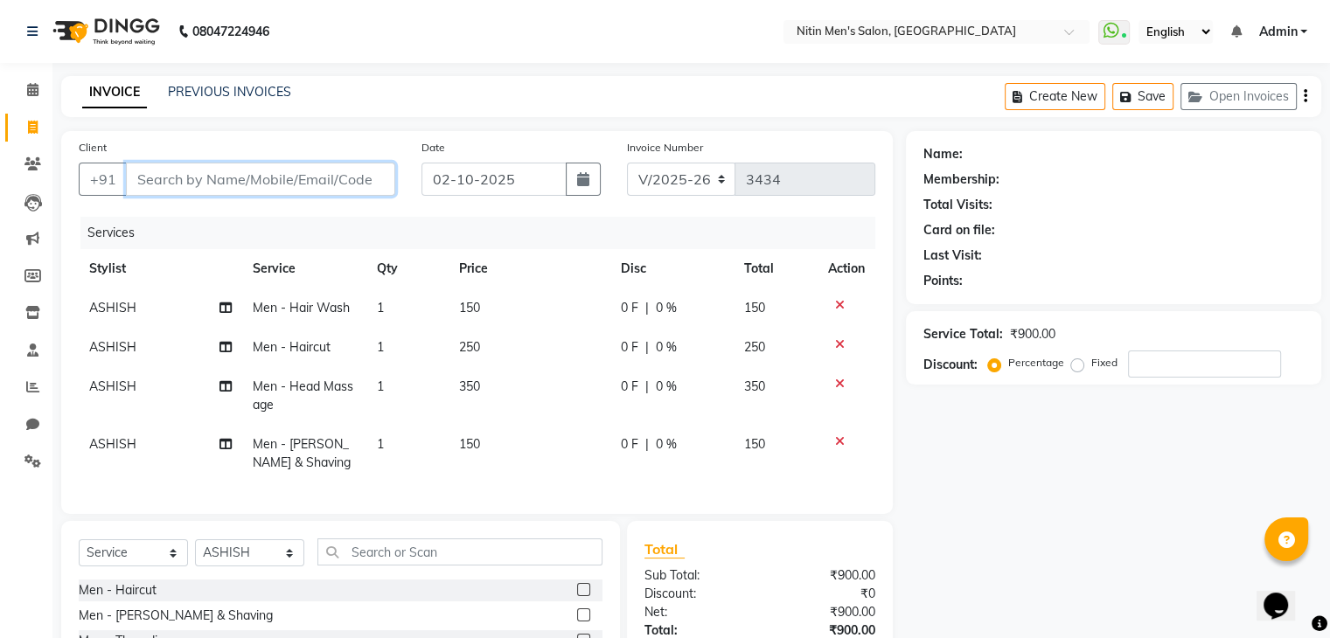
click at [252, 180] on input "Client" at bounding box center [260, 179] width 269 height 33
type input "V"
type input "0"
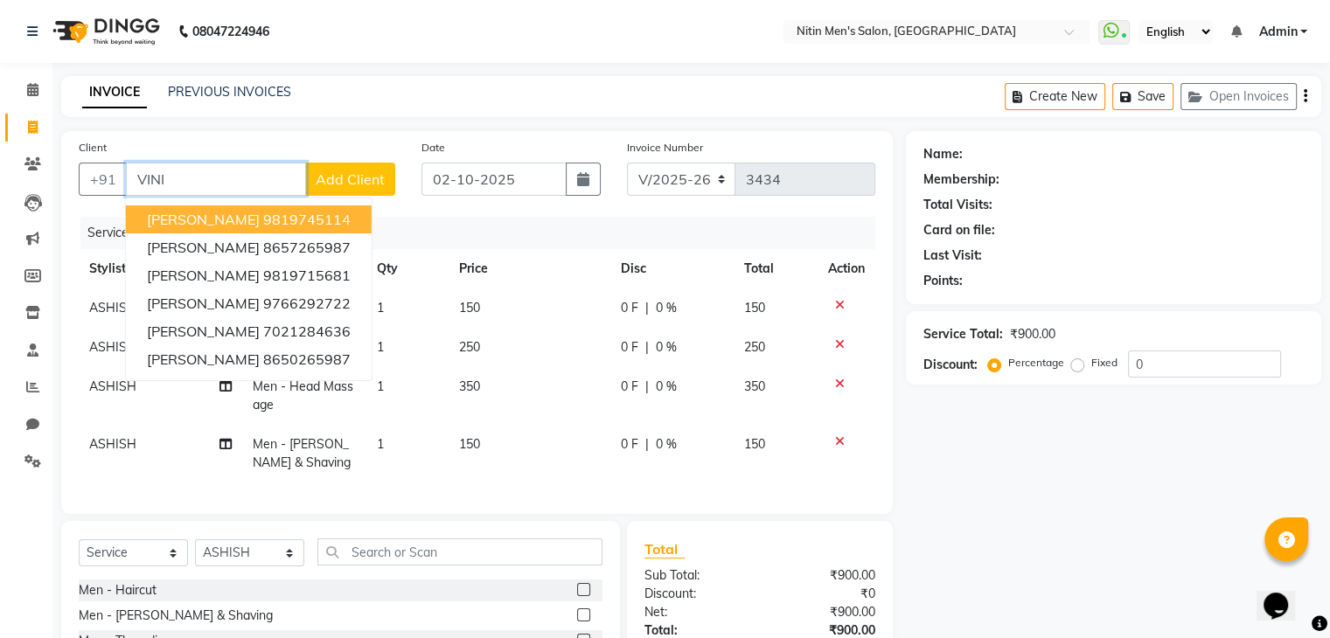
click at [228, 212] on span "[PERSON_NAME]" at bounding box center [203, 219] width 113 height 17
type input "9819745114"
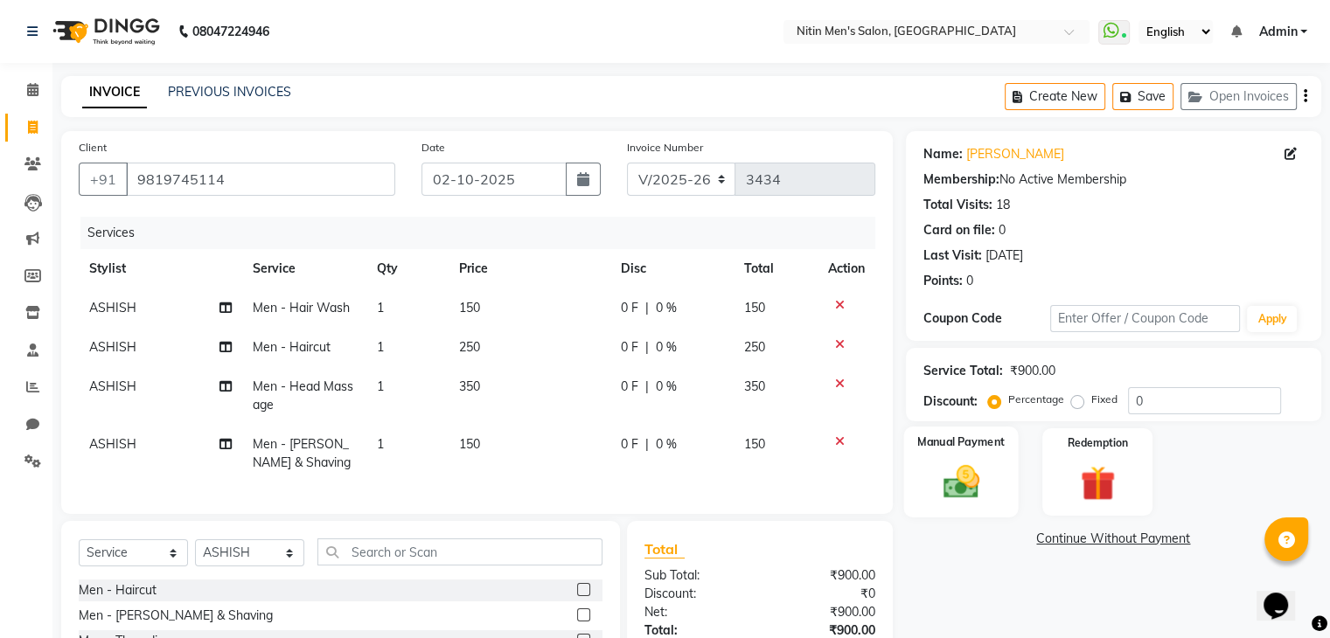
click at [951, 473] on img at bounding box center [960, 483] width 59 height 42
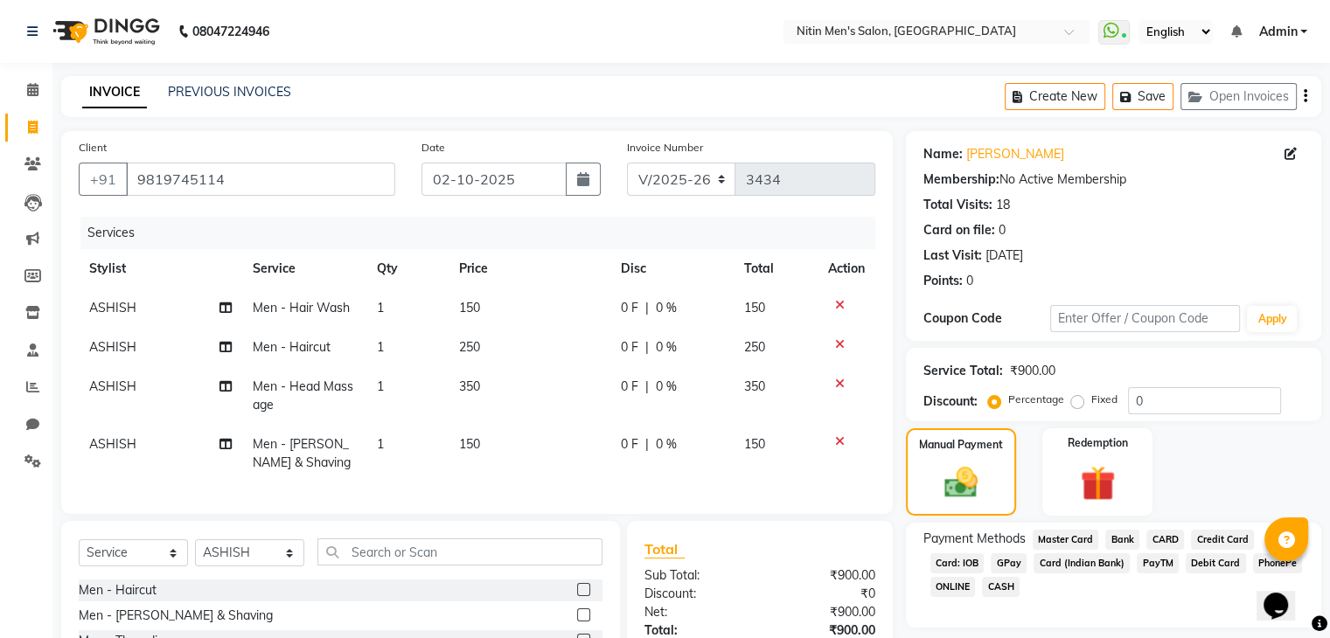
click at [1011, 566] on span "GPay" at bounding box center [1009, 564] width 36 height 20
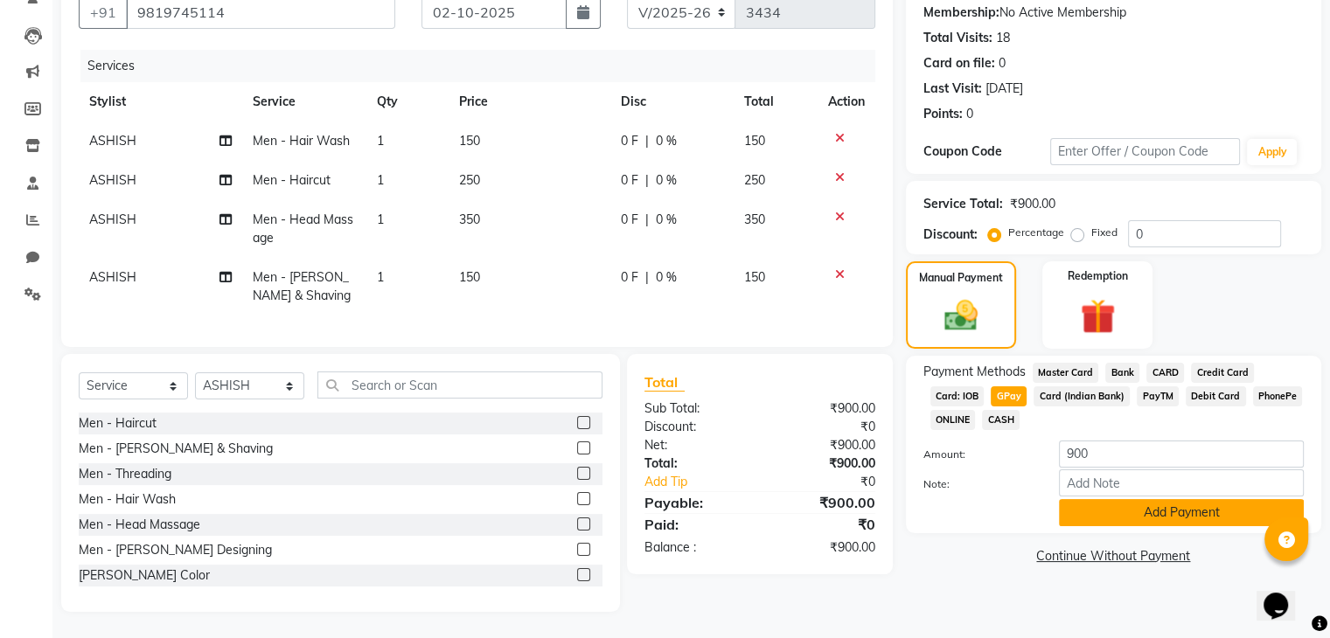
click at [1168, 503] on button "Add Payment" at bounding box center [1181, 512] width 245 height 27
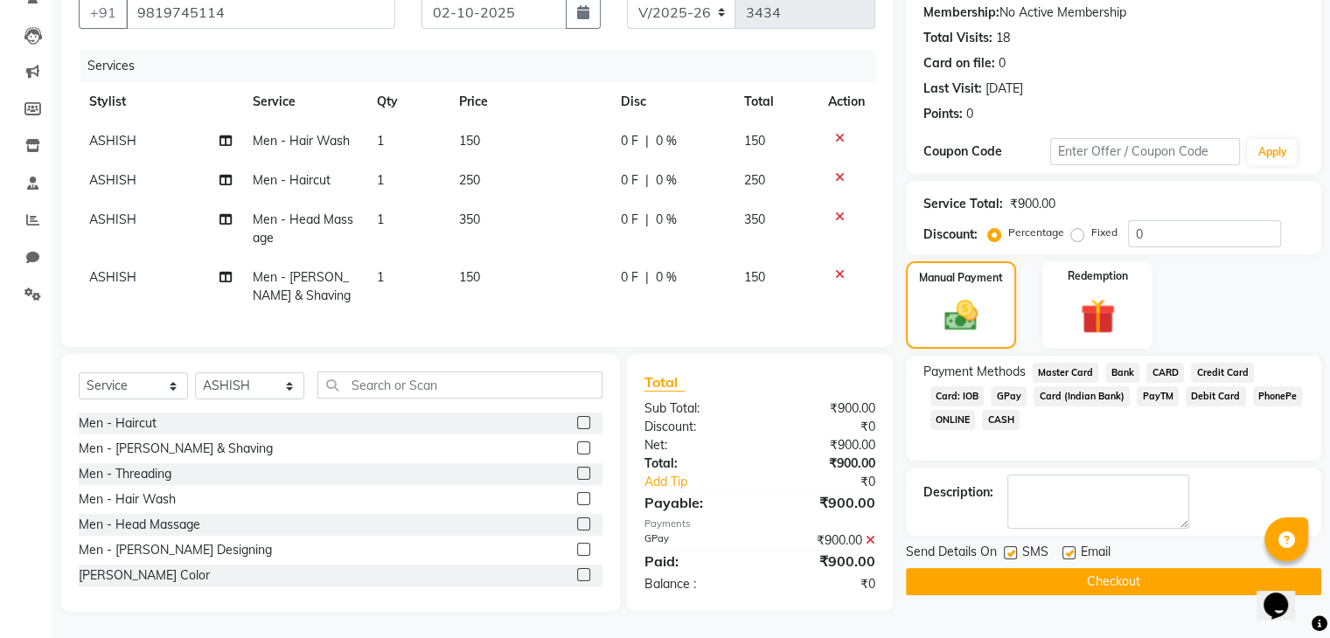
click at [1123, 568] on button "Checkout" at bounding box center [1113, 581] width 415 height 27
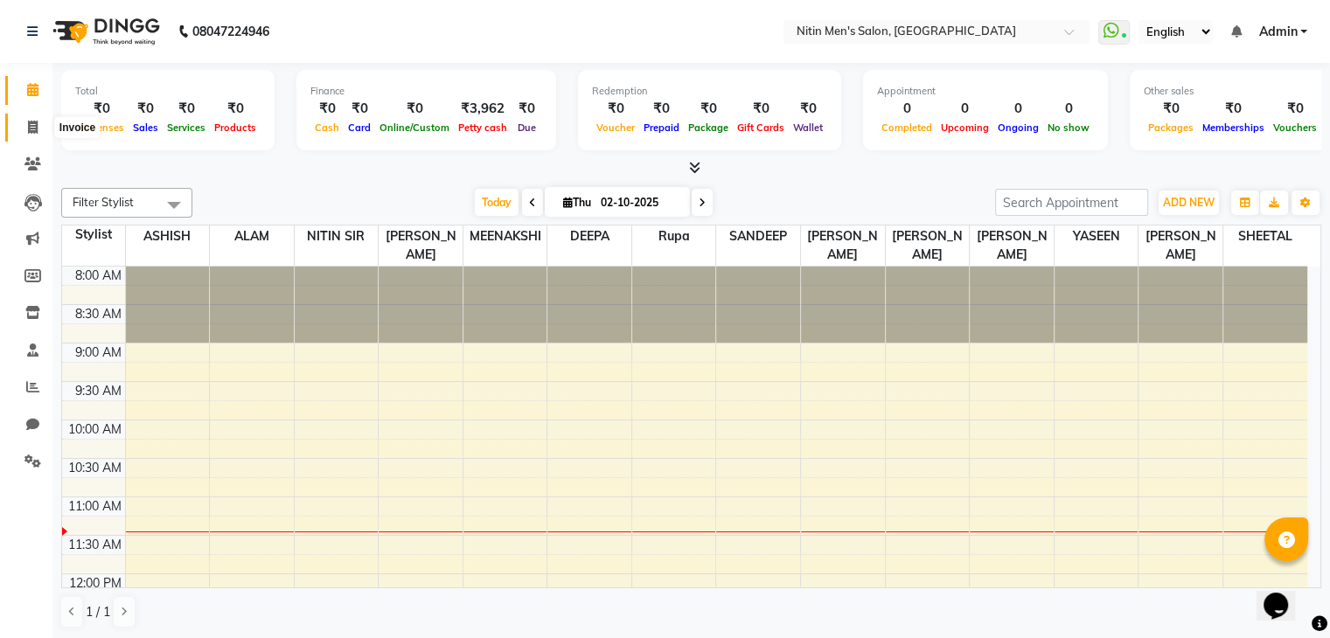
click at [34, 134] on icon at bounding box center [33, 127] width 10 height 13
select select "service"
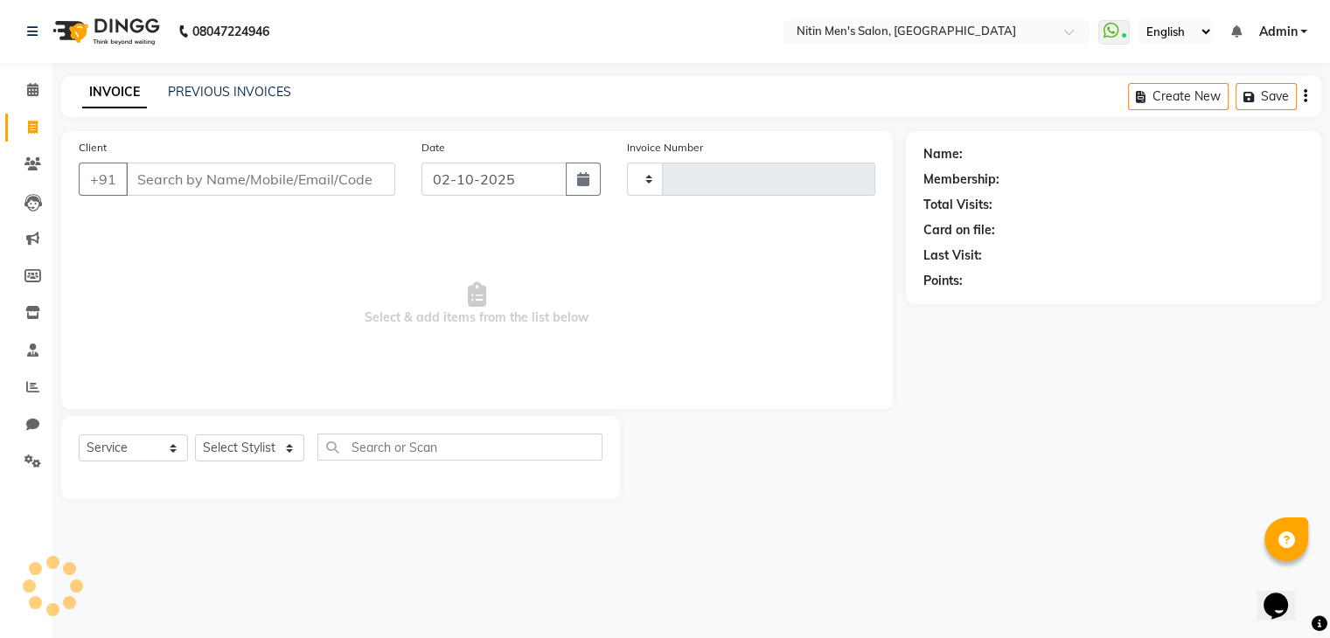
type input "3429"
select select "7981"
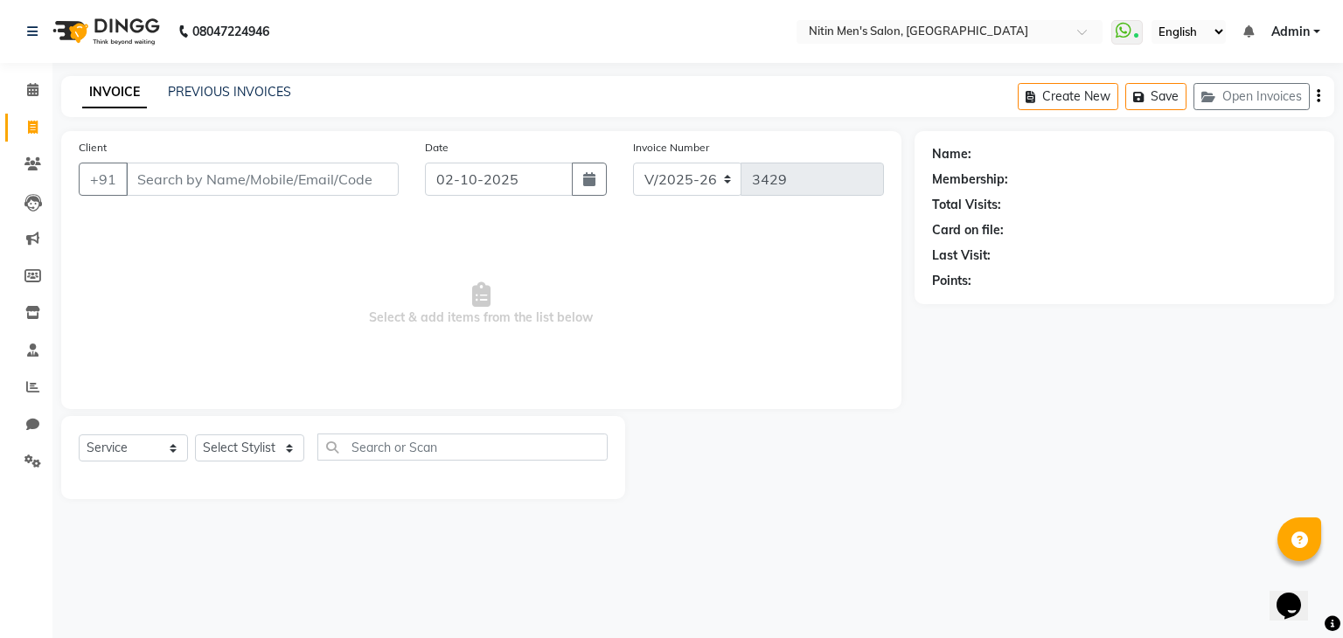
drag, startPoint x: 577, startPoint y: 17, endPoint x: 804, endPoint y: 508, distance: 540.3
click at [804, 508] on main "INVOICE PREVIOUS INVOICES Create New Save Open Invoices Client +91 Date 02-10-2…" at bounding box center [697, 300] width 1291 height 449
click at [302, 178] on input "Client" at bounding box center [262, 179] width 273 height 33
click at [261, 183] on input "sudip" at bounding box center [218, 179] width 184 height 33
click at [249, 183] on input "sudip" at bounding box center [218, 179] width 184 height 33
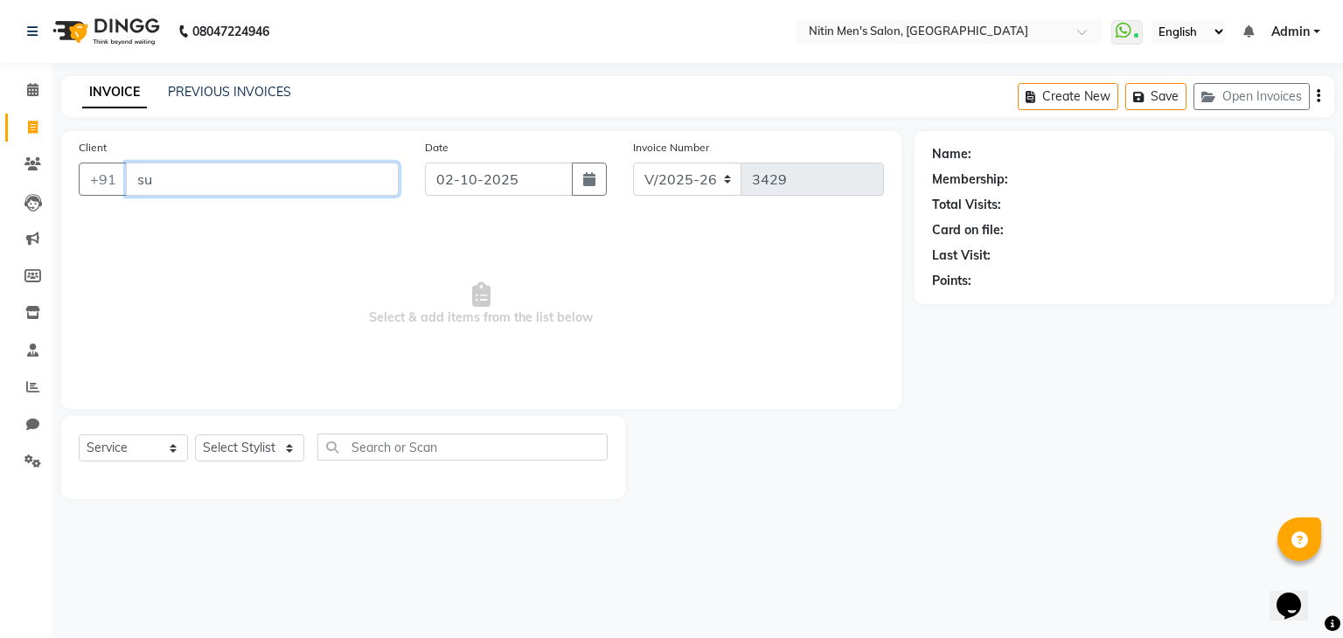
type input "s"
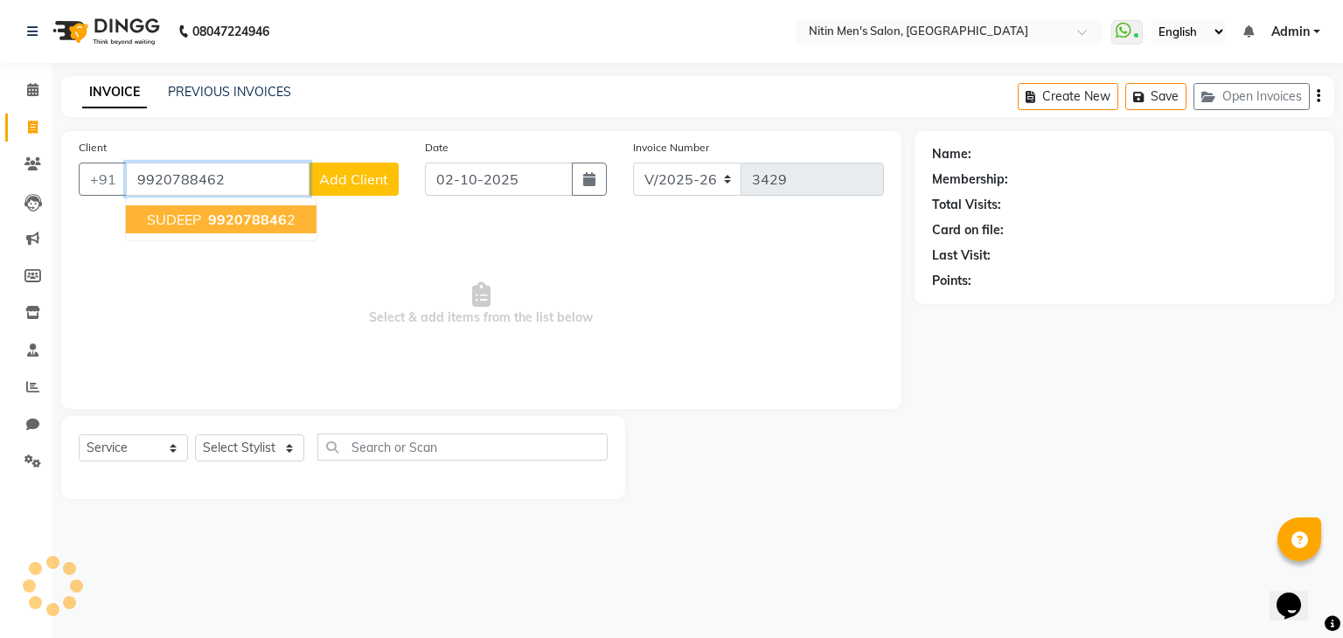
type input "9920788462"
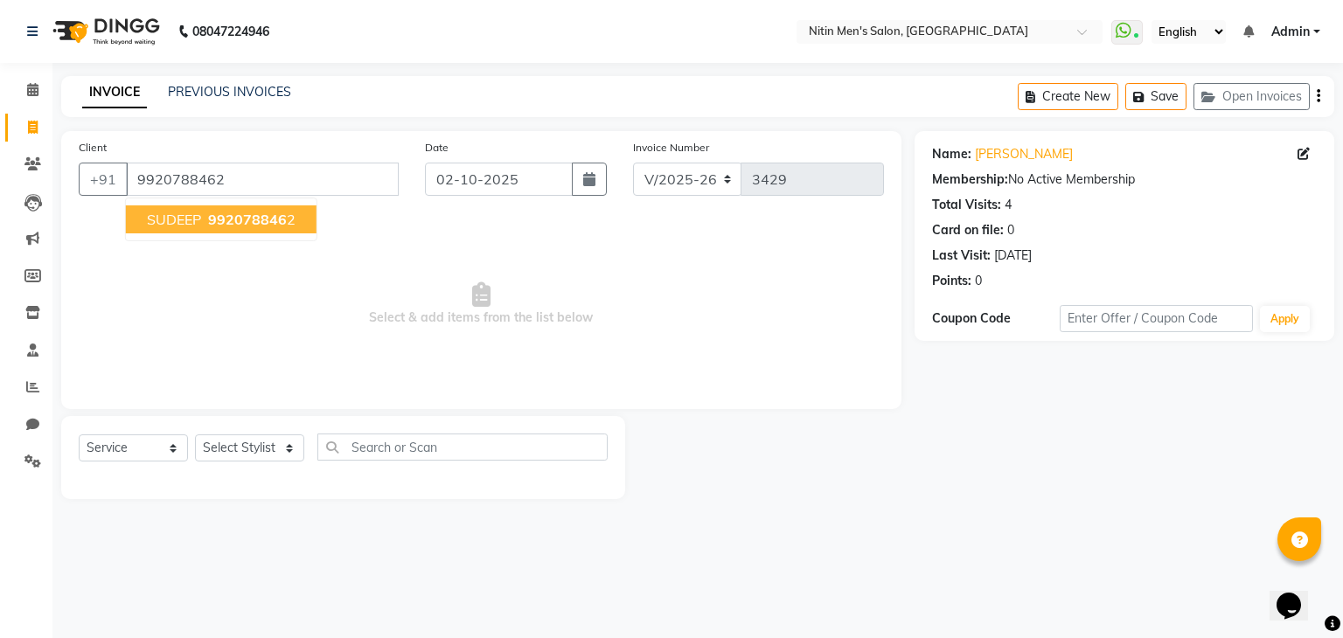
click at [227, 219] on span "992078846" at bounding box center [247, 219] width 79 height 17
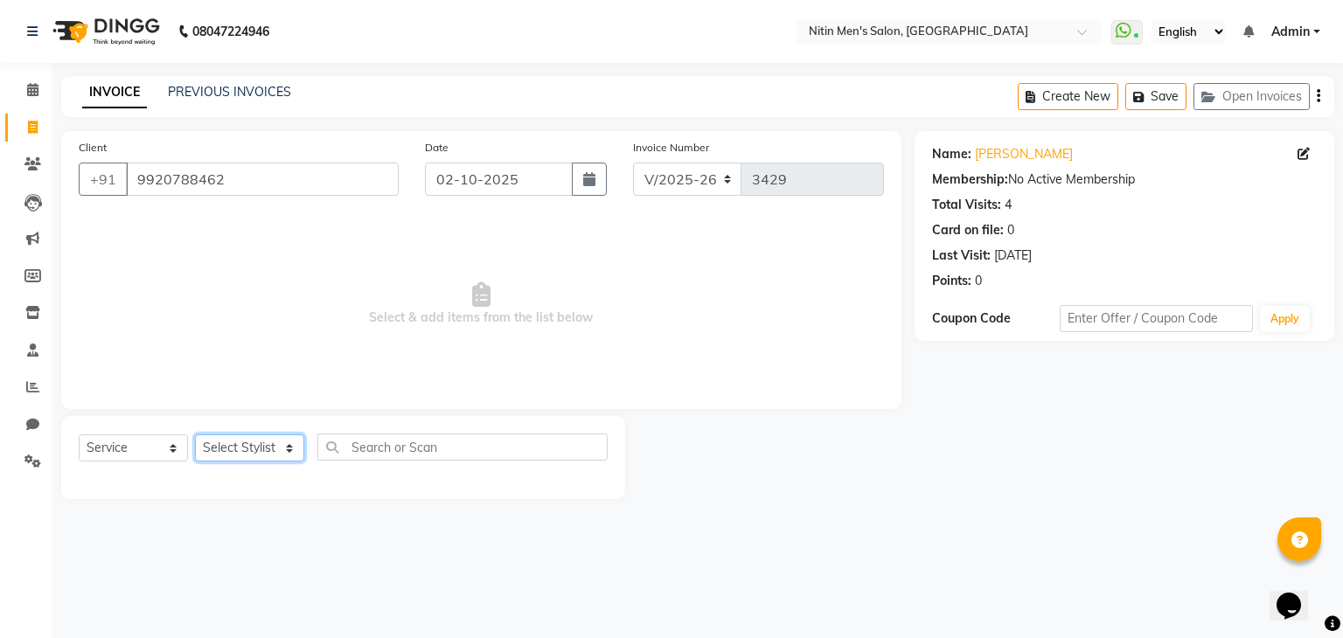
click at [234, 446] on select "Select Stylist [PERSON_NAME] DEEPA [PERSON_NAME] MEENAKSHI NITIN SIR [PERSON_NA…" at bounding box center [249, 448] width 109 height 27
select select "87617"
click at [195, 435] on select "Select Stylist ALAM ASHISH DEEPA HASIB JITU MEENAKSHI NITIN SIR PRAJAKTA Rupa S…" at bounding box center [249, 448] width 109 height 27
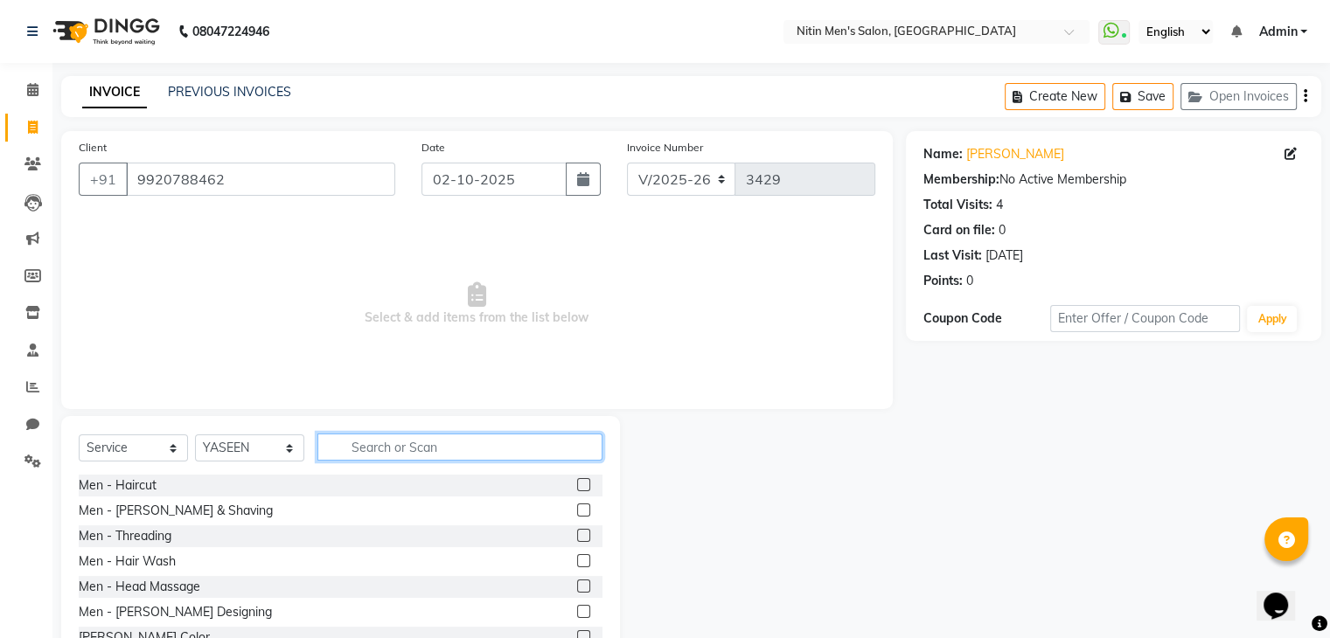
click at [347, 449] on input "text" at bounding box center [459, 447] width 285 height 27
click at [223, 511] on div "Men - [PERSON_NAME] & Shaving" at bounding box center [341, 511] width 524 height 22
click at [577, 514] on label at bounding box center [583, 510] width 13 height 13
click at [577, 514] on input "checkbox" at bounding box center [582, 510] width 11 height 11
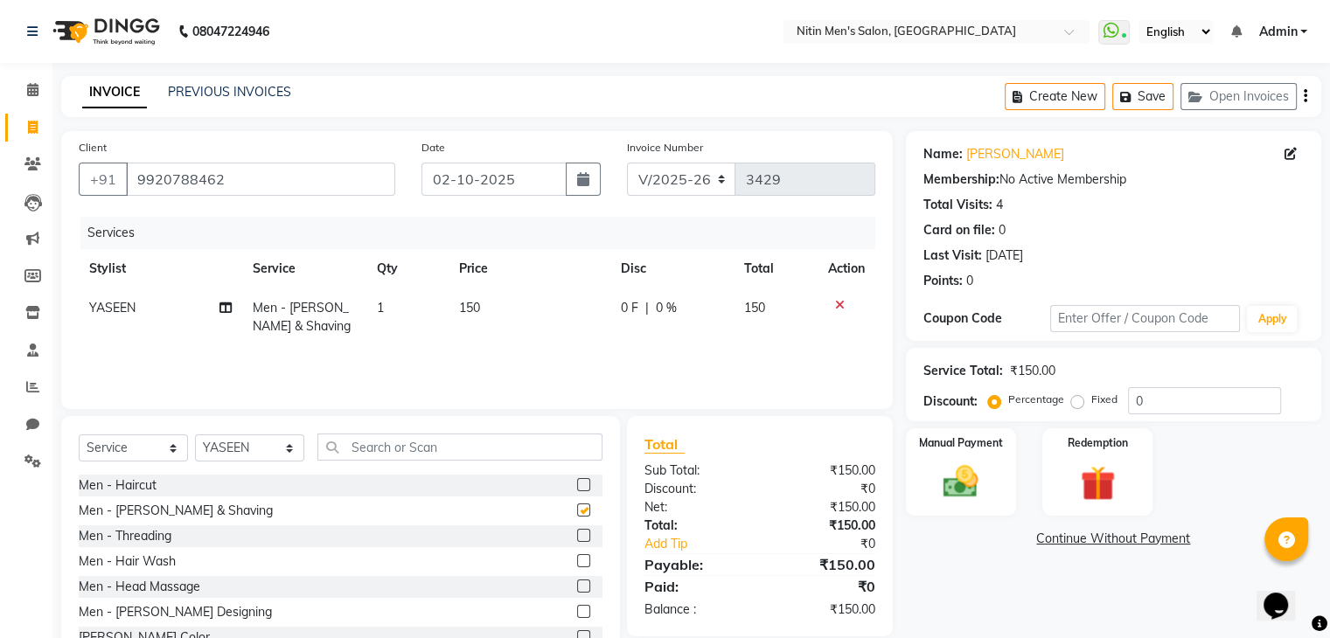
checkbox input "false"
click at [972, 493] on img at bounding box center [960, 483] width 59 height 42
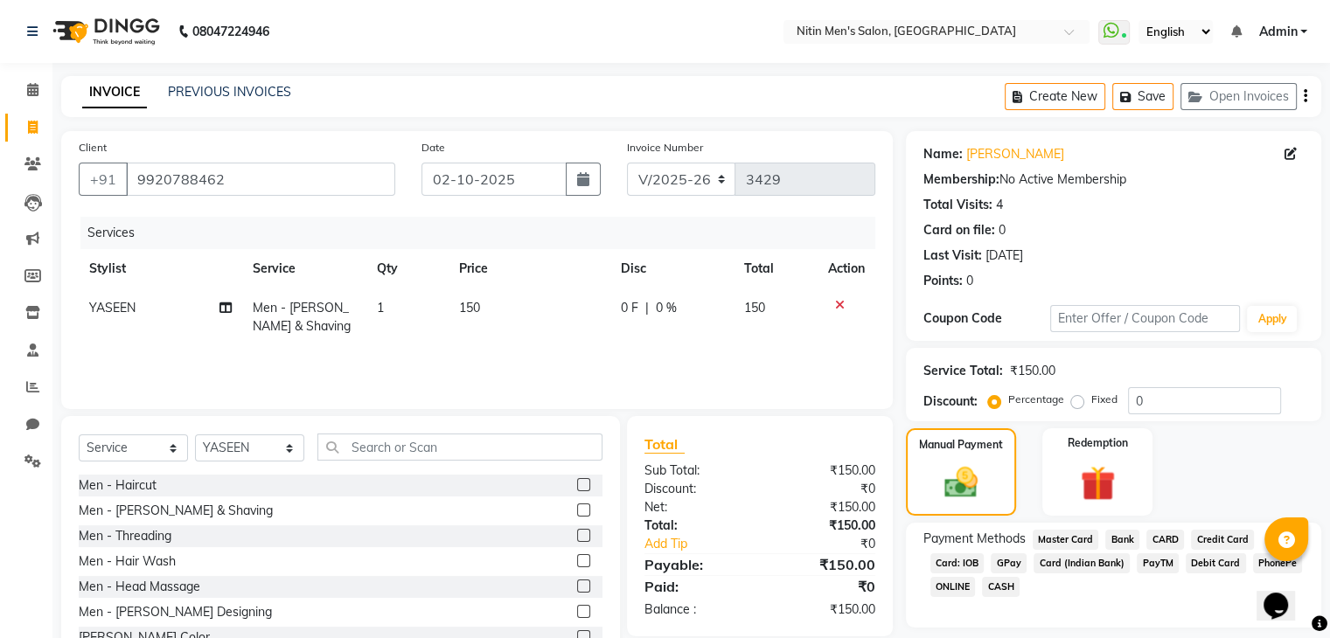
click at [1004, 561] on span "GPay" at bounding box center [1009, 564] width 36 height 20
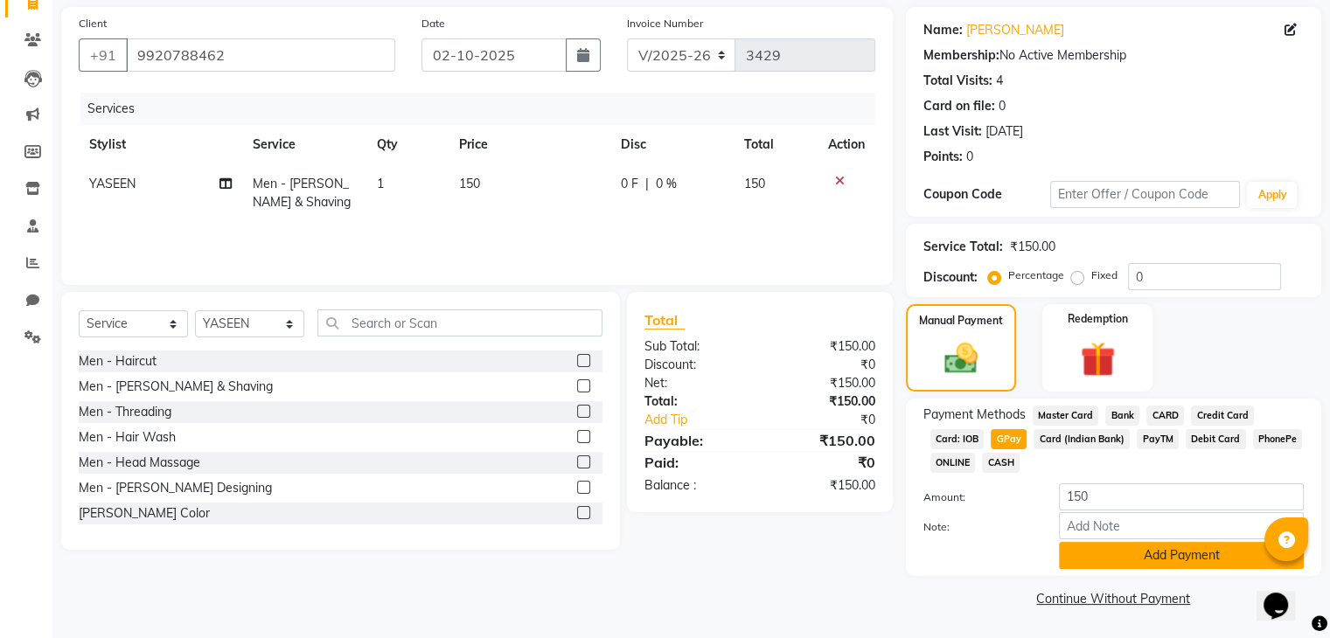
click at [1168, 547] on button "Add Payment" at bounding box center [1181, 555] width 245 height 27
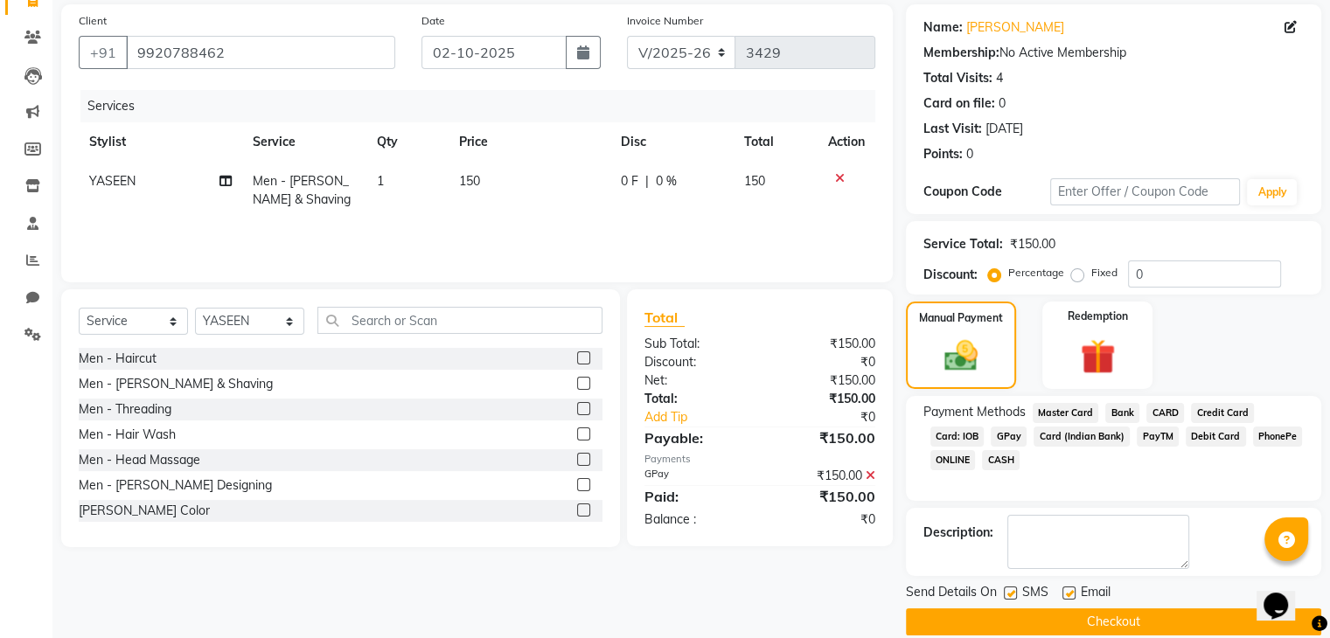
scroll to position [150, 0]
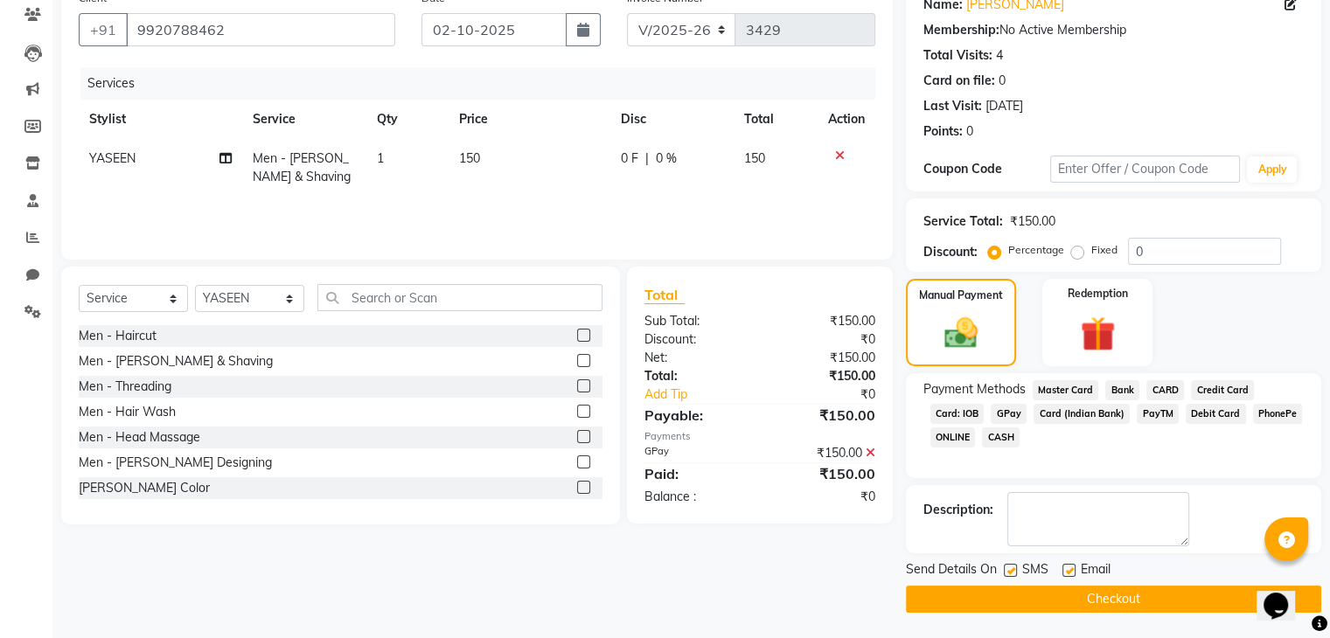
click at [1112, 599] on button "Checkout" at bounding box center [1113, 599] width 415 height 27
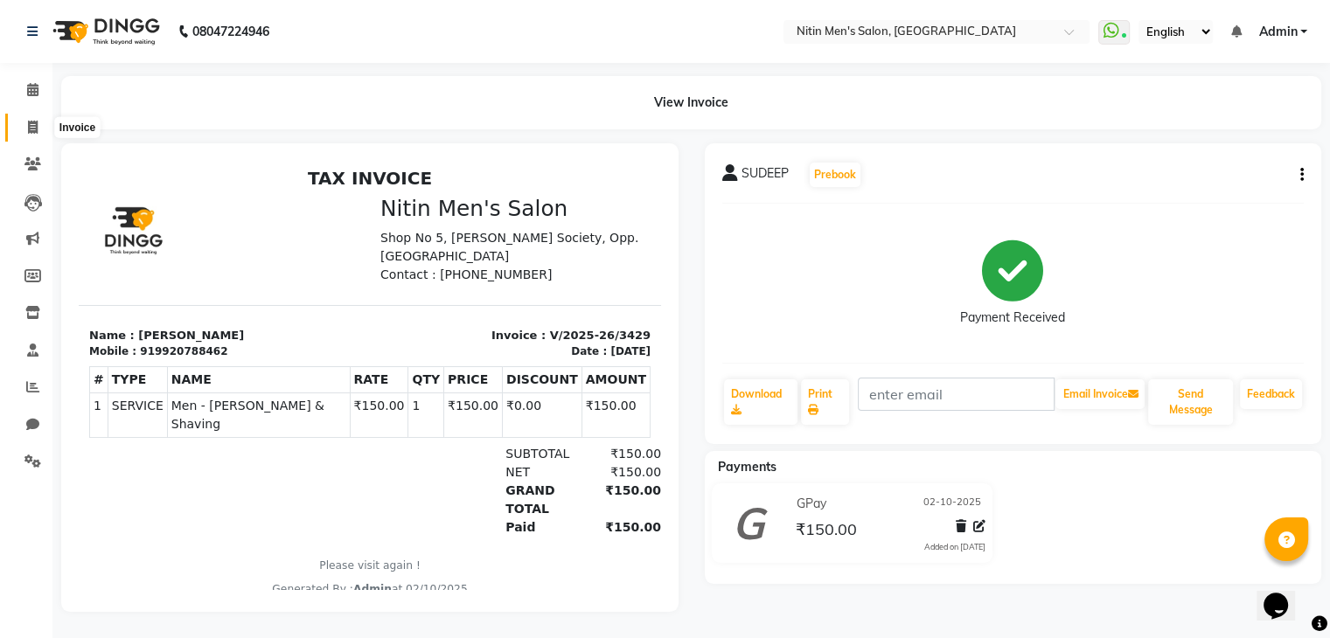
click at [35, 134] on icon at bounding box center [33, 127] width 10 height 13
select select "service"
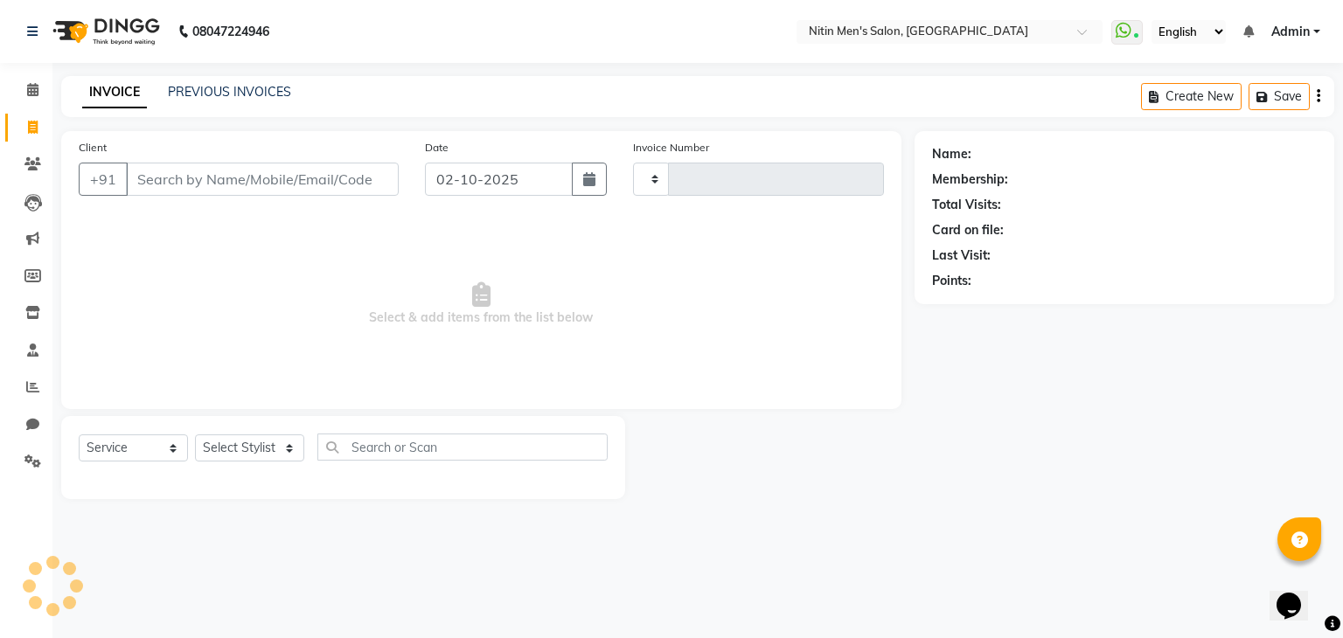
type input "3430"
select select "7981"
click at [239, 173] on input "Client" at bounding box center [262, 179] width 273 height 33
click at [228, 189] on input "Client" at bounding box center [262, 179] width 273 height 33
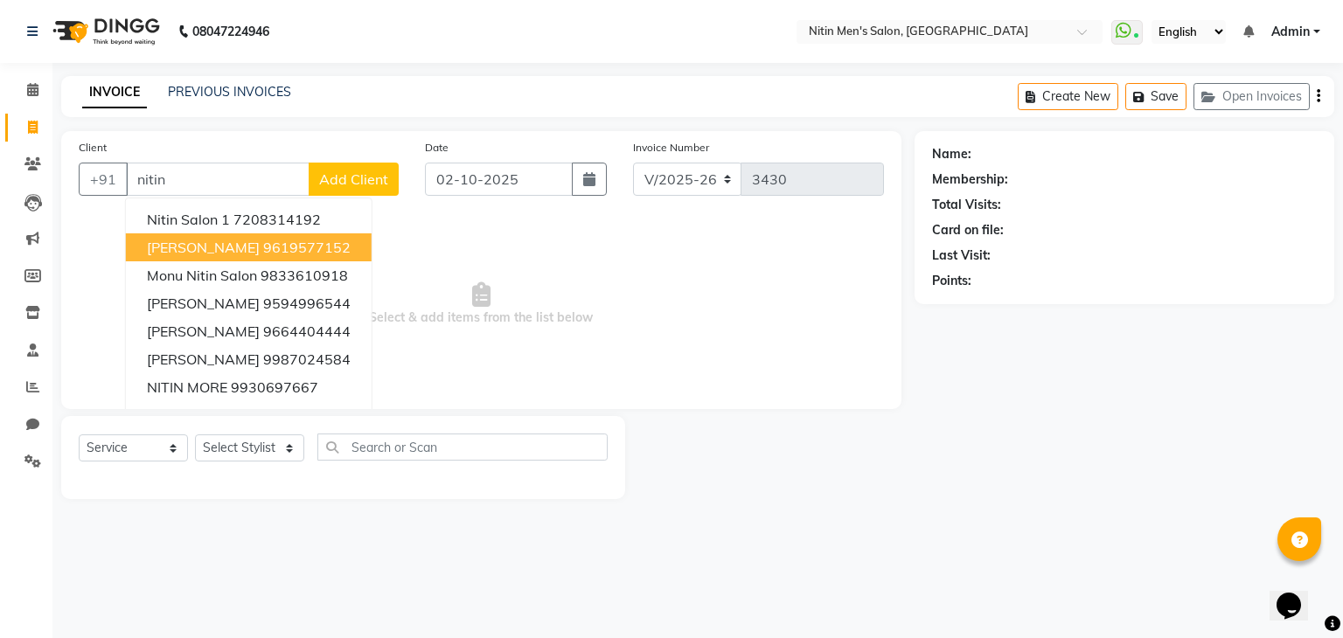
click at [221, 243] on span "NITIN SIR SIR" at bounding box center [203, 247] width 113 height 17
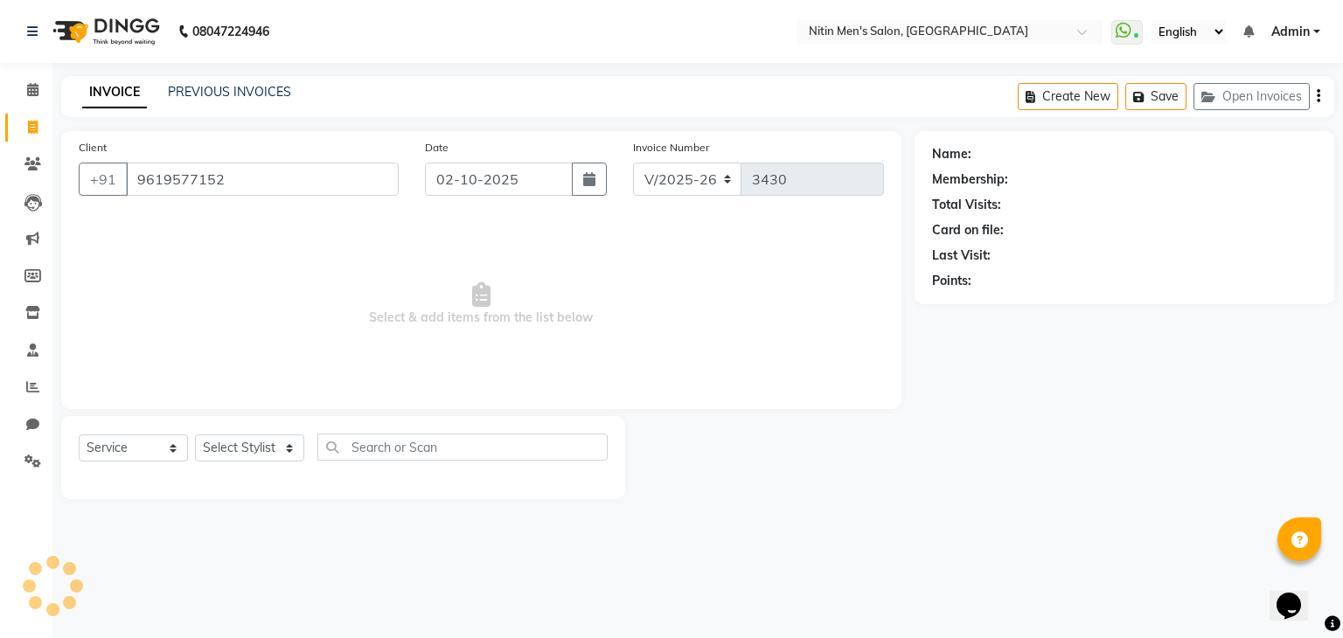
type input "9619577152"
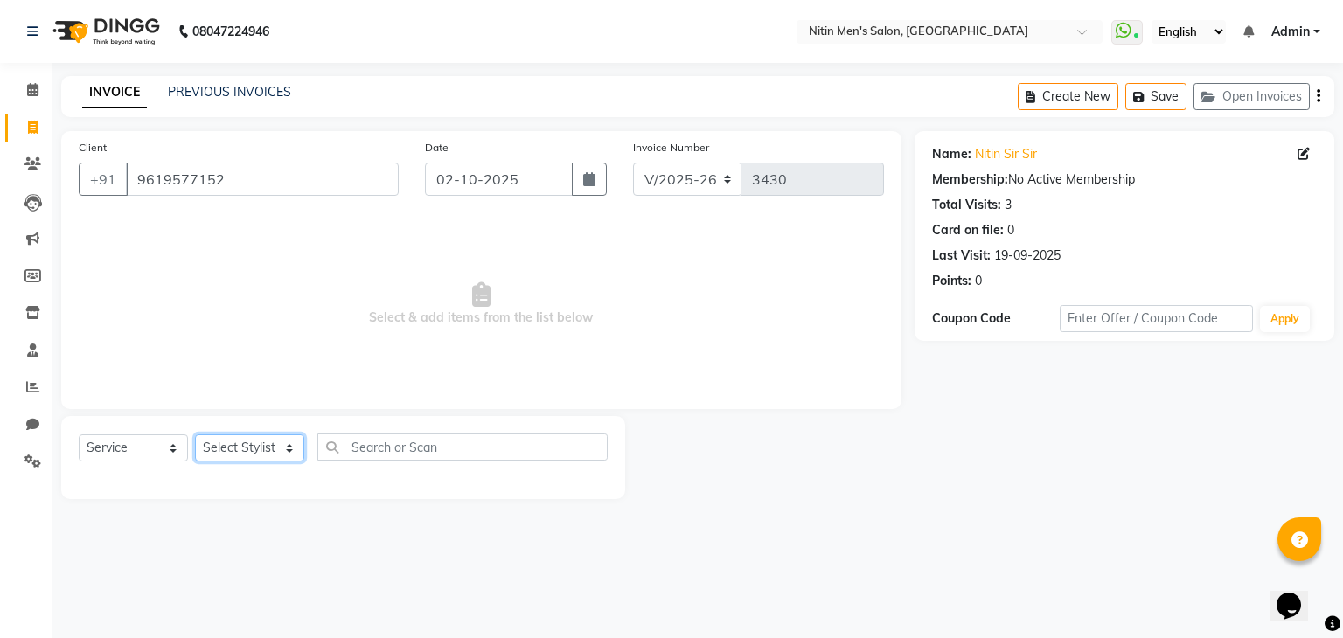
click at [240, 449] on select "Select Stylist ALAM ASHISH DEEPA HASIB JITU MEENAKSHI NITIN SIR PRAJAKTA Rupa S…" at bounding box center [249, 448] width 109 height 27
select select "75699"
click at [195, 435] on select "Select Stylist ALAM ASHISH DEEPA HASIB JITU MEENAKSHI NITIN SIR PRAJAKTA Rupa S…" at bounding box center [249, 448] width 109 height 27
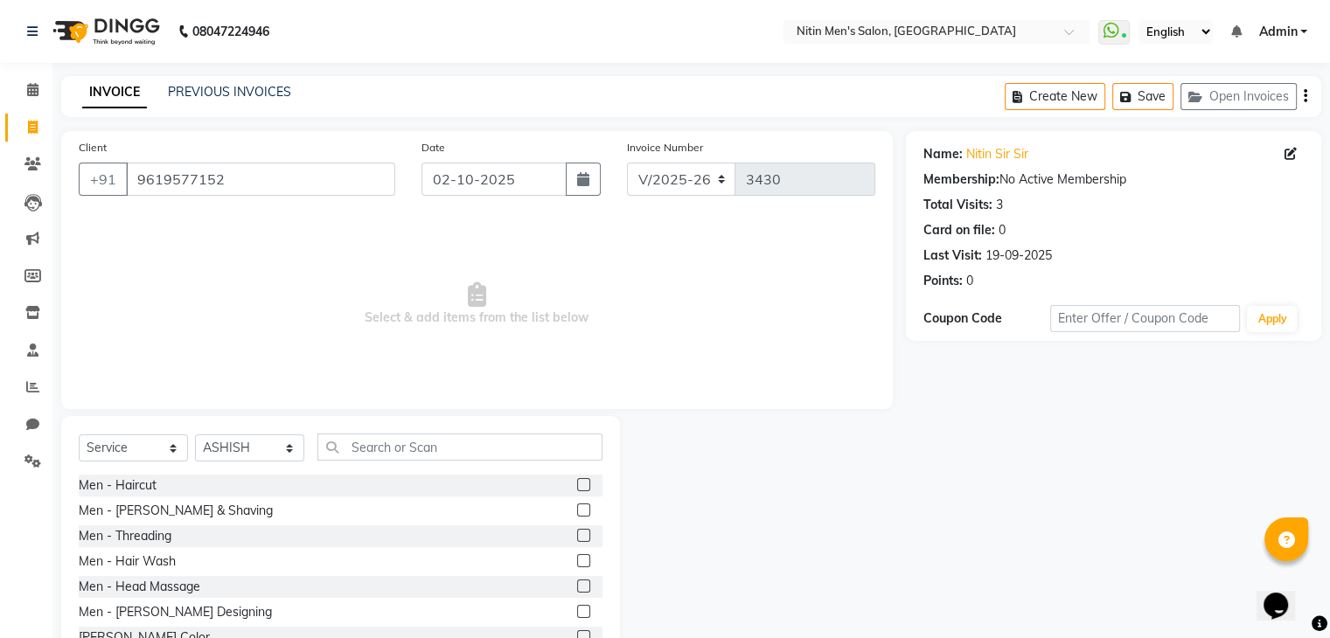
click at [164, 487] on div "Men - Haircut" at bounding box center [341, 486] width 524 height 22
click at [577, 484] on label at bounding box center [583, 484] width 13 height 13
click at [577, 484] on input "checkbox" at bounding box center [582, 485] width 11 height 11
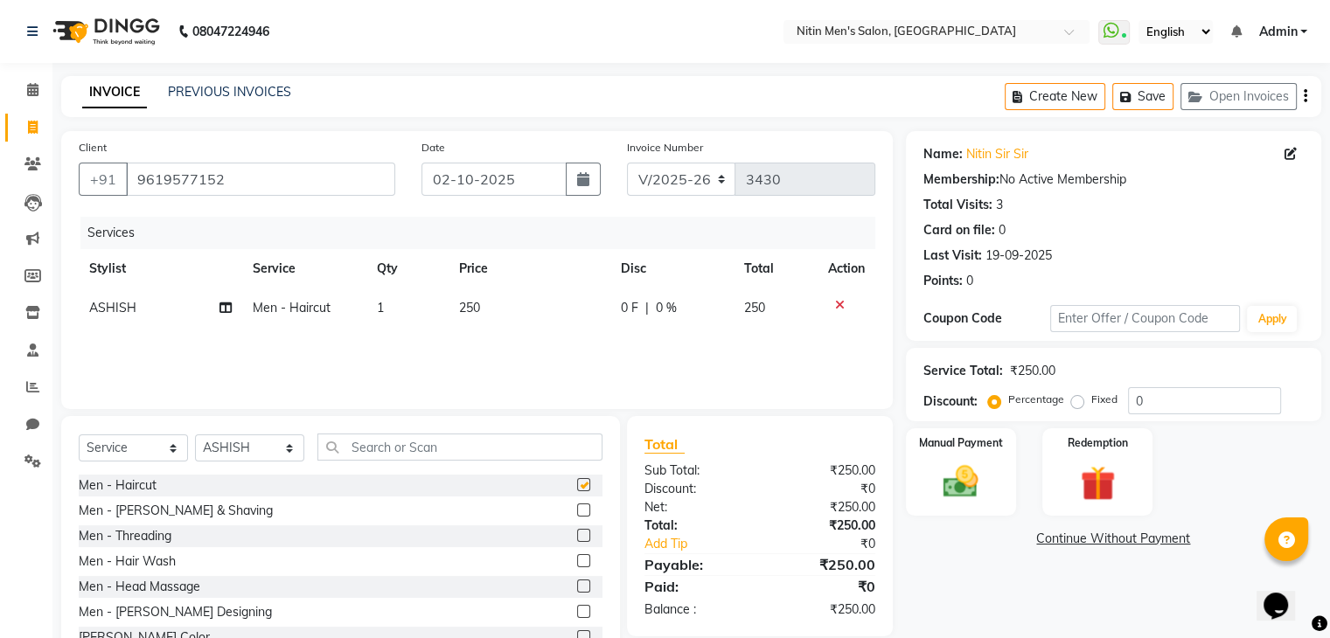
checkbox input "false"
select select "7981"
select select "service"
select select "75699"
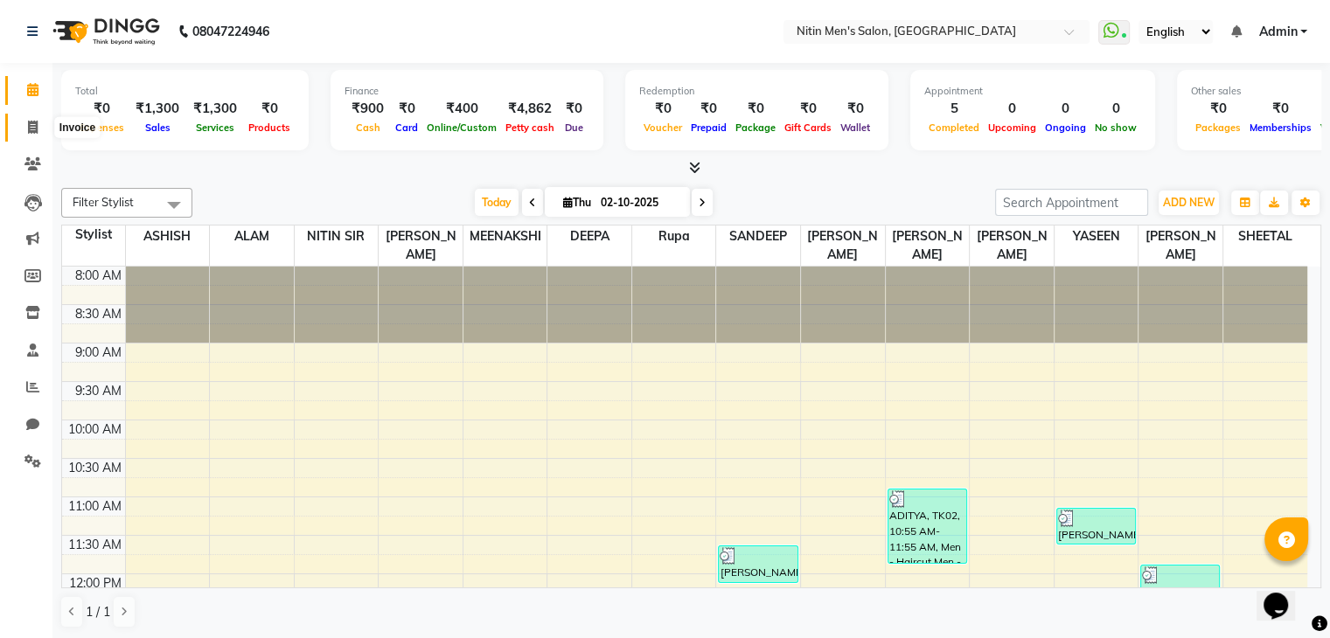
click at [25, 127] on span at bounding box center [32, 128] width 31 height 20
select select "service"
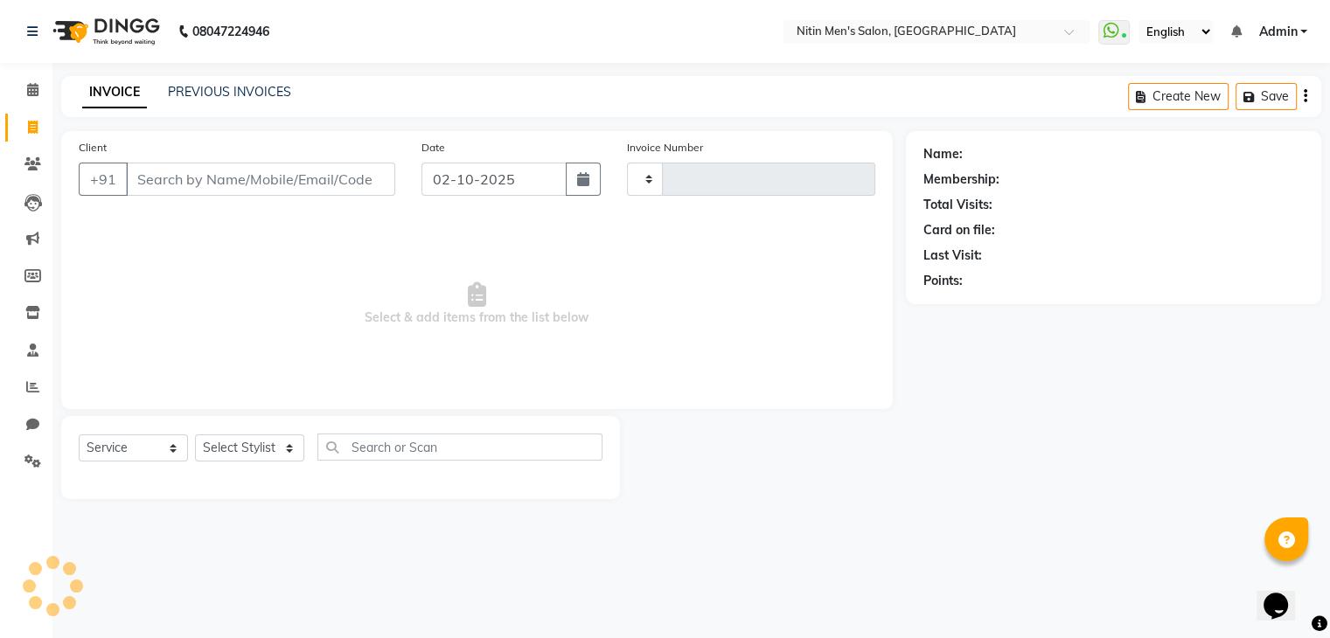
type input "3434"
select select "7981"
click at [223, 94] on link "PREVIOUS INVOICES" at bounding box center [229, 92] width 123 height 16
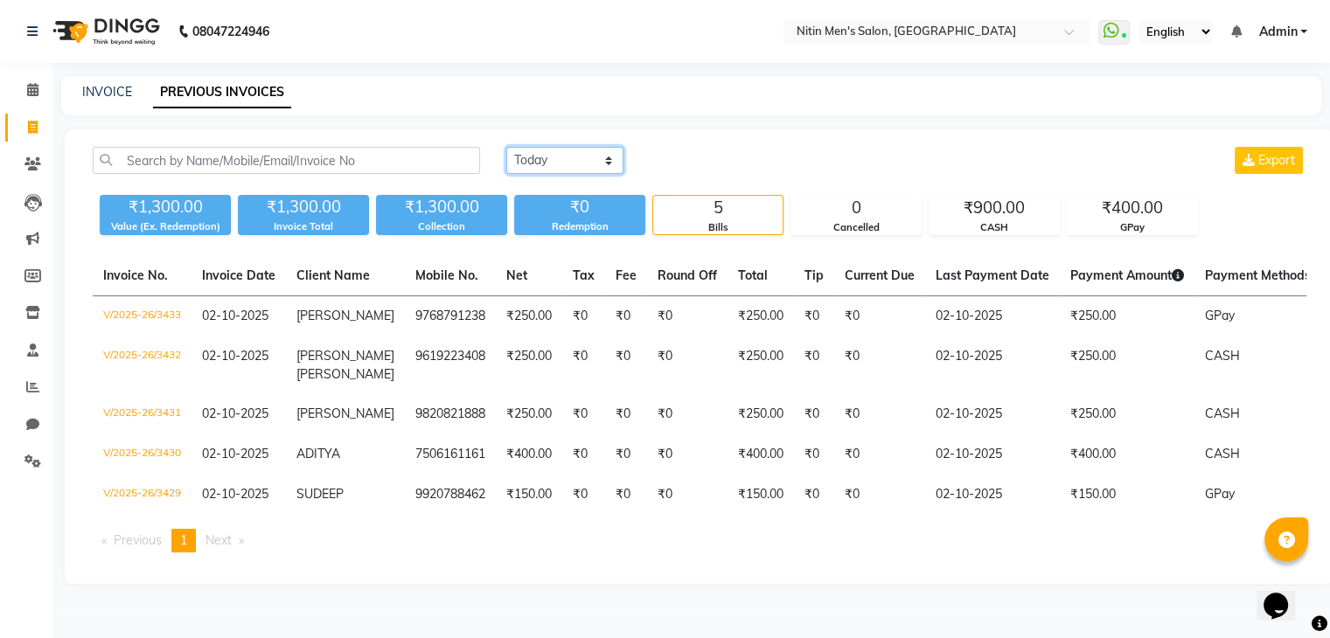
click at [570, 169] on select "[DATE] [DATE] Custom Range" at bounding box center [564, 160] width 117 height 27
click at [506, 147] on select "[DATE] [DATE] Custom Range" at bounding box center [564, 160] width 117 height 27
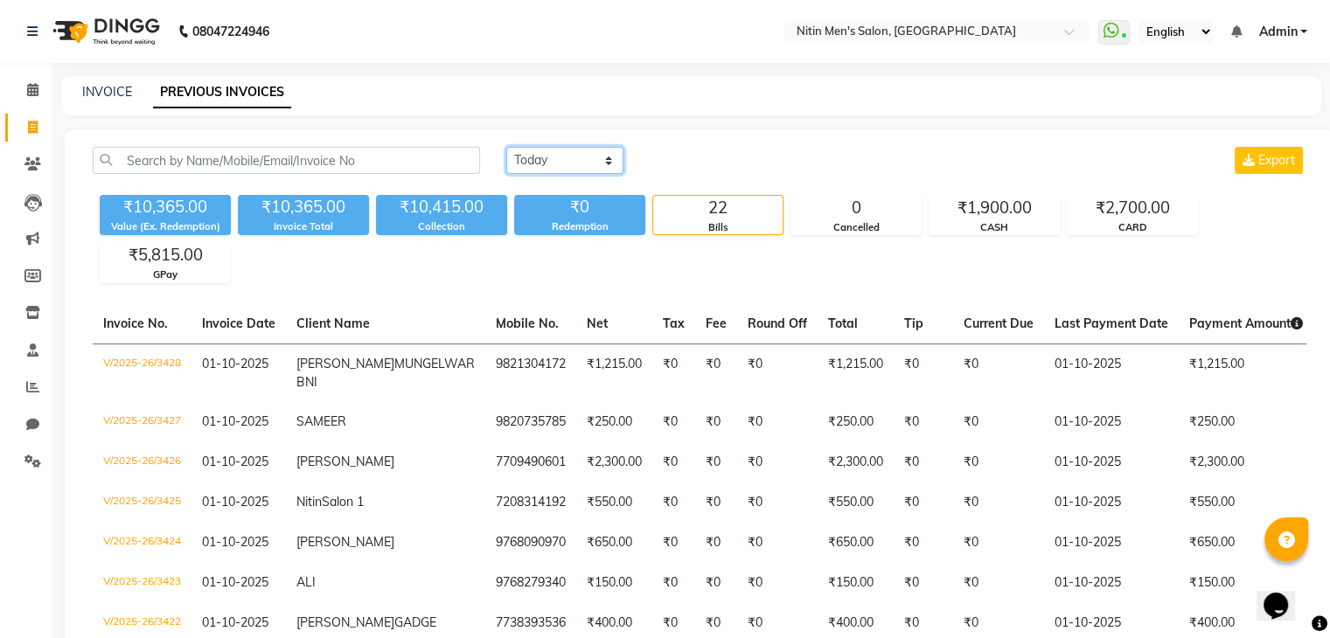
click at [582, 167] on select "[DATE] [DATE] Custom Range" at bounding box center [564, 160] width 117 height 27
select select "[DATE]"
click at [506, 147] on select "[DATE] [DATE] Custom Range" at bounding box center [564, 160] width 117 height 27
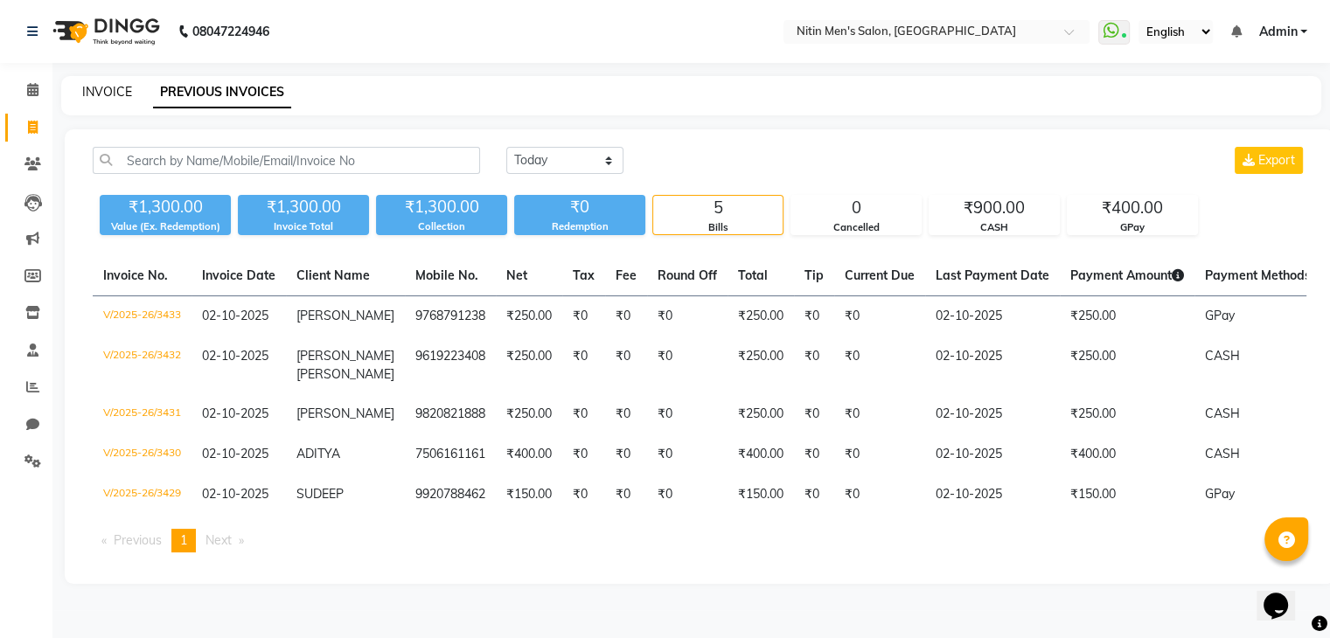
click at [114, 92] on link "INVOICE" at bounding box center [107, 92] width 50 height 16
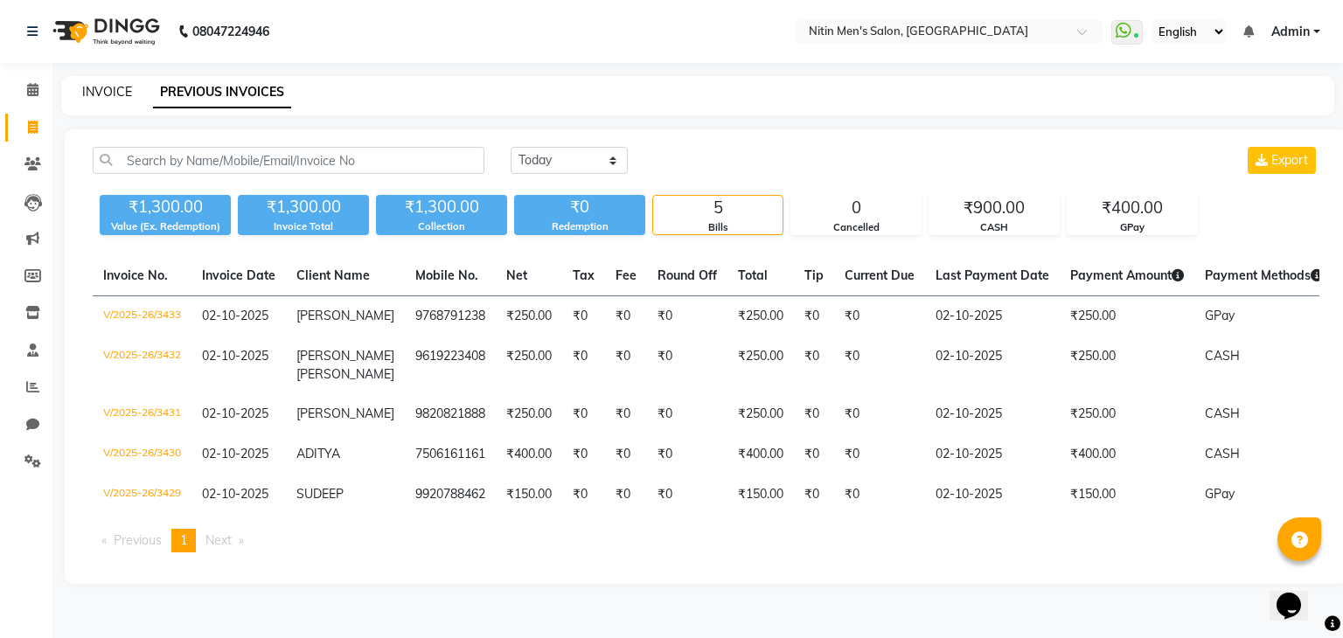
select select "7981"
select select "service"
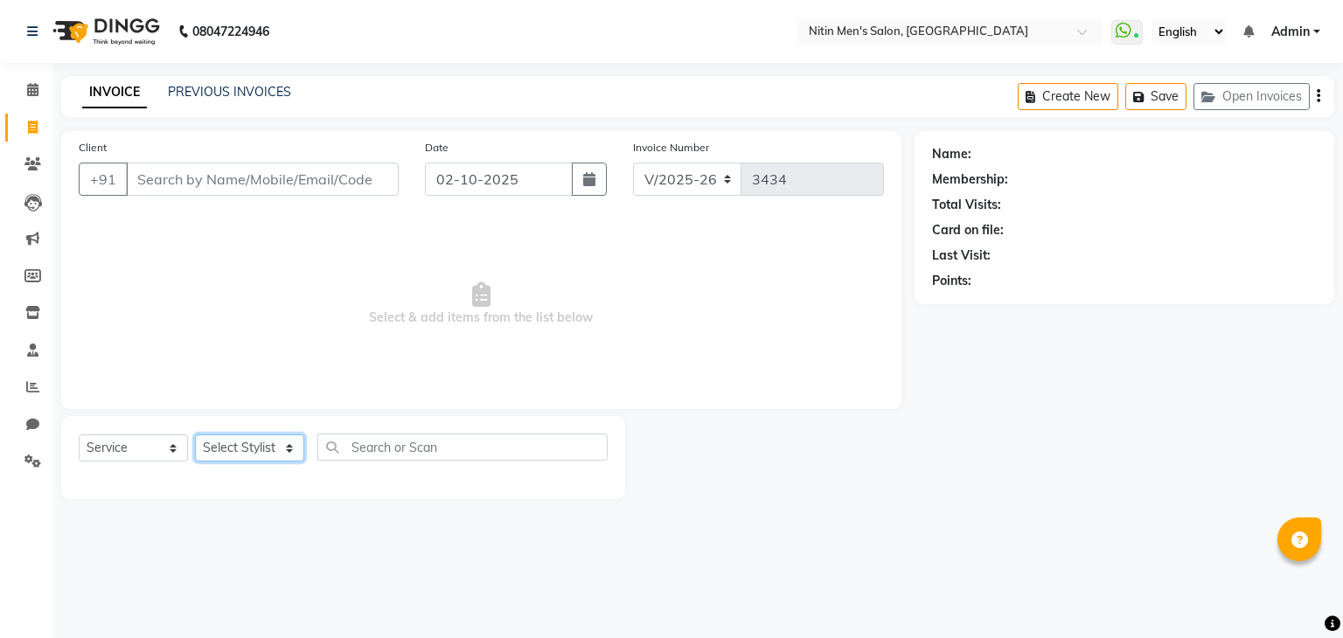
click at [245, 449] on select "Select Stylist [PERSON_NAME] DEEPA [PERSON_NAME] MEENAKSHI NITIN SIR [PERSON_NA…" at bounding box center [249, 448] width 109 height 27
click at [404, 451] on input "text" at bounding box center [462, 447] width 290 height 27
click at [214, 177] on input "Client" at bounding box center [262, 179] width 273 height 33
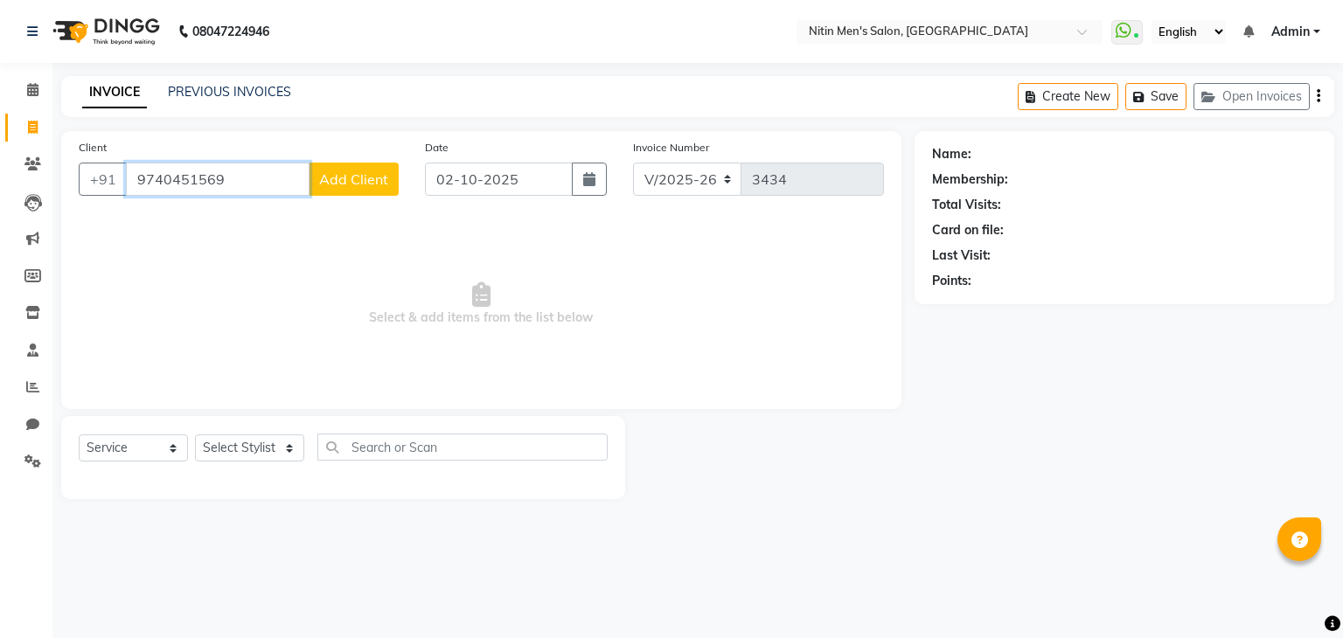
type input "9740451569"
click at [353, 178] on span "Add Client" at bounding box center [353, 179] width 69 height 17
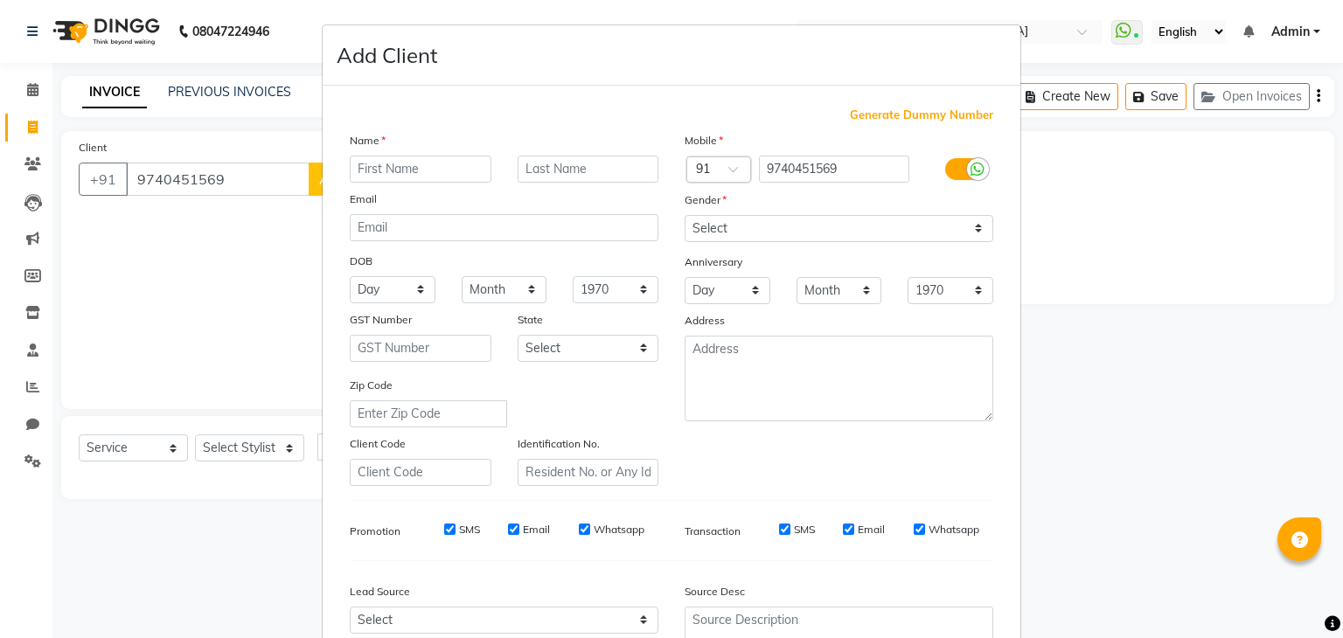
click at [420, 169] on input "text" at bounding box center [421, 169] width 142 height 27
type input "[PERSON_NAME]"
click at [541, 176] on input "text" at bounding box center [589, 169] width 142 height 27
type input "patil"
click at [738, 235] on select "Select [DEMOGRAPHIC_DATA] [DEMOGRAPHIC_DATA] Other Prefer Not To Say" at bounding box center [839, 228] width 309 height 27
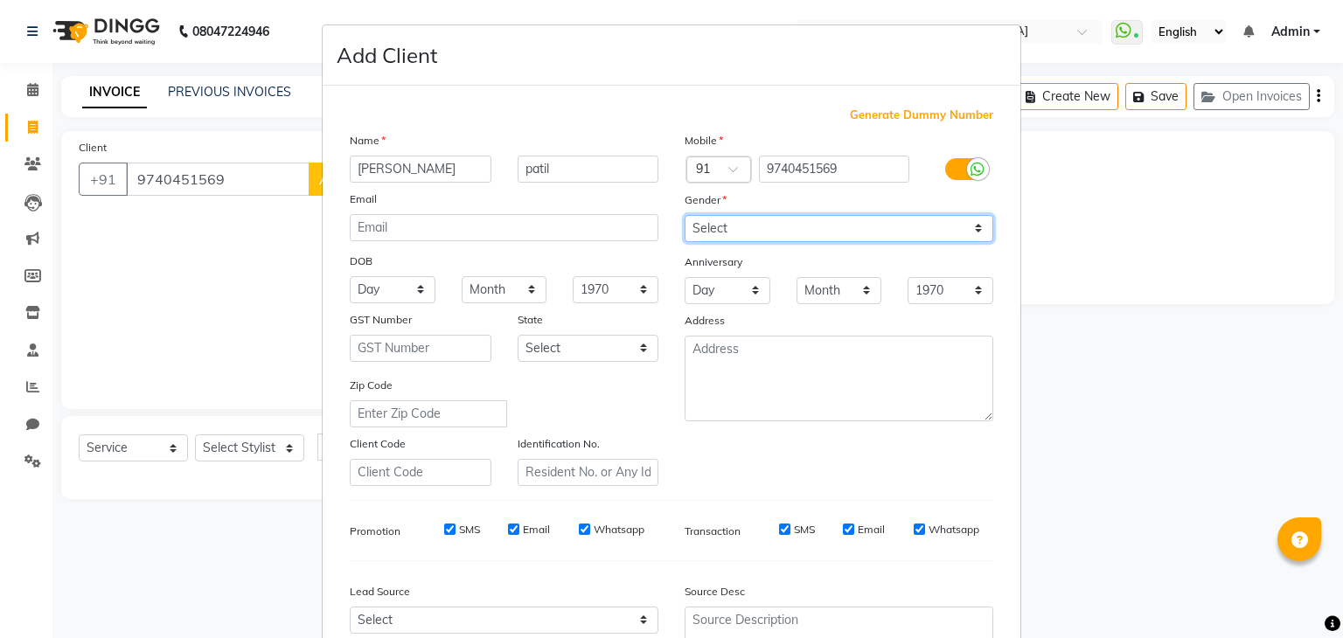
select select "[DEMOGRAPHIC_DATA]"
click at [685, 216] on select "Select [DEMOGRAPHIC_DATA] [DEMOGRAPHIC_DATA] Other Prefer Not To Say" at bounding box center [839, 228] width 309 height 27
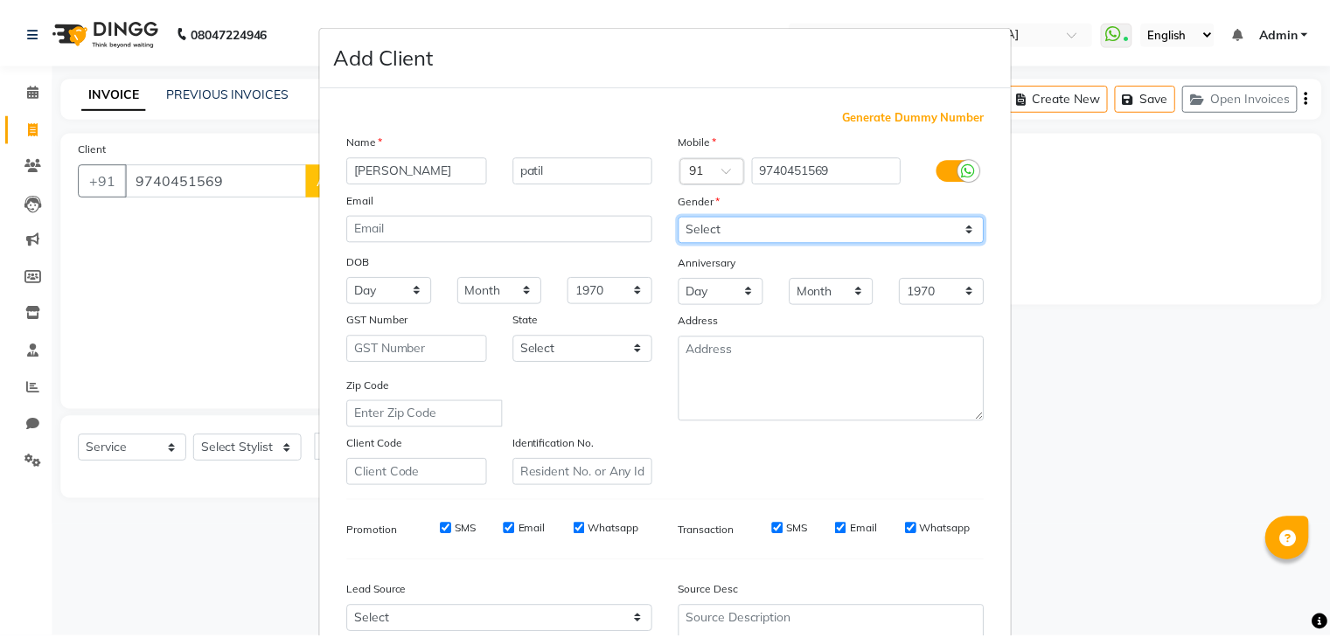
scroll to position [178, 0]
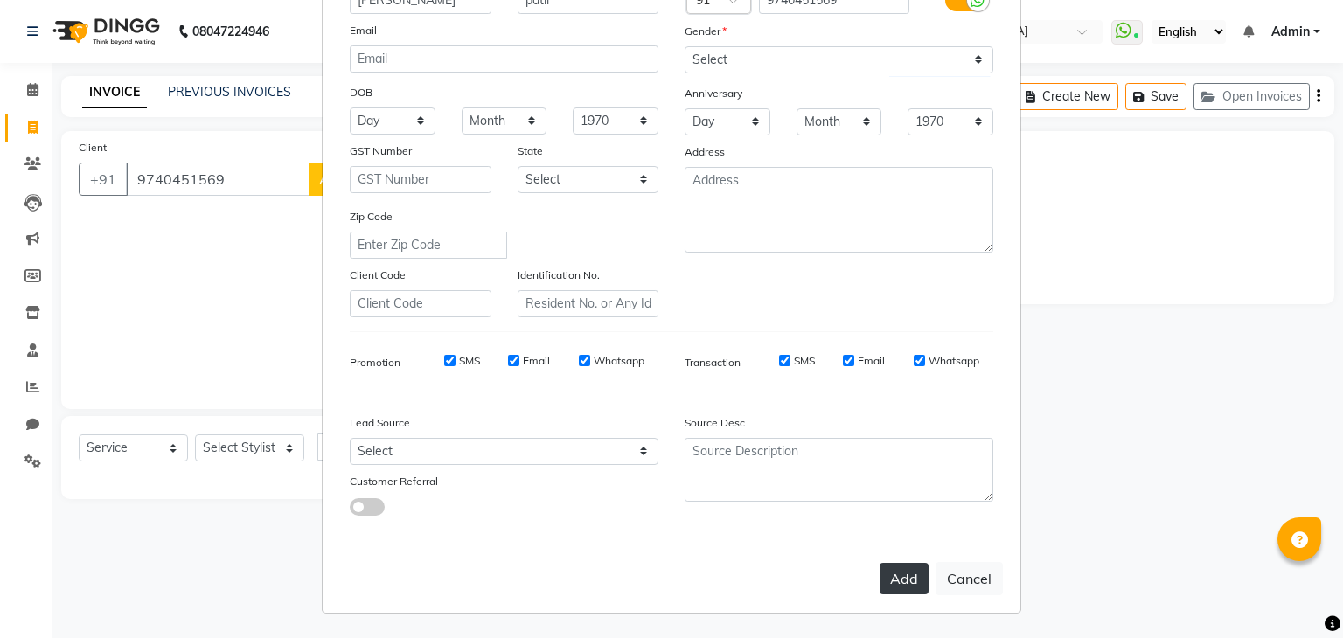
click at [895, 570] on button "Add" at bounding box center [904, 578] width 49 height 31
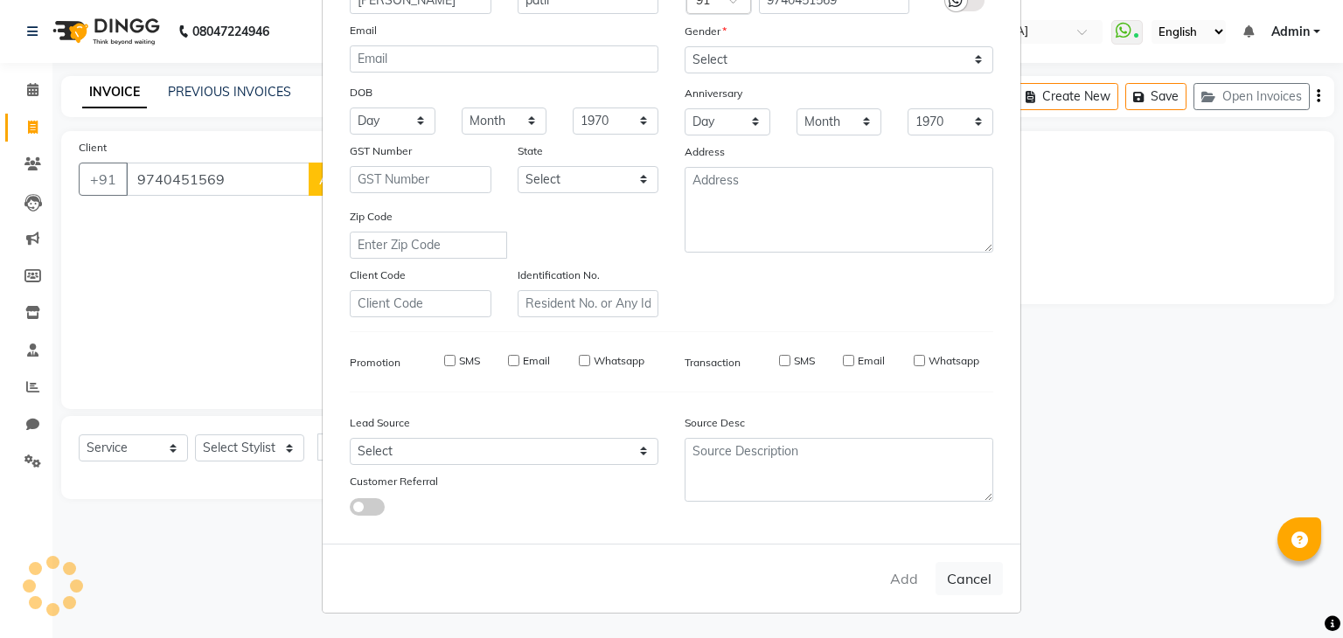
select select
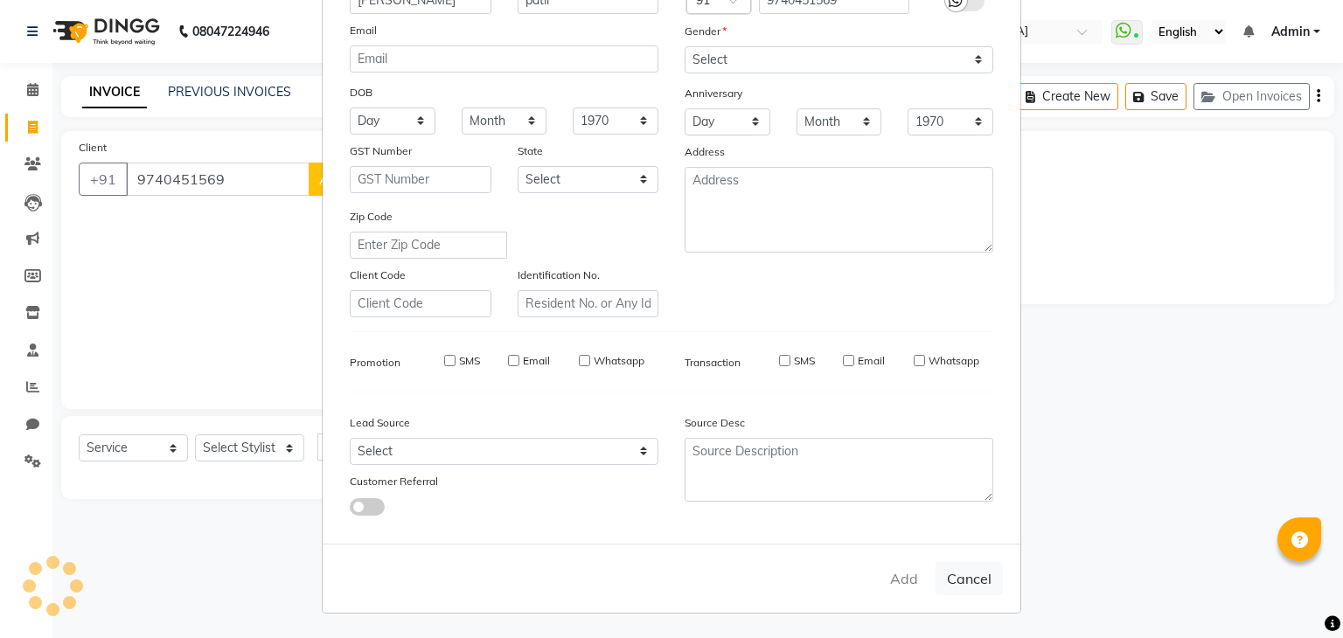
select select
checkbox input "false"
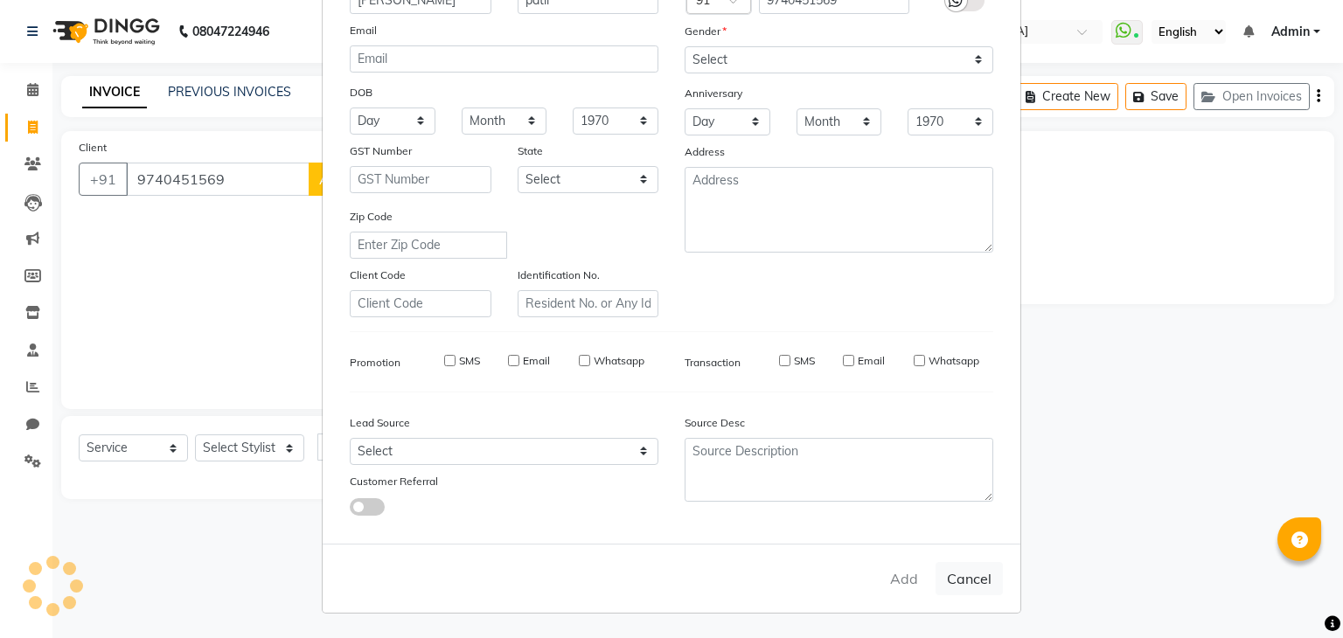
checkbox input "false"
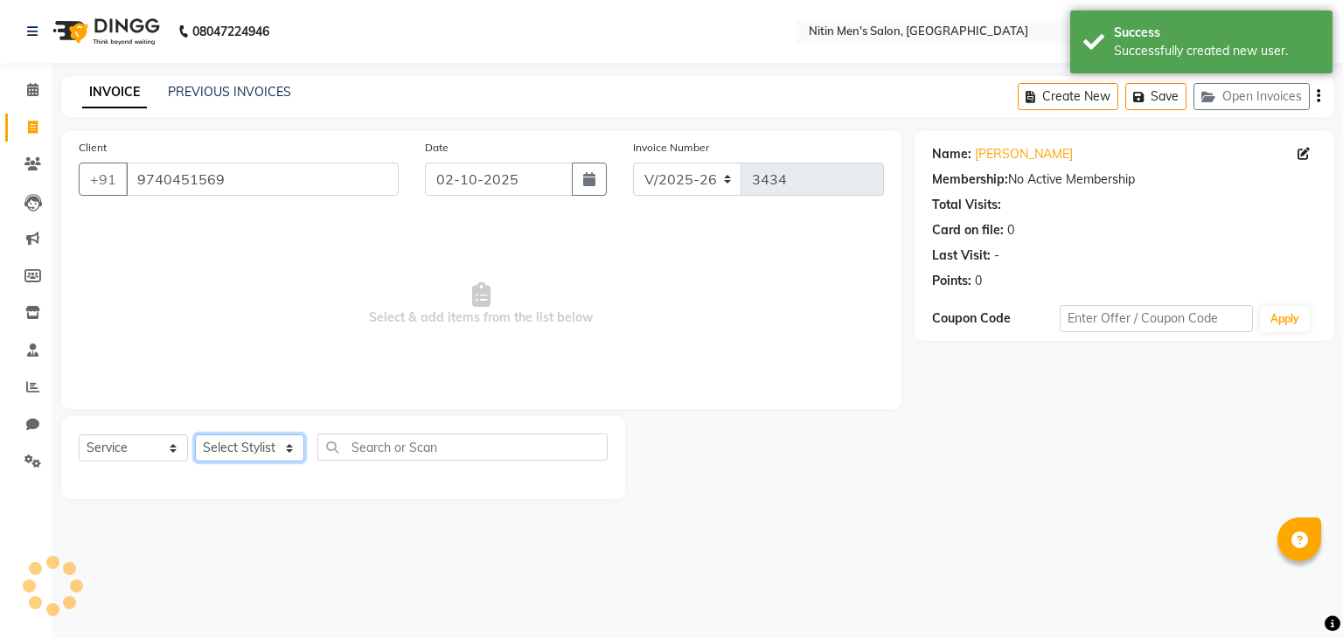
click at [277, 448] on select "Select Stylist [PERSON_NAME] DEEPA [PERSON_NAME] MEENAKSHI NITIN SIR [PERSON_NA…" at bounding box center [249, 448] width 109 height 27
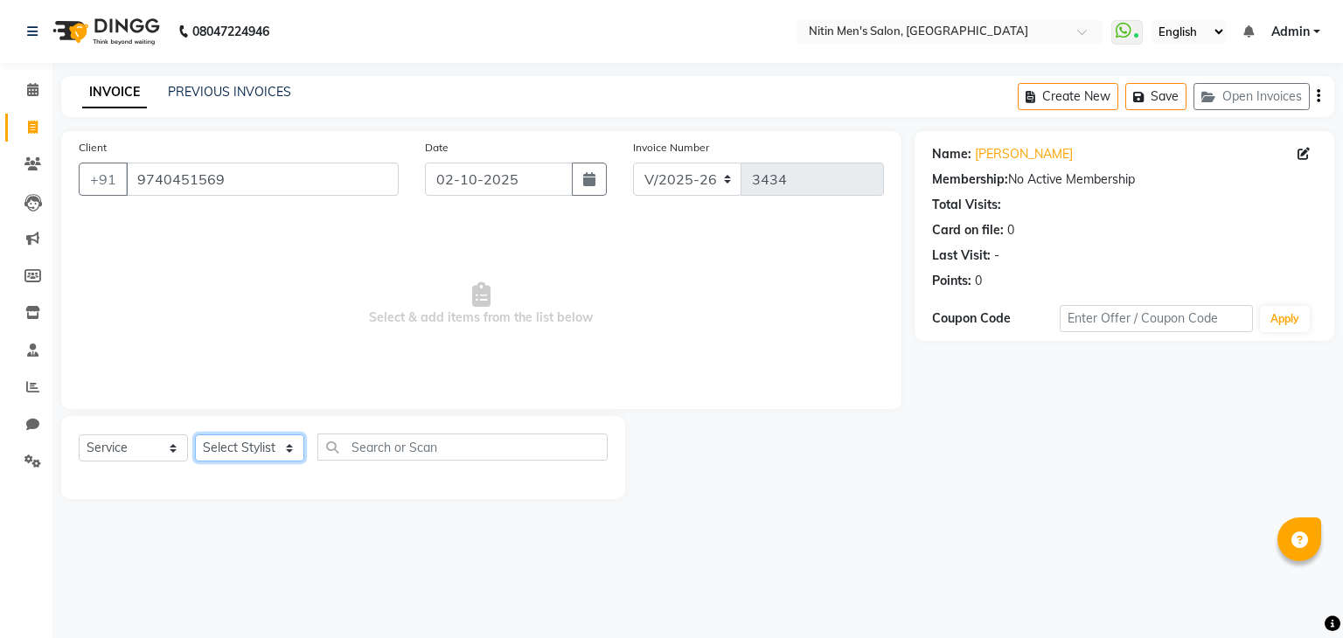
select select "85157"
click at [195, 435] on select "Select Stylist [PERSON_NAME] DEEPA [PERSON_NAME] MEENAKSHI NITIN SIR [PERSON_NA…" at bounding box center [249, 448] width 109 height 27
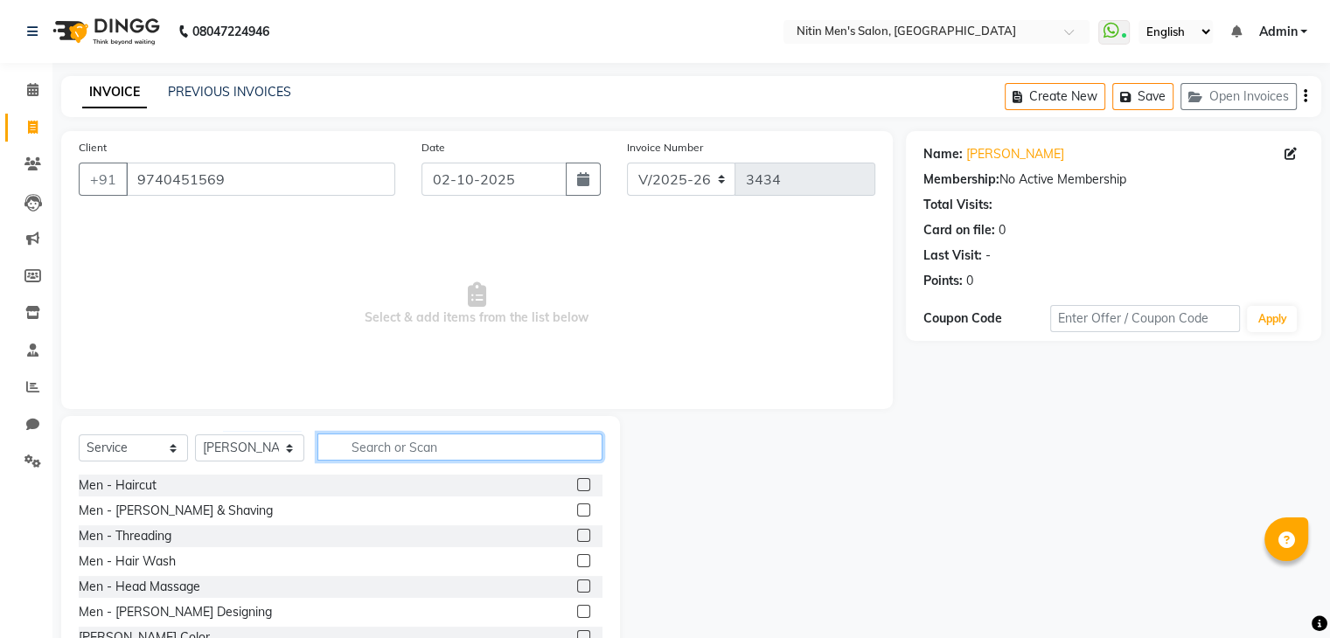
click at [357, 452] on input "text" at bounding box center [459, 447] width 285 height 27
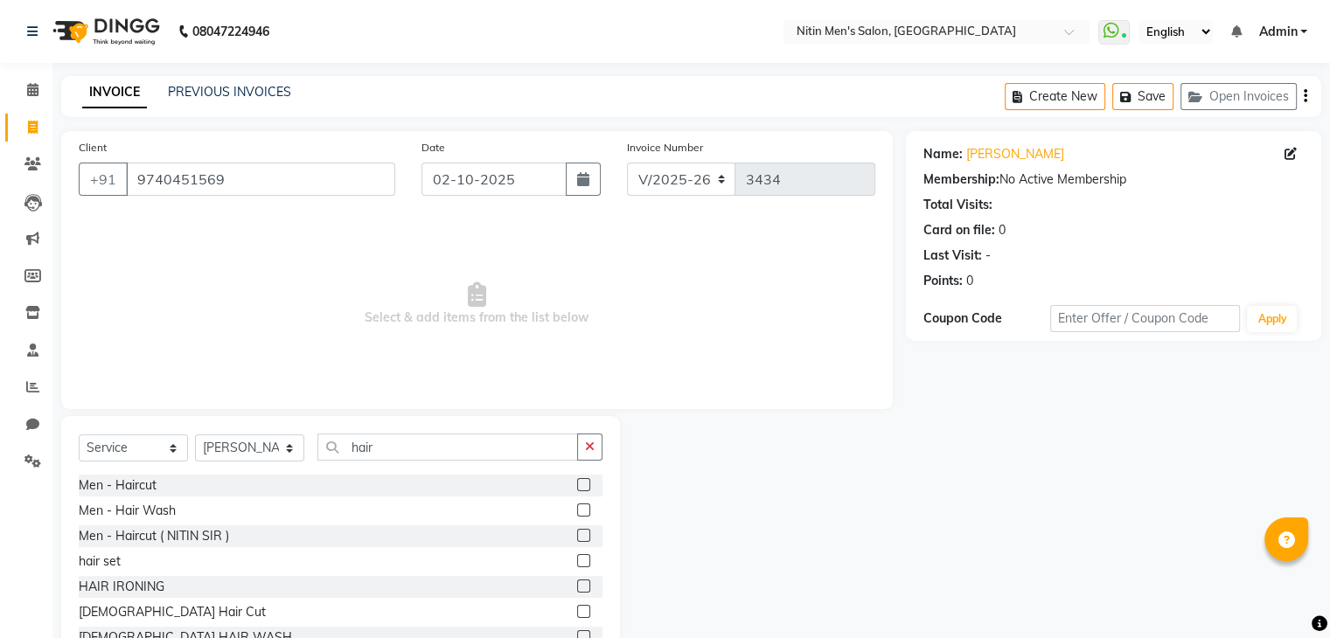
click at [178, 484] on div "Men - Haircut" at bounding box center [341, 486] width 524 height 22
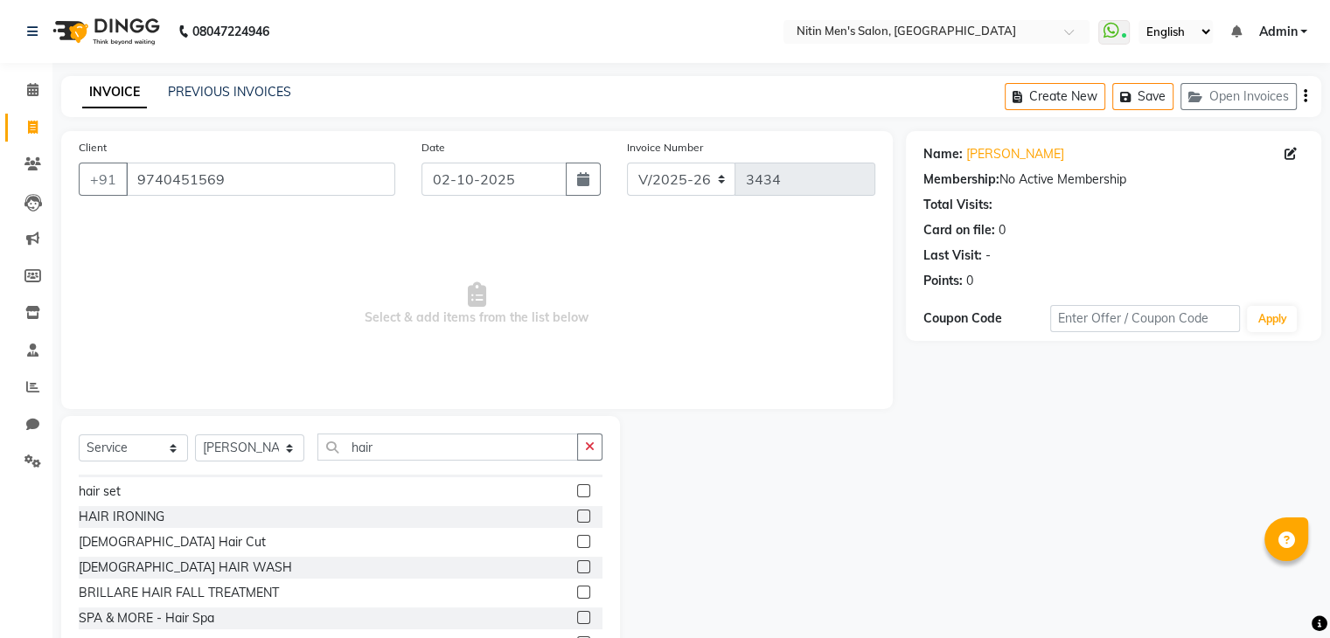
scroll to position [70, 0]
click at [395, 443] on input "hair" at bounding box center [447, 447] width 261 height 27
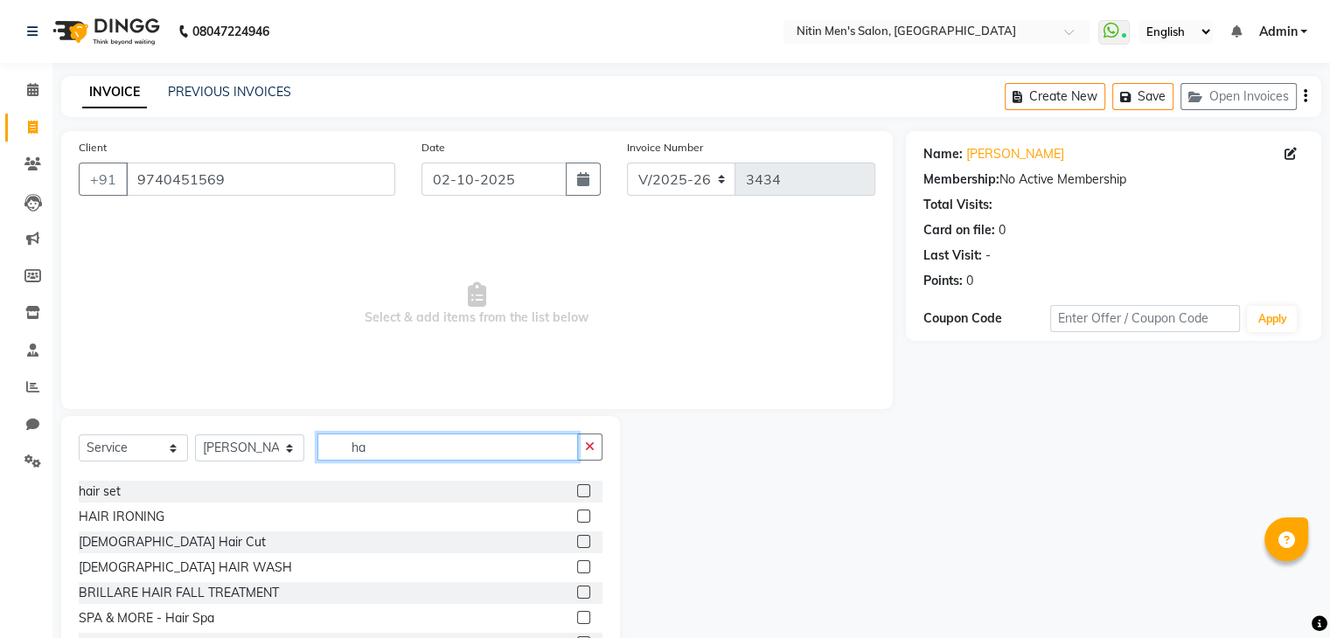
type input "h"
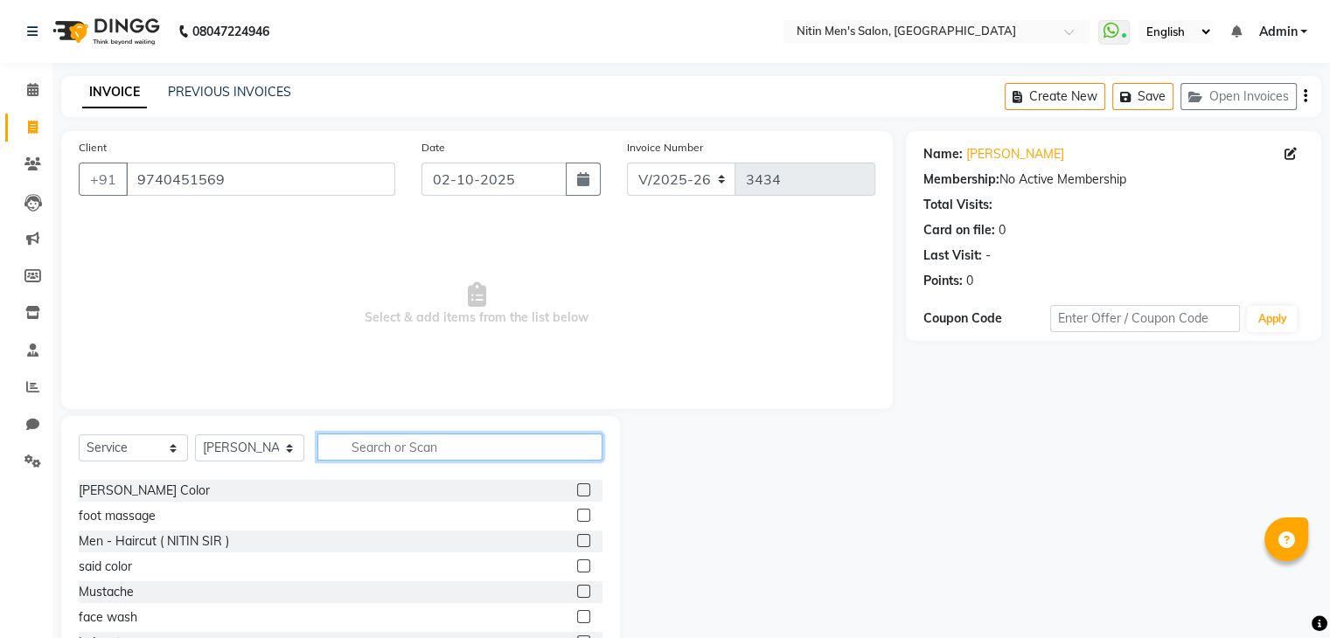
scroll to position [223, 0]
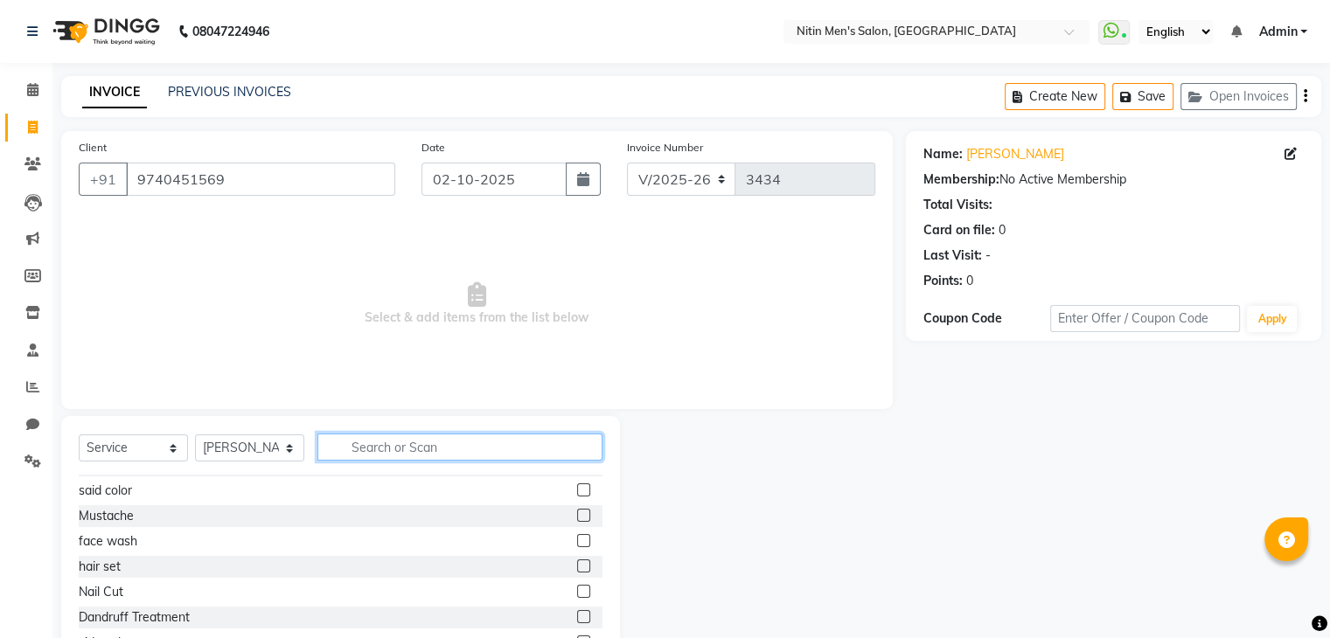
type input "B"
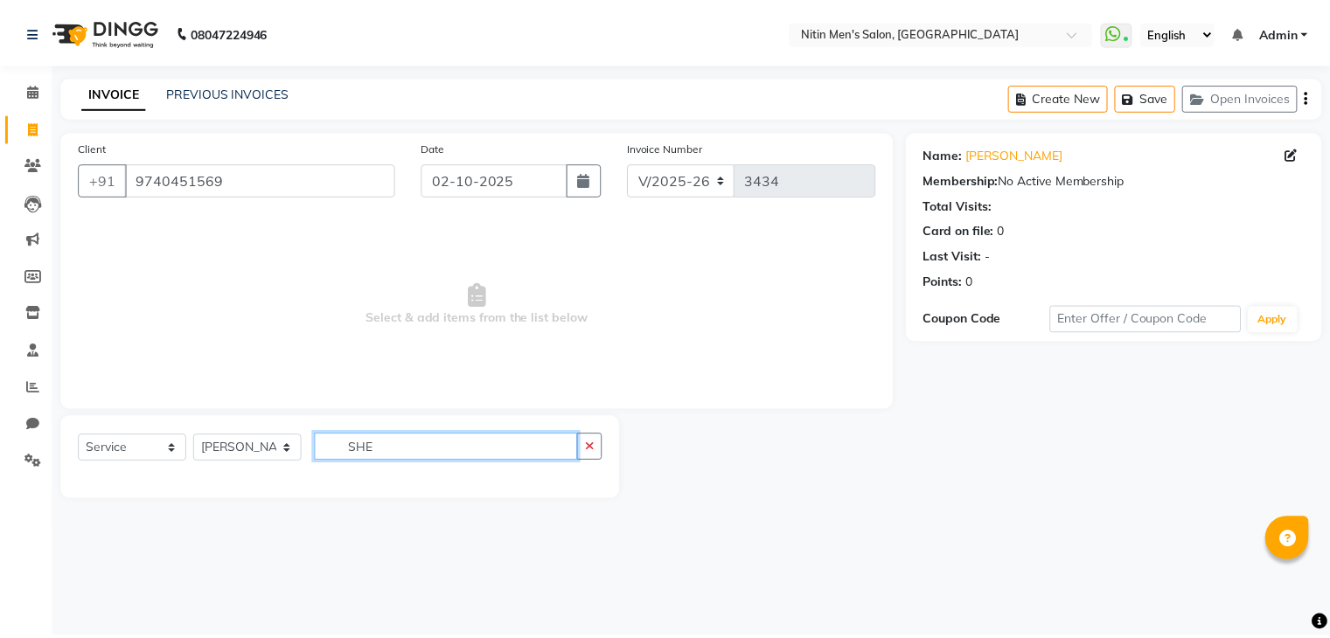
scroll to position [0, 0]
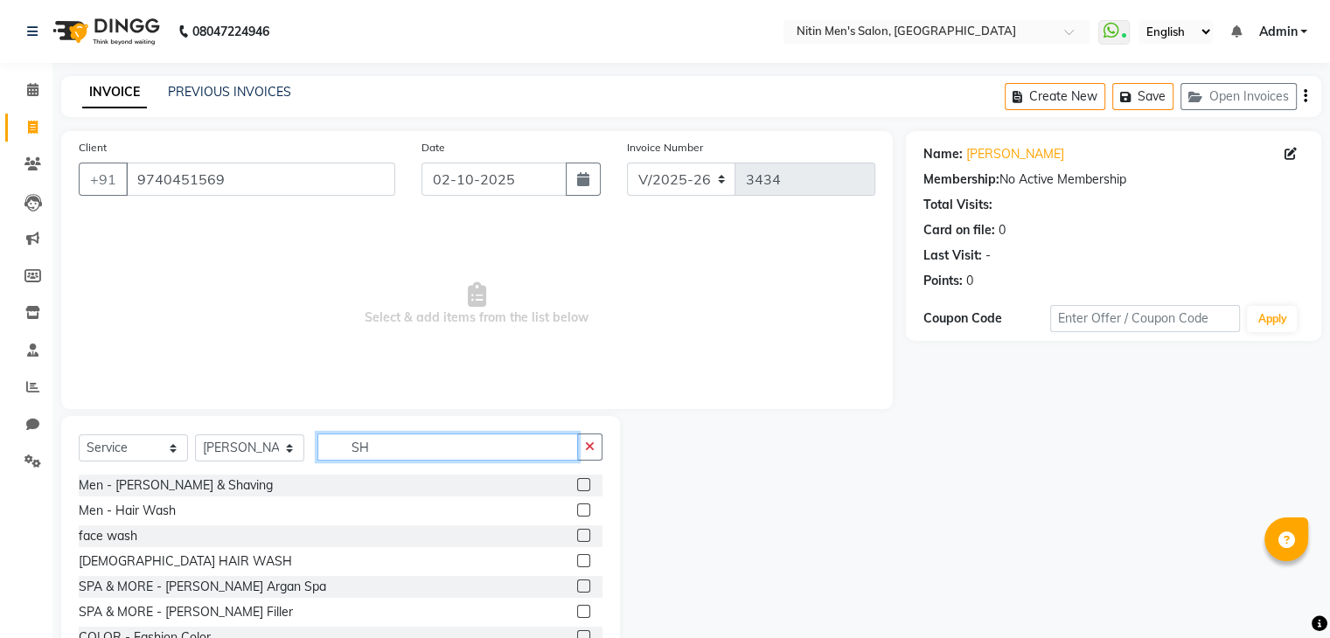
type input "S"
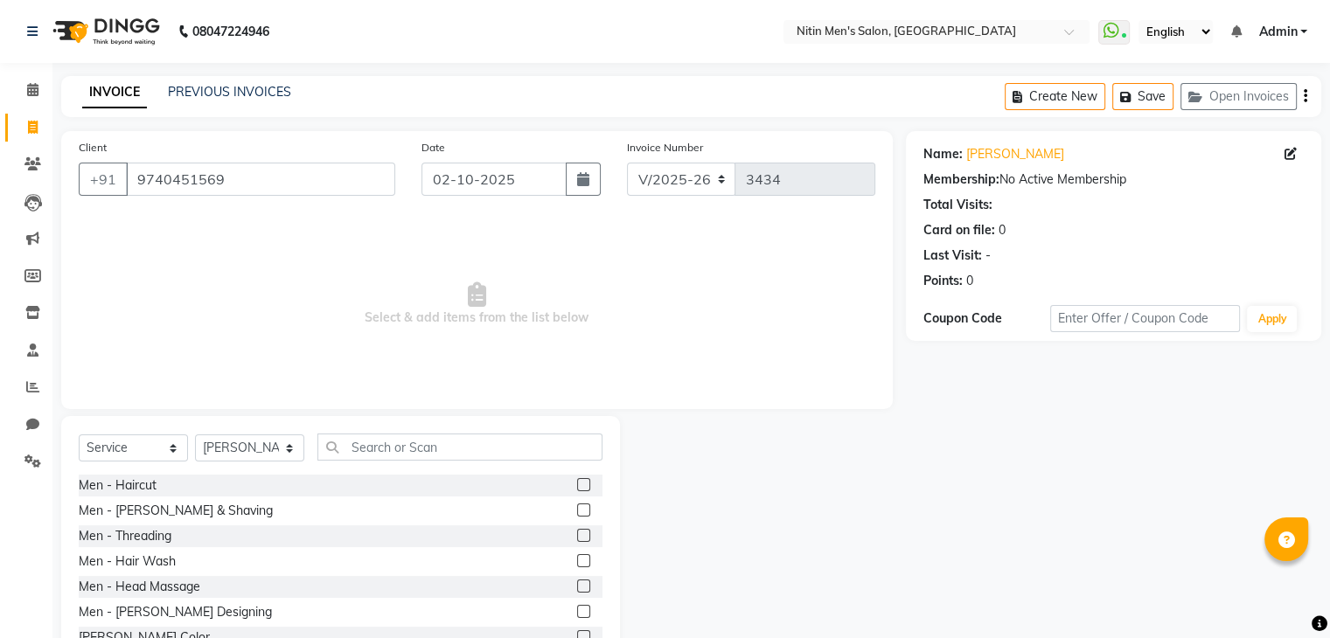
click at [577, 512] on label at bounding box center [583, 510] width 13 height 13
click at [577, 512] on input "checkbox" at bounding box center [582, 510] width 11 height 11
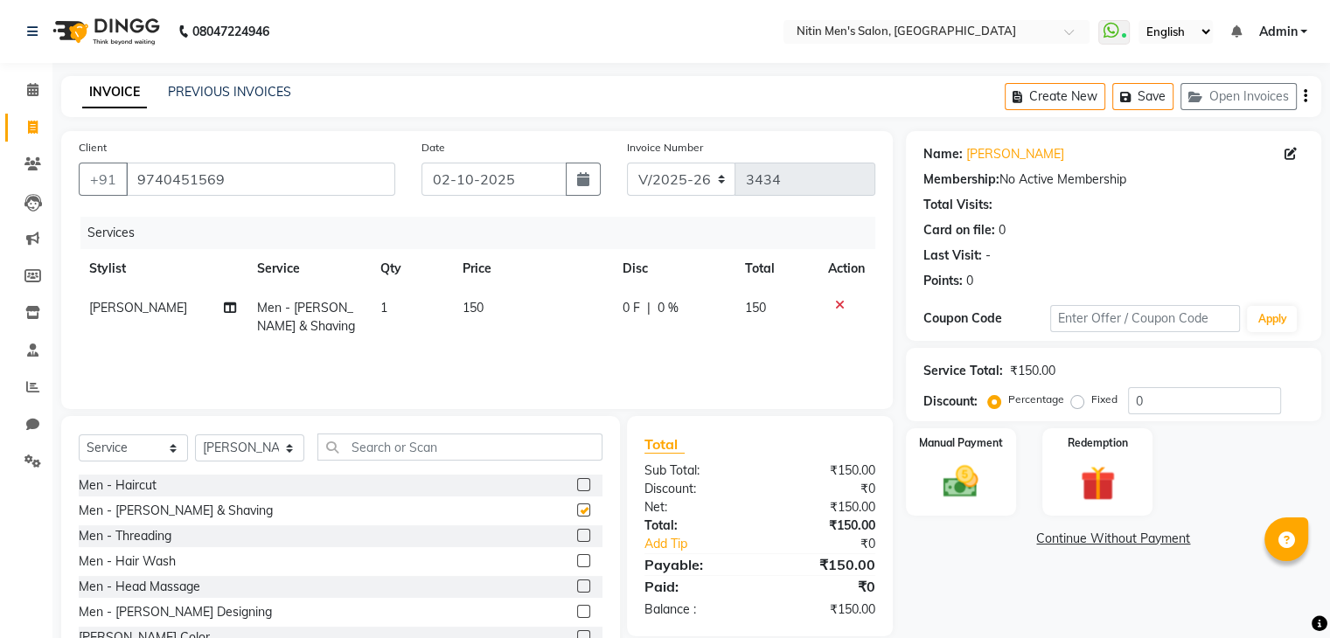
checkbox input "false"
click at [577, 484] on label at bounding box center [583, 484] width 13 height 13
click at [577, 484] on input "checkbox" at bounding box center [582, 485] width 11 height 11
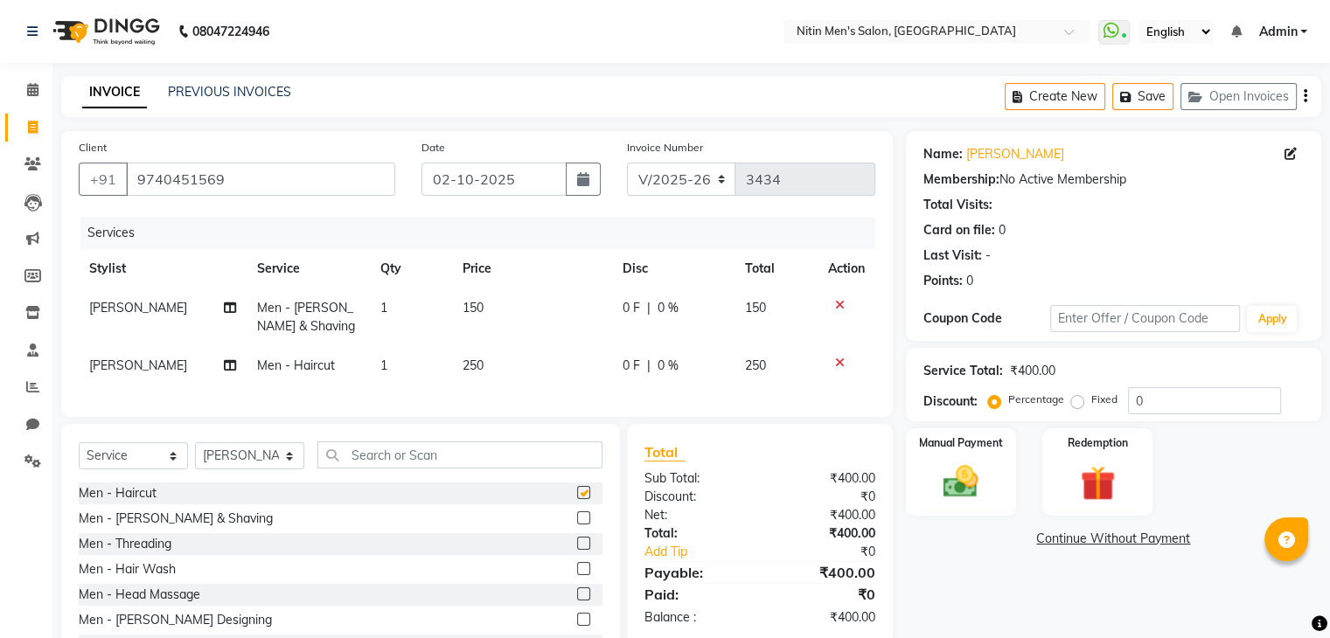
checkbox input "false"
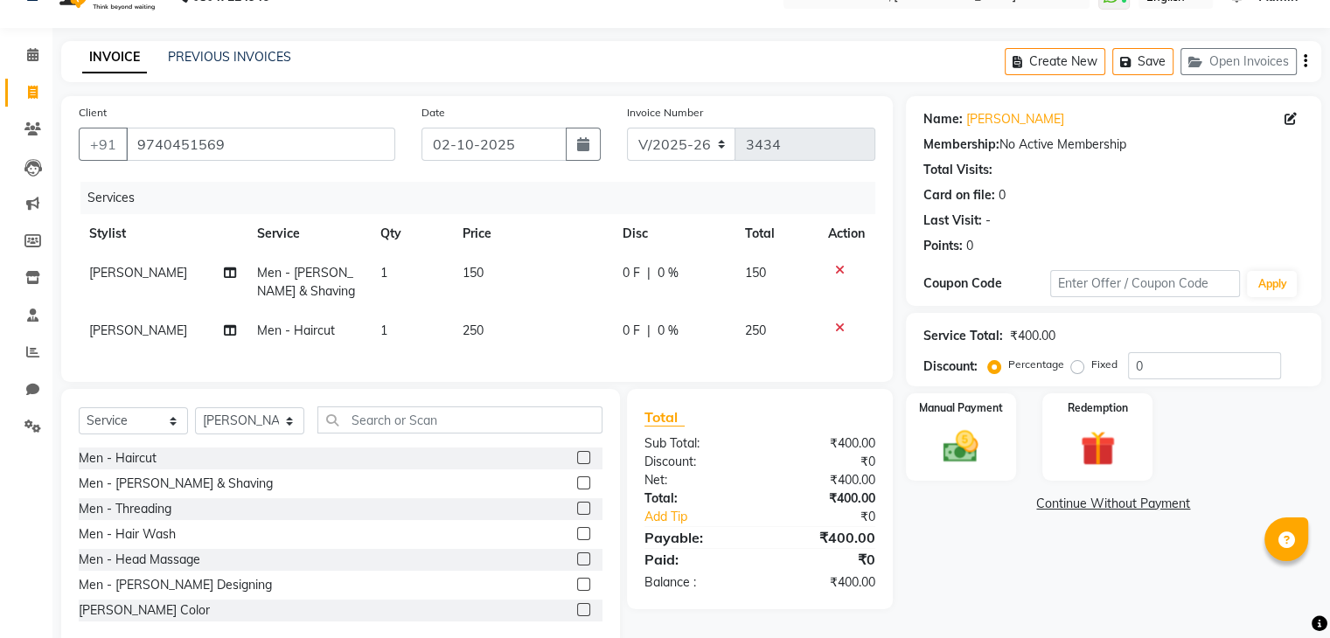
scroll to position [54, 0]
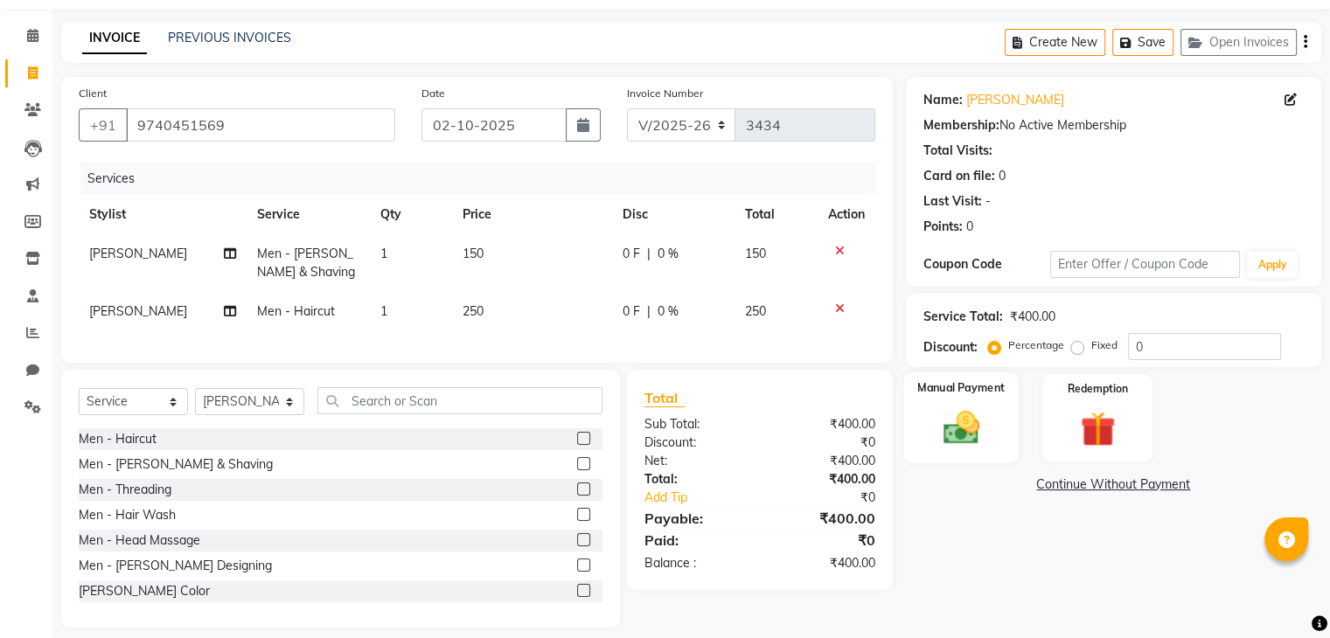
click at [973, 424] on img at bounding box center [960, 429] width 59 height 42
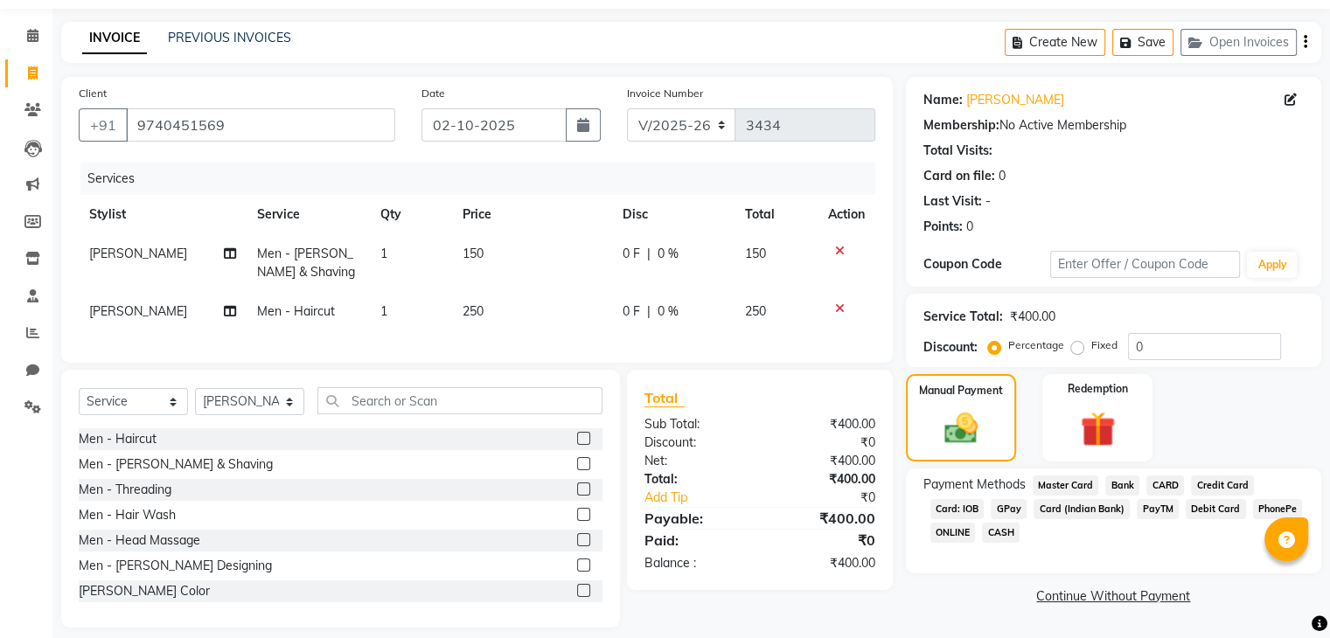
click at [1007, 510] on span "GPay" at bounding box center [1009, 509] width 36 height 20
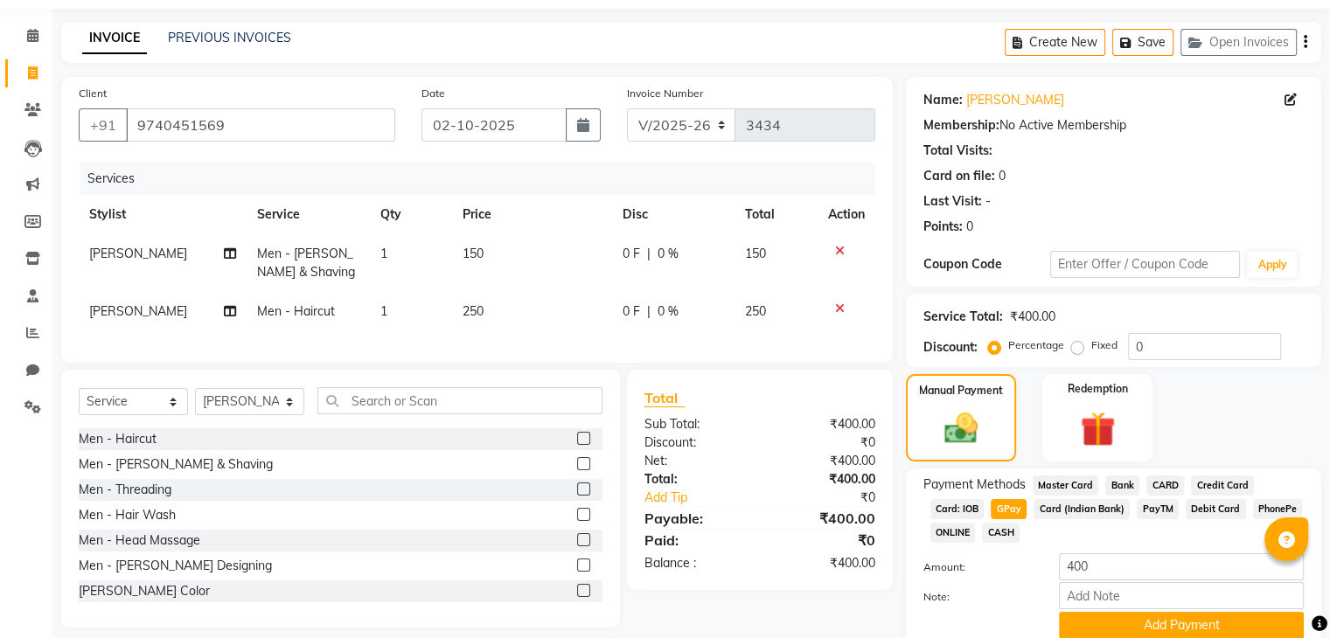
scroll to position [127, 0]
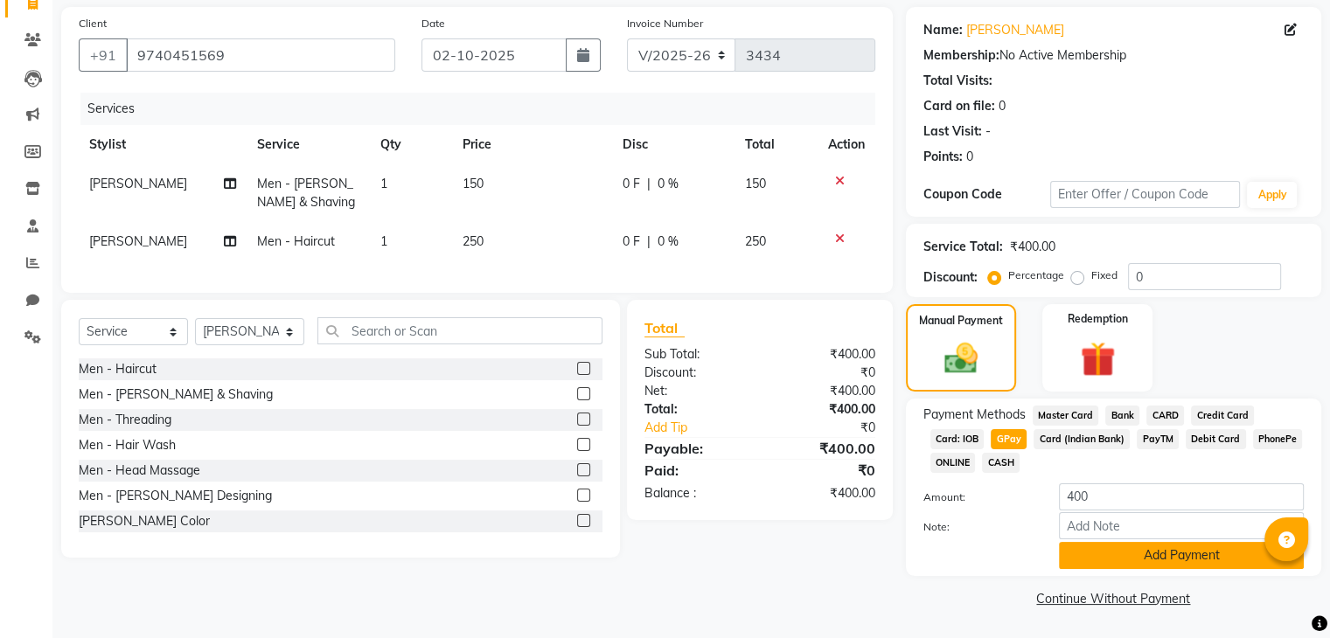
click at [1137, 558] on button "Add Payment" at bounding box center [1181, 555] width 245 height 27
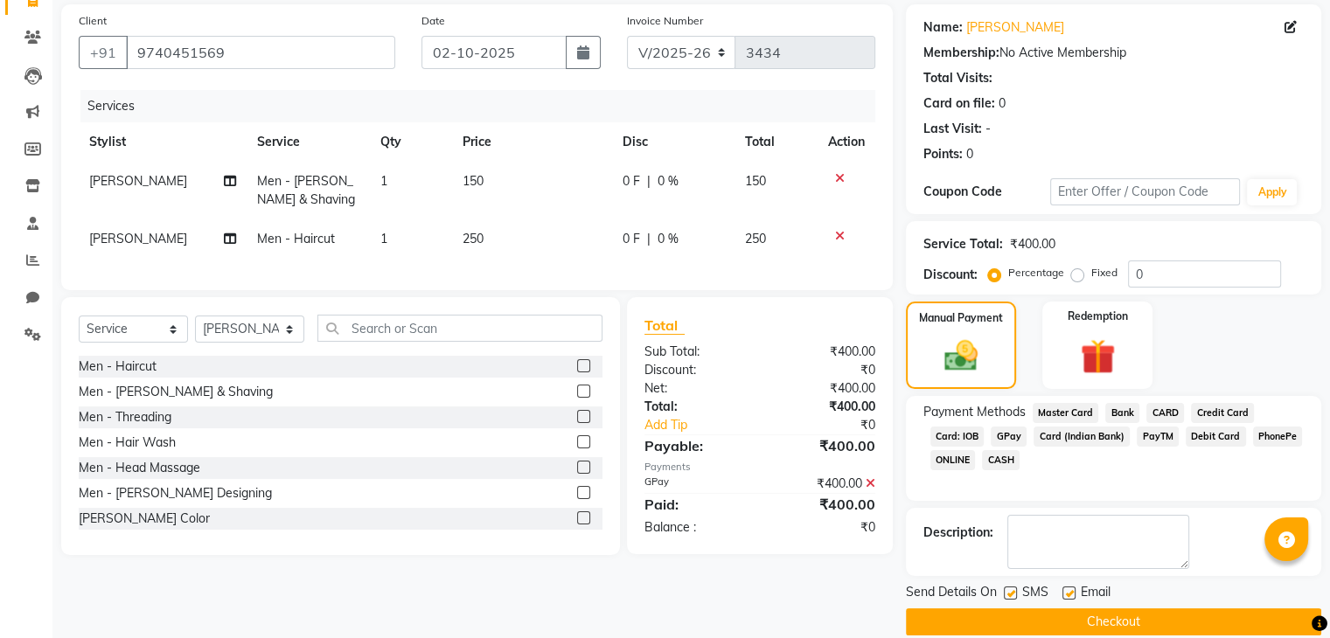
click at [1152, 620] on button "Checkout" at bounding box center [1113, 622] width 415 height 27
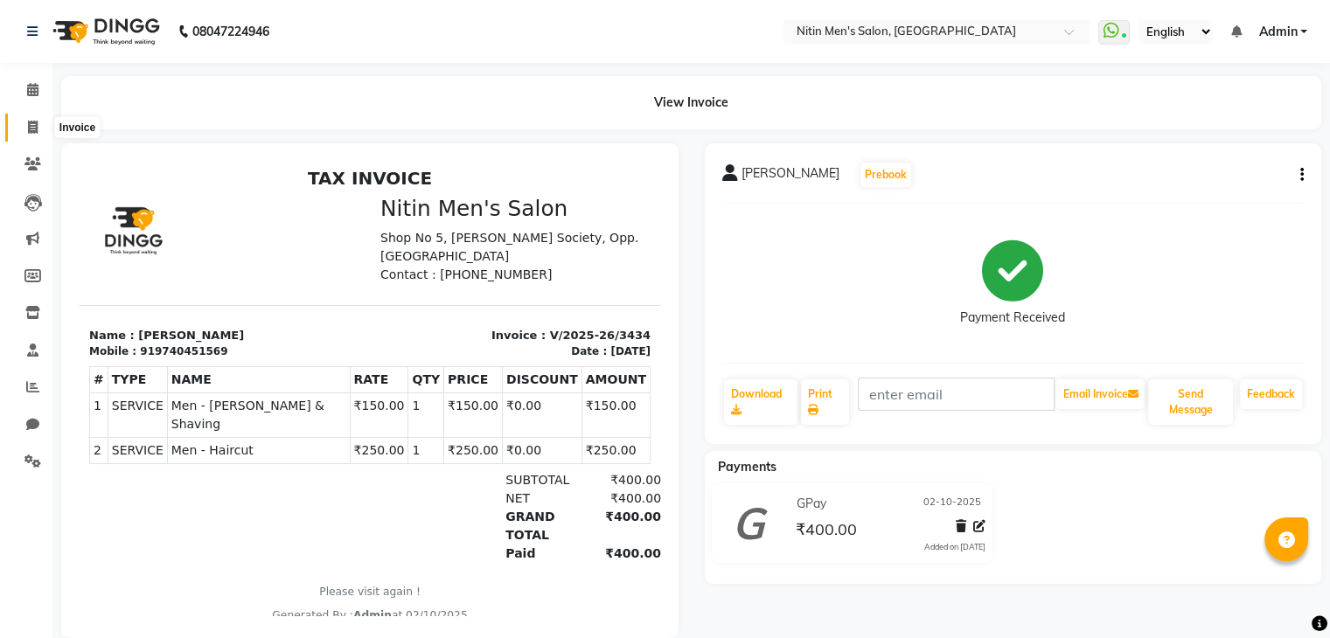
click at [35, 127] on icon at bounding box center [33, 127] width 10 height 13
select select "7981"
select select "service"
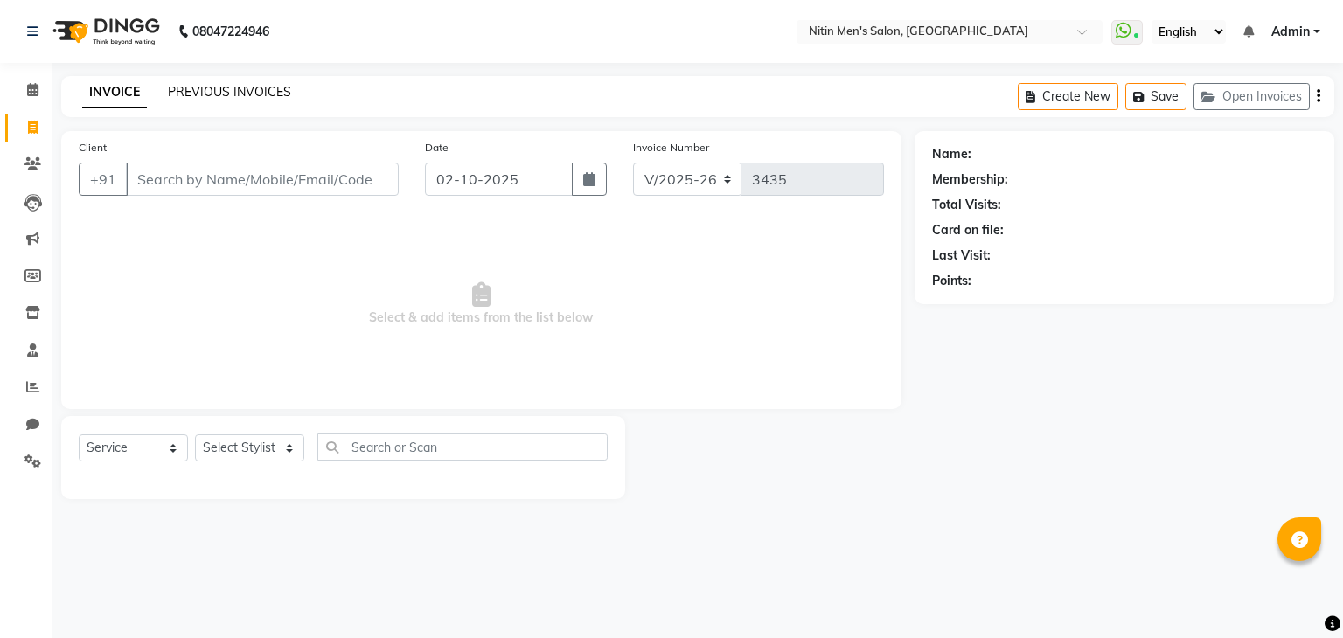
click at [259, 96] on link "PREVIOUS INVOICES" at bounding box center [229, 92] width 123 height 16
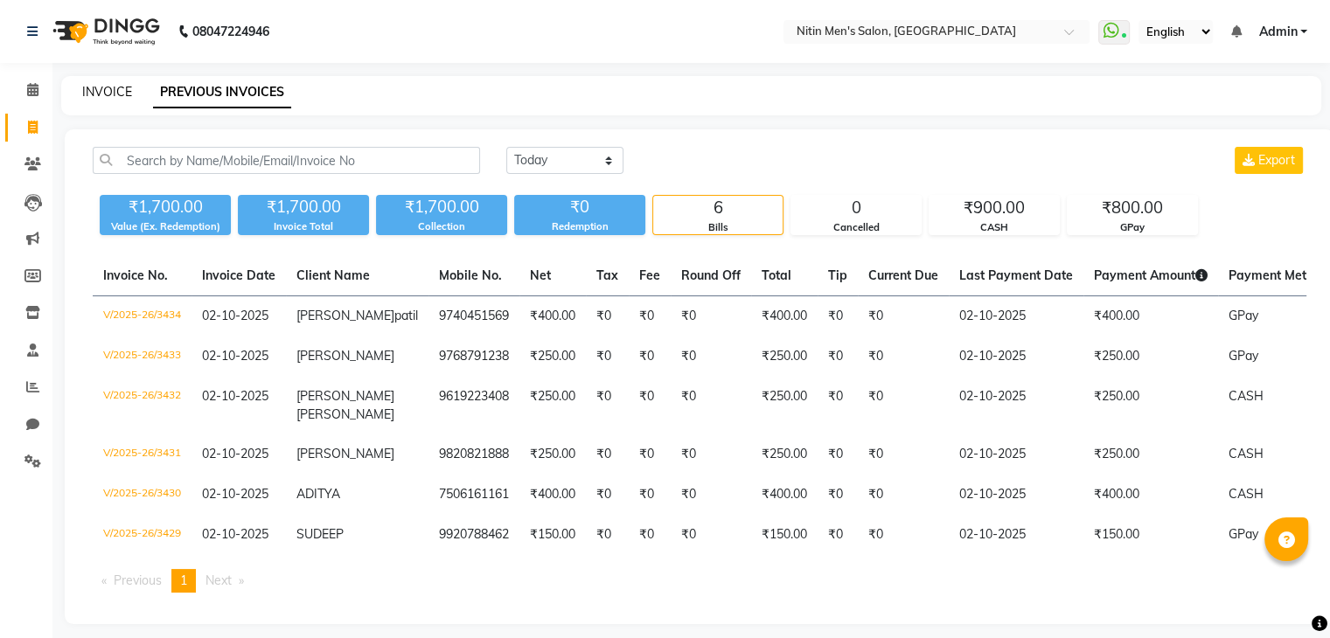
click at [114, 98] on link "INVOICE" at bounding box center [107, 92] width 50 height 16
select select "service"
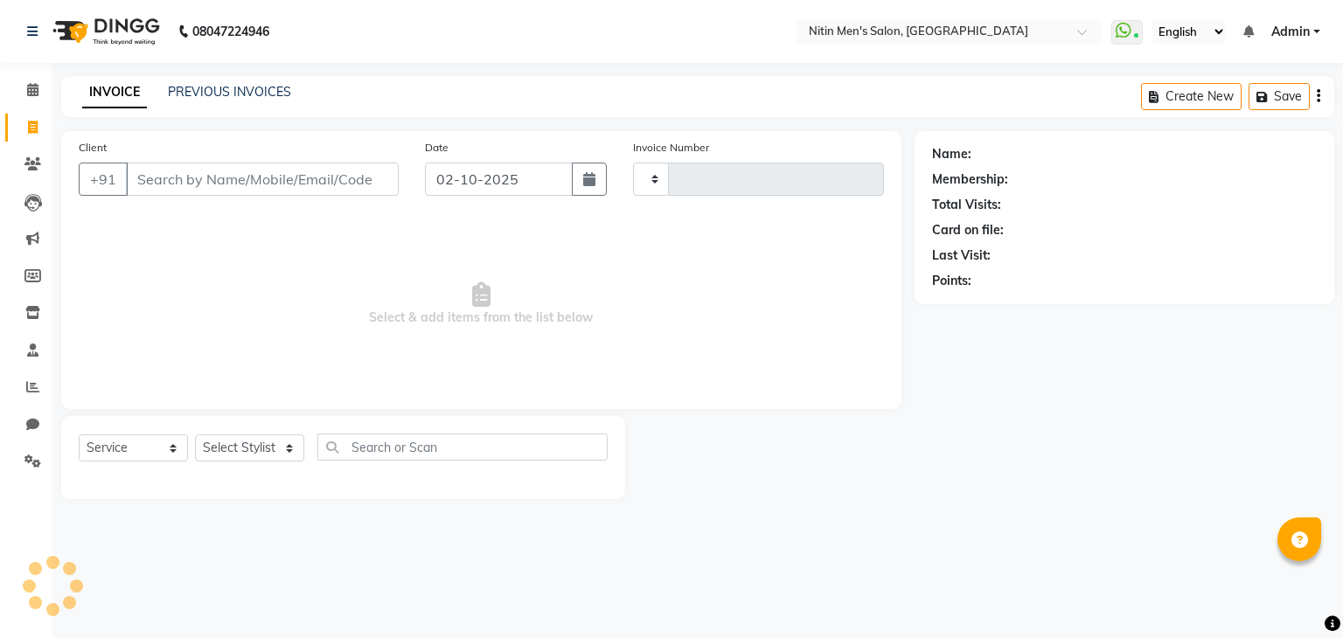
type input "3435"
select select "7981"
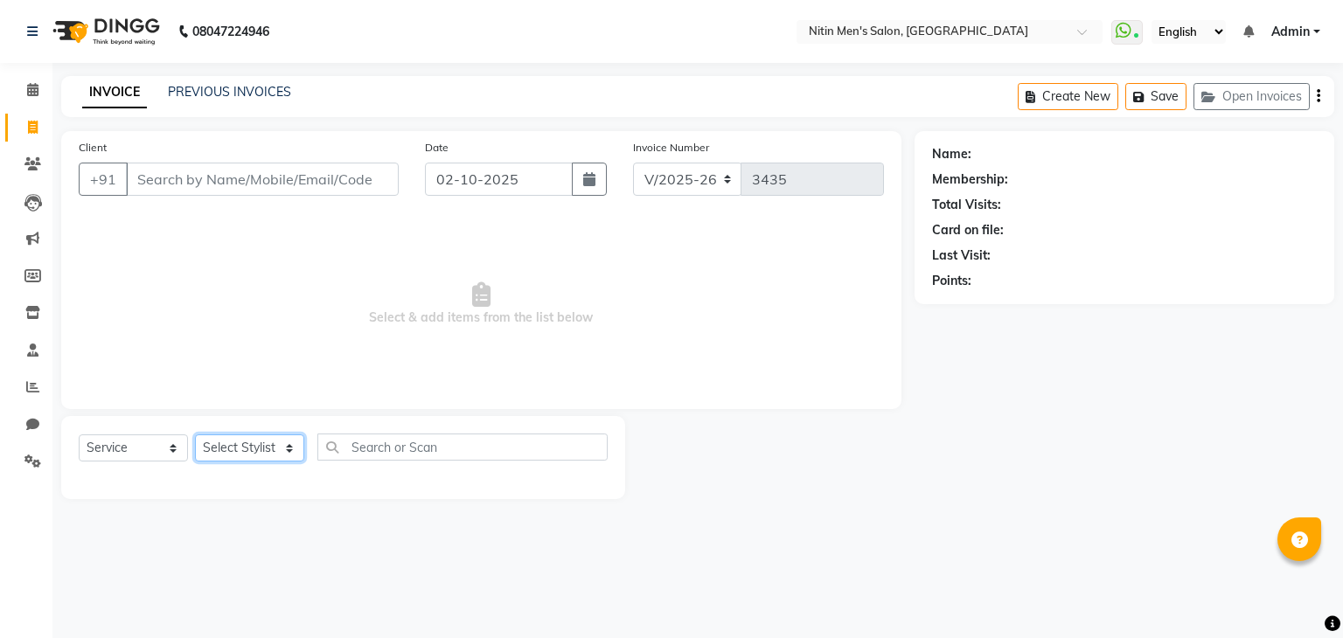
click at [272, 456] on select "Select Stylist [PERSON_NAME] DEEPA [PERSON_NAME] MEENAKSHI NITIN SIR [PERSON_NA…" at bounding box center [249, 448] width 109 height 27
select select "82599"
click at [195, 435] on select "Select Stylist [PERSON_NAME] DEEPA [PERSON_NAME] MEENAKSHI NITIN SIR [PERSON_NA…" at bounding box center [249, 448] width 109 height 27
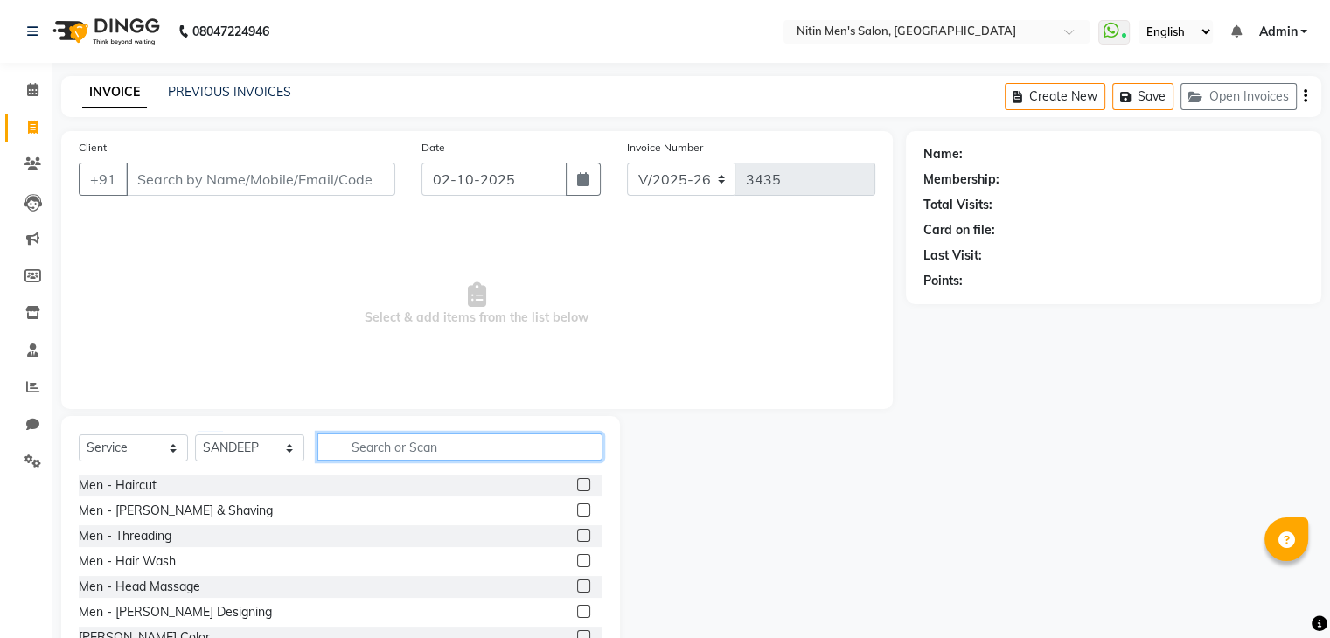
click at [367, 443] on input "text" at bounding box center [459, 447] width 285 height 27
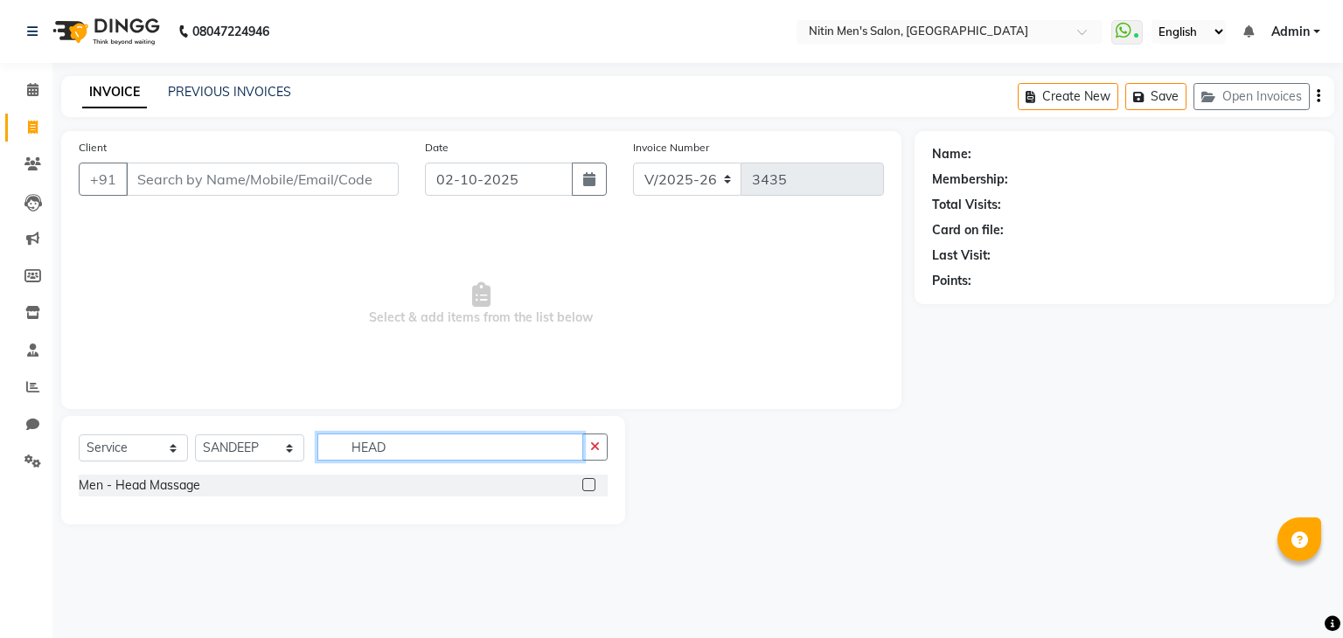
type input "HEAD"
click at [585, 484] on label at bounding box center [588, 484] width 13 height 13
click at [585, 484] on input "checkbox" at bounding box center [587, 485] width 11 height 11
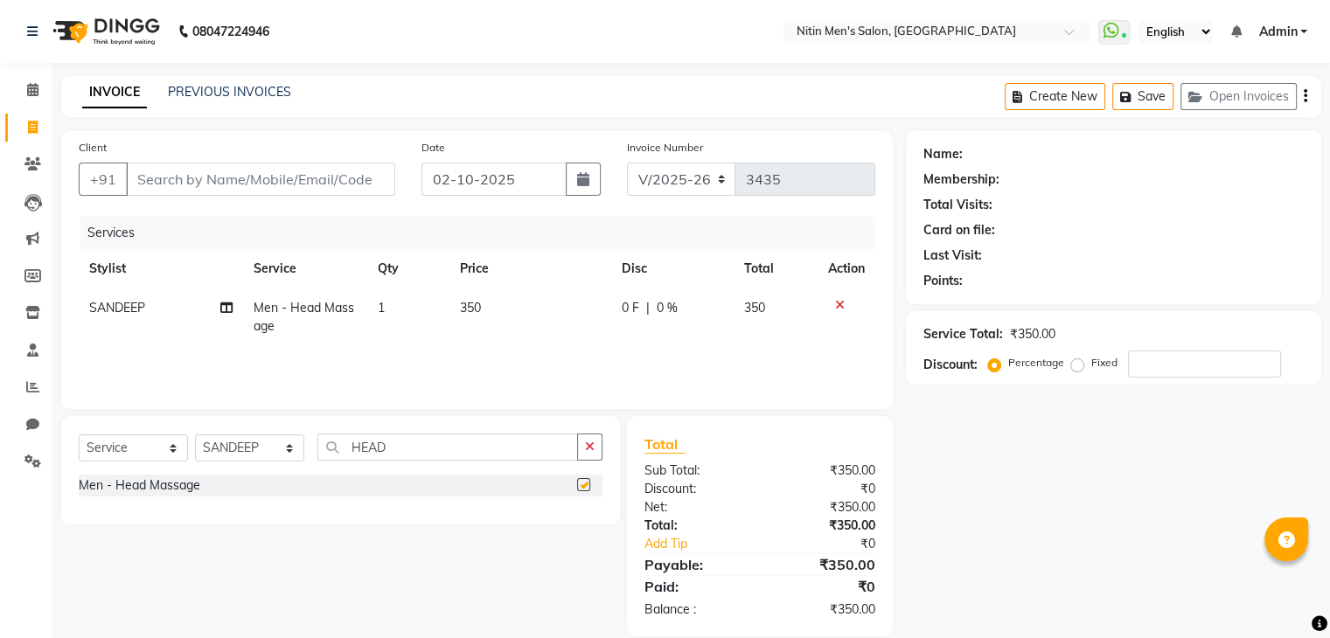
checkbox input "false"
click at [304, 176] on input "Client" at bounding box center [260, 179] width 269 height 33
click at [252, 185] on input "Client" at bounding box center [260, 179] width 269 height 33
type input "9"
type input "0"
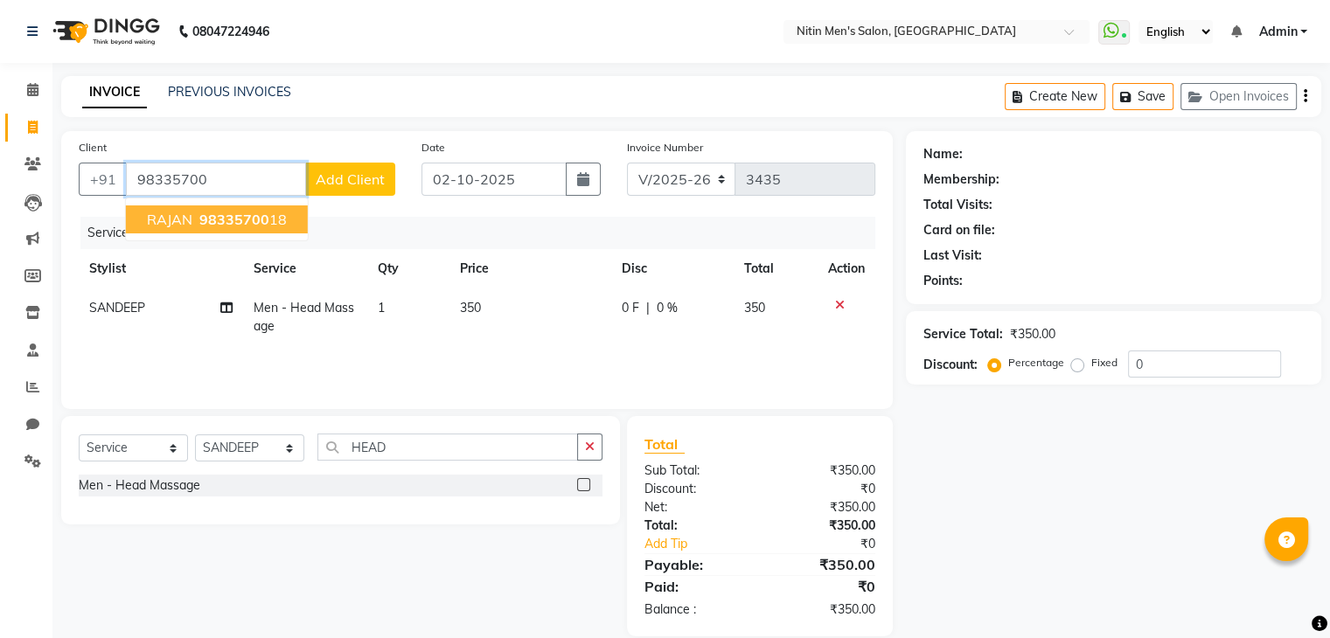
click at [212, 214] on span "98335700" at bounding box center [234, 219] width 70 height 17
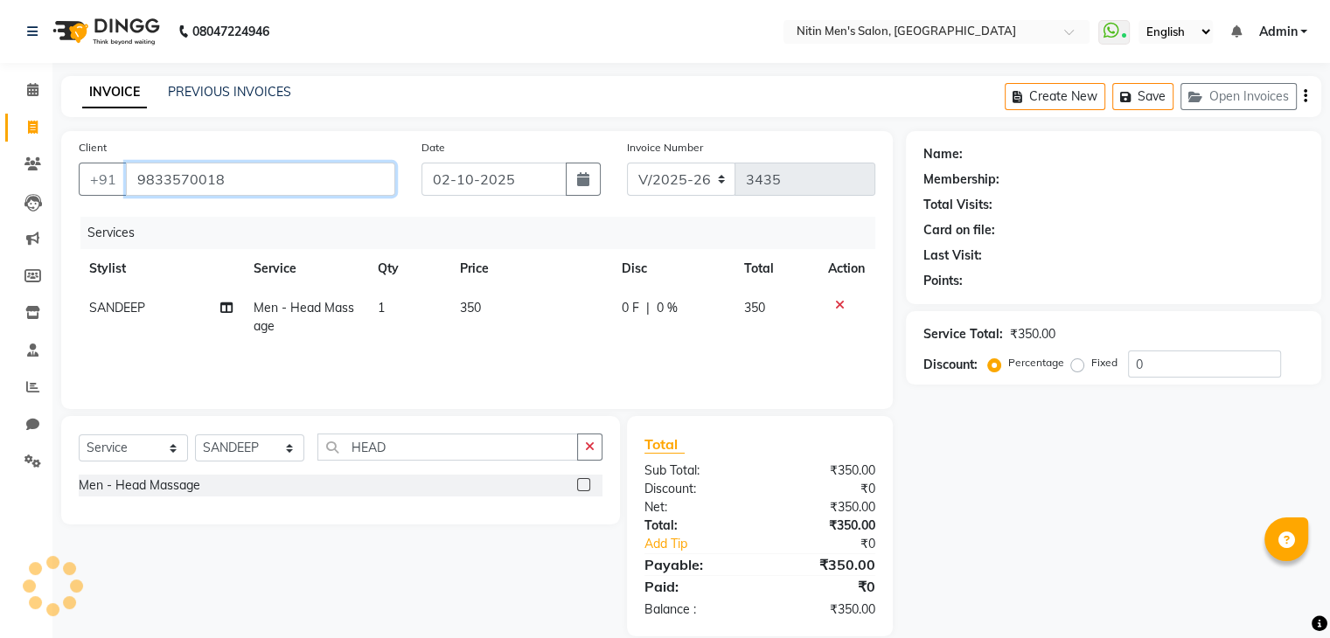
type input "9833570018"
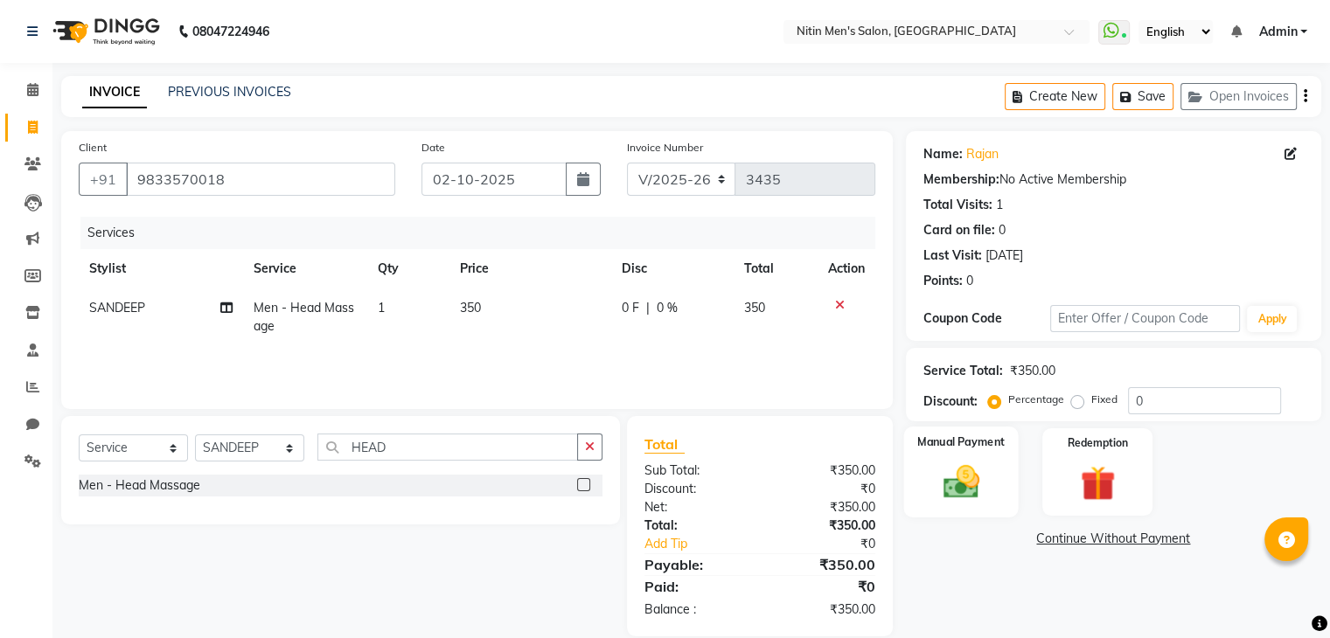
click at [945, 483] on img at bounding box center [960, 483] width 59 height 42
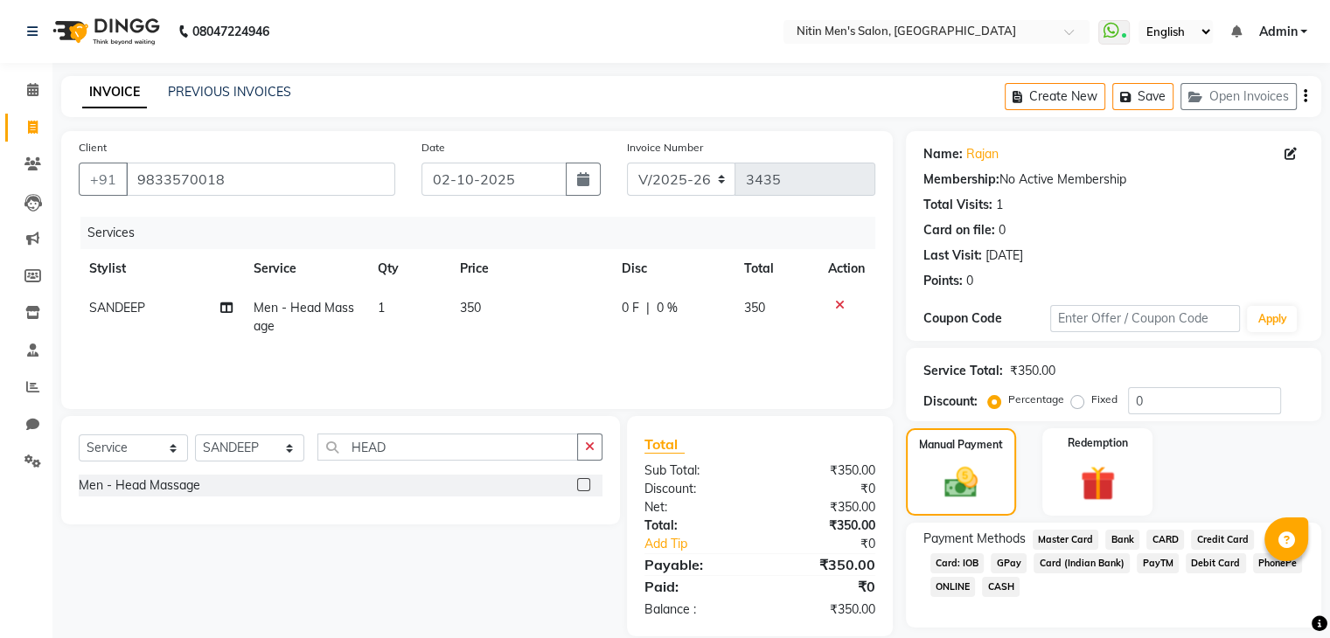
click at [1013, 565] on span "GPay" at bounding box center [1009, 564] width 36 height 20
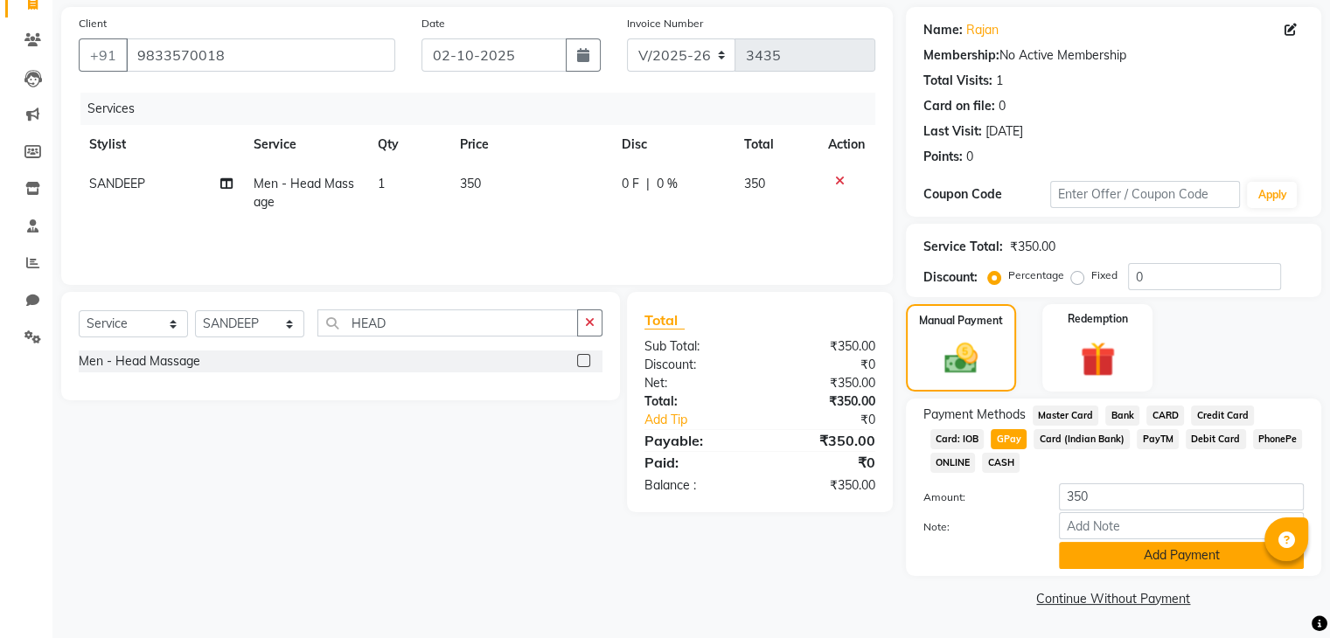
click at [1164, 554] on button "Add Payment" at bounding box center [1181, 555] width 245 height 27
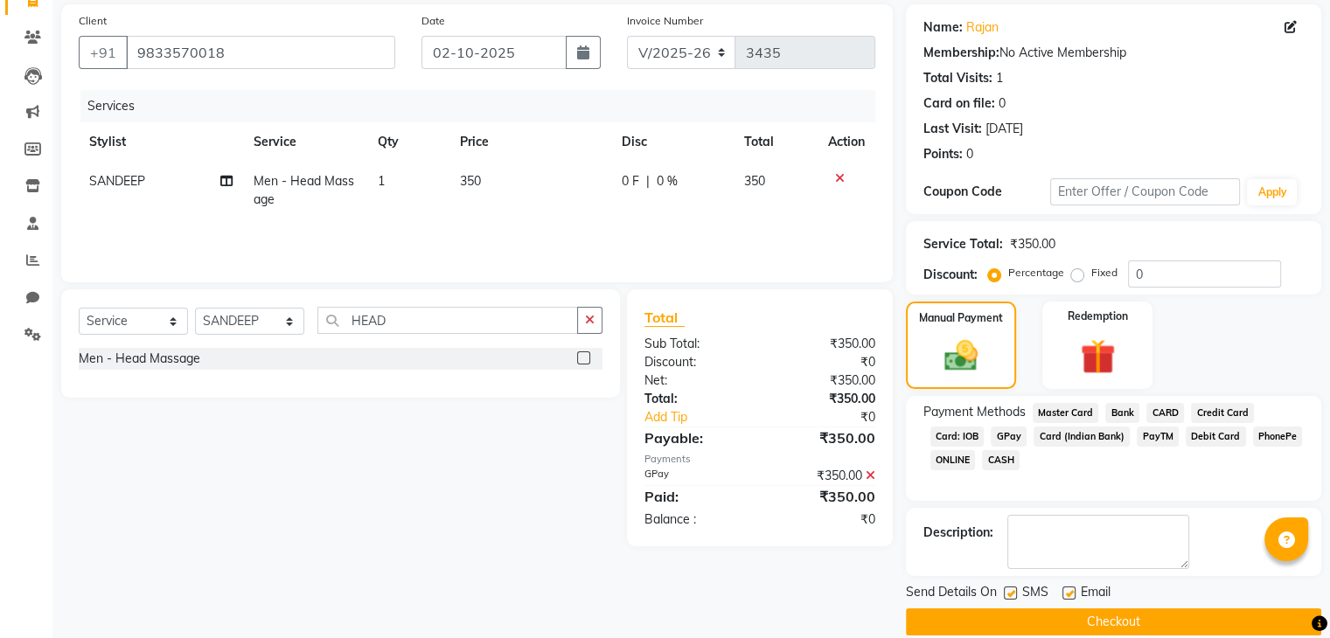
scroll to position [150, 0]
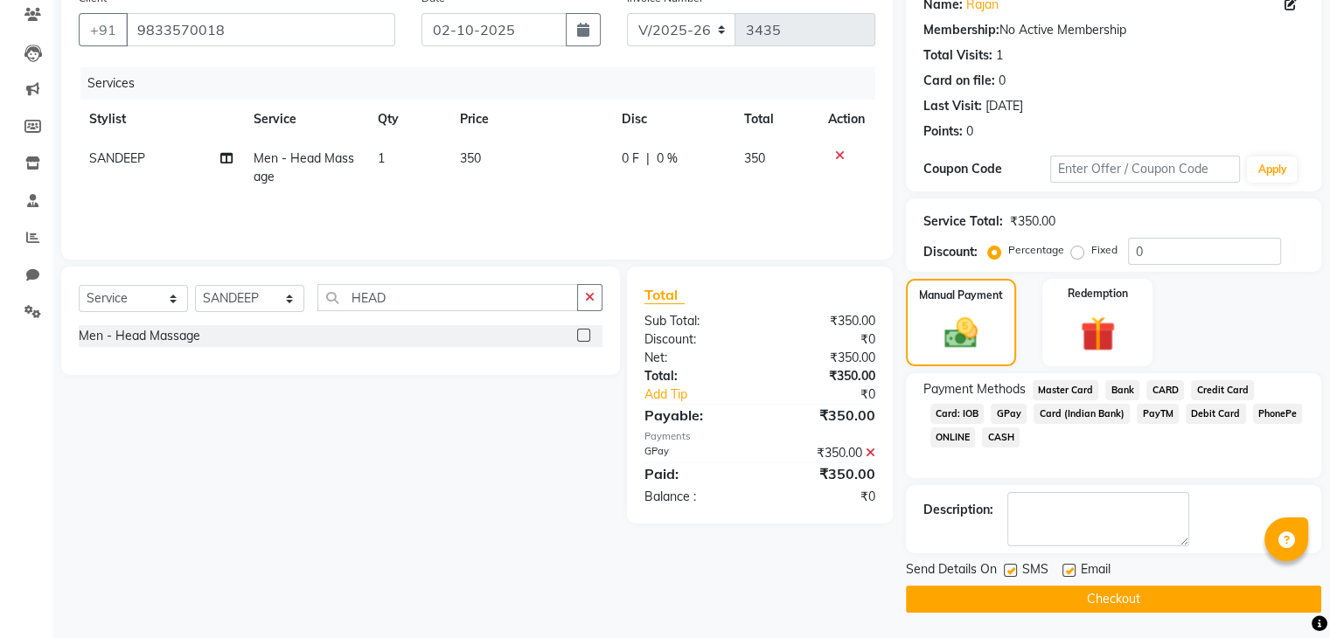
click at [1156, 599] on button "Checkout" at bounding box center [1113, 599] width 415 height 27
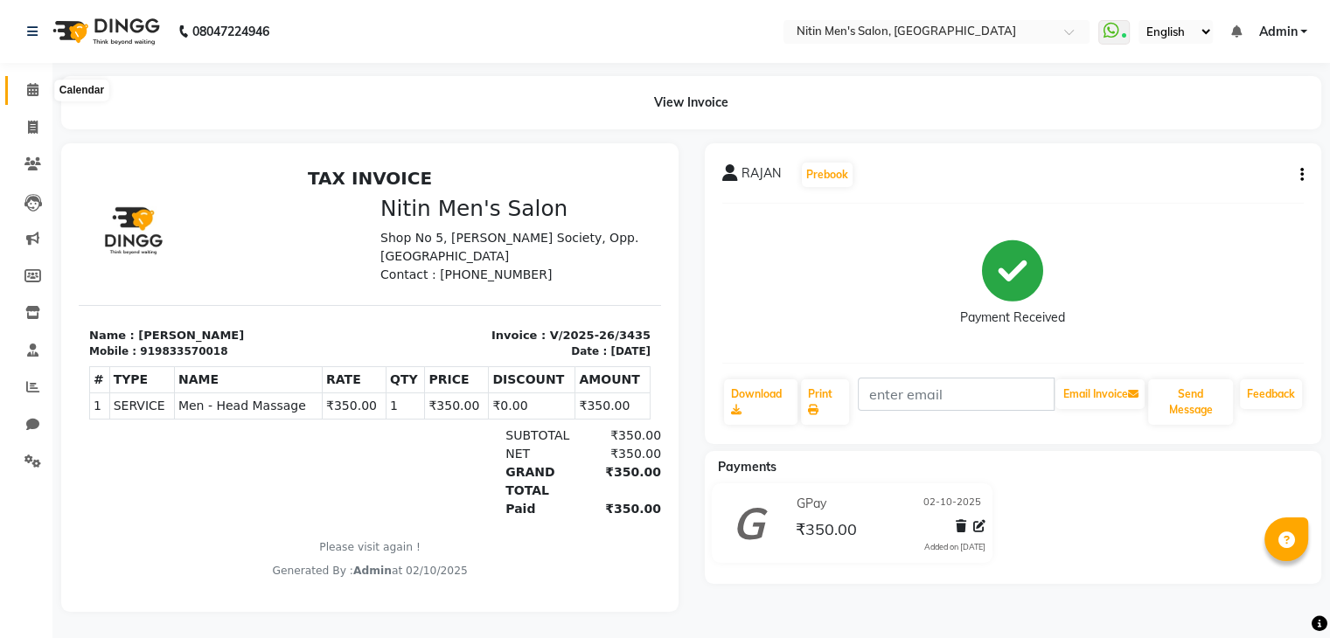
click at [28, 99] on span at bounding box center [32, 90] width 31 height 20
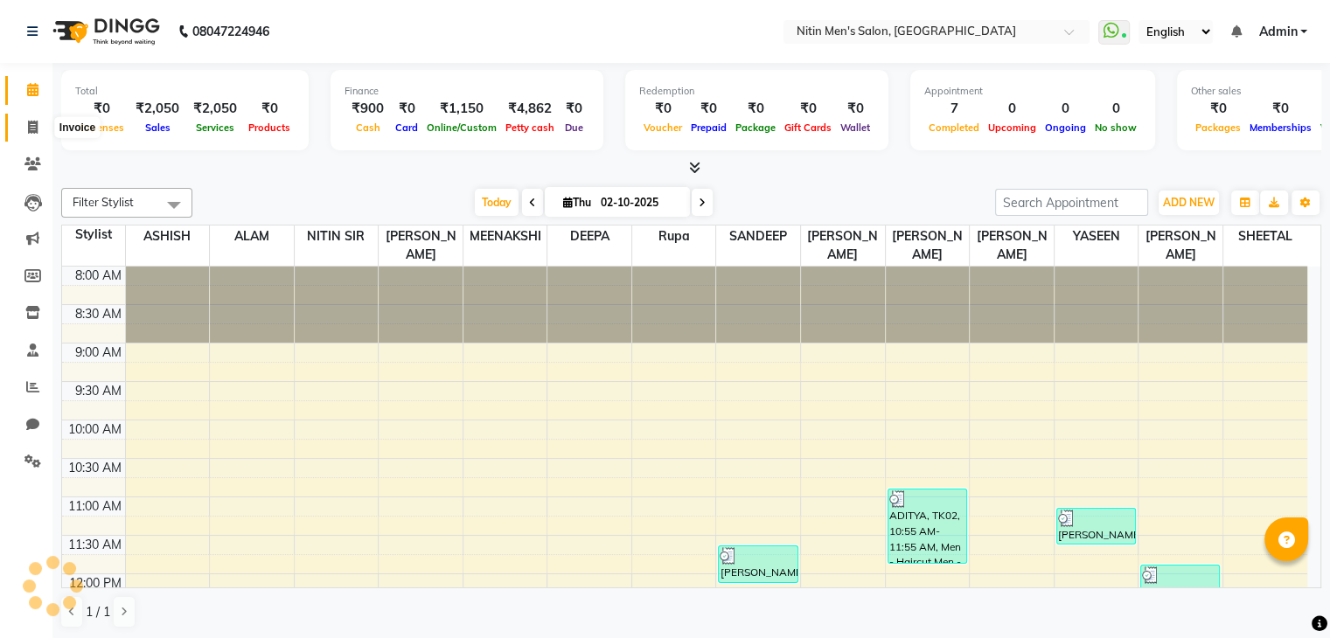
click at [36, 134] on span at bounding box center [32, 128] width 31 height 20
select select "service"
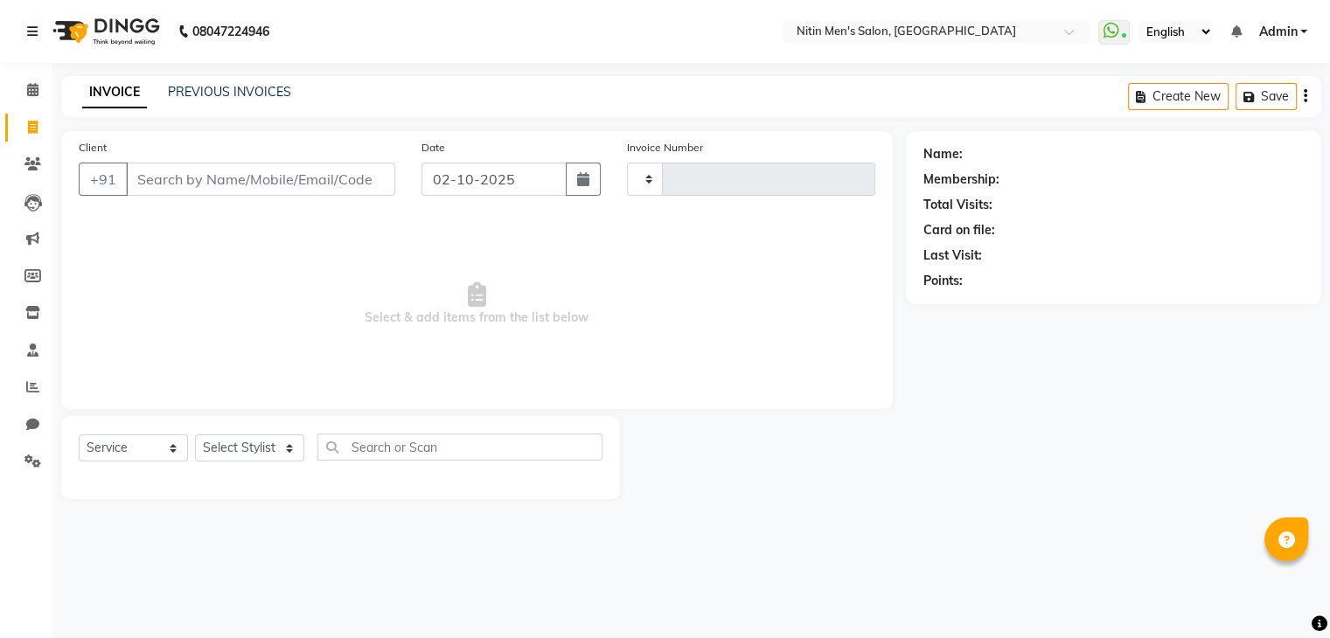
type input "3436"
select select "7981"
click at [191, 87] on link "PREVIOUS INVOICES" at bounding box center [229, 92] width 123 height 16
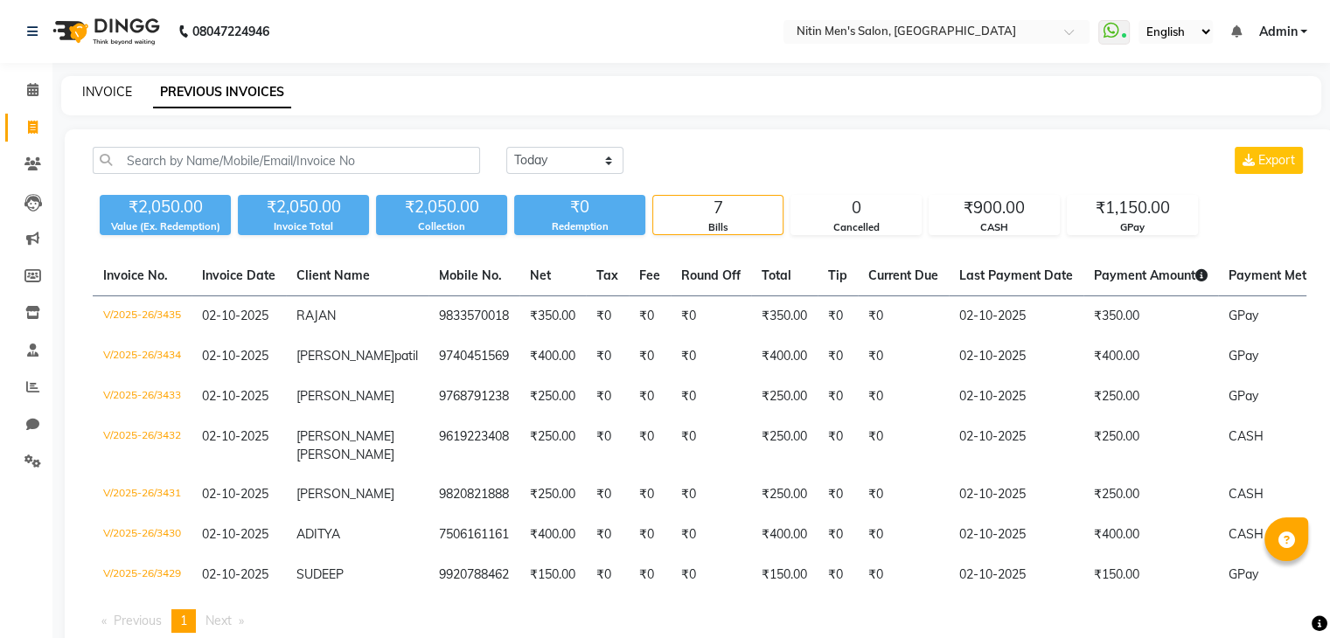
click at [93, 97] on link "INVOICE" at bounding box center [107, 92] width 50 height 16
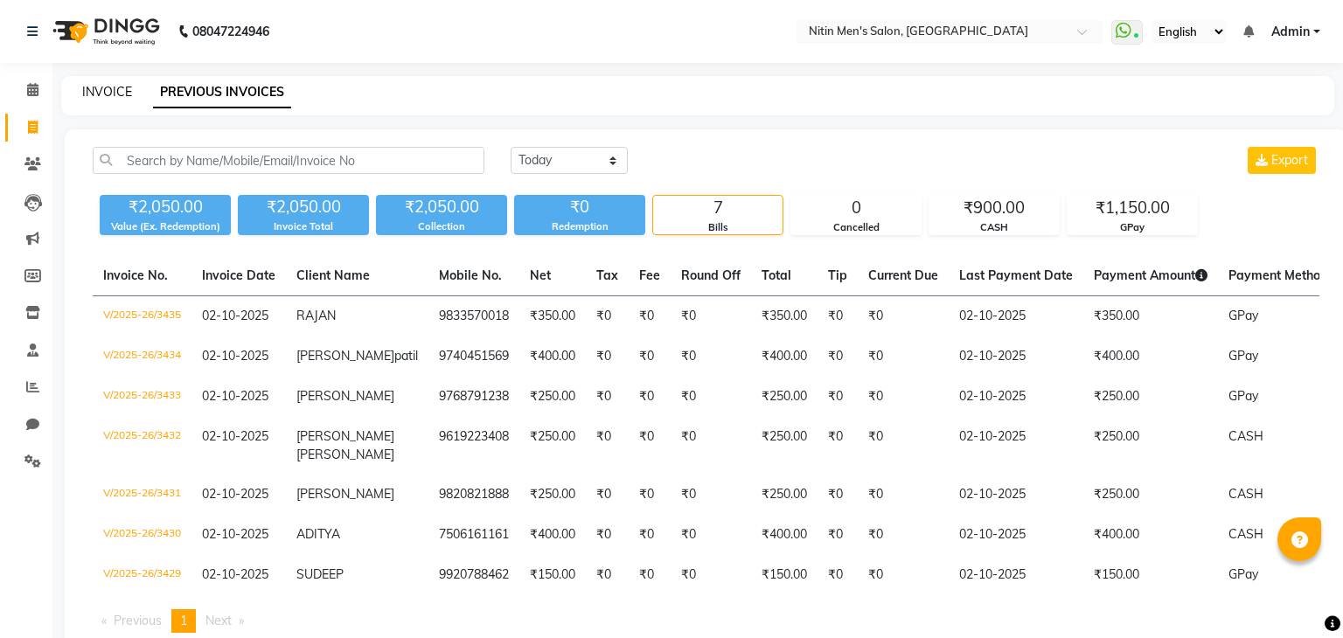
select select "7981"
select select "service"
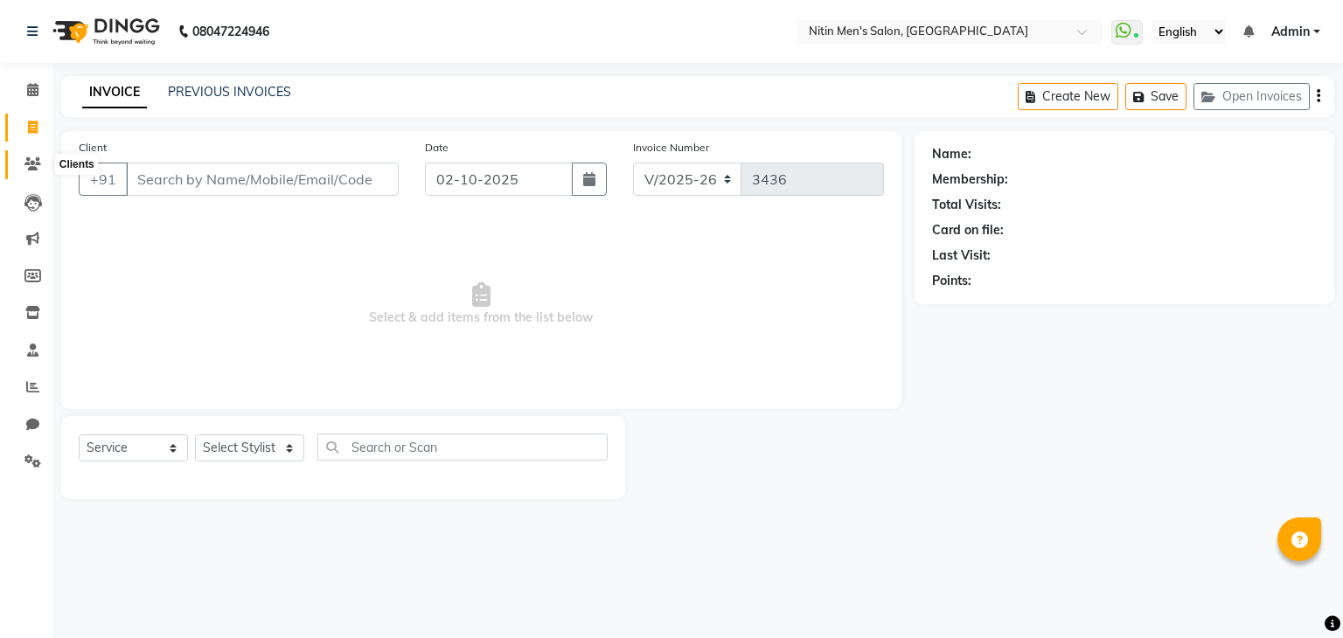
click at [33, 161] on icon at bounding box center [32, 163] width 17 height 13
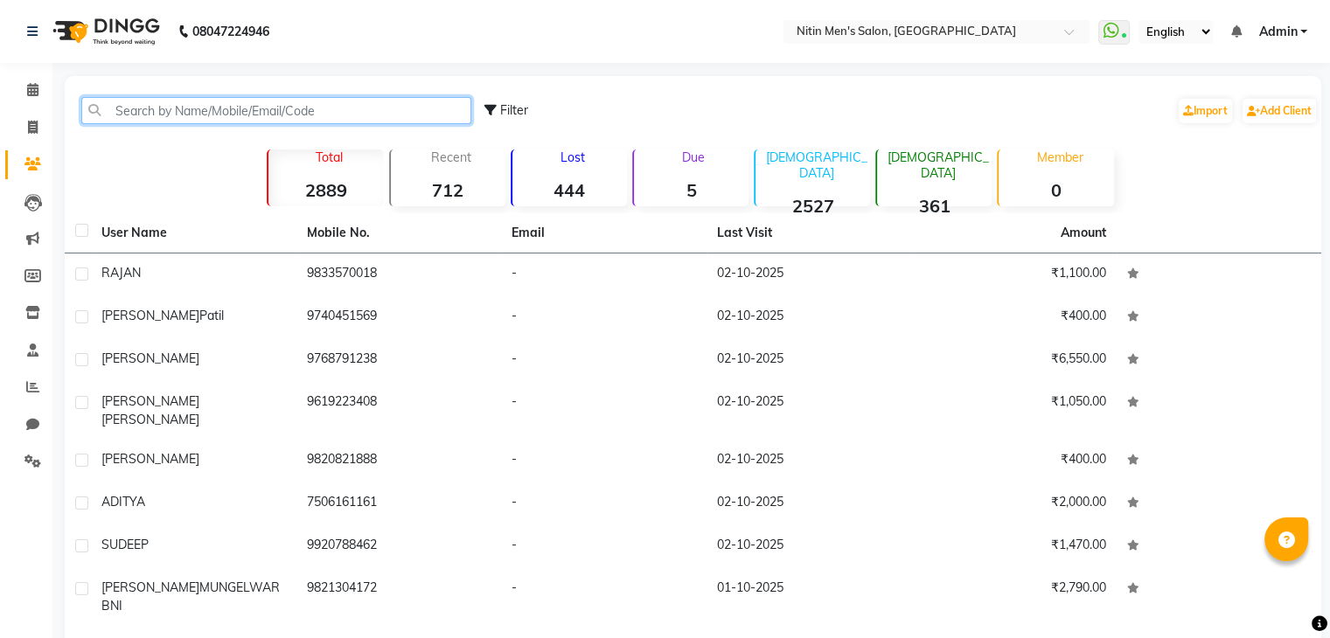
click at [175, 104] on input "text" at bounding box center [276, 110] width 390 height 27
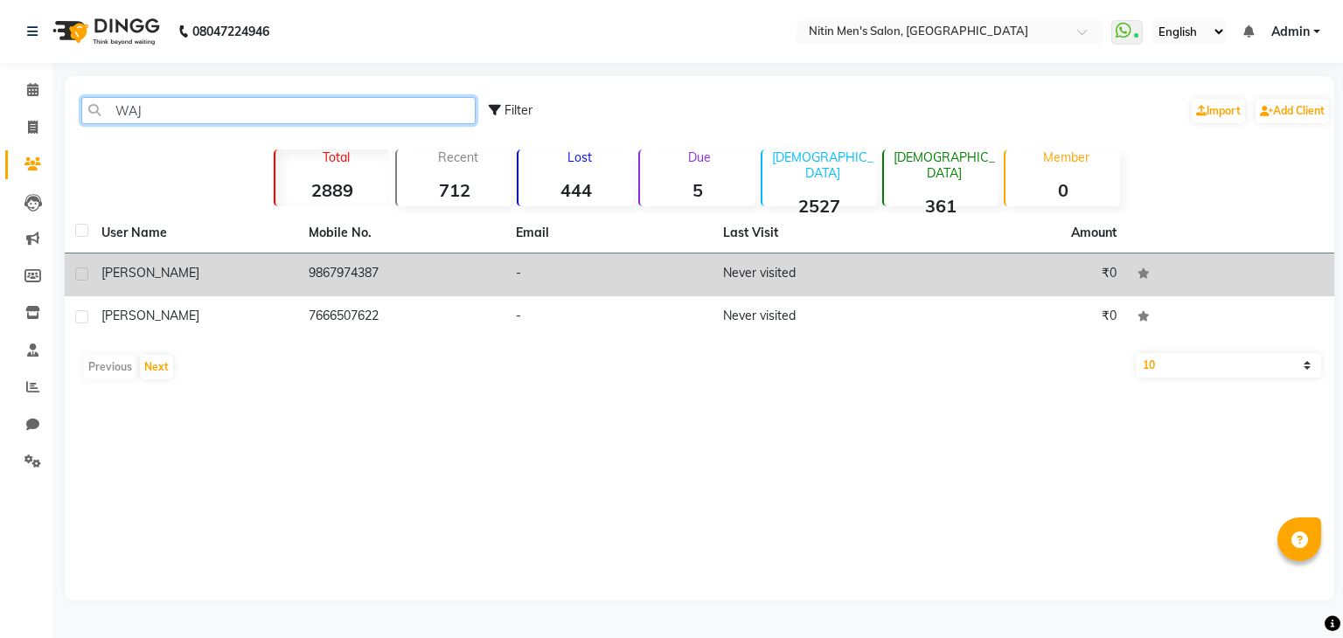
type input "WAJ"
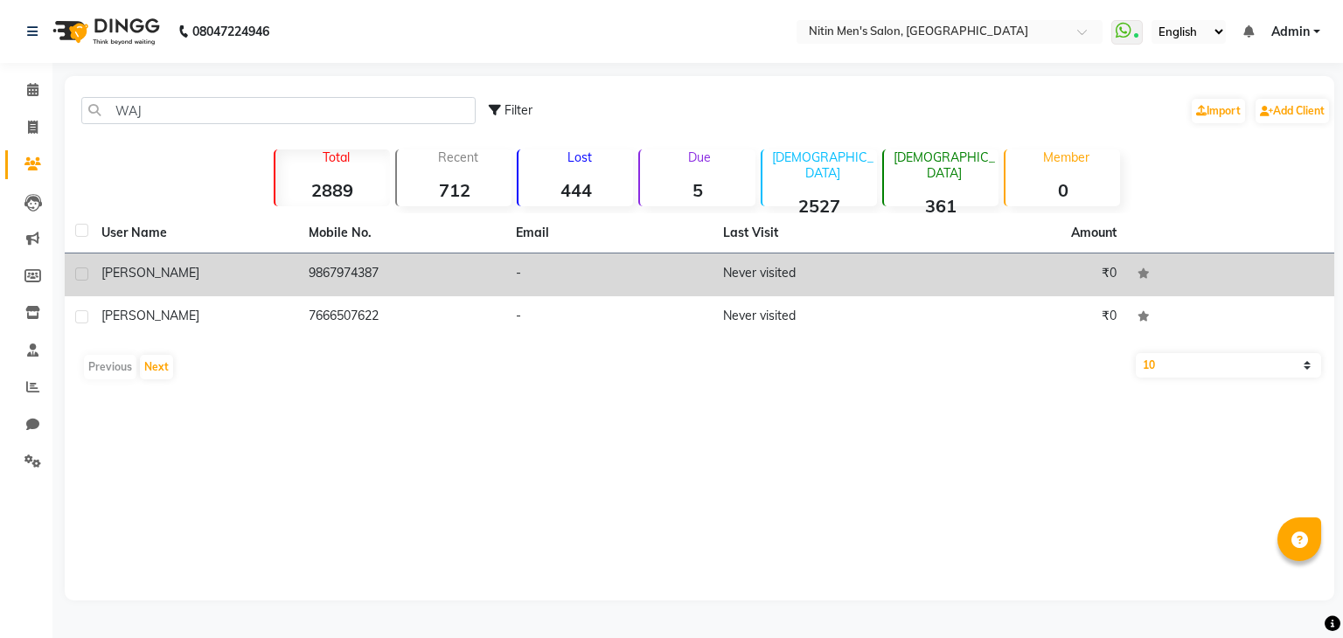
click at [453, 267] on td "9867974387" at bounding box center [401, 275] width 207 height 43
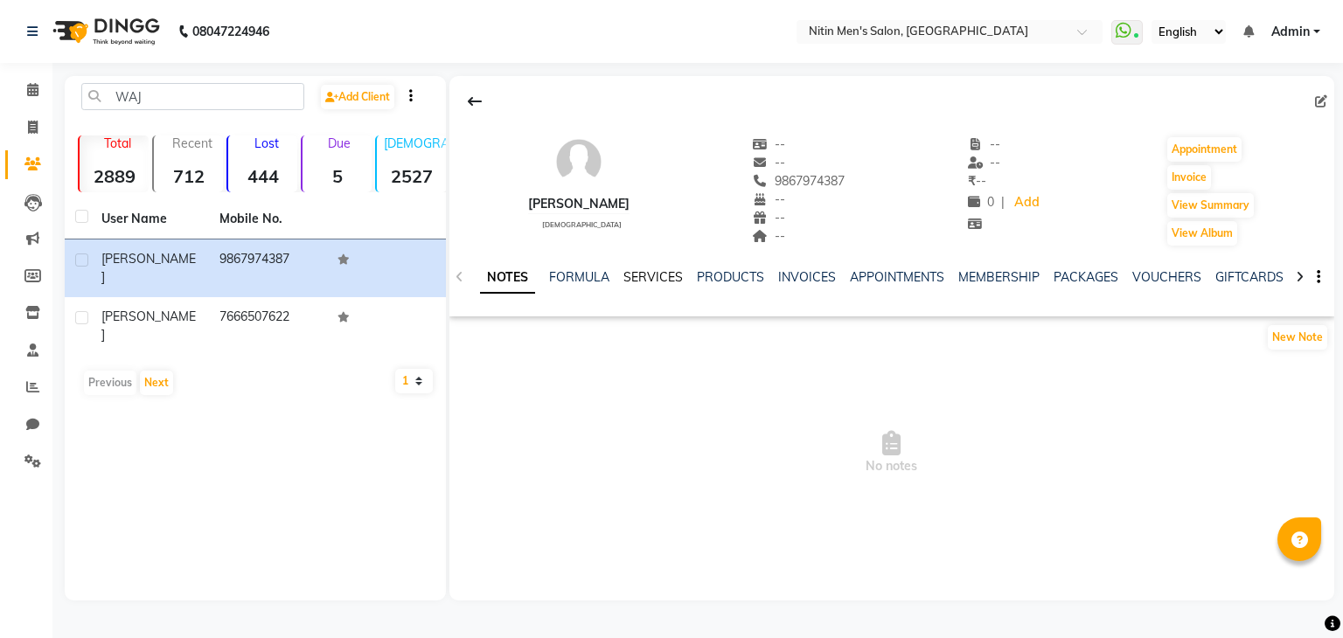
click at [658, 281] on link "SERVICES" at bounding box center [653, 277] width 59 height 16
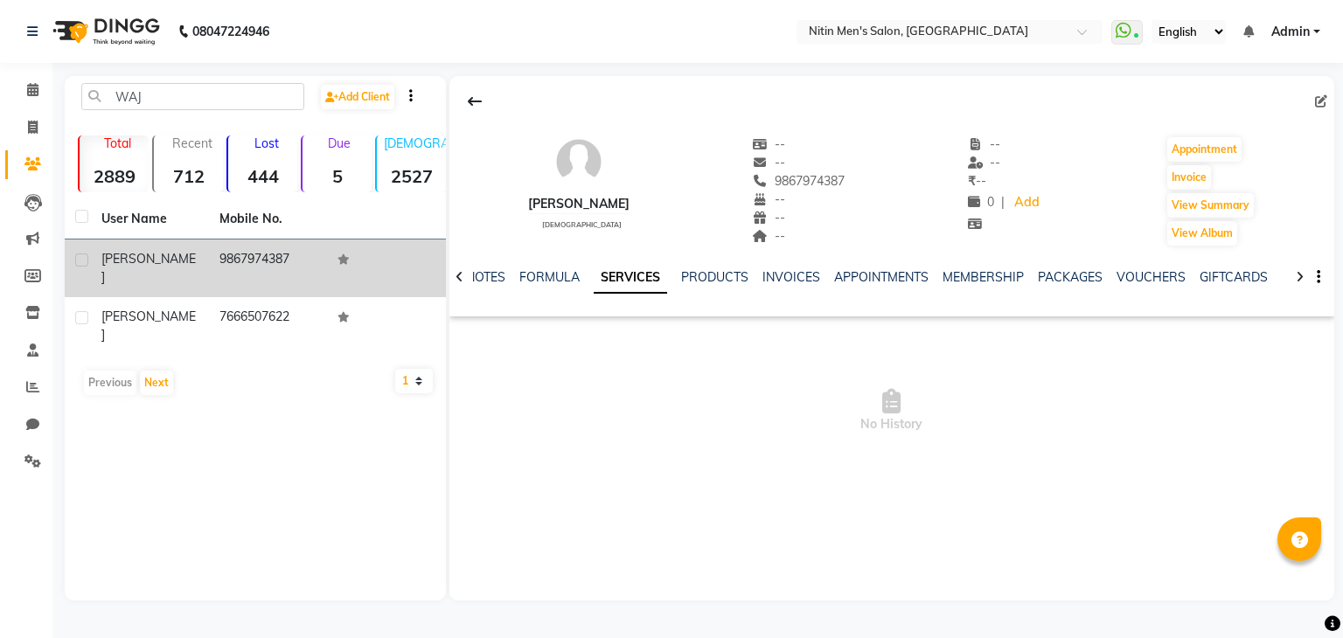
click at [268, 261] on td "9867974387" at bounding box center [268, 269] width 118 height 58
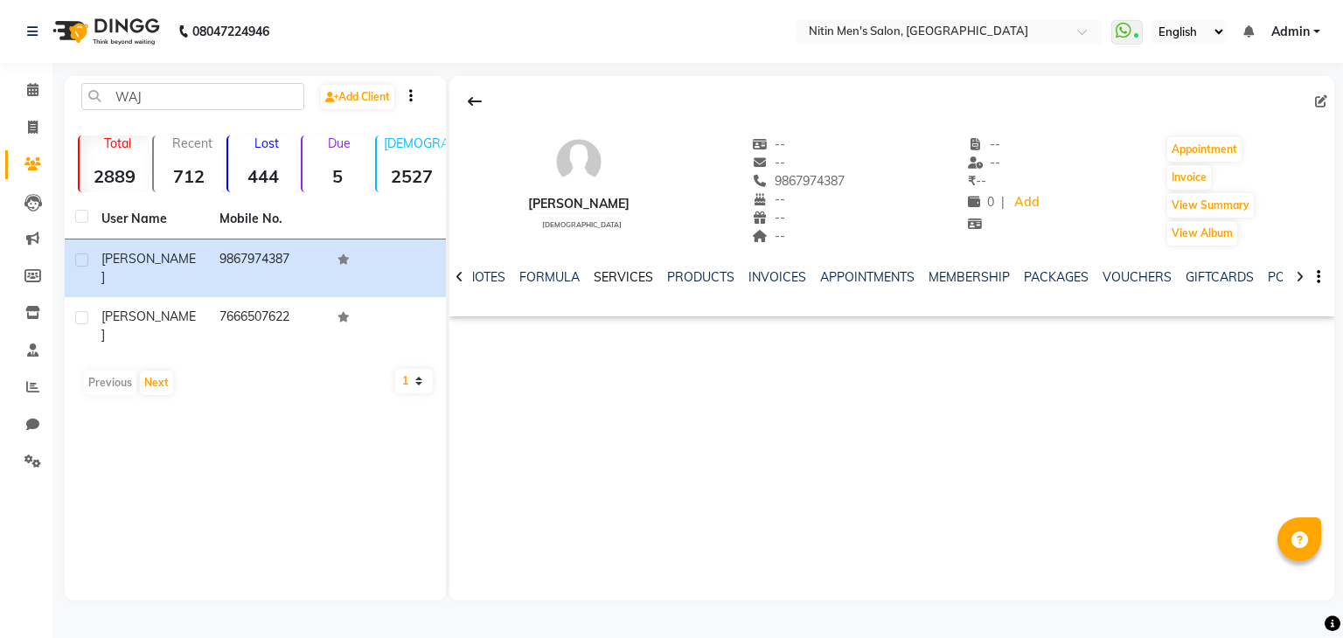
click at [617, 280] on link "SERVICES" at bounding box center [623, 277] width 59 height 16
click at [35, 126] on icon at bounding box center [33, 127] width 10 height 13
select select "service"
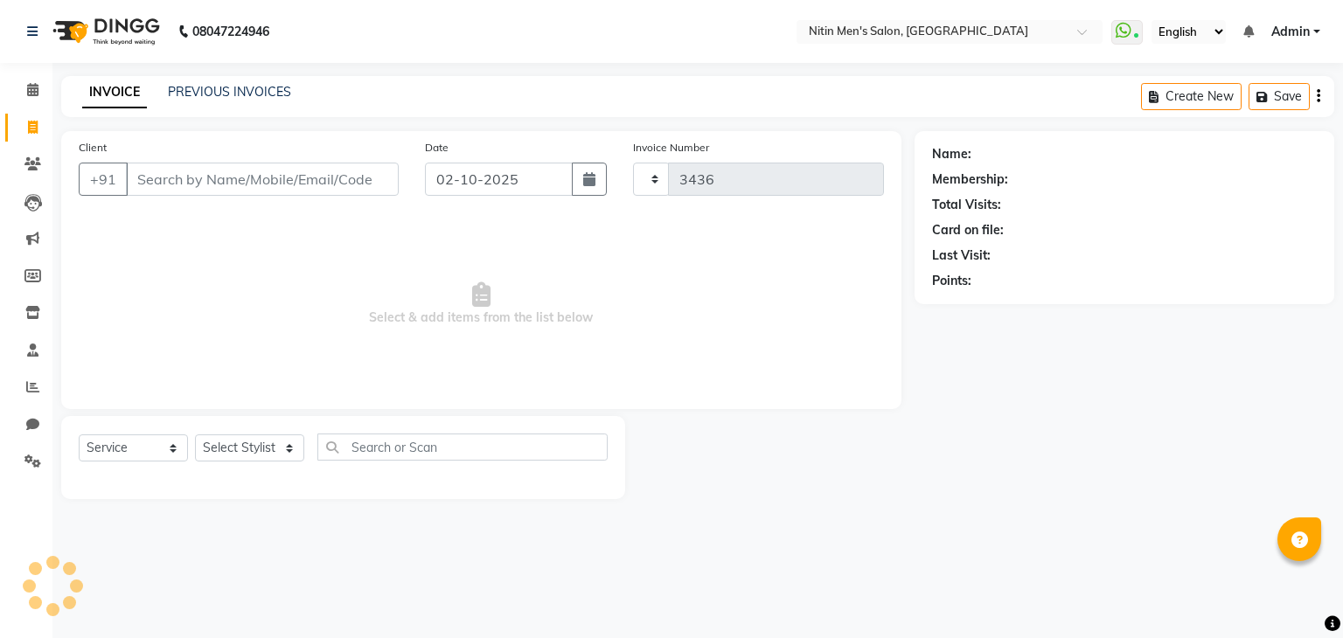
click at [35, 126] on icon at bounding box center [33, 127] width 10 height 13
select select "service"
type input "3436"
select select "7981"
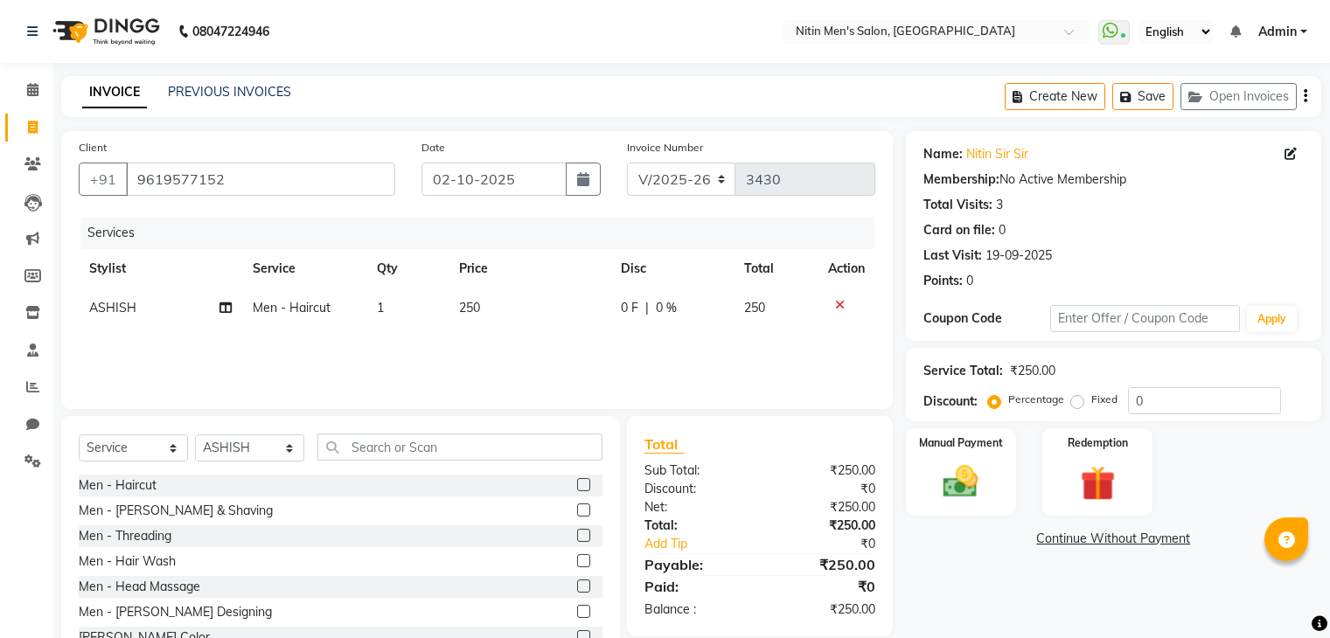
select select "7981"
select select "service"
select select "75699"
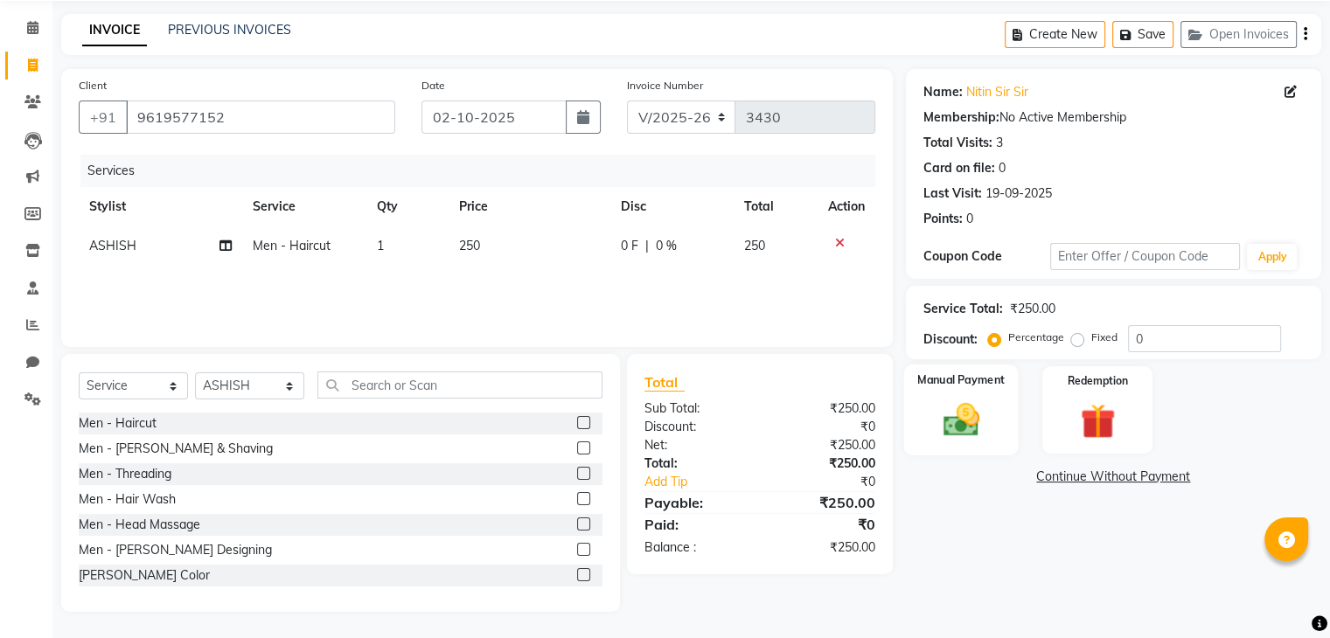
click at [962, 405] on img at bounding box center [960, 421] width 59 height 42
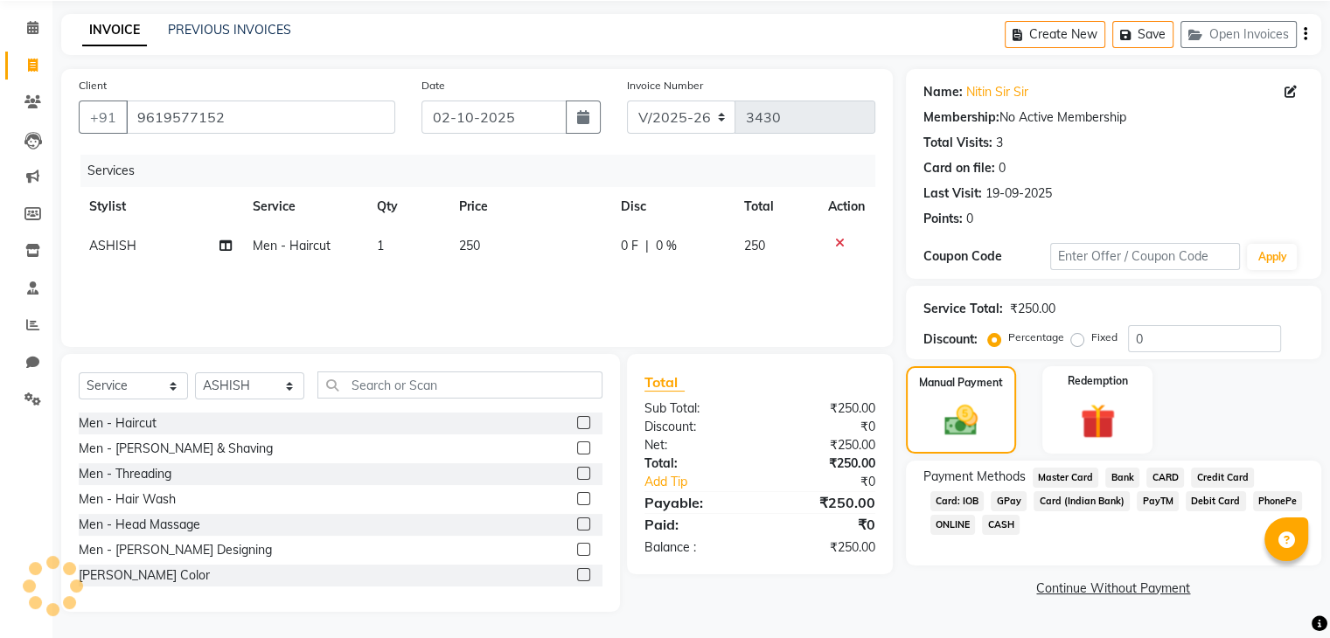
click at [1008, 531] on span "CASH" at bounding box center [1001, 525] width 38 height 20
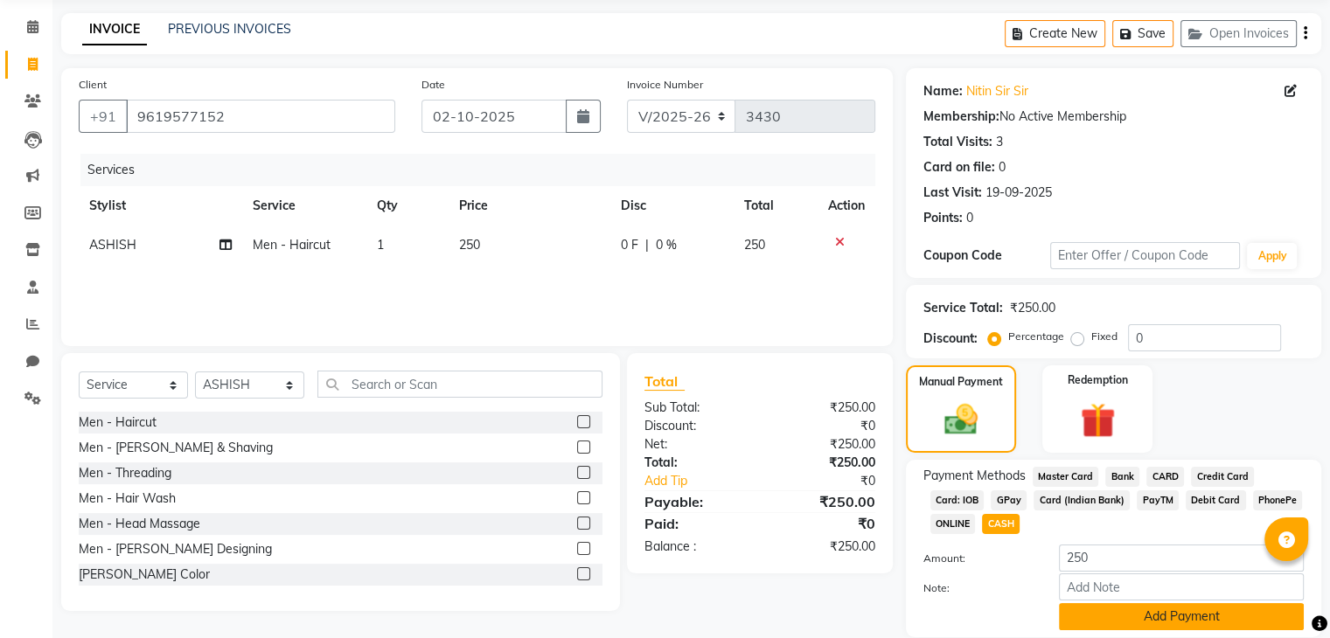
click at [1129, 620] on button "Add Payment" at bounding box center [1181, 616] width 245 height 27
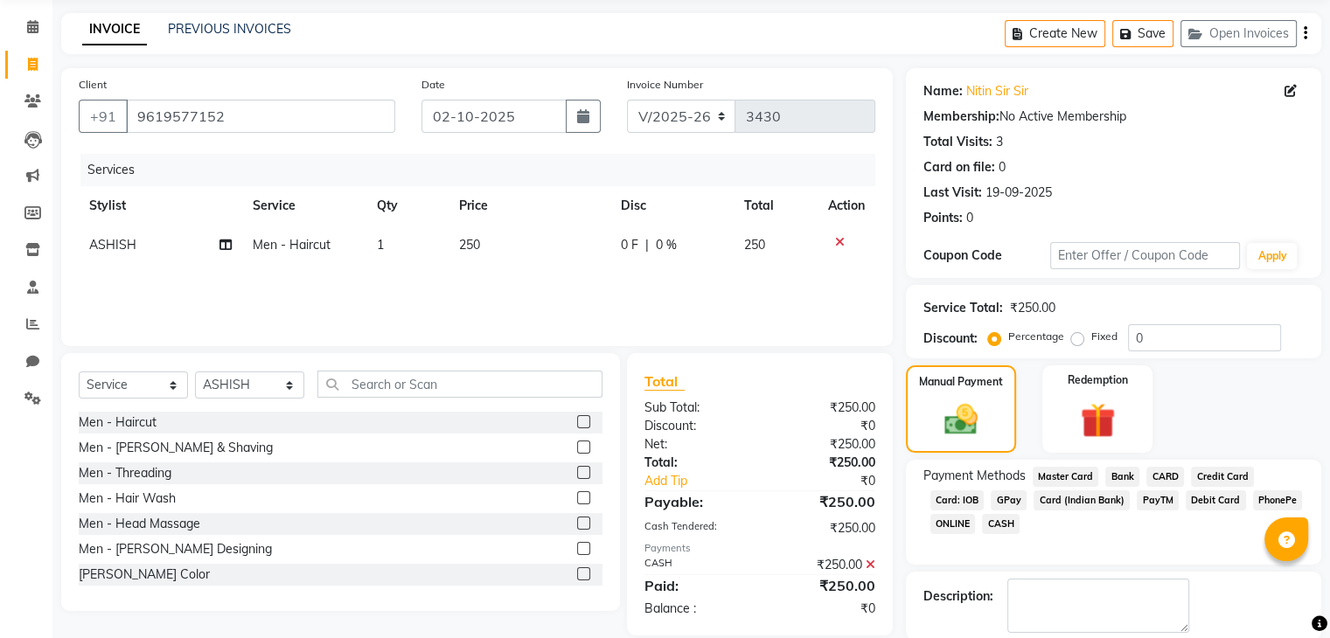
scroll to position [150, 0]
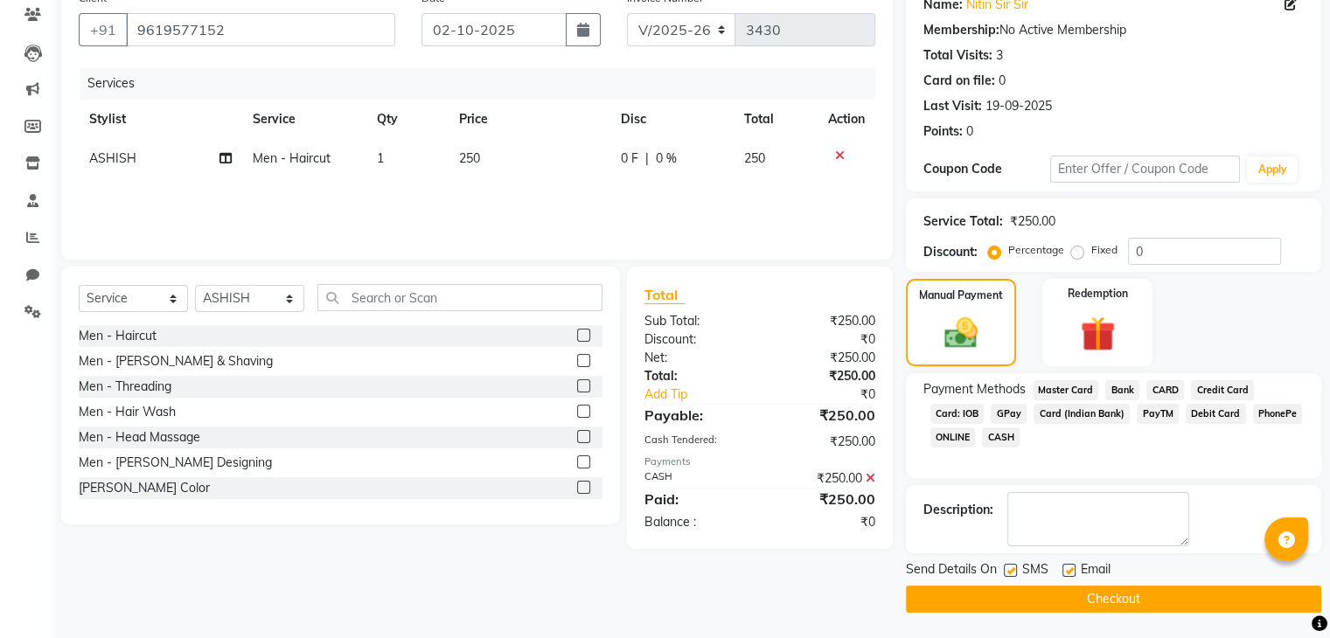
click at [1128, 596] on button "Checkout" at bounding box center [1113, 599] width 415 height 27
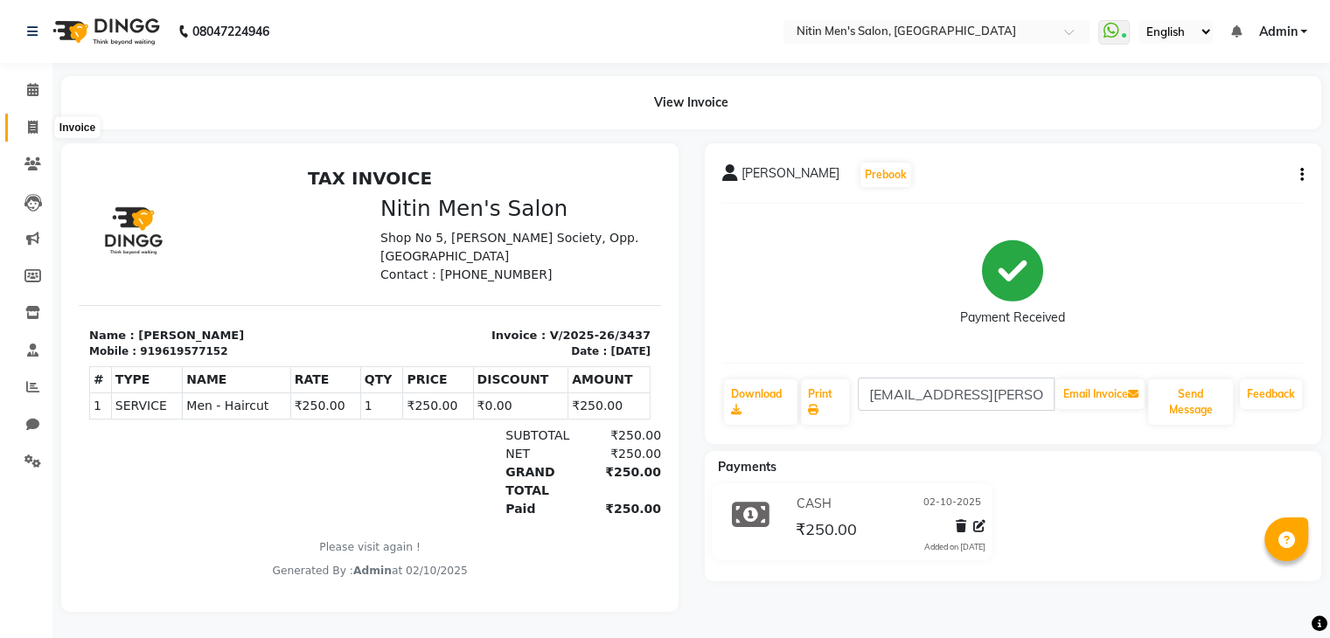
click at [31, 125] on icon at bounding box center [33, 127] width 10 height 13
select select "service"
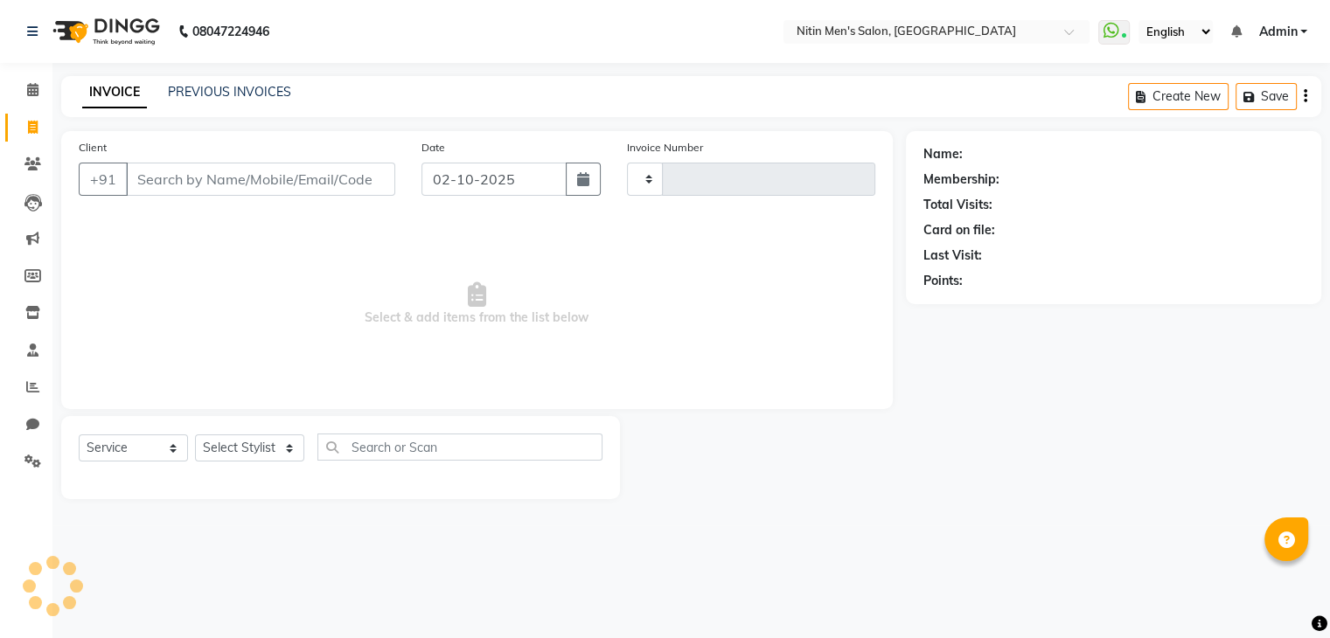
type input "3438"
select select "7981"
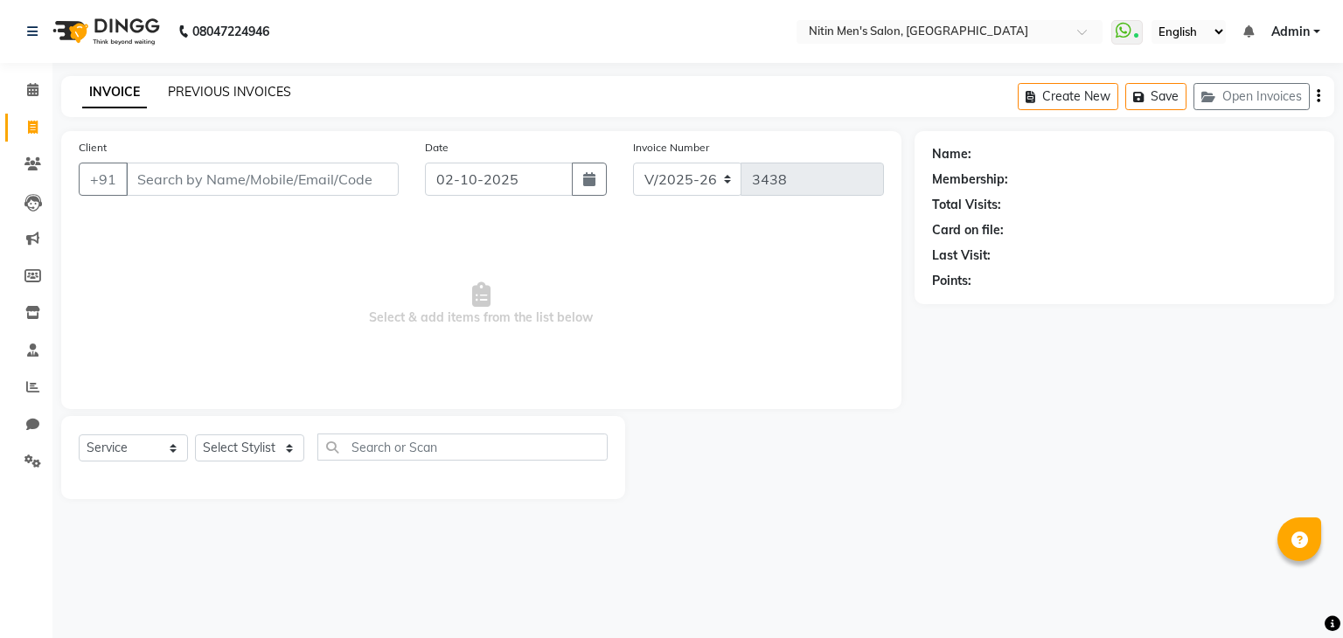
click at [216, 97] on link "PREVIOUS INVOICES" at bounding box center [229, 92] width 123 height 16
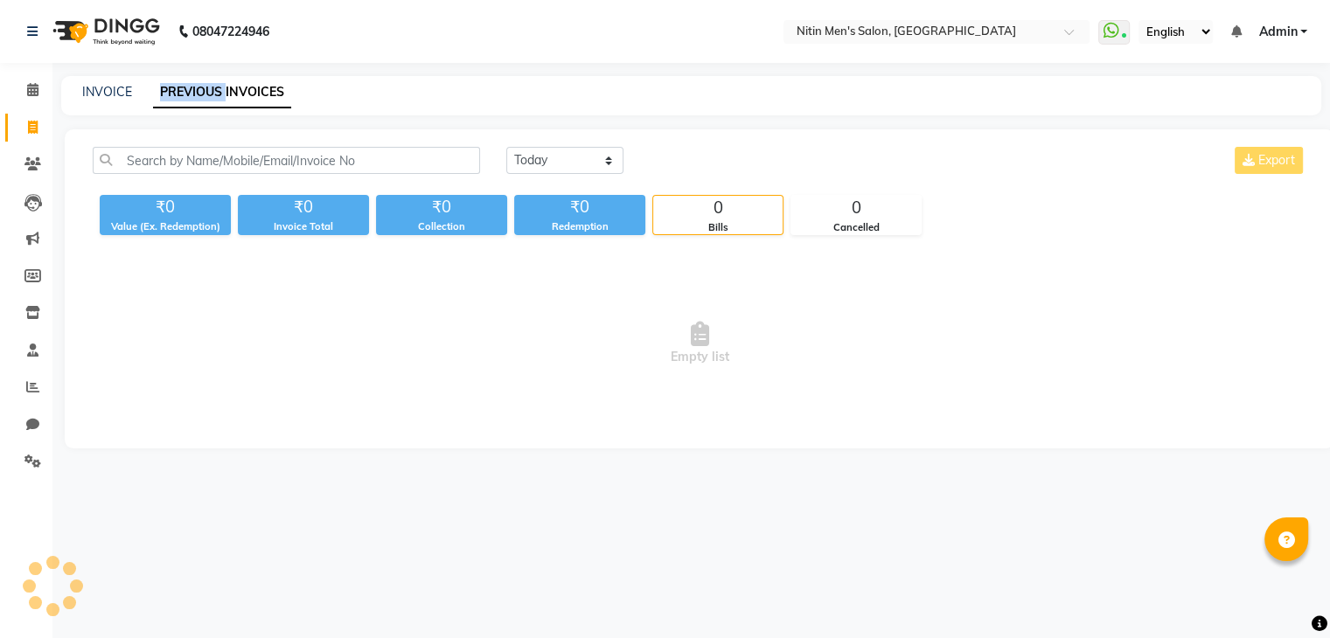
click at [216, 97] on link "PREVIOUS INVOICES" at bounding box center [222, 92] width 138 height 31
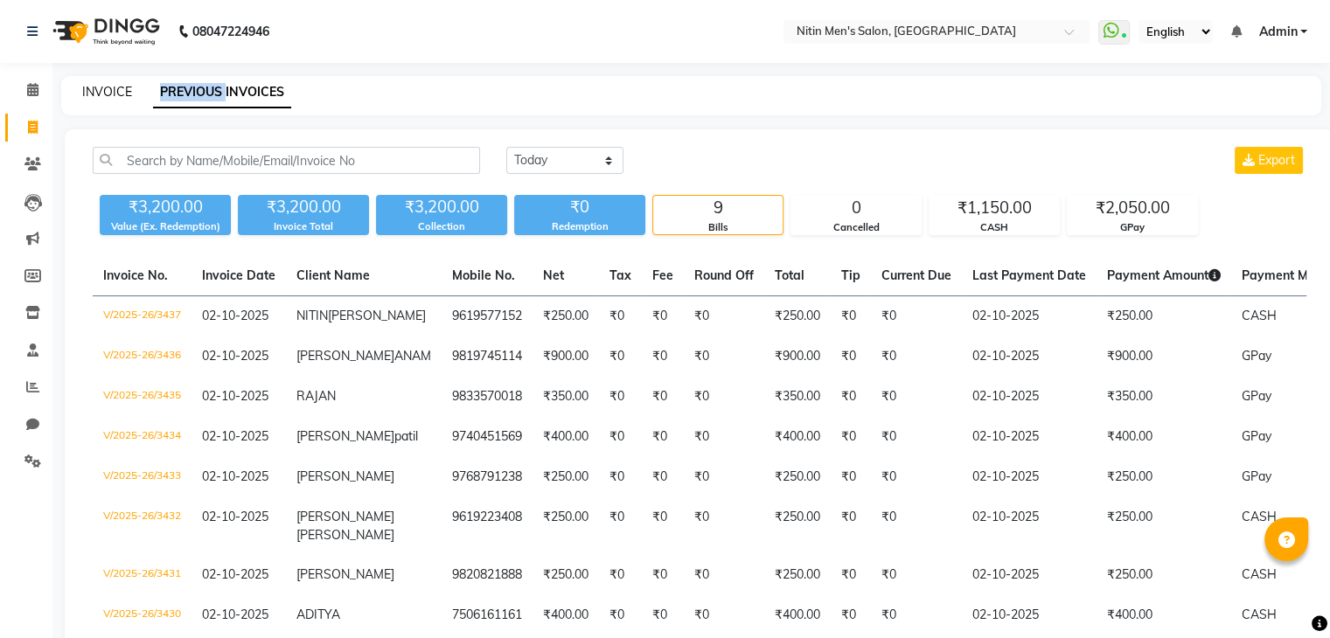
click at [100, 96] on link "INVOICE" at bounding box center [107, 92] width 50 height 16
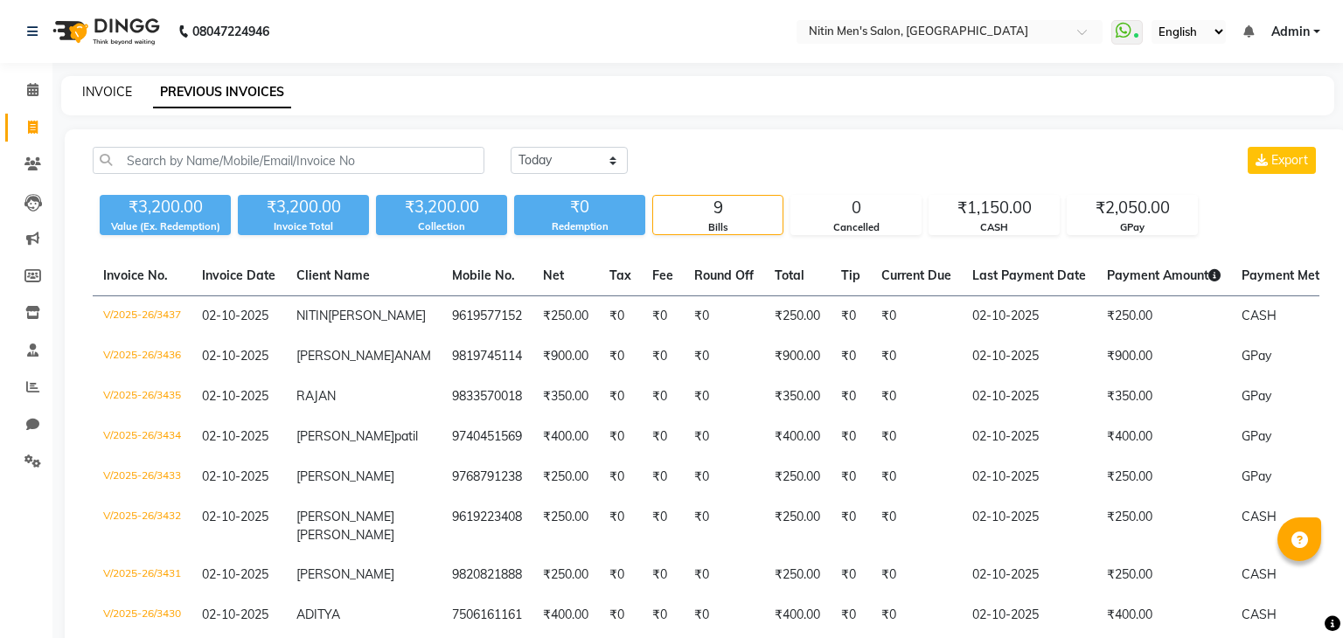
select select "7981"
select select "service"
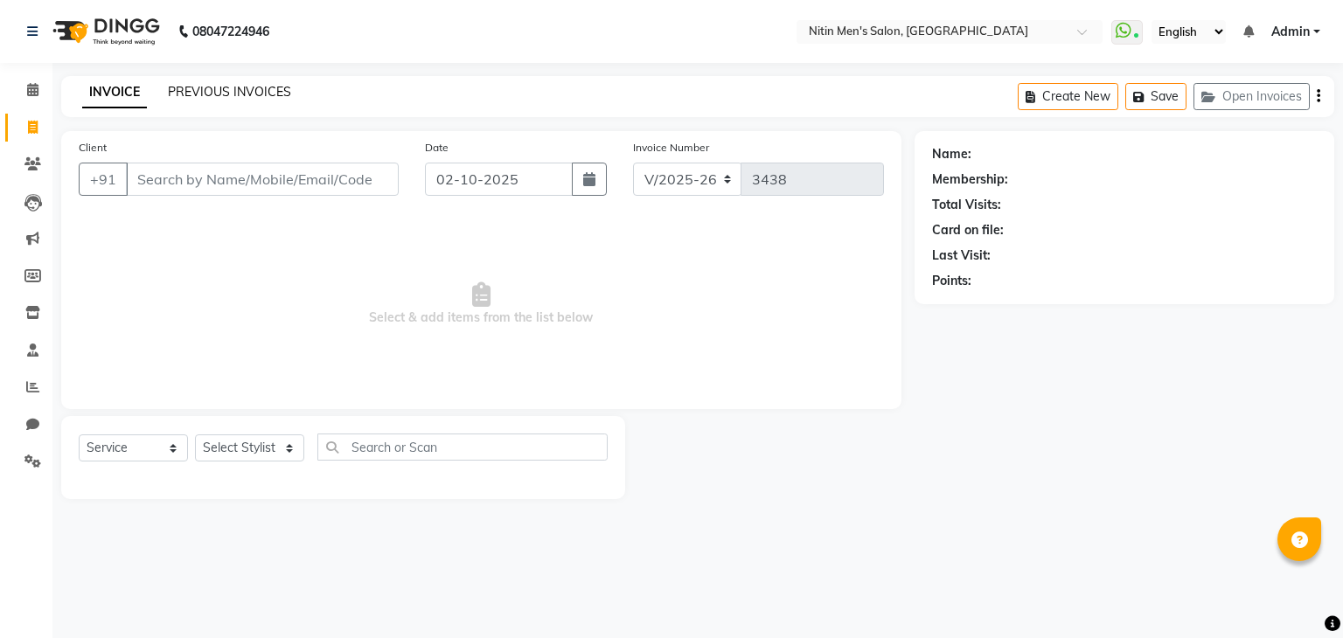
click at [192, 95] on link "PREVIOUS INVOICES" at bounding box center [229, 92] width 123 height 16
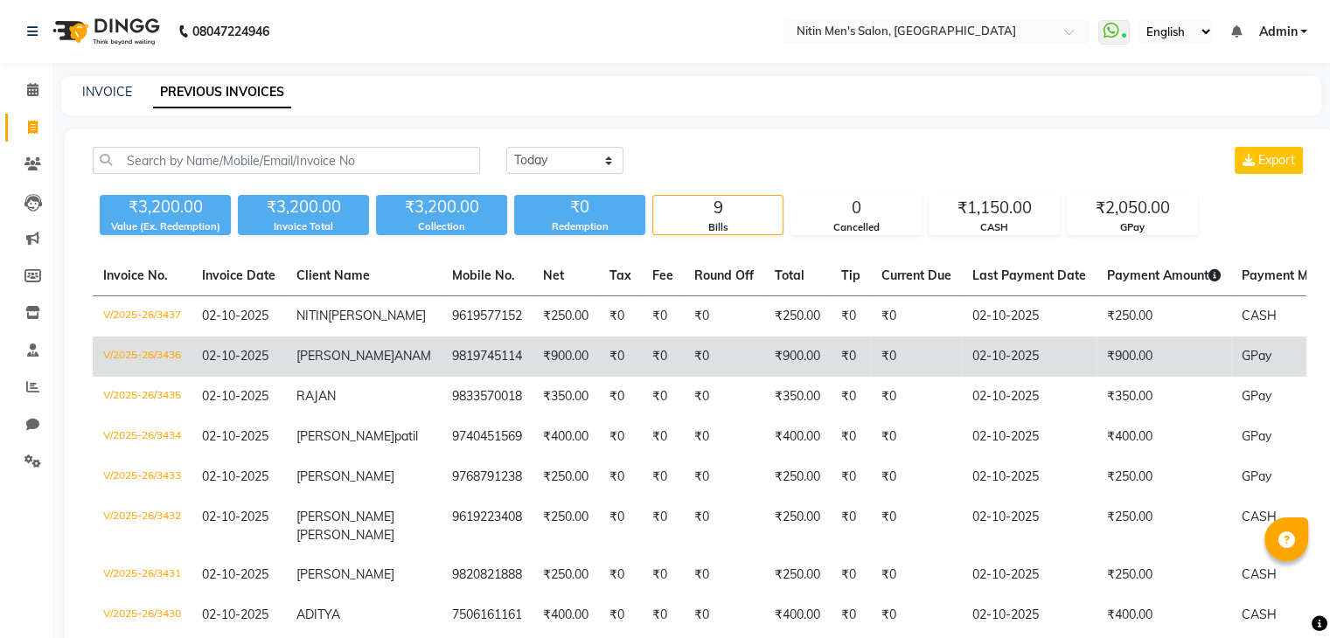
click at [442, 377] on td "9819745114" at bounding box center [487, 357] width 91 height 40
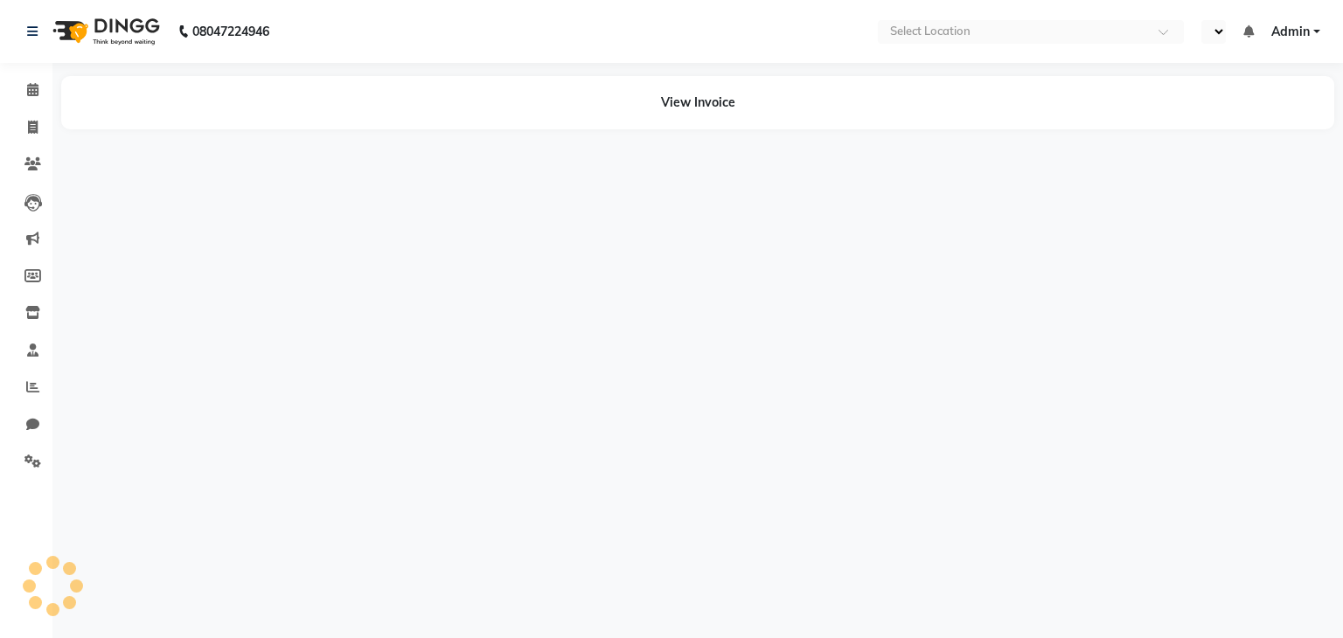
select select "en"
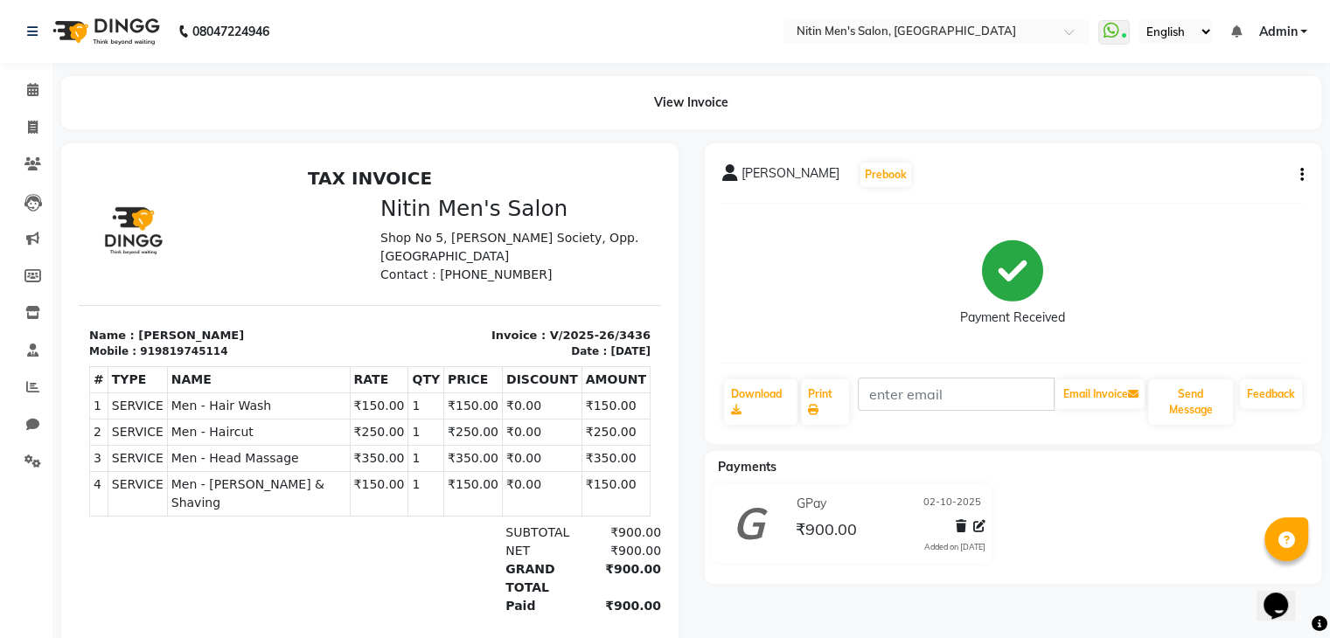
click at [1300, 176] on icon "button" at bounding box center [1301, 175] width 3 height 1
click at [1217, 203] on div "Edit Invoice" at bounding box center [1214, 197] width 120 height 22
select select "service"
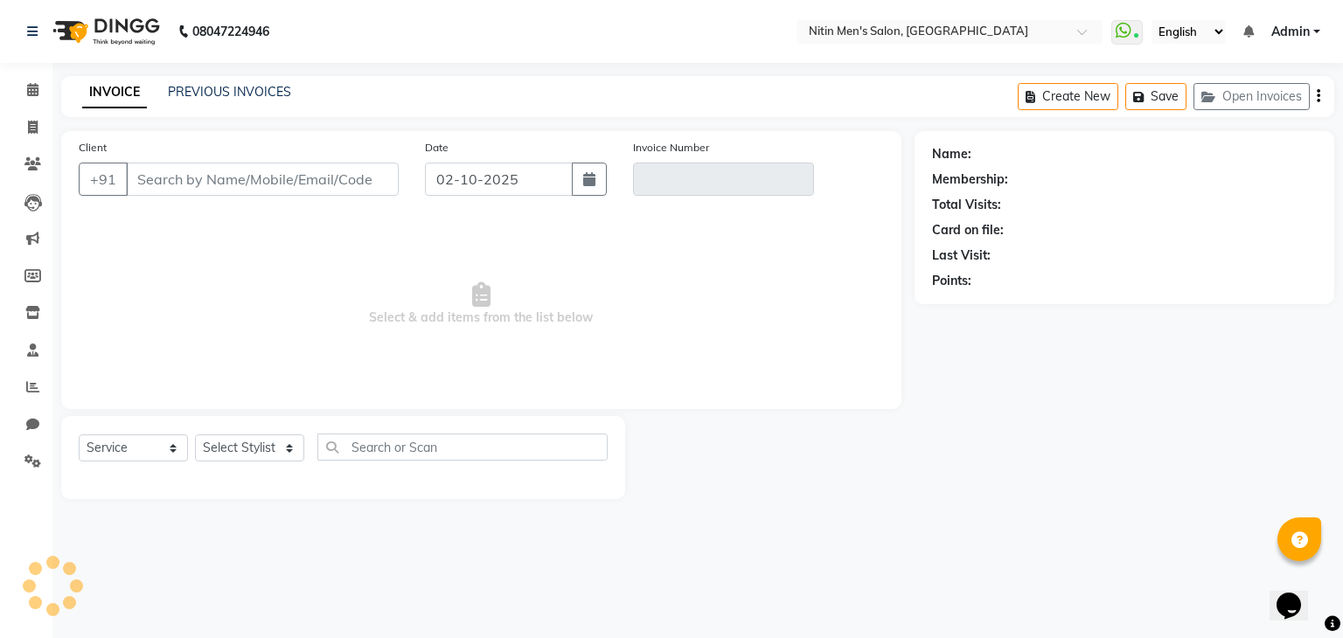
type input "9819745114"
type input "V/2025-26/3436"
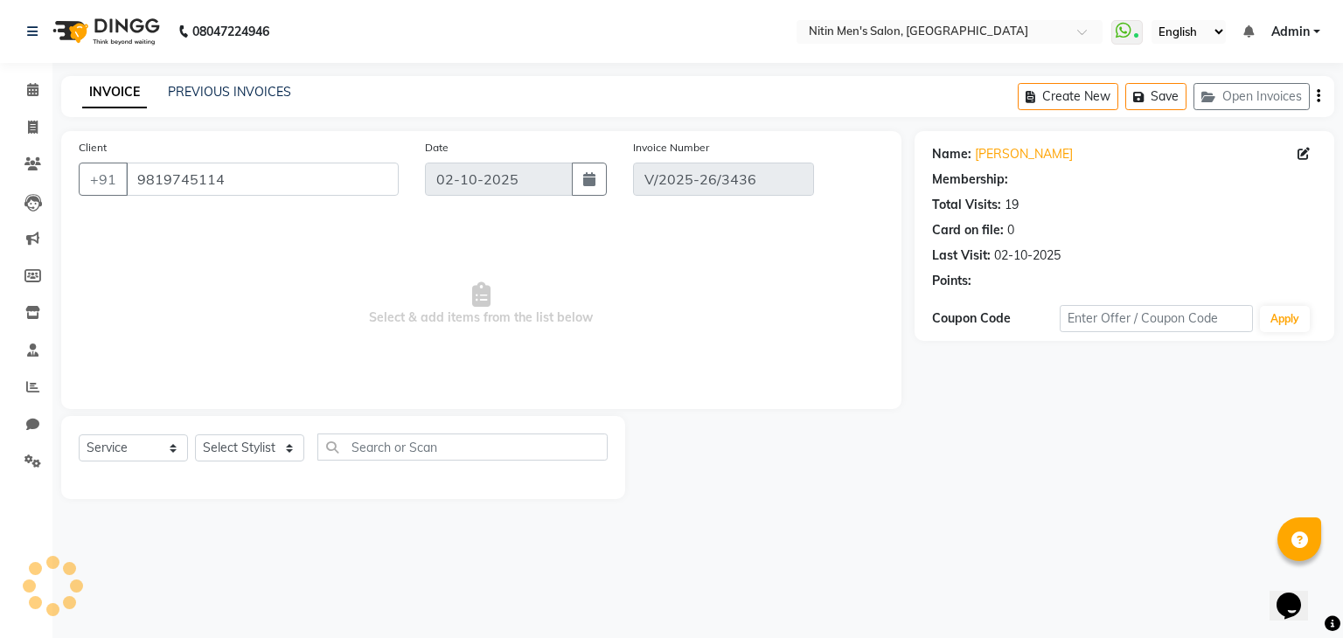
select select "select"
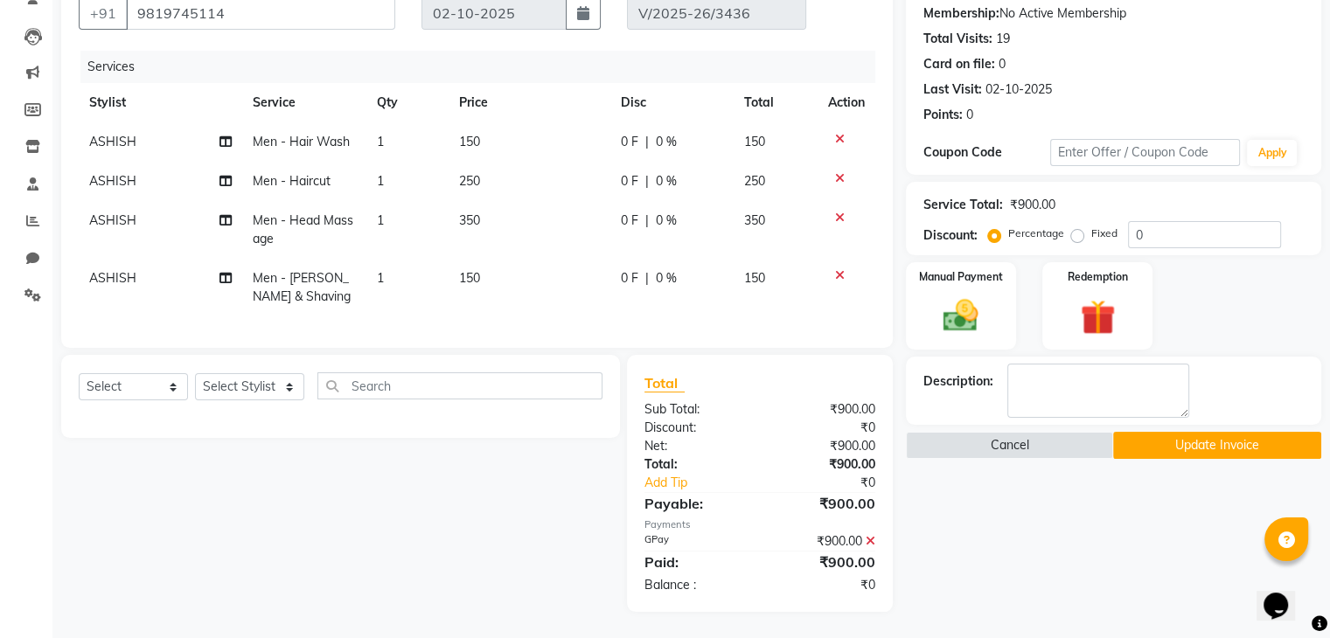
scroll to position [179, 0]
click at [681, 490] on link "Add Tip" at bounding box center [706, 483] width 150 height 18
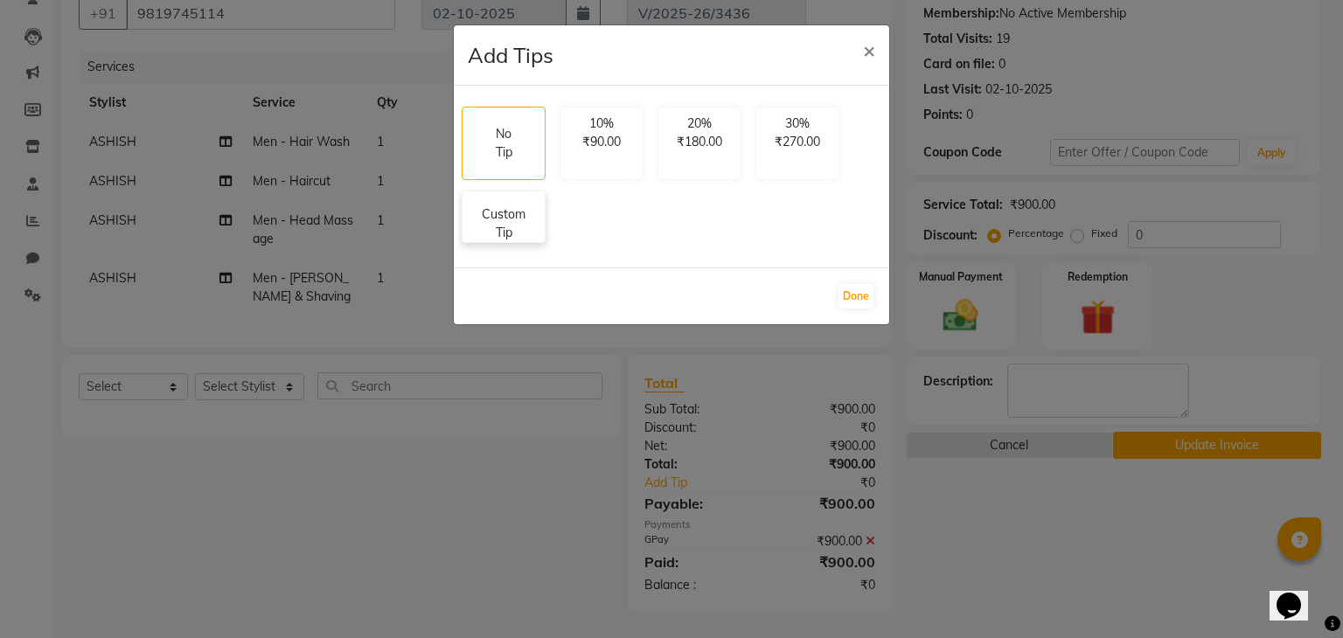
click at [509, 219] on p "Custom Tip" at bounding box center [503, 224] width 61 height 37
select select "75699"
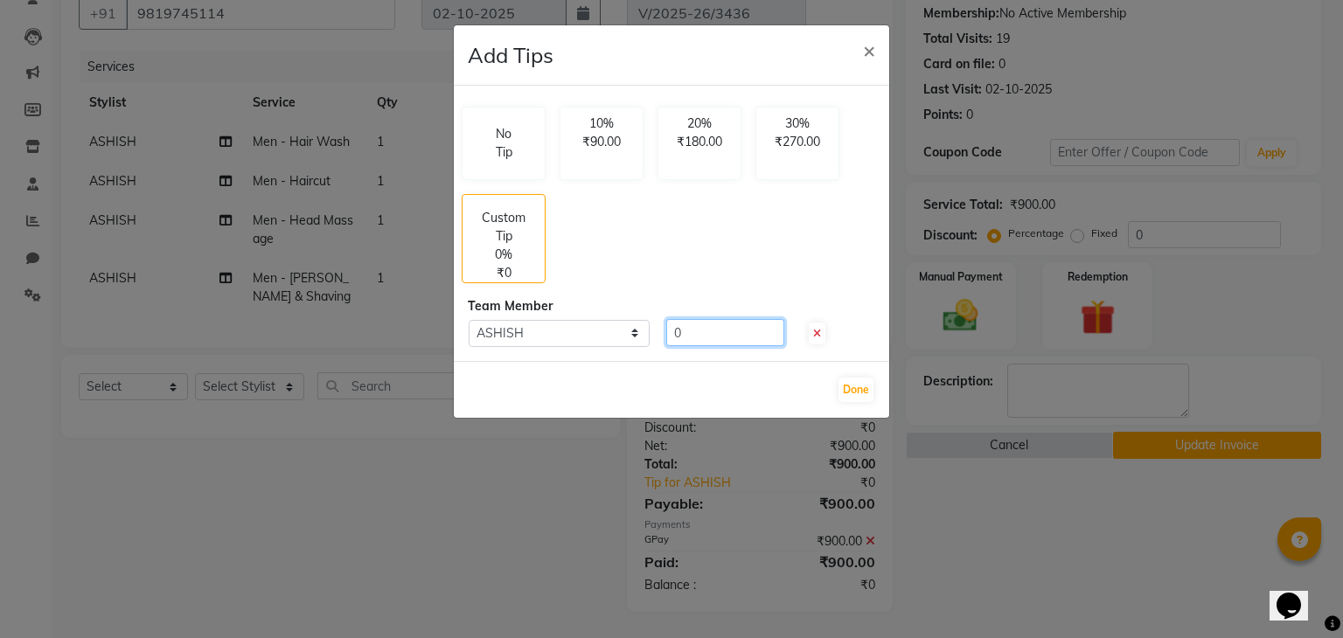
click at [693, 330] on input "0" at bounding box center [725, 332] width 118 height 27
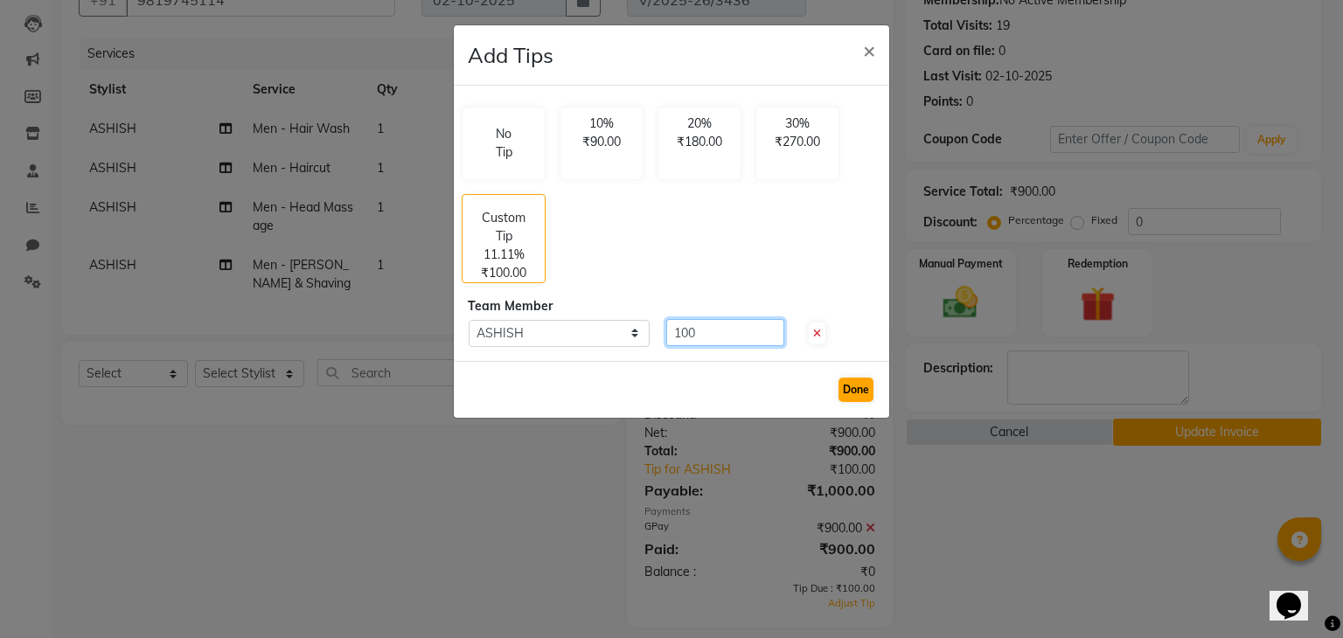
type input "100"
click at [866, 382] on button "Done" at bounding box center [856, 390] width 35 height 24
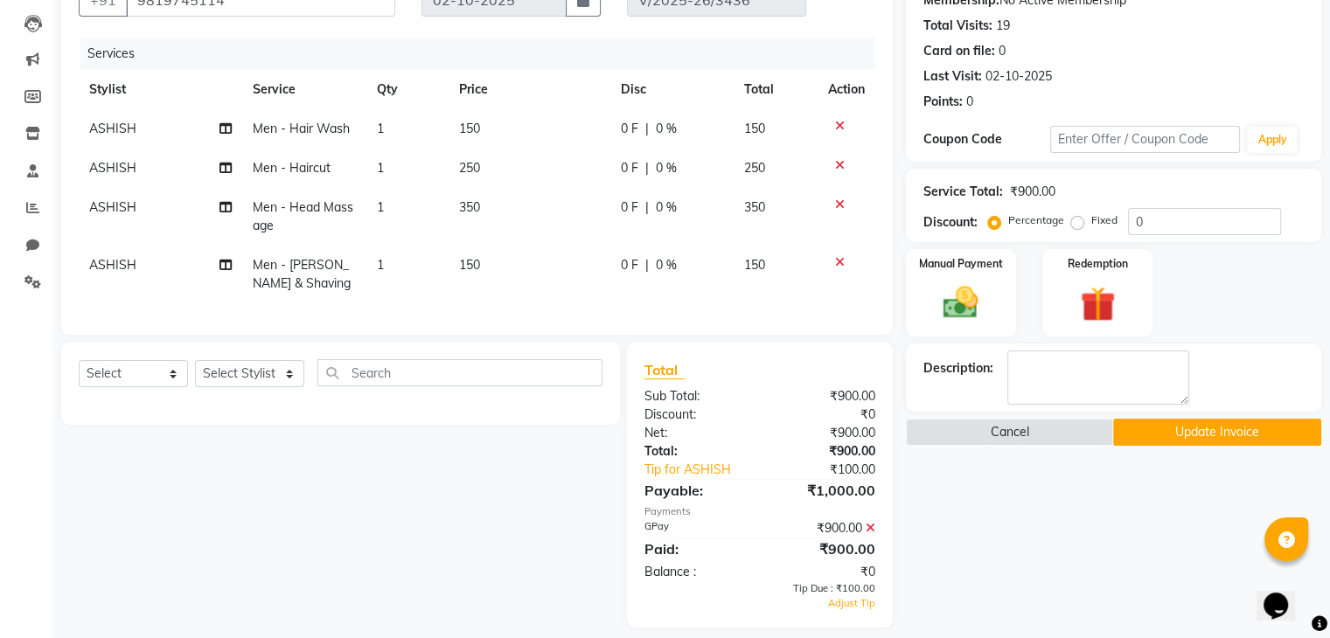
click at [1245, 434] on button "Update Invoice" at bounding box center [1217, 432] width 208 height 27
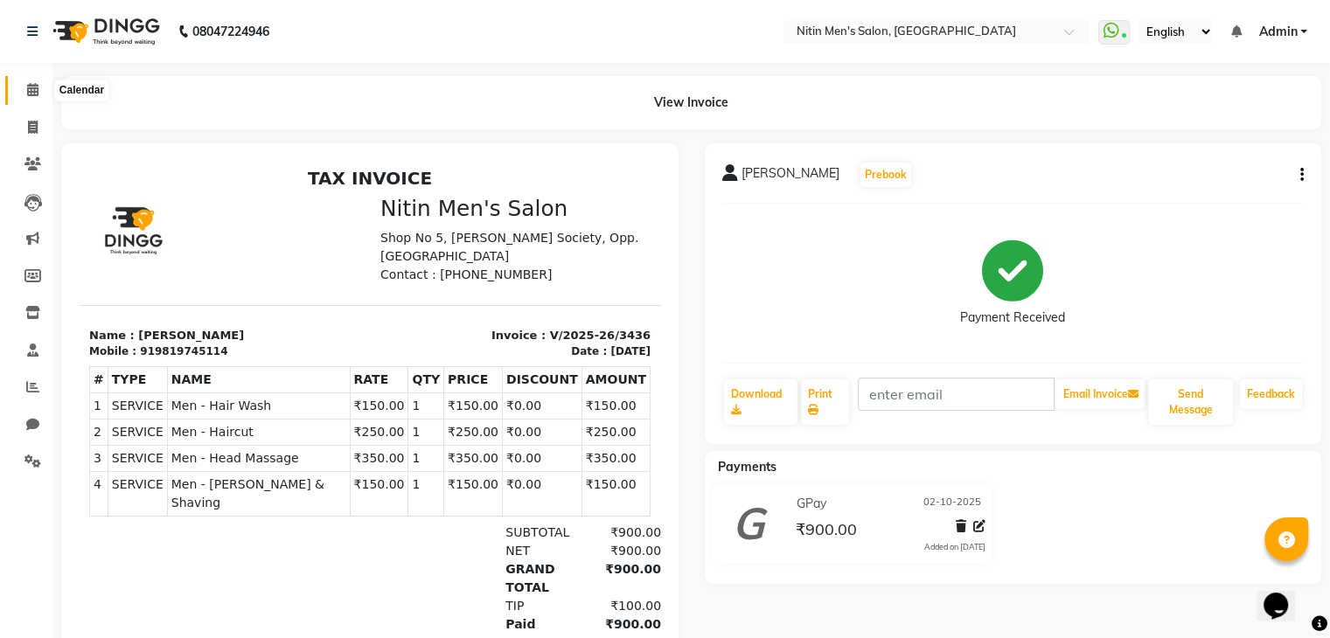
click at [34, 92] on icon at bounding box center [32, 89] width 11 height 13
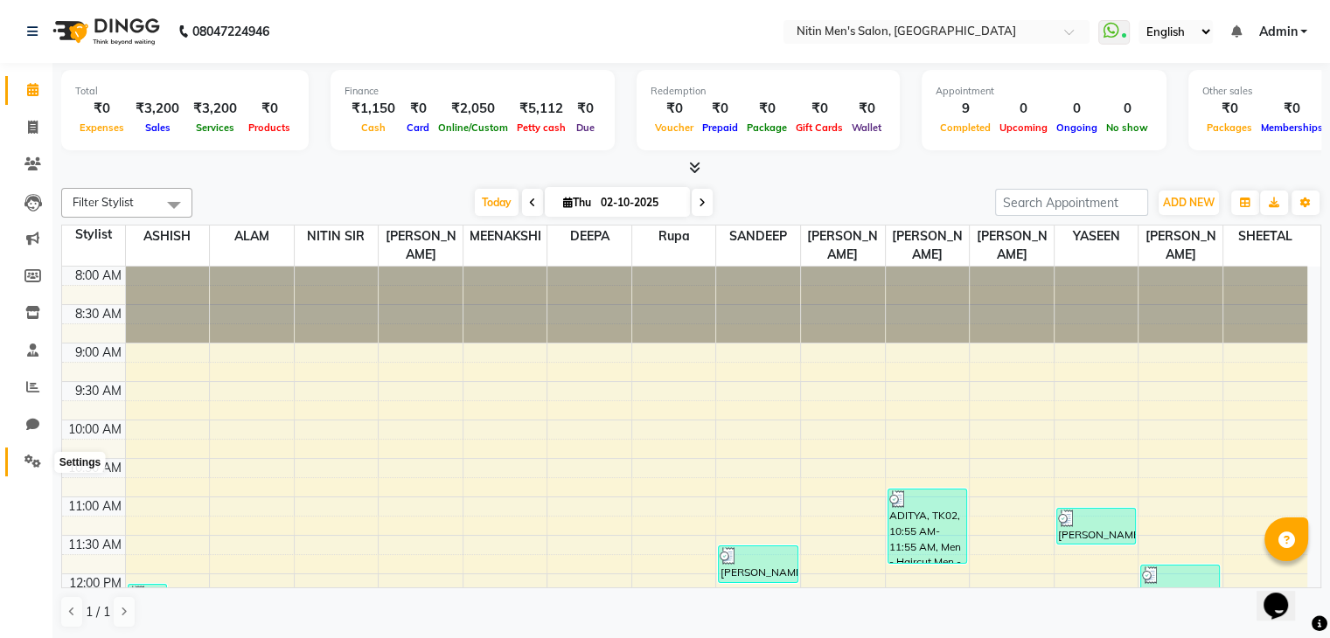
click at [32, 459] on icon at bounding box center [32, 461] width 17 height 13
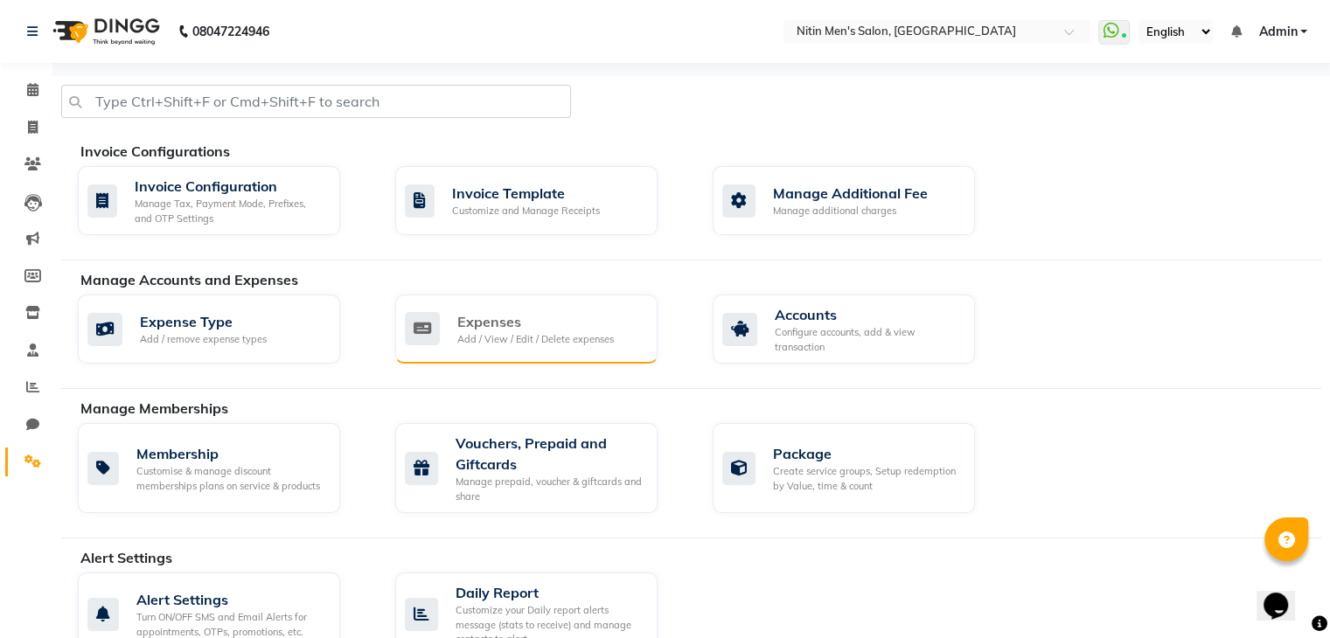
click at [487, 333] on div "Add / View / Edit / Delete expenses" at bounding box center [535, 339] width 157 height 15
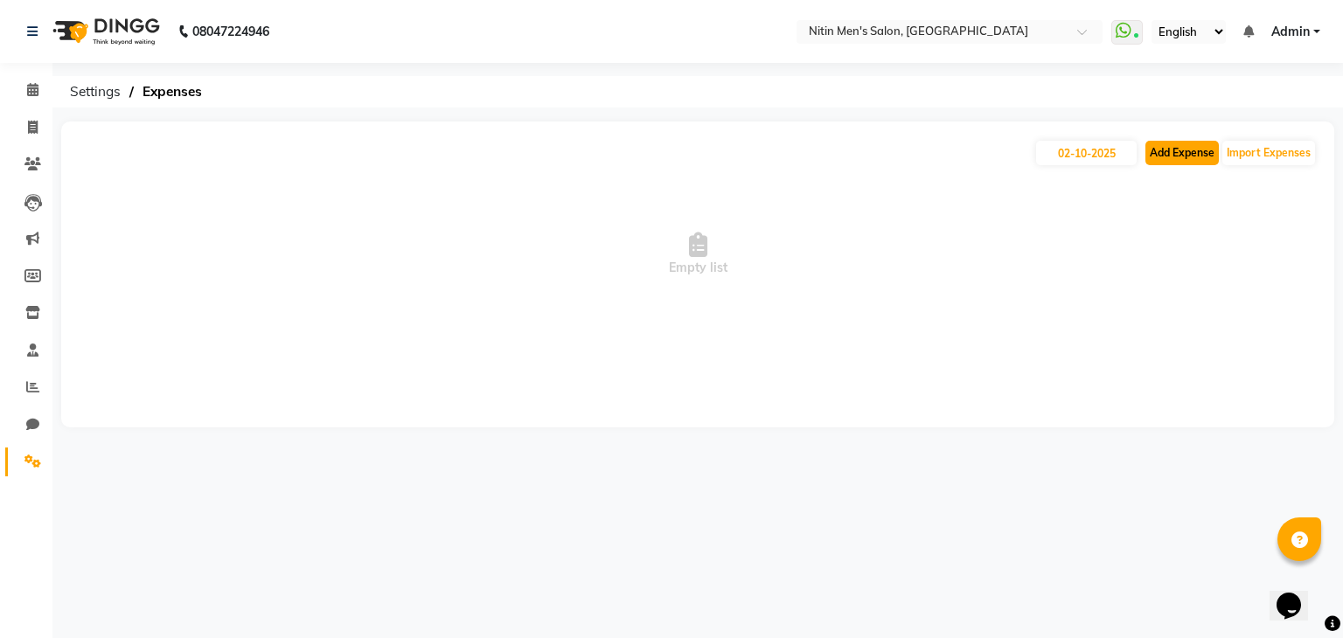
click at [1185, 150] on button "Add Expense" at bounding box center [1182, 153] width 73 height 24
select select "1"
select select "7124"
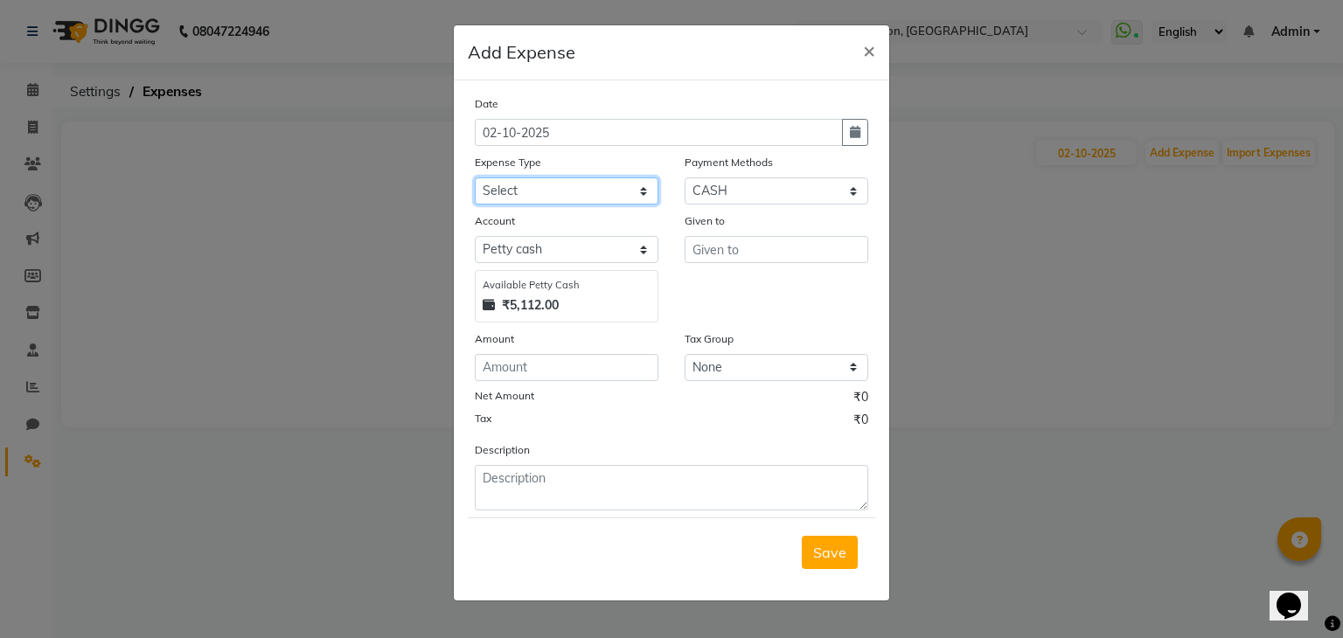
click at [549, 193] on select "Select Advance Salary Bank charges Car maintenance Cash transfer to bank Cash t…" at bounding box center [567, 191] width 184 height 27
select select "17"
click at [475, 179] on select "Select Advance Salary Bank charges Car maintenance Cash transfer to bank Cash t…" at bounding box center [567, 191] width 184 height 27
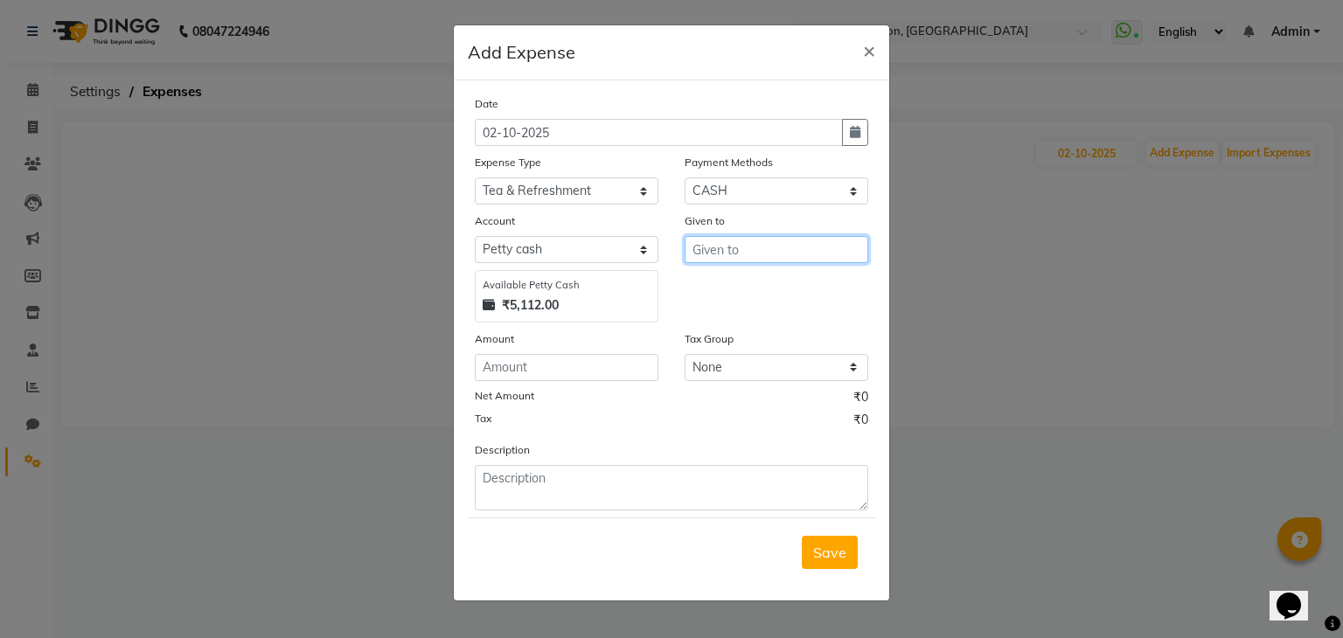
click at [786, 248] on input "text" at bounding box center [777, 249] width 184 height 27
click at [768, 288] on button "[PERSON_NAME]" at bounding box center [766, 288] width 160 height 28
type input "[PERSON_NAME]"
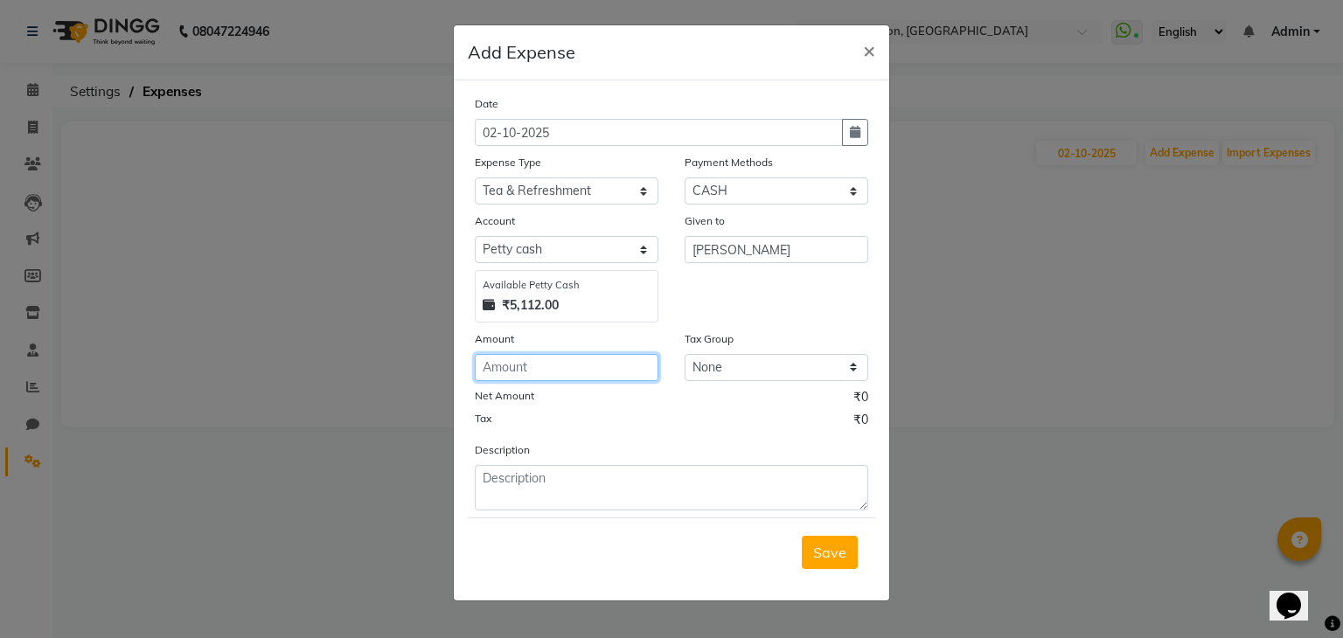
click at [556, 375] on input "number" at bounding box center [567, 367] width 184 height 27
type input "70"
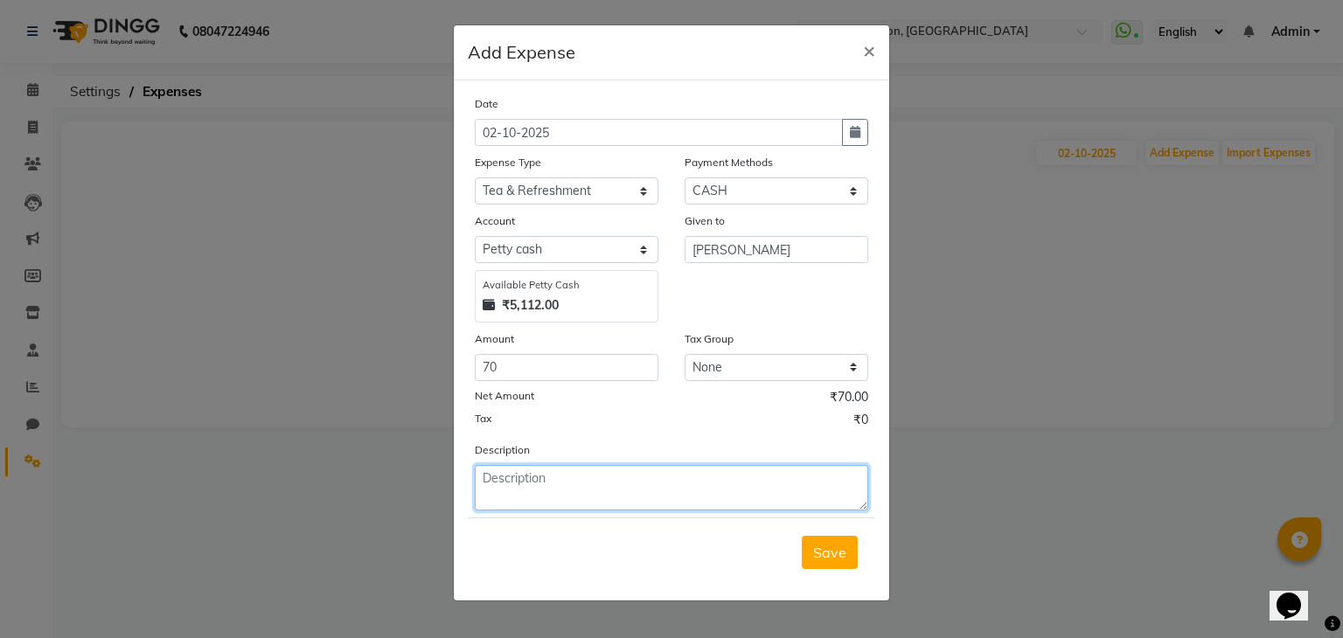
click at [532, 497] on textarea at bounding box center [672, 487] width 394 height 45
type textarea "MILK &TEA"
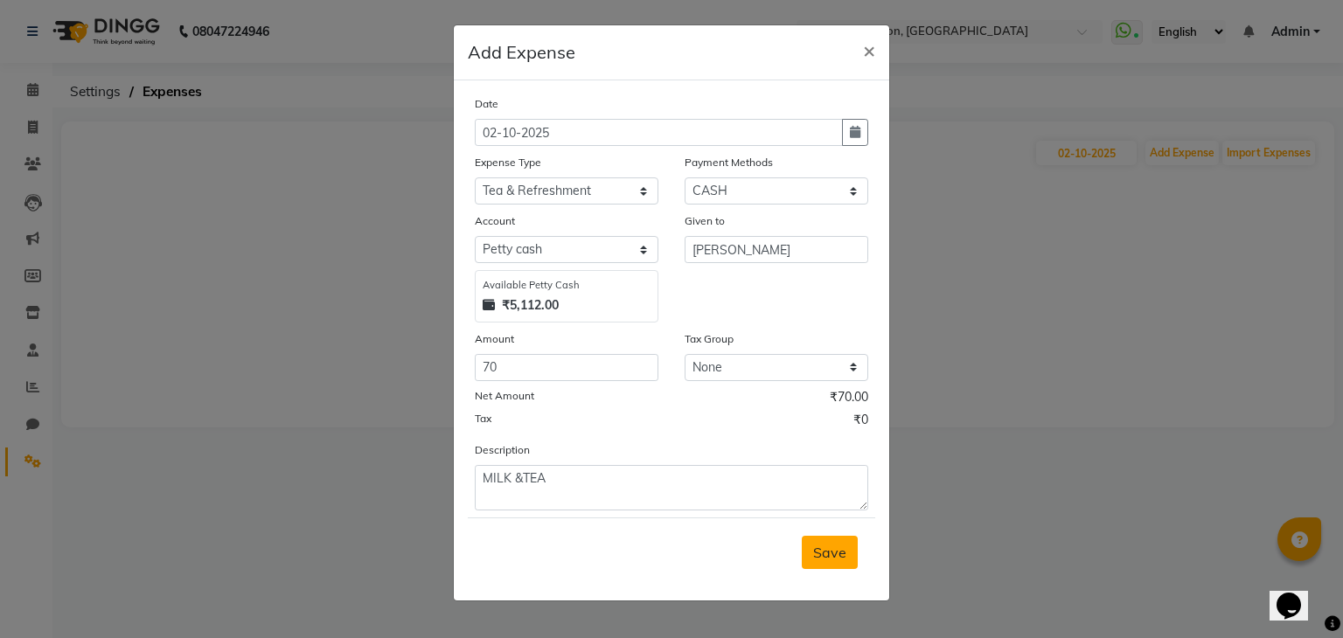
click at [816, 557] on span "Save" at bounding box center [829, 552] width 33 height 17
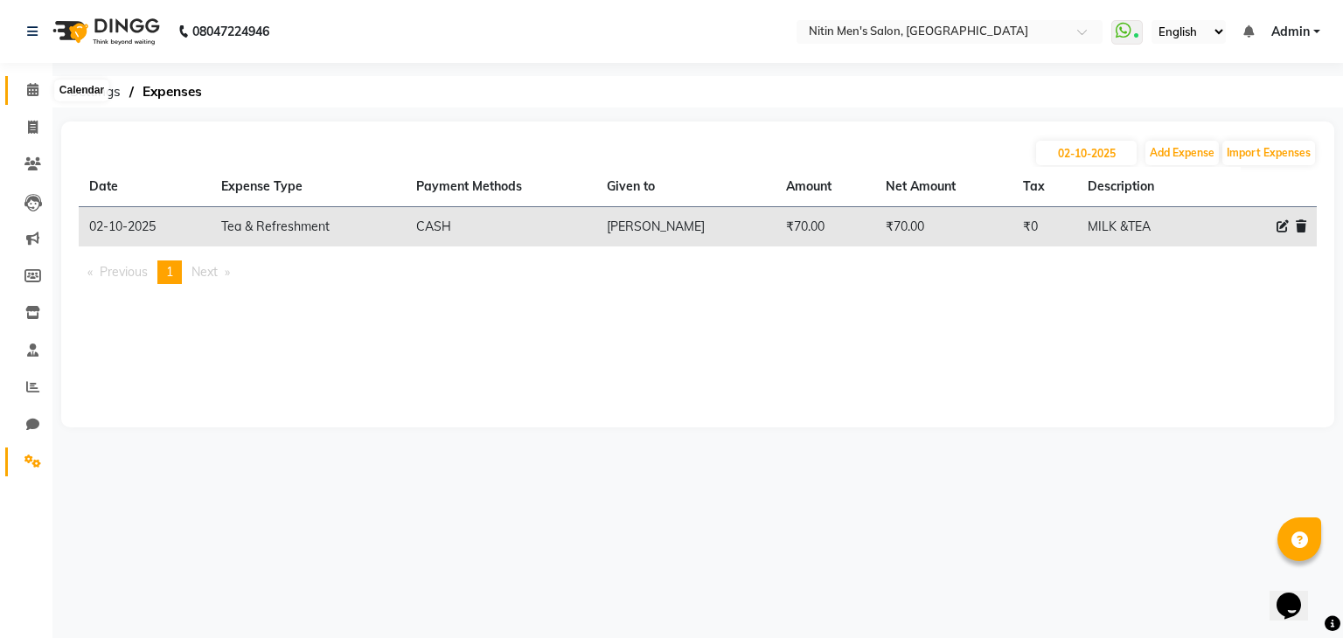
click at [35, 91] on icon at bounding box center [32, 89] width 11 height 13
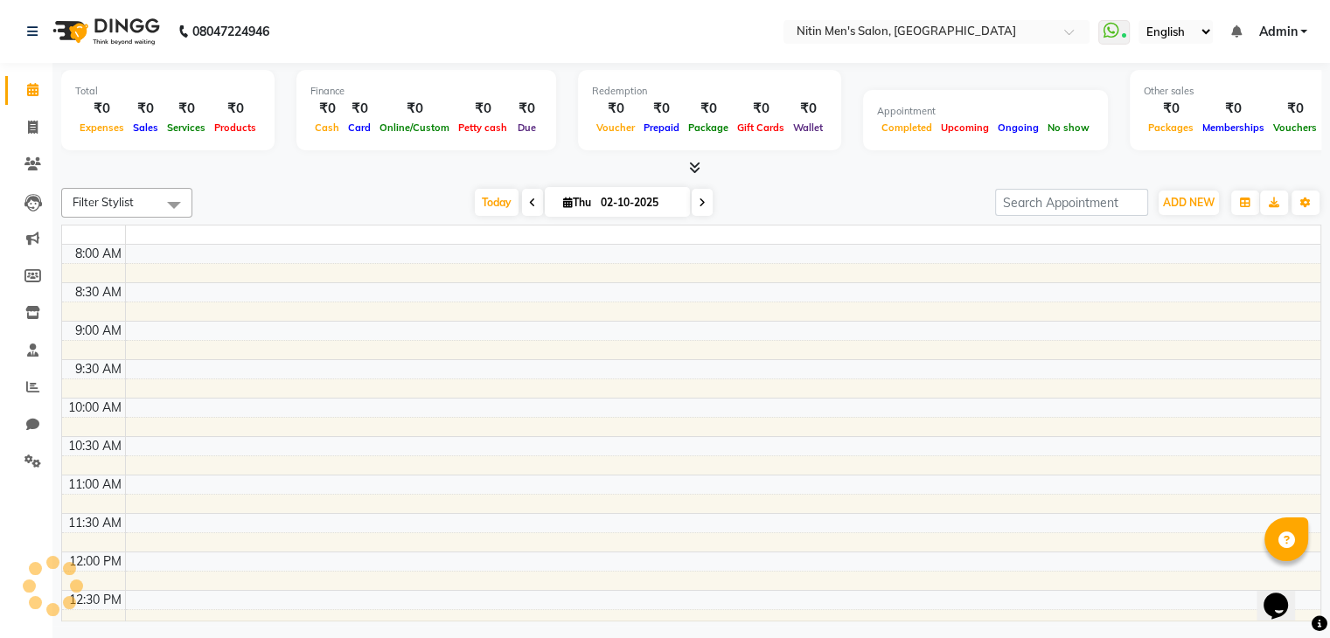
scroll to position [458, 0]
